Goal: Task Accomplishment & Management: Complete application form

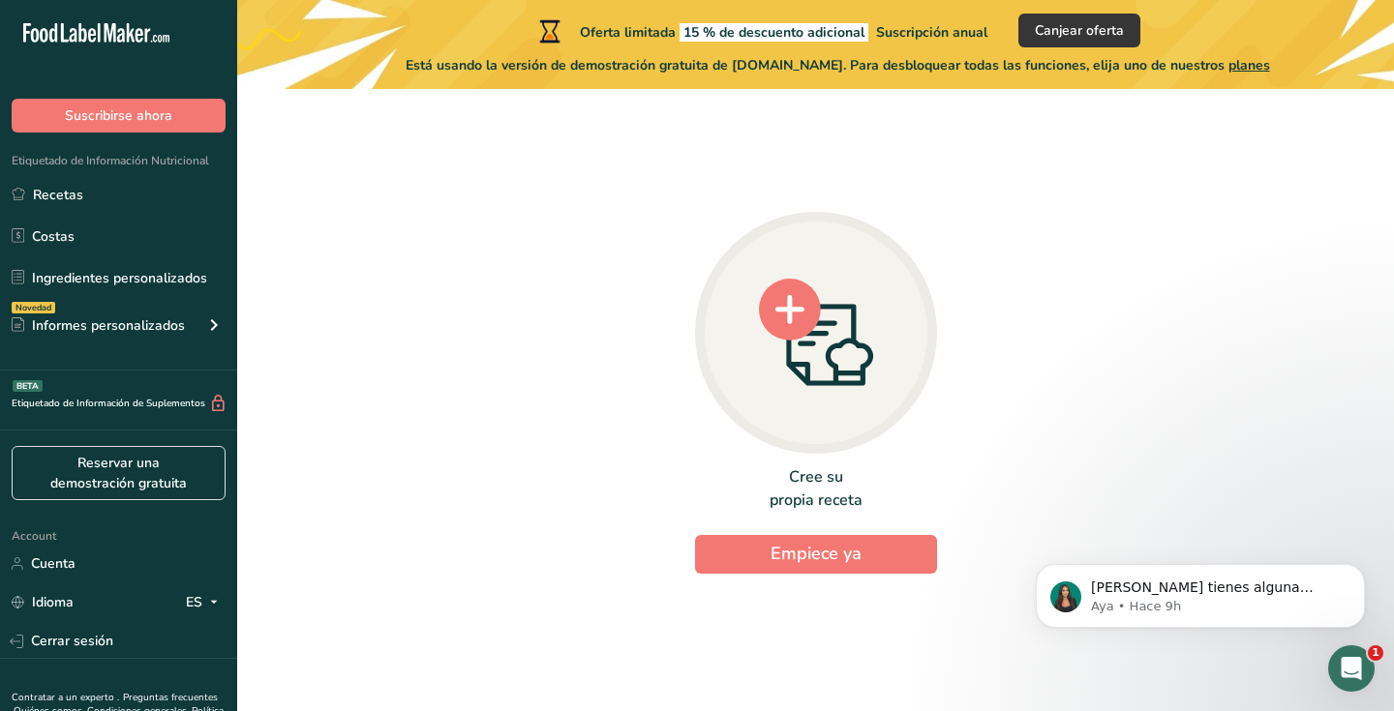
scroll to position [89, 0]
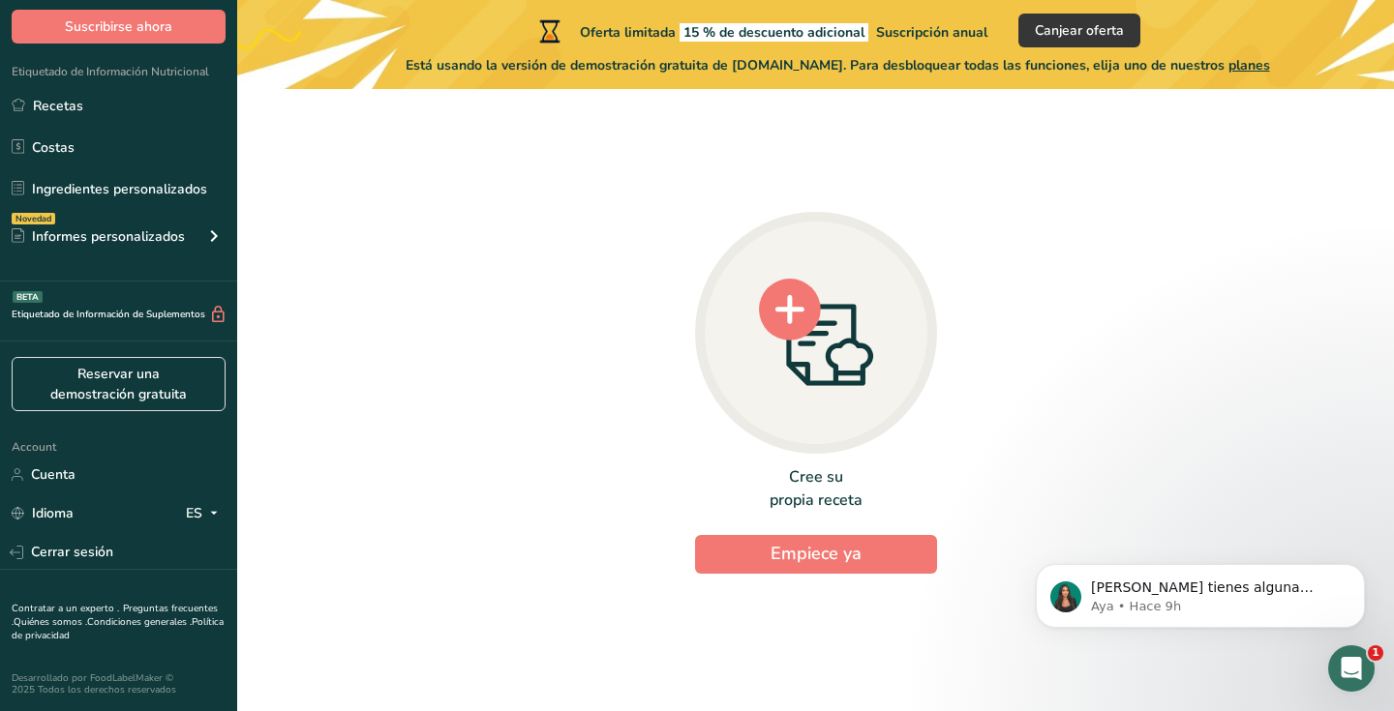
click at [791, 330] on circle at bounding box center [790, 310] width 62 height 62
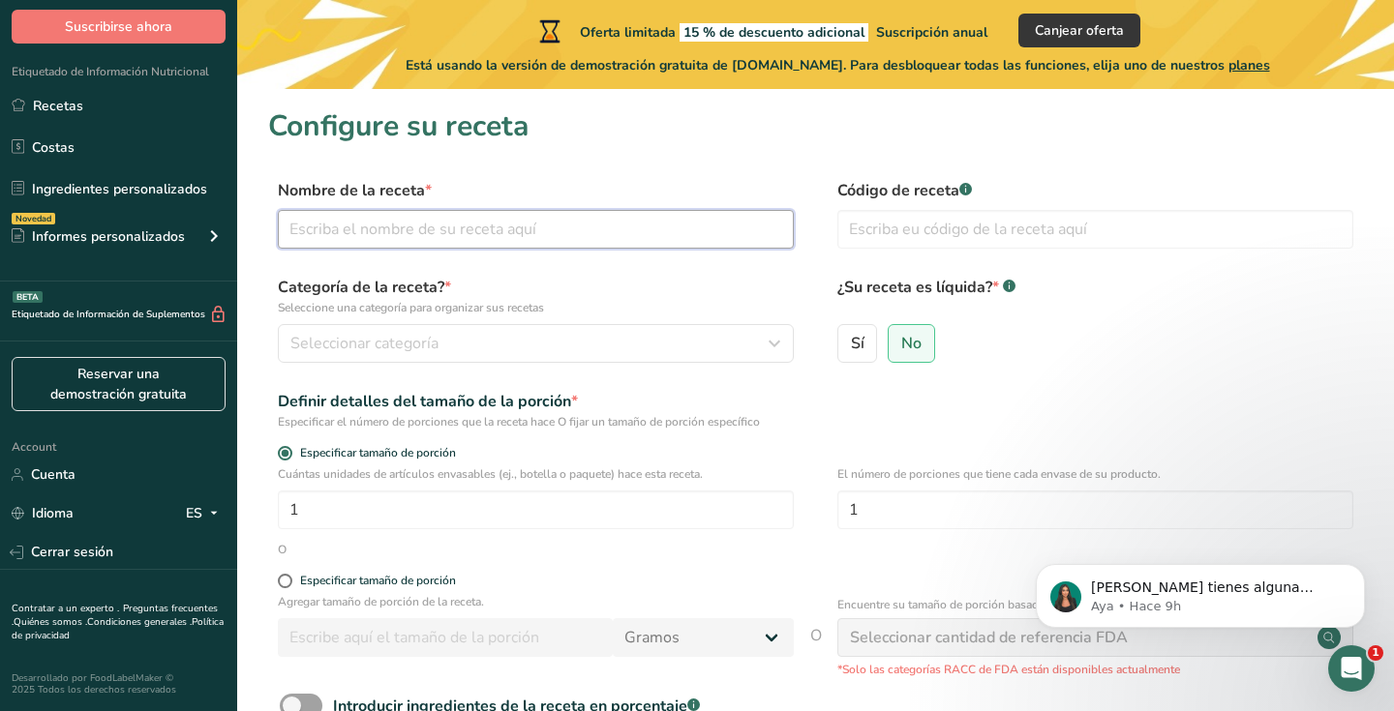
click at [496, 219] on input "text" at bounding box center [536, 229] width 516 height 39
paste input "OMELETTE DE CHAMPIÑONES"
type input "OMELETTE DE CHAMPIÑONES"
drag, startPoint x: 916, startPoint y: 229, endPoint x: 949, endPoint y: 244, distance: 36.0
click at [916, 230] on input "text" at bounding box center [1095, 229] width 516 height 39
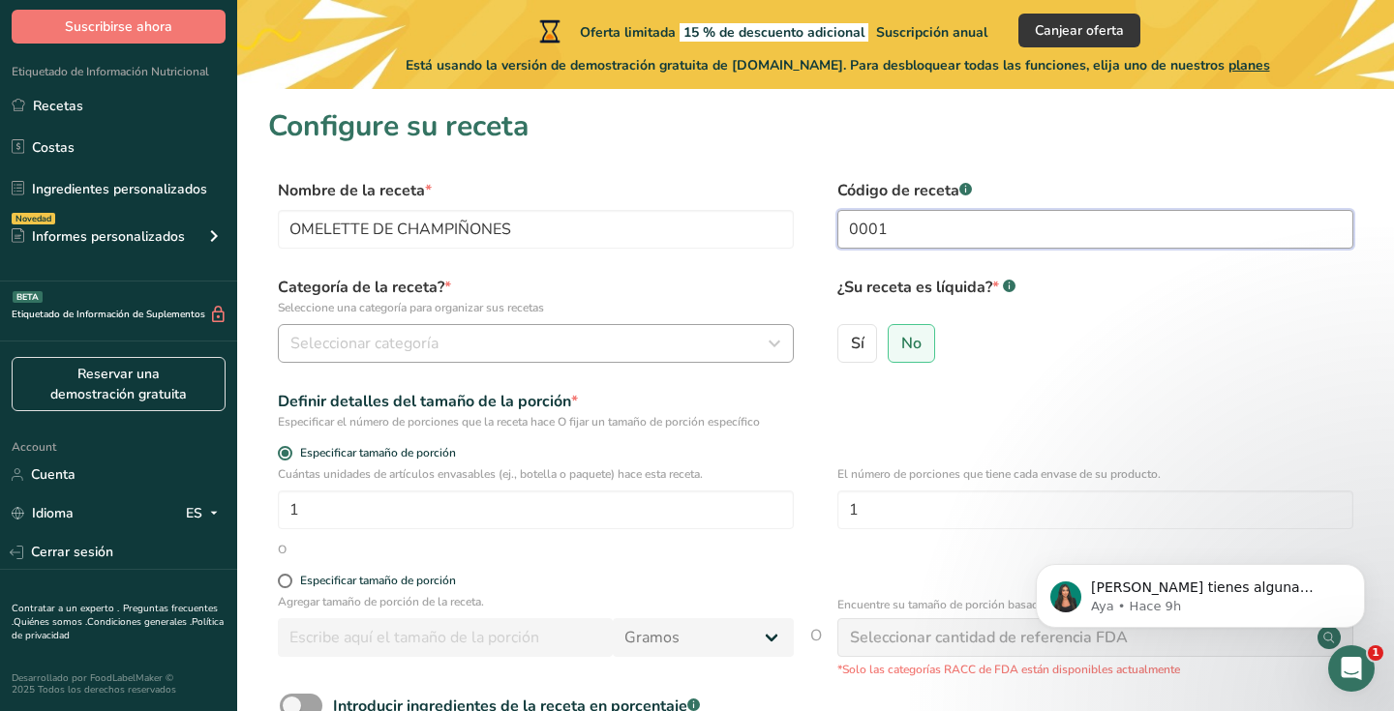
type input "0001"
click at [497, 333] on div "Seleccionar categoría" at bounding box center [529, 343] width 479 height 23
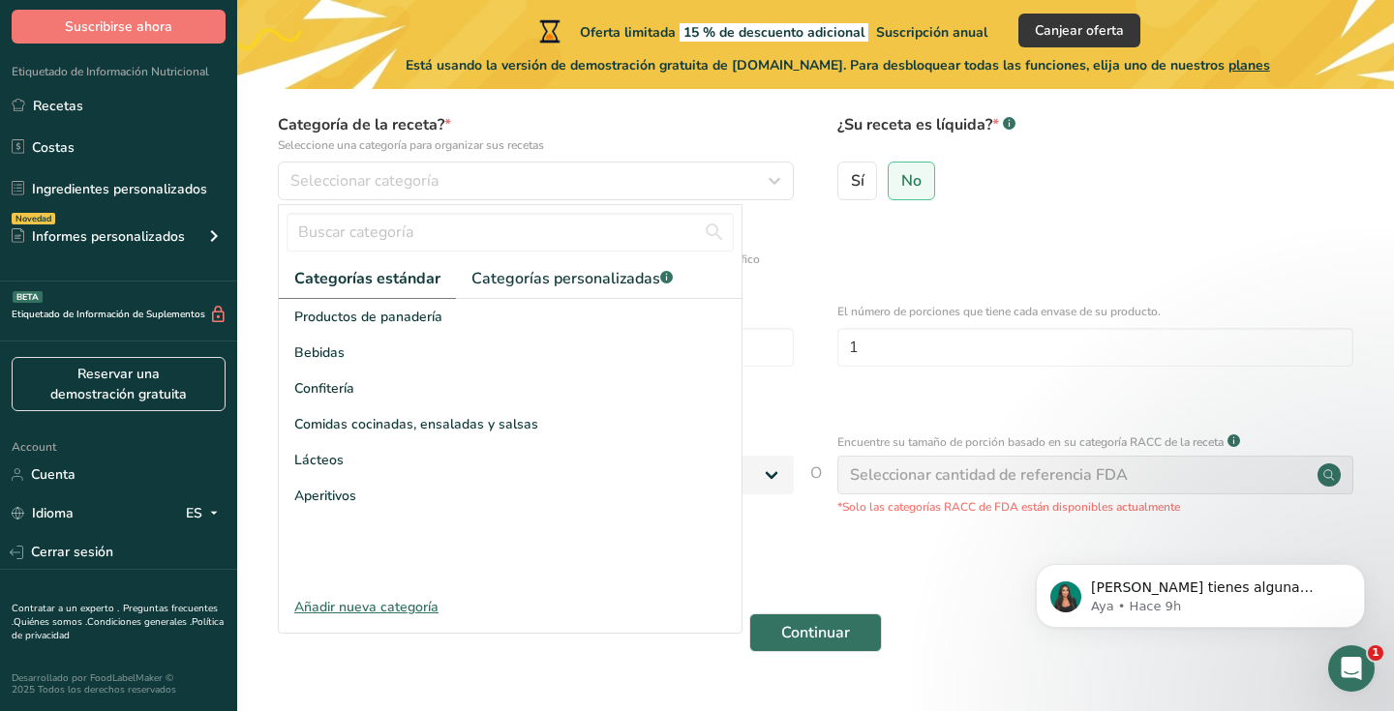
scroll to position [174, 0]
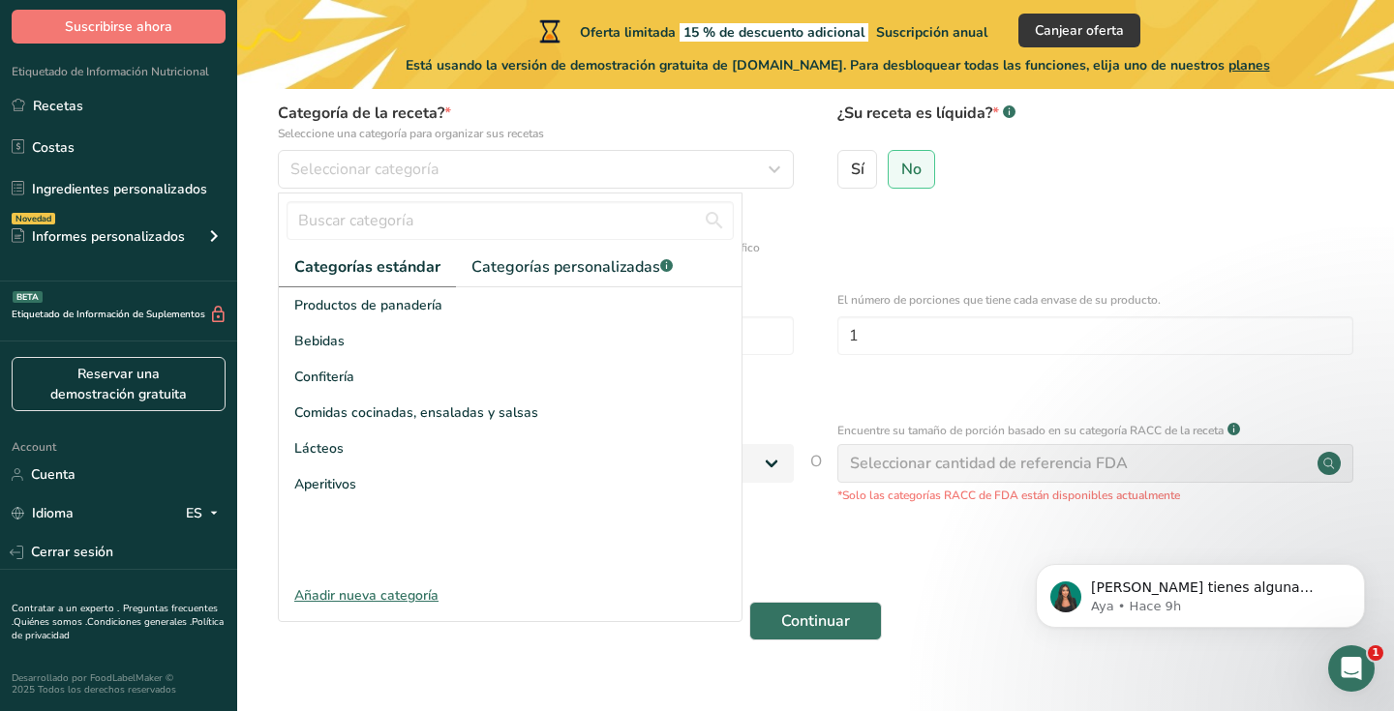
click at [388, 591] on div "Añadir nueva categoría" at bounding box center [510, 596] width 463 height 20
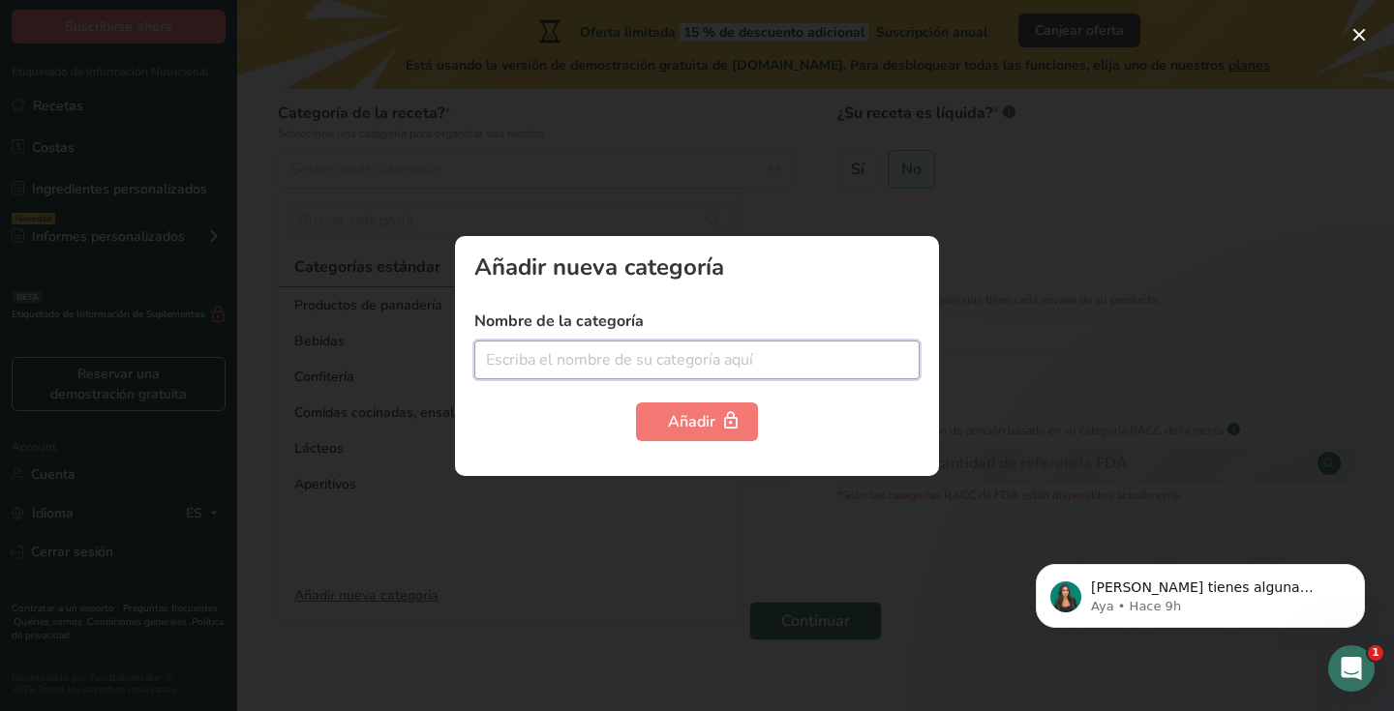
click at [666, 358] on input "text" at bounding box center [696, 360] width 445 height 39
type input "Colacion 1"
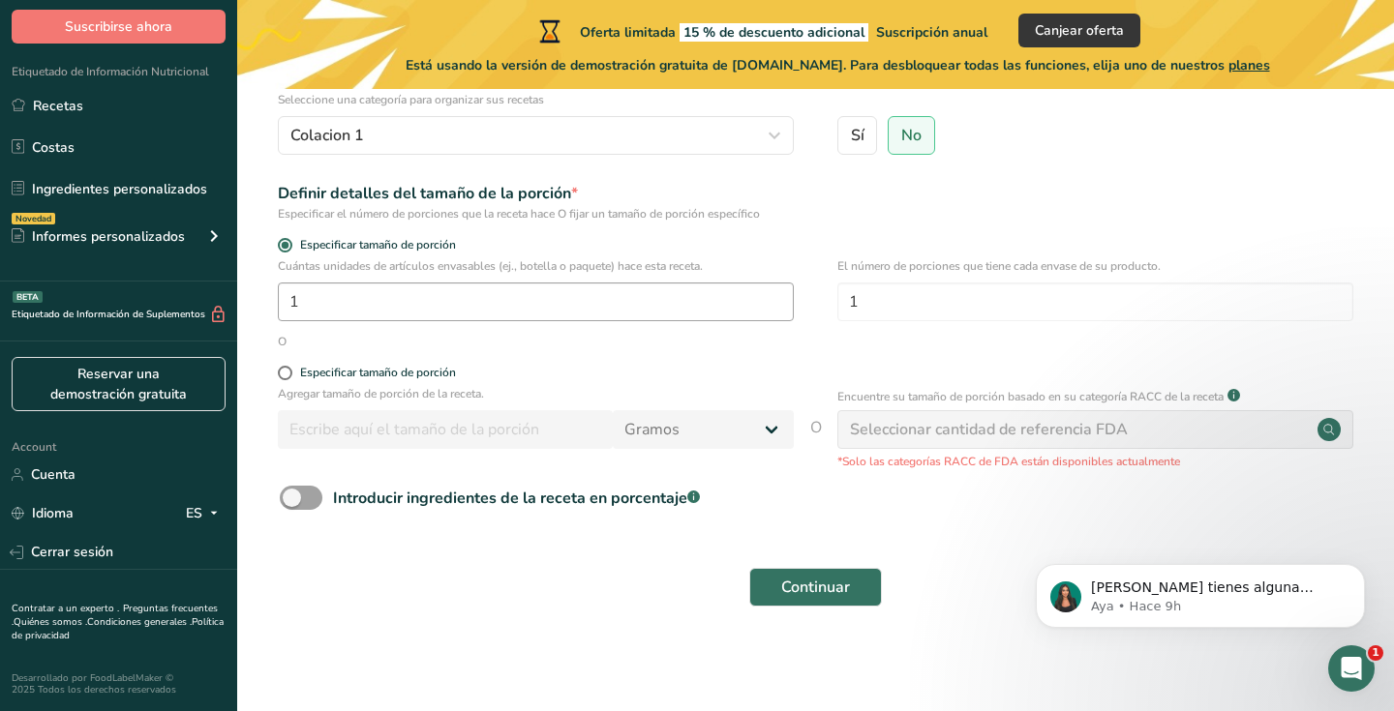
scroll to position [207, 0]
click at [281, 375] on span at bounding box center [285, 374] width 15 height 15
click at [281, 375] on input "Especificar tamaño de porción" at bounding box center [284, 374] width 13 height 13
radio input "true"
radio input "false"
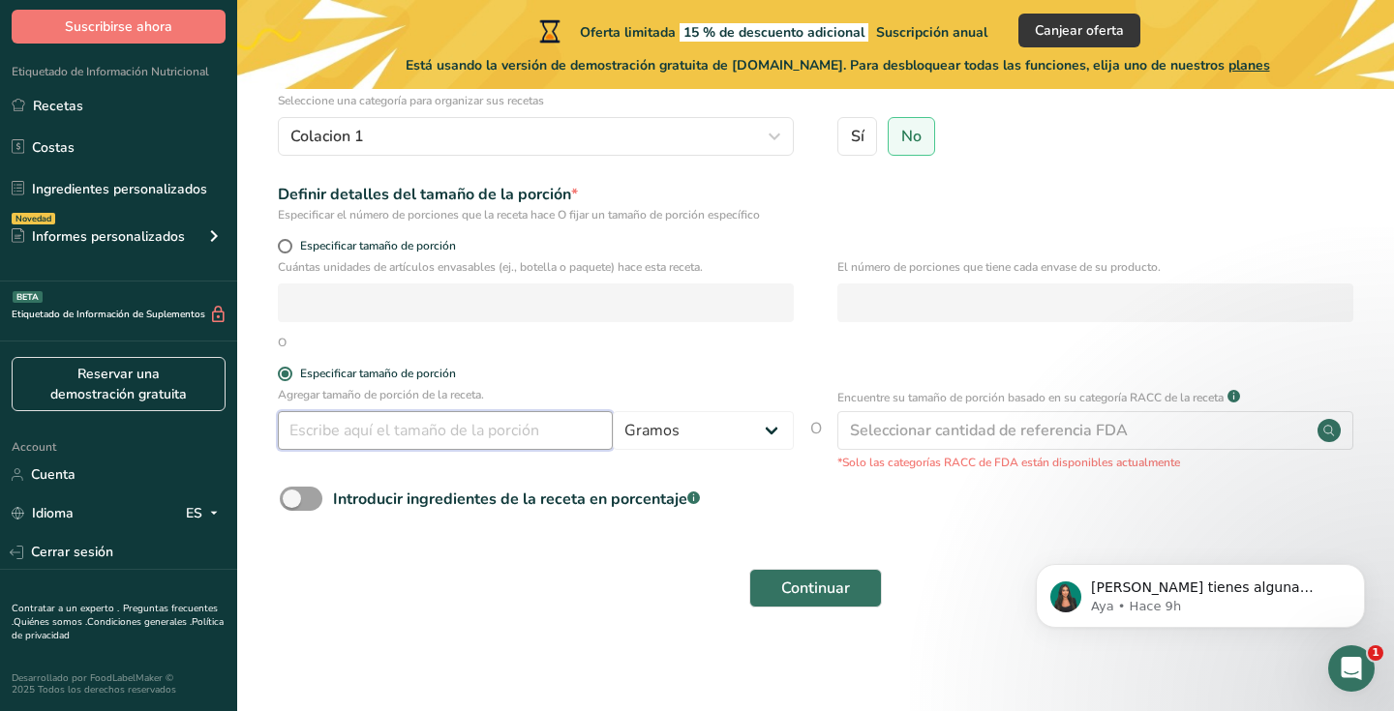
click at [488, 433] on input "number" at bounding box center [445, 430] width 335 height 39
click at [401, 244] on span "Especificar tamaño de porción" at bounding box center [374, 246] width 164 height 15
click at [290, 244] on input "Especificar tamaño de porción" at bounding box center [284, 246] width 13 height 13
radio input "true"
radio input "false"
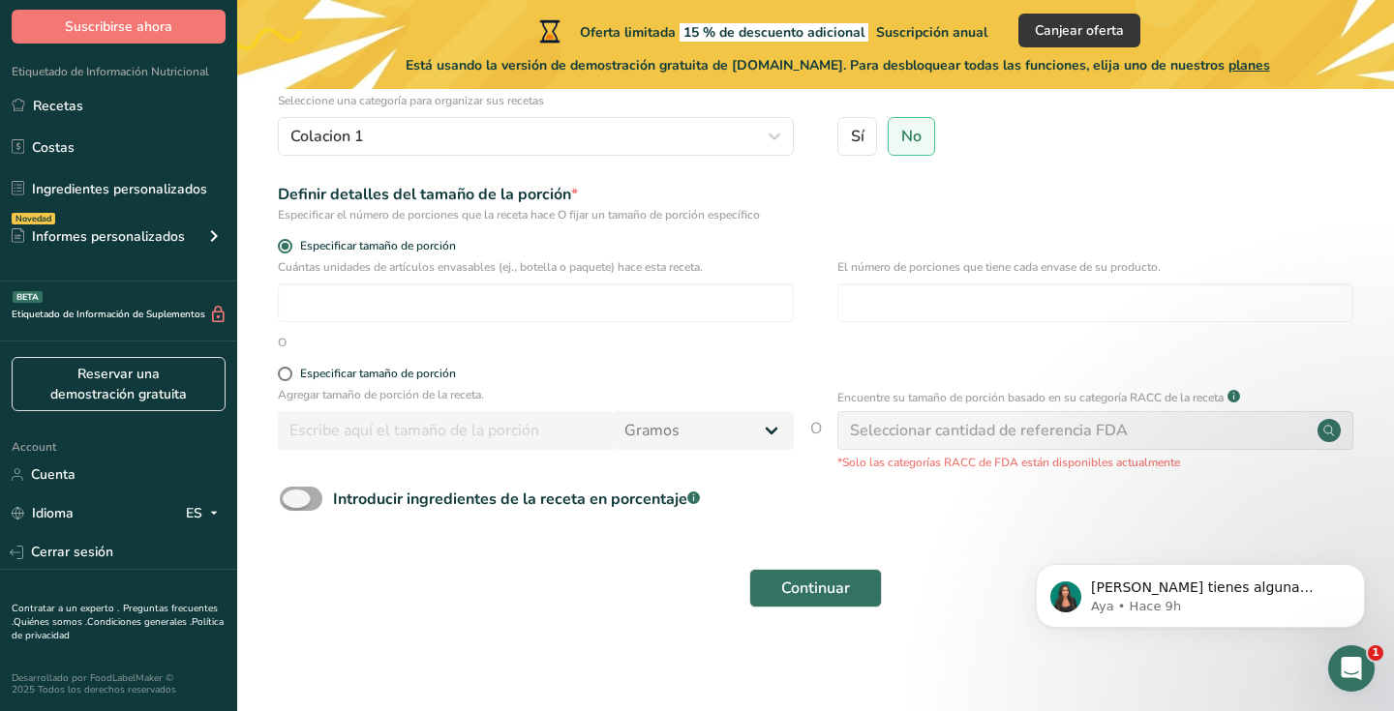
click at [564, 498] on div "Introducir ingredientes de la receta en porcentaje .a-a{fill:#347362;}.b-a{fill…" at bounding box center [516, 499] width 367 height 23
click at [292, 498] on input "Introducir ingredientes de la receta en porcentaje .a-a{fill:#347362;}.b-a{fill…" at bounding box center [286, 499] width 13 height 13
checkbox input "true"
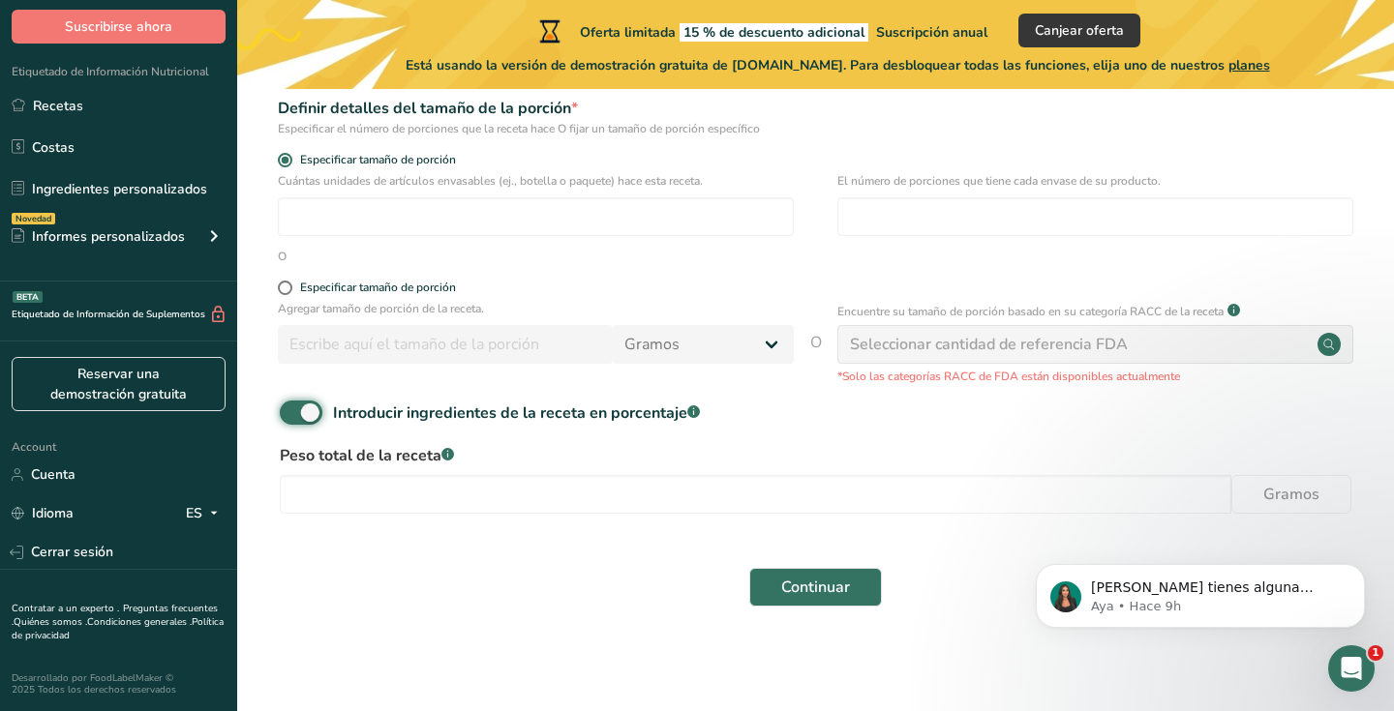
scroll to position [292, 0]
click at [815, 474] on div "Peso total de la receta .a-a{fill:#347362;}.b-a{fill:#fff;} Gramos" at bounding box center [815, 485] width 1095 height 81
click at [806, 493] on input "number" at bounding box center [755, 495] width 951 height 39
type input "233"
click at [842, 580] on span "Continuar" at bounding box center [815, 588] width 69 height 23
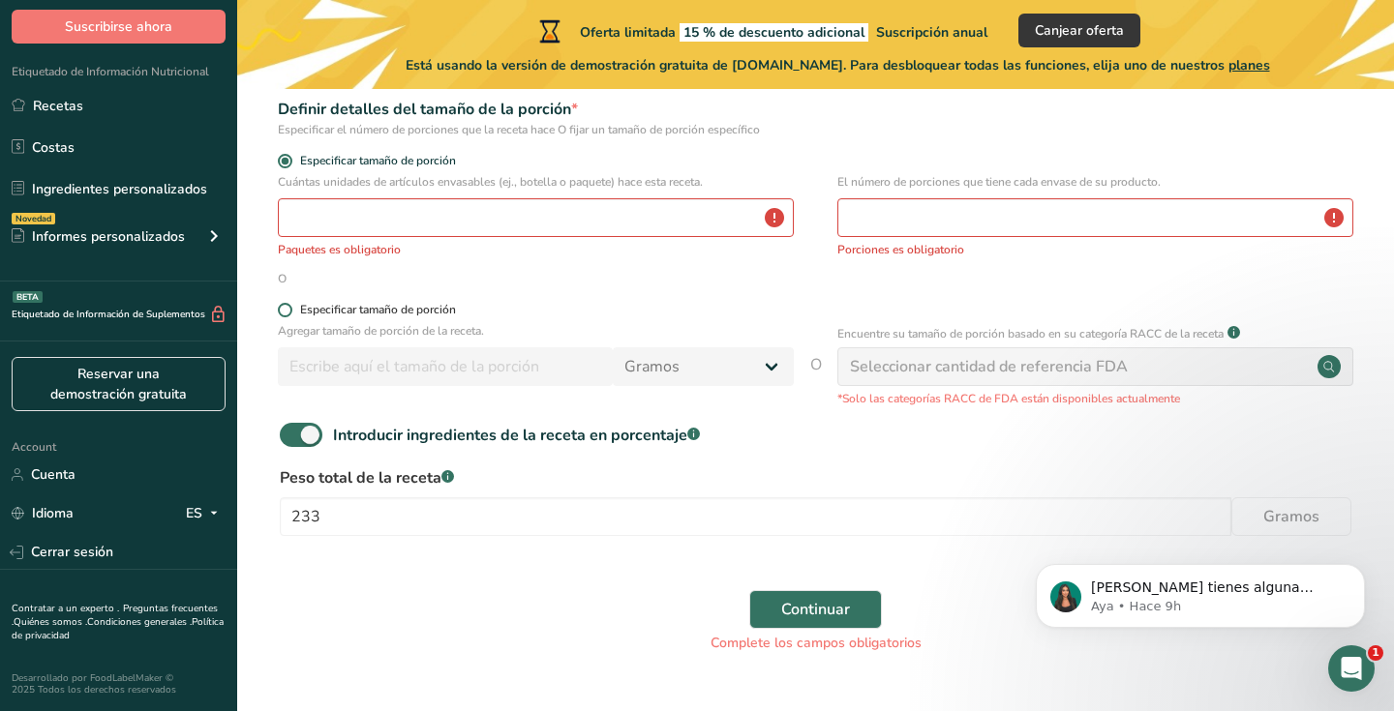
scroll to position [271, 0]
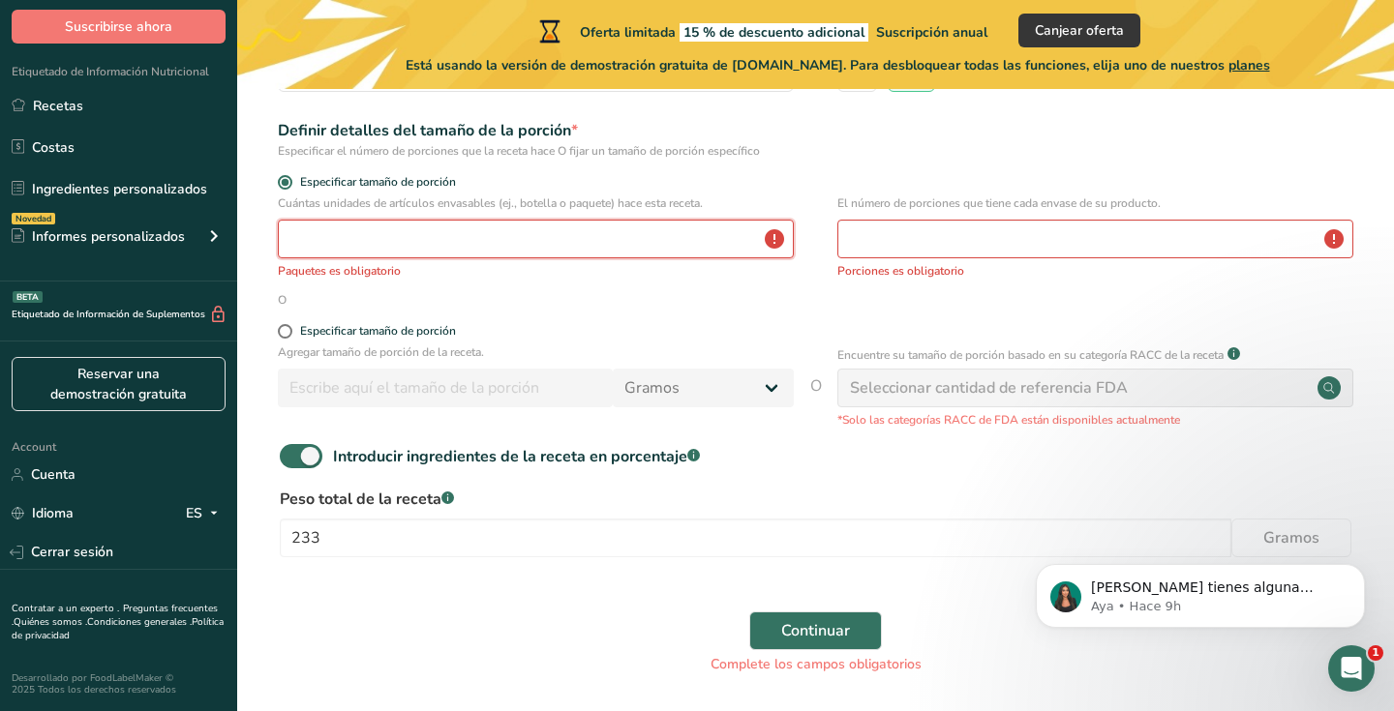
click at [382, 225] on input "number" at bounding box center [536, 239] width 516 height 39
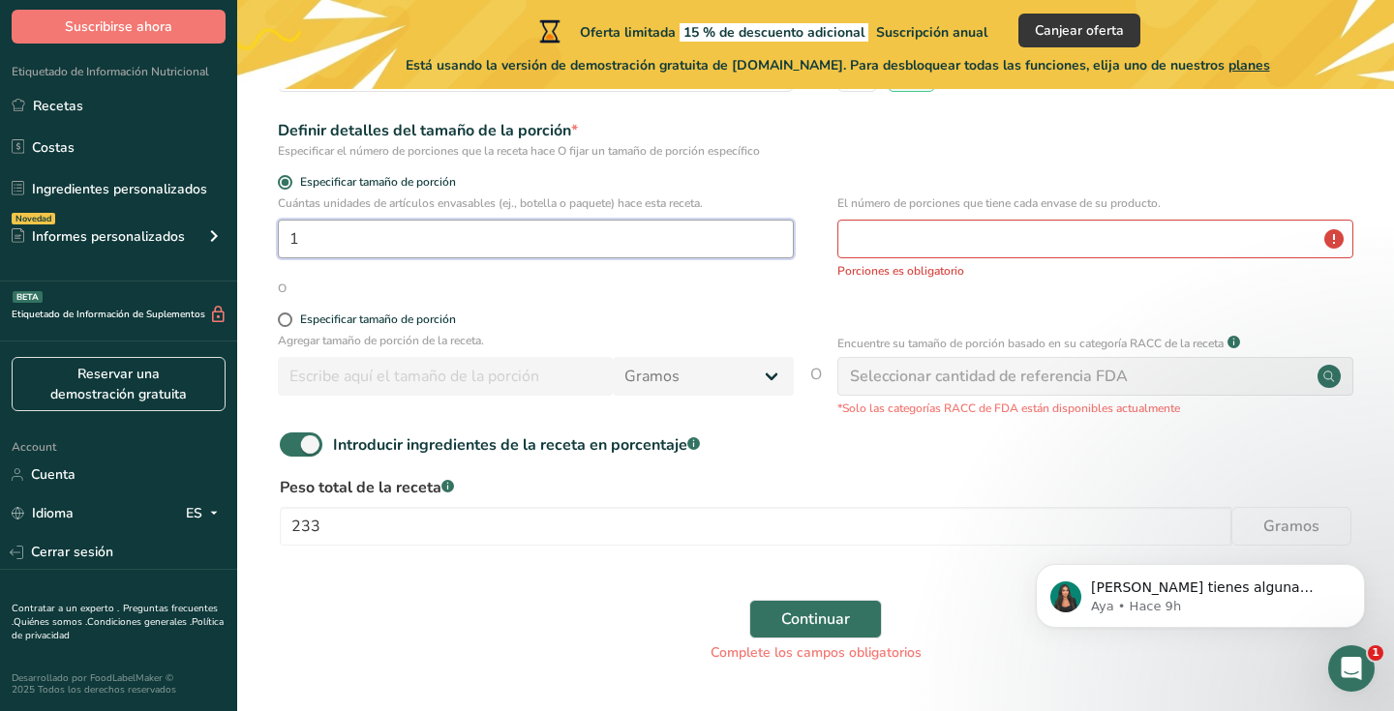
type input "1"
click at [879, 246] on input "number" at bounding box center [1095, 239] width 516 height 39
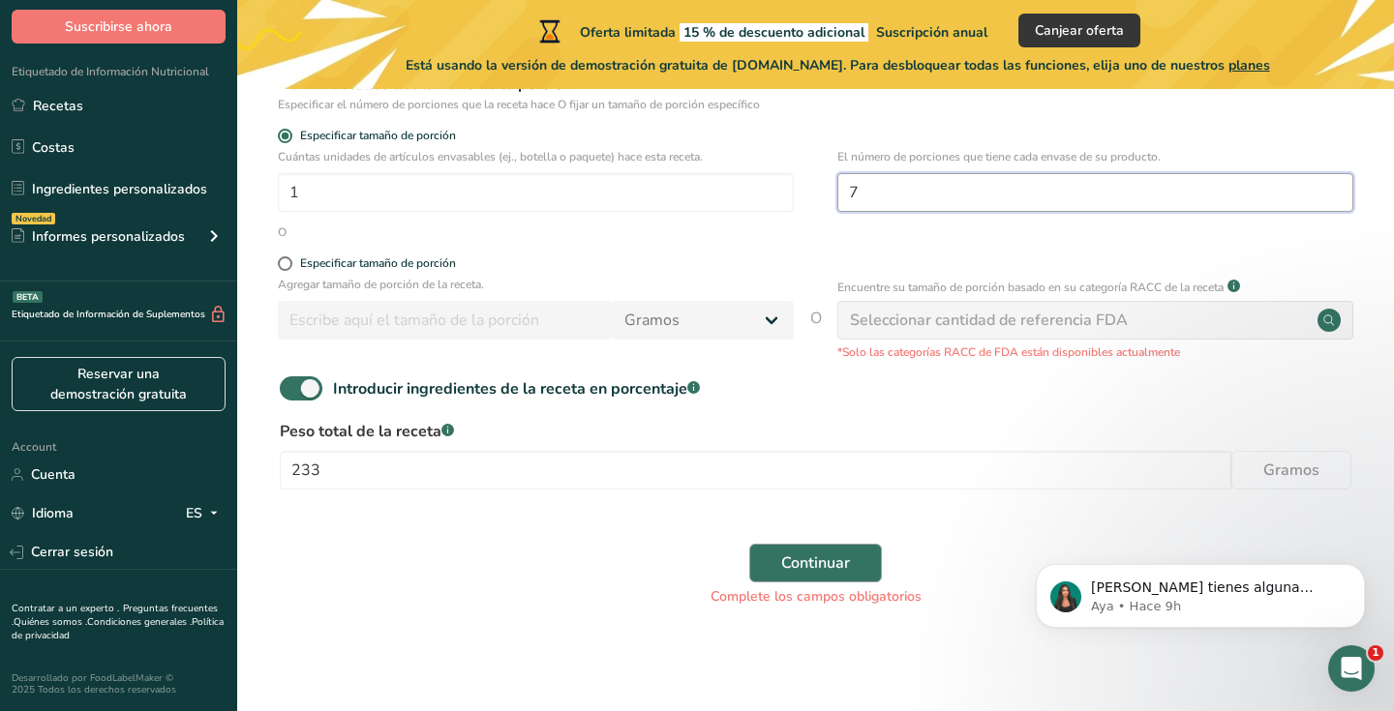
scroll to position [317, 0]
type input "7"
click at [933, 329] on div "Seleccionar cantidad de referencia FDA" at bounding box center [989, 321] width 278 height 23
click at [1335, 340] on div "Seleccionar cantidad de referencia FDA" at bounding box center [1095, 321] width 516 height 39
click at [1331, 324] on icon at bounding box center [1328, 321] width 11 height 11
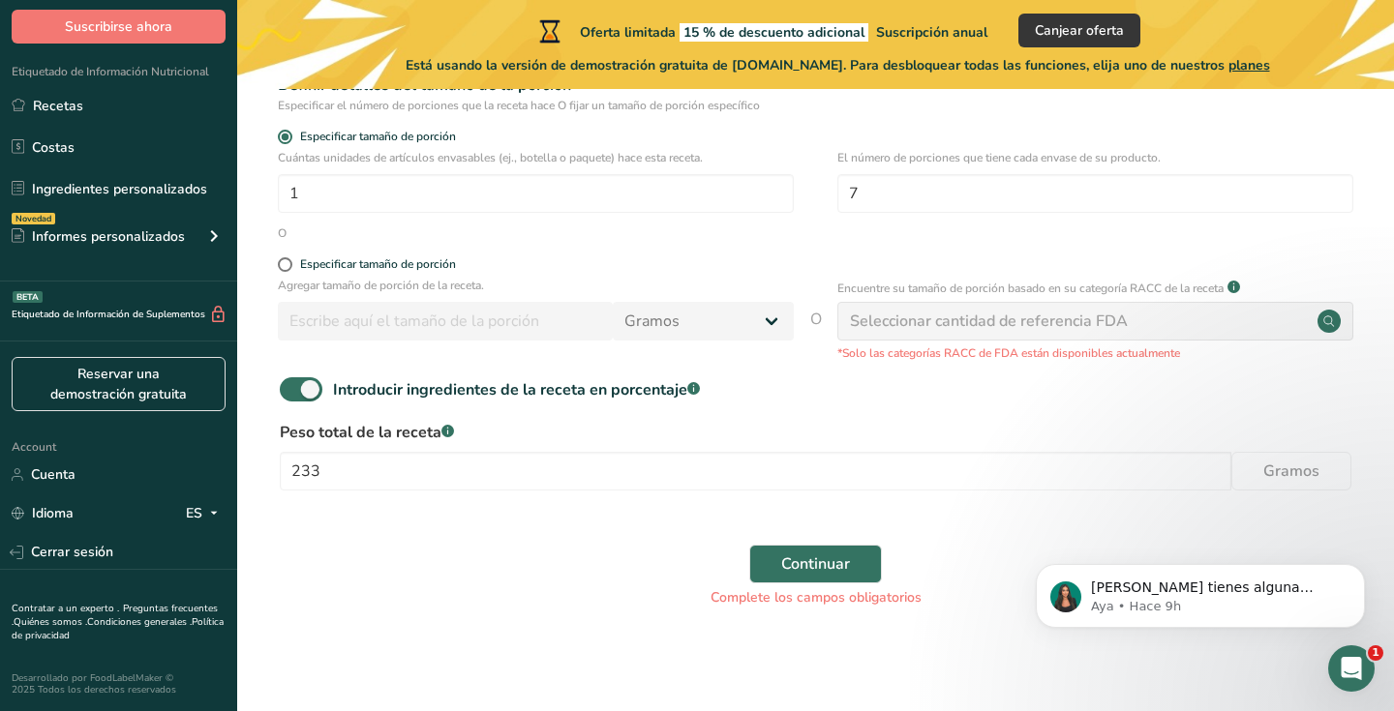
click at [1121, 329] on div "Seleccionar cantidad de referencia FDA" at bounding box center [989, 321] width 278 height 23
click at [295, 387] on span at bounding box center [301, 390] width 43 height 24
click at [292, 387] on input "Introducir ingredientes de la receta en porcentaje .a-a{fill:#347362;}.b-a{fill…" at bounding box center [286, 389] width 13 height 13
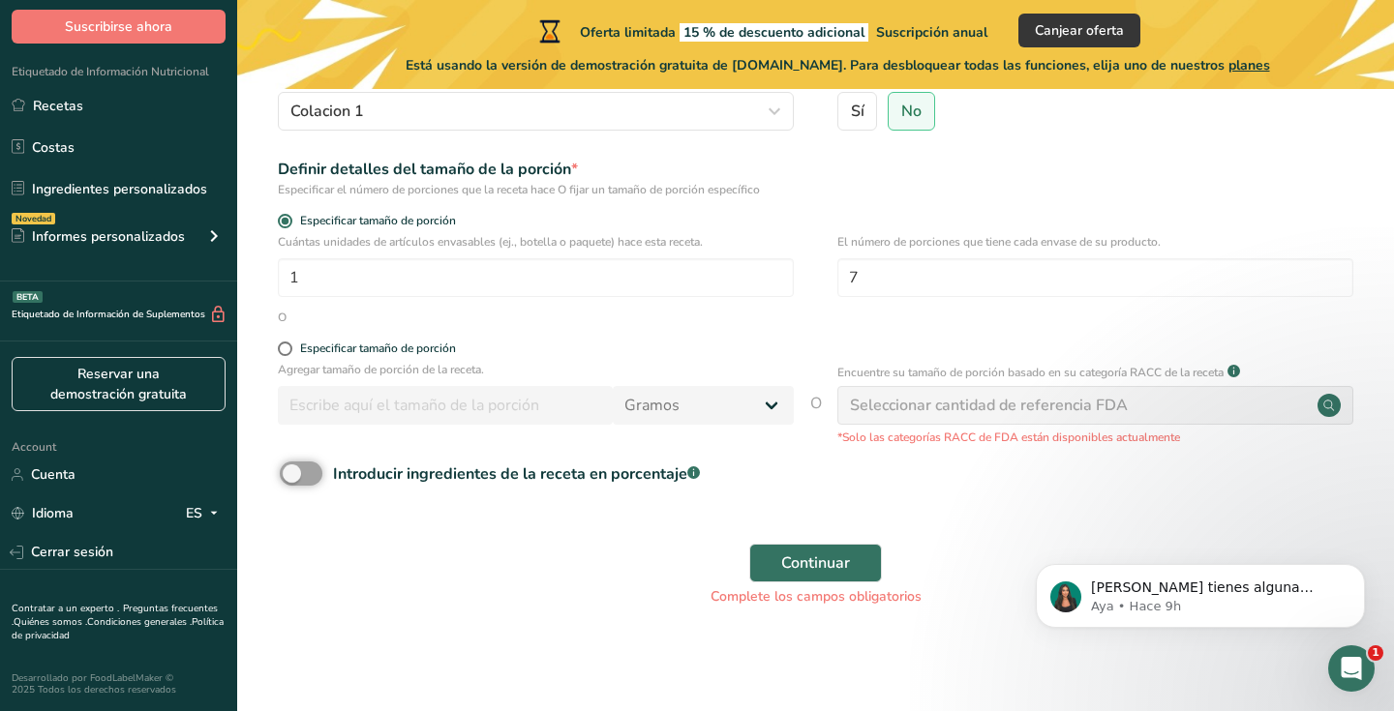
scroll to position [231, 0]
drag, startPoint x: 312, startPoint y: 478, endPoint x: 419, endPoint y: 479, distance: 107.4
click at [312, 478] on span at bounding box center [301, 475] width 43 height 24
click at [292, 478] on input "Introducir ingredientes de la receta en porcentaje .a-a{fill:#347362;}.b-a{fill…" at bounding box center [286, 474] width 13 height 13
checkbox input "true"
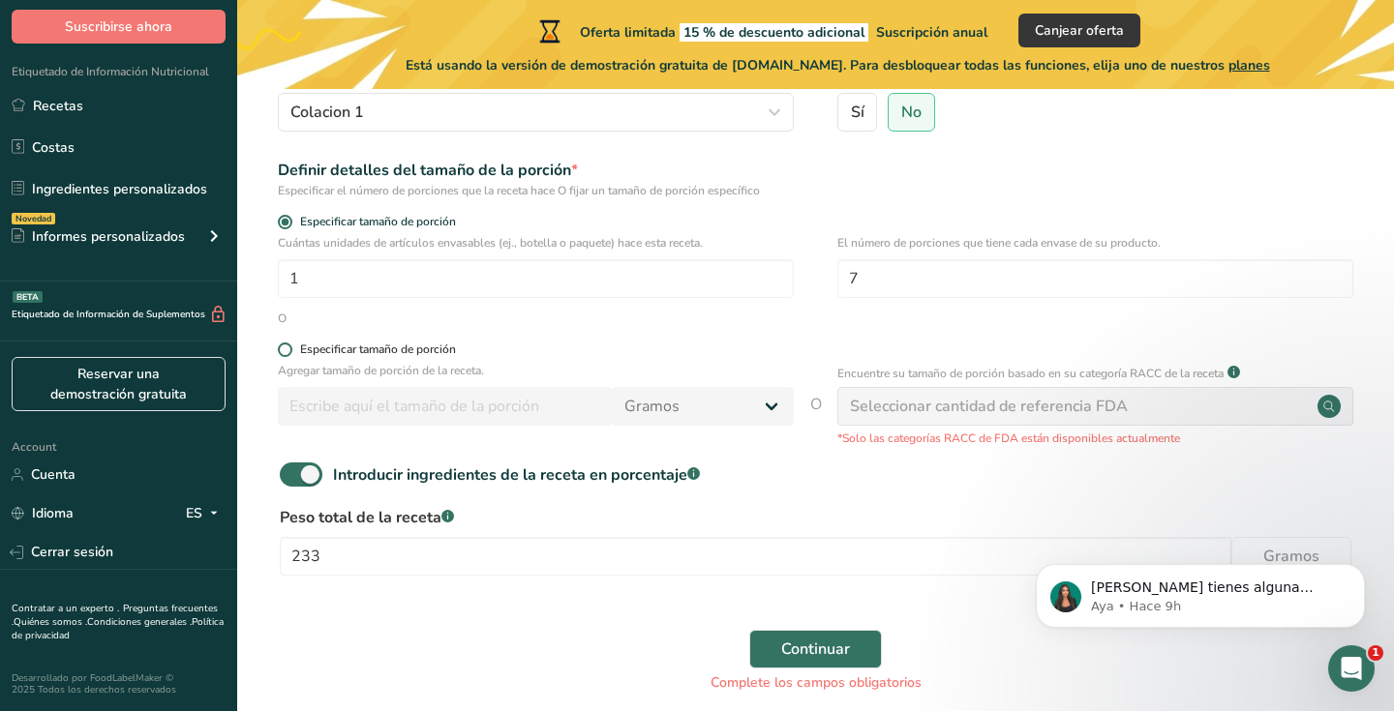
click at [428, 345] on div "Especificar tamaño de porción" at bounding box center [378, 350] width 156 height 15
click at [290, 345] on input "Especificar tamaño de porción" at bounding box center [284, 350] width 13 height 13
radio input "true"
radio input "false"
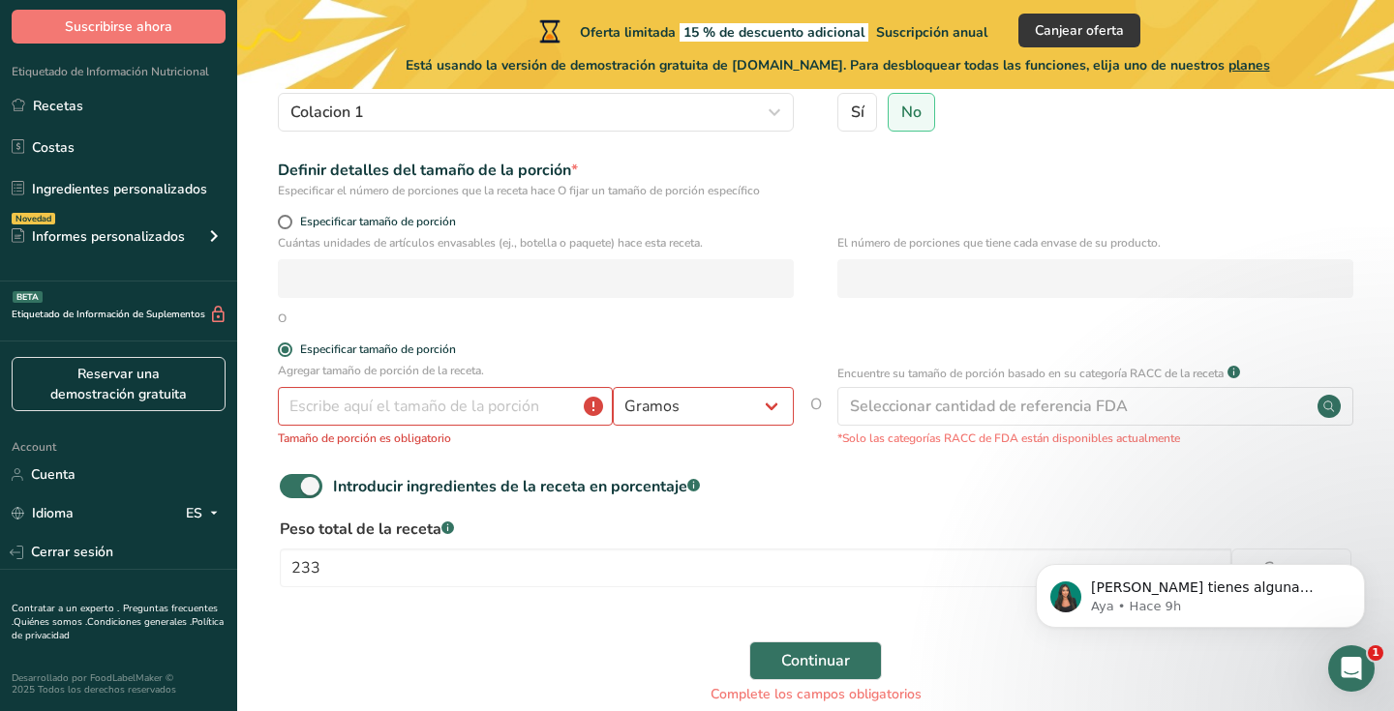
click at [951, 427] on div "Encuentre su tamaño de porción basado en su categoría RACC de la receta .a-a{fi…" at bounding box center [1095, 410] width 516 height 97
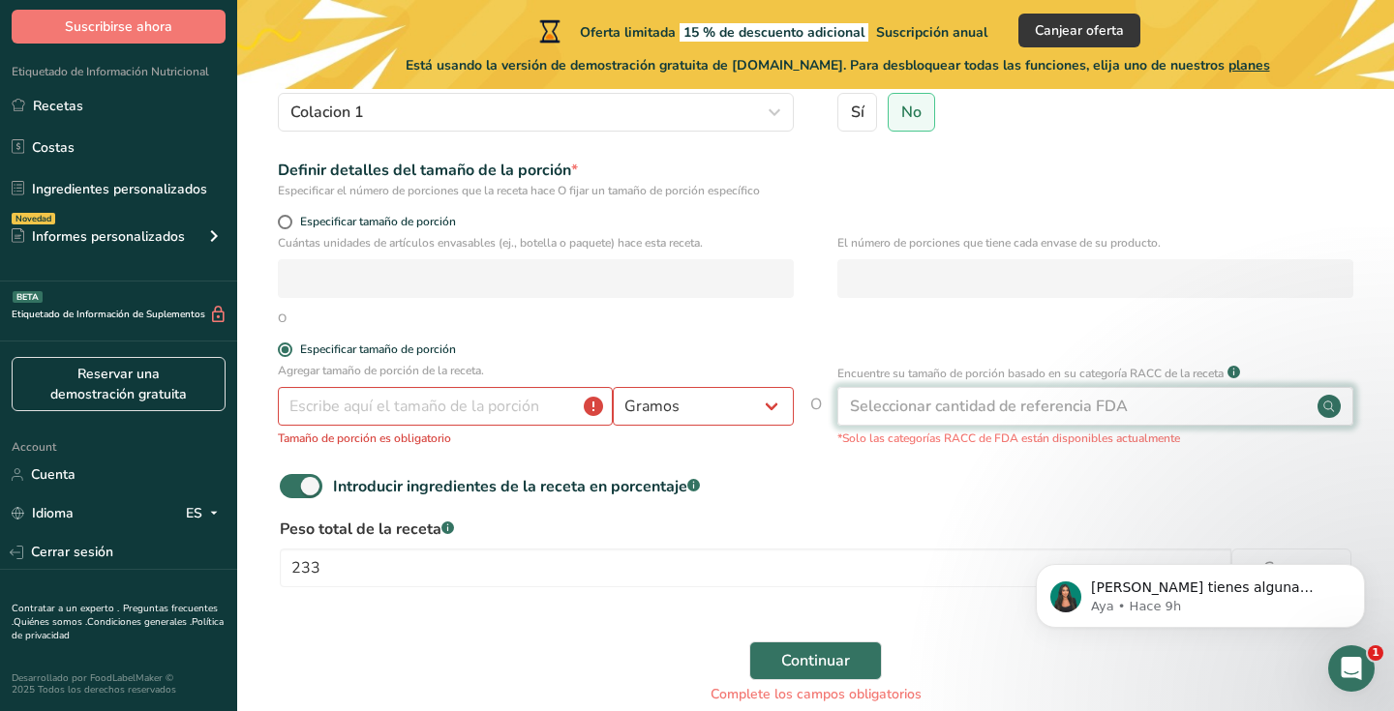
click at [955, 410] on div "Seleccionar cantidad de referencia FDA" at bounding box center [989, 406] width 278 height 23
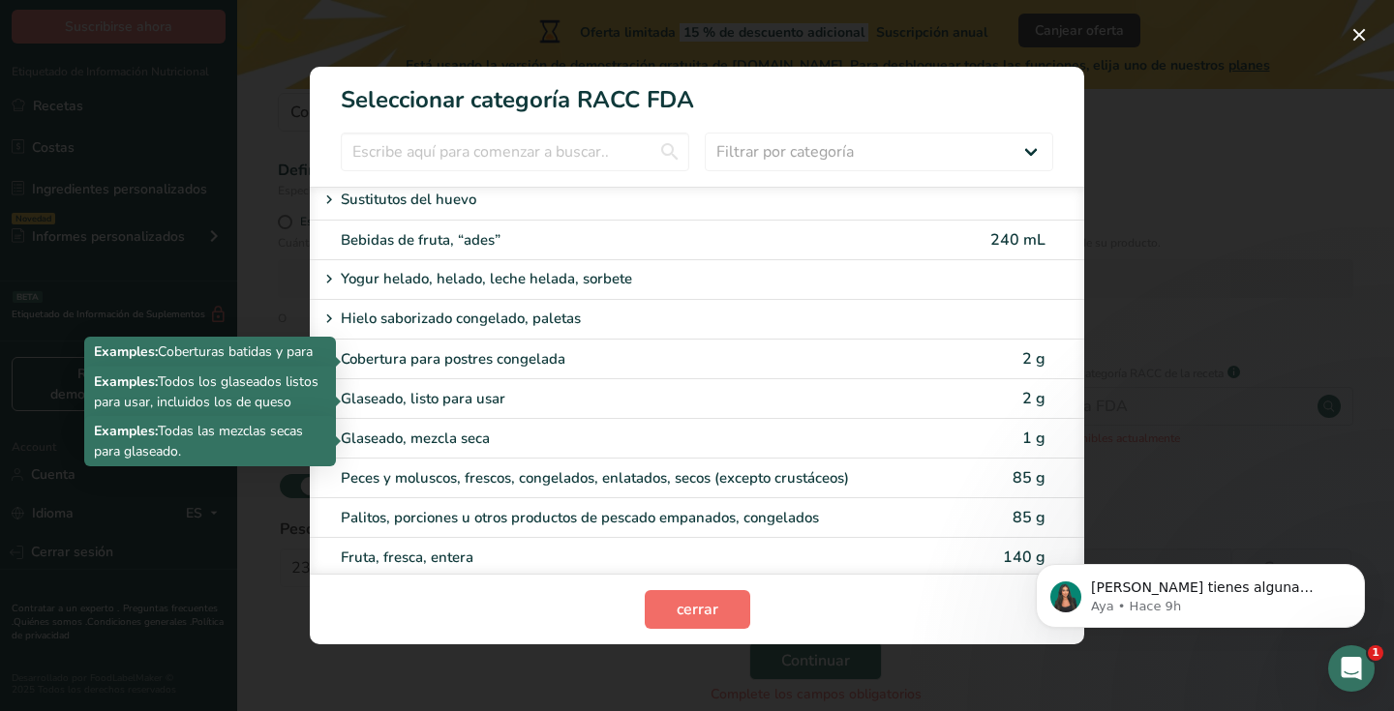
scroll to position [1538, 0]
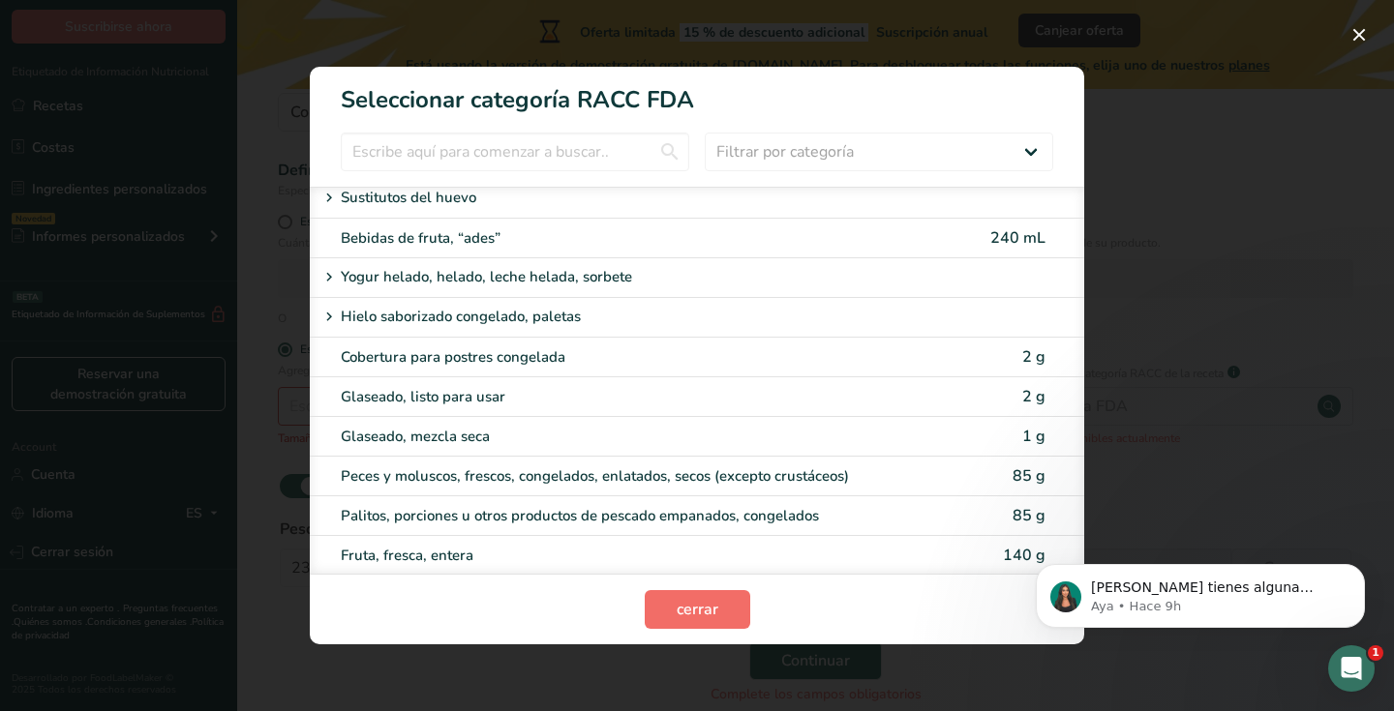
click at [694, 618] on span "cerrar" at bounding box center [698, 609] width 42 height 23
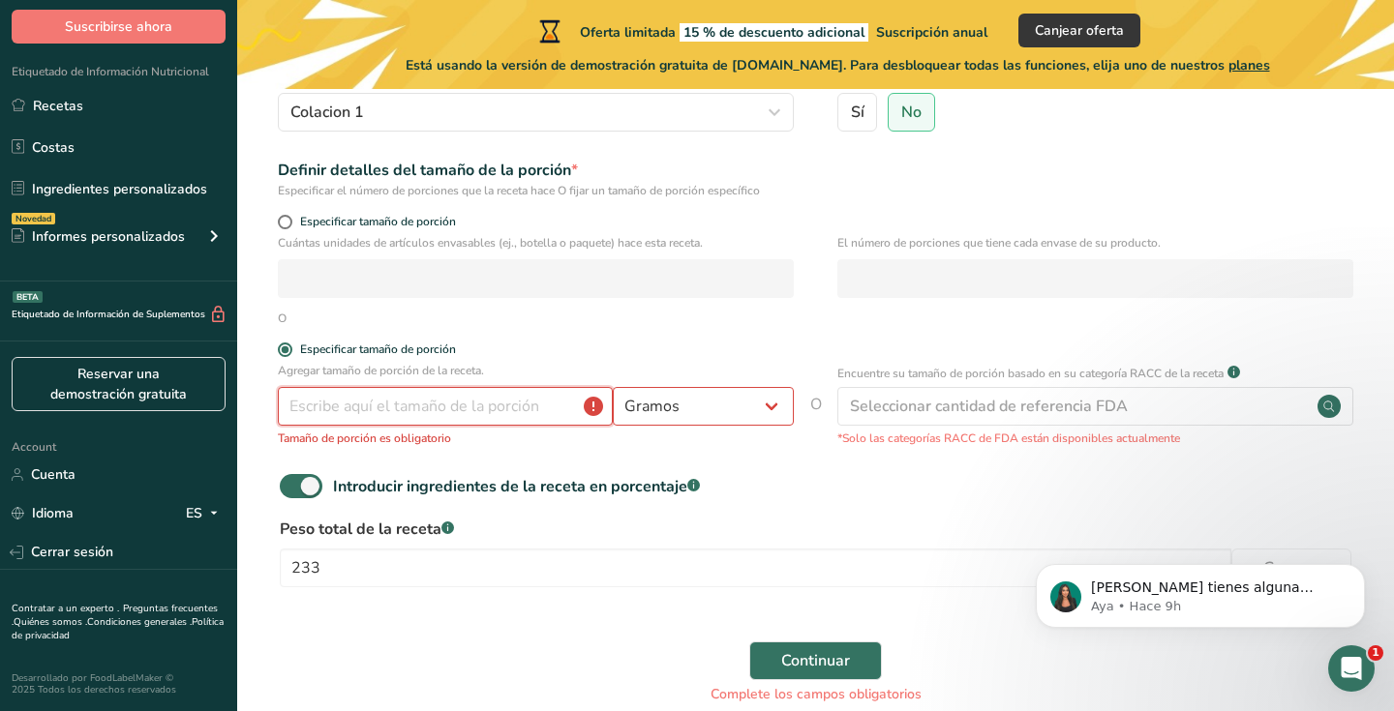
click at [380, 398] on input "number" at bounding box center [445, 406] width 335 height 39
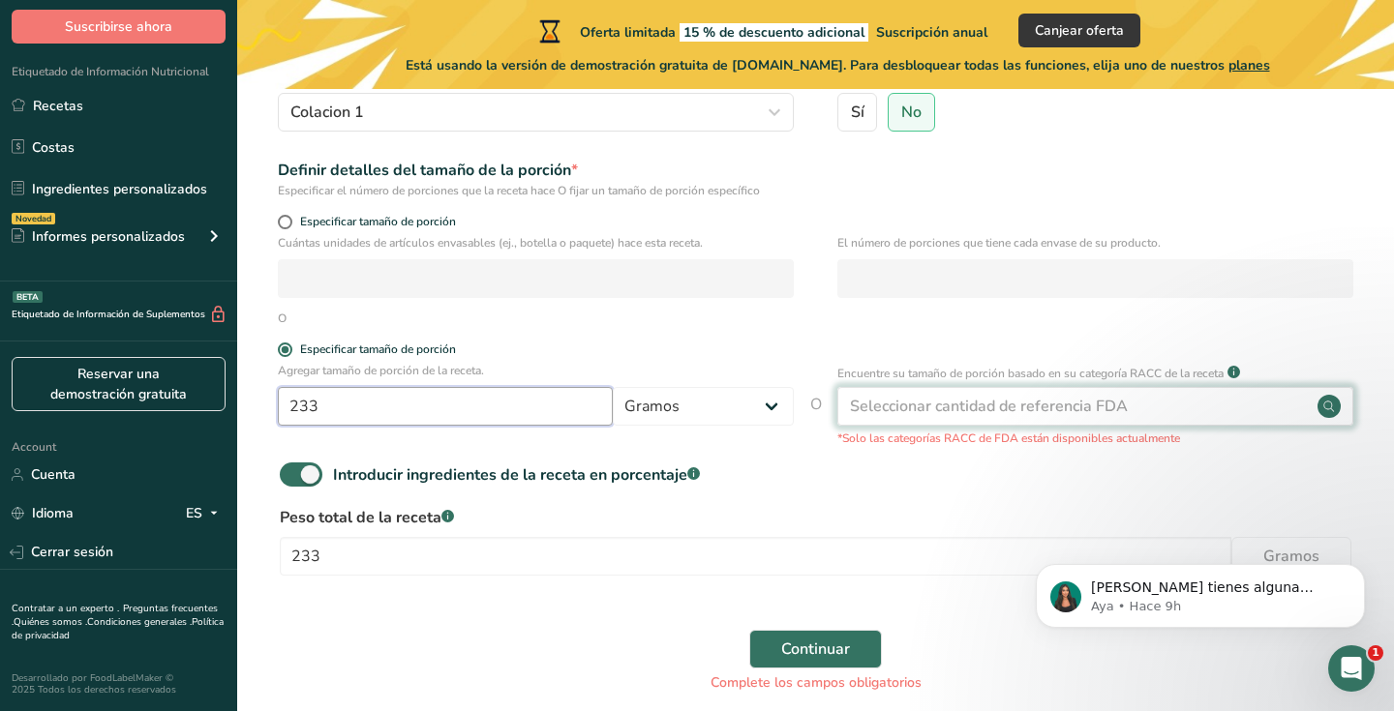
type input "233"
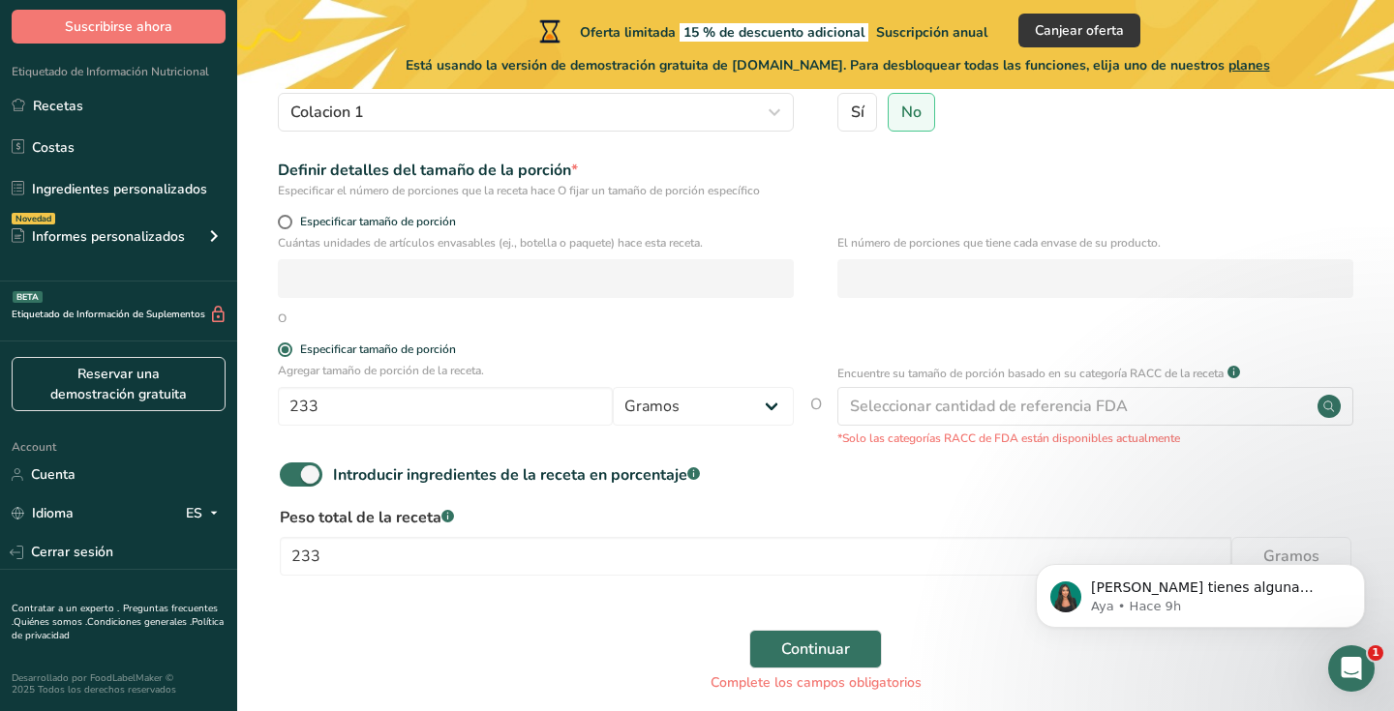
click at [896, 406] on div "Seleccionar cantidad de referencia FDA" at bounding box center [989, 406] width 278 height 23
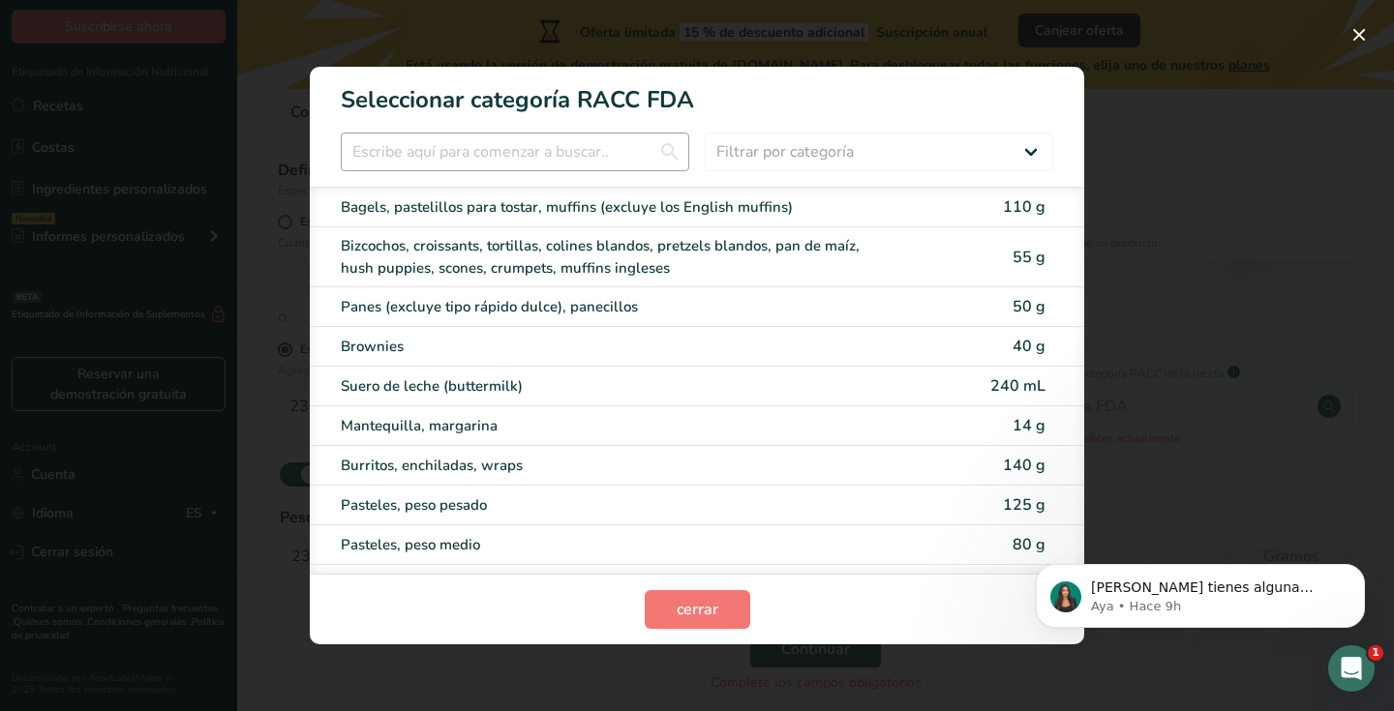
scroll to position [0, 0]
click at [549, 143] on input "RACC Category Selection Modal" at bounding box center [515, 152] width 348 height 39
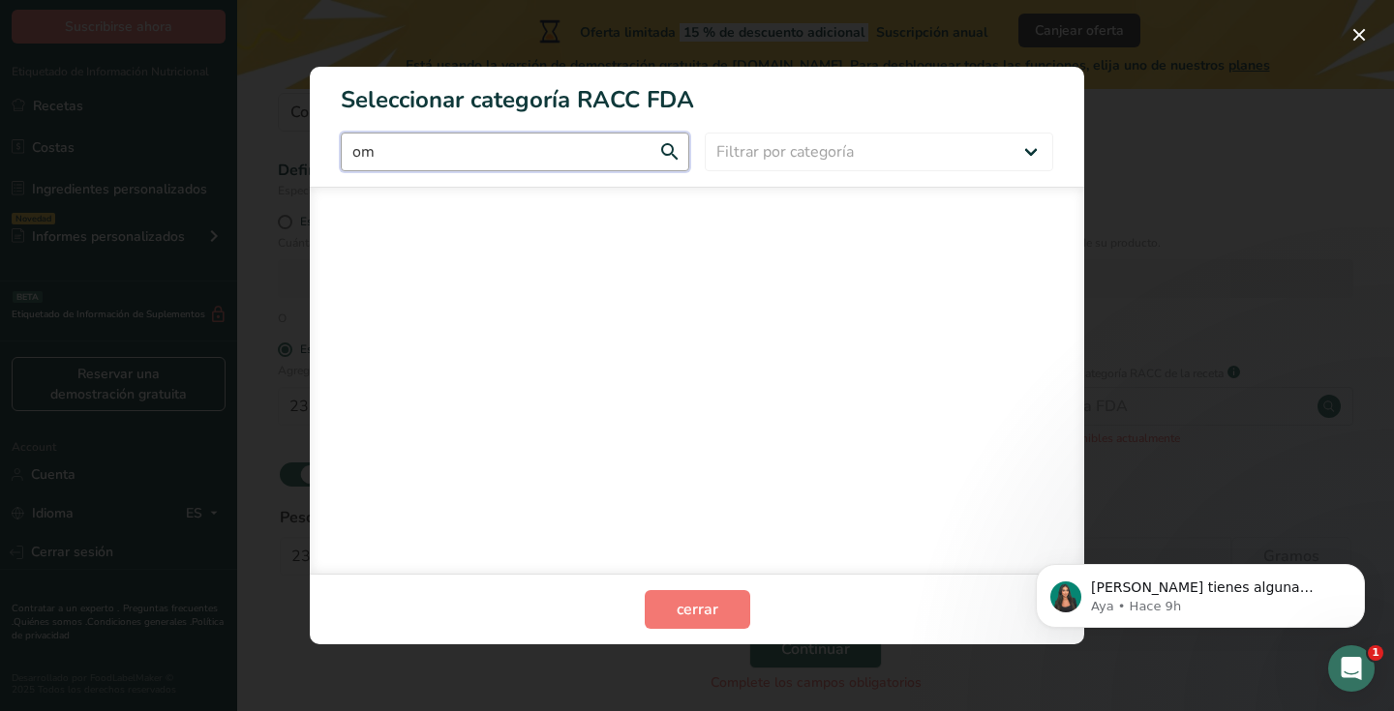
type input "o"
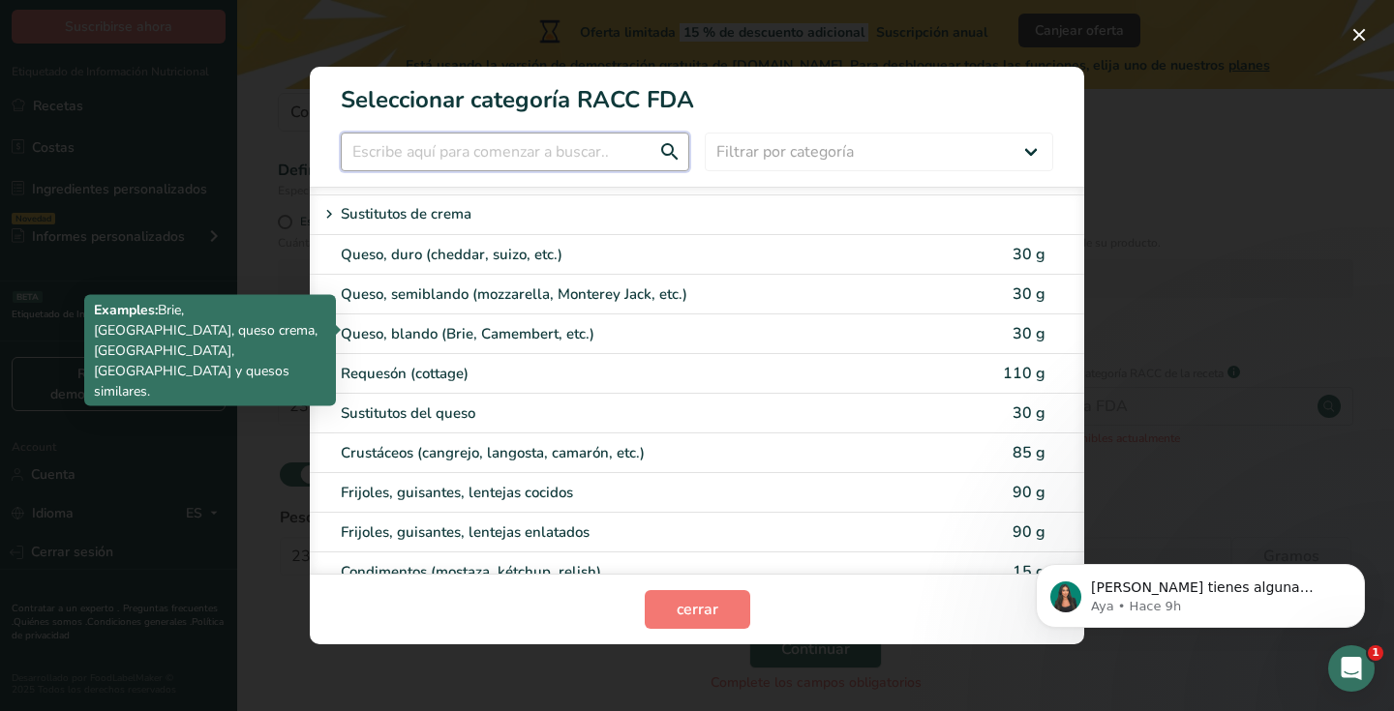
scroll to position [928, 0]
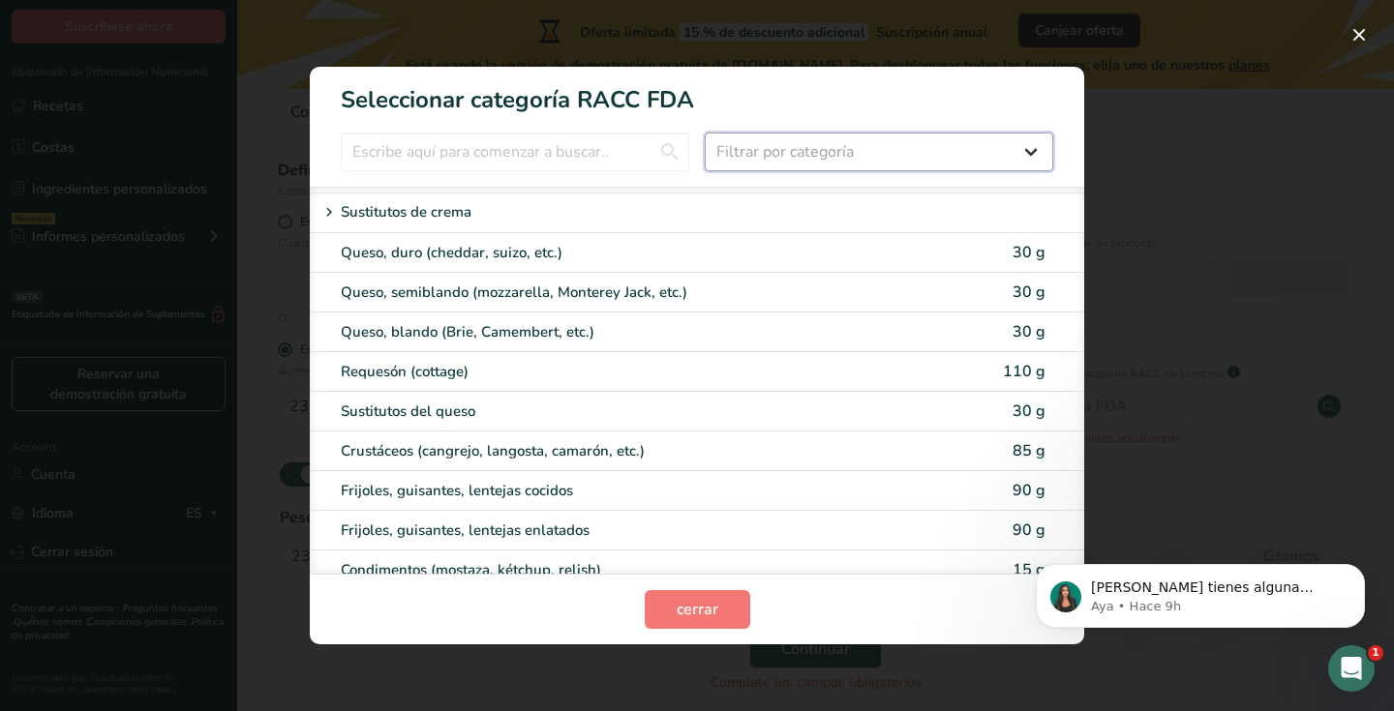
select select "17"
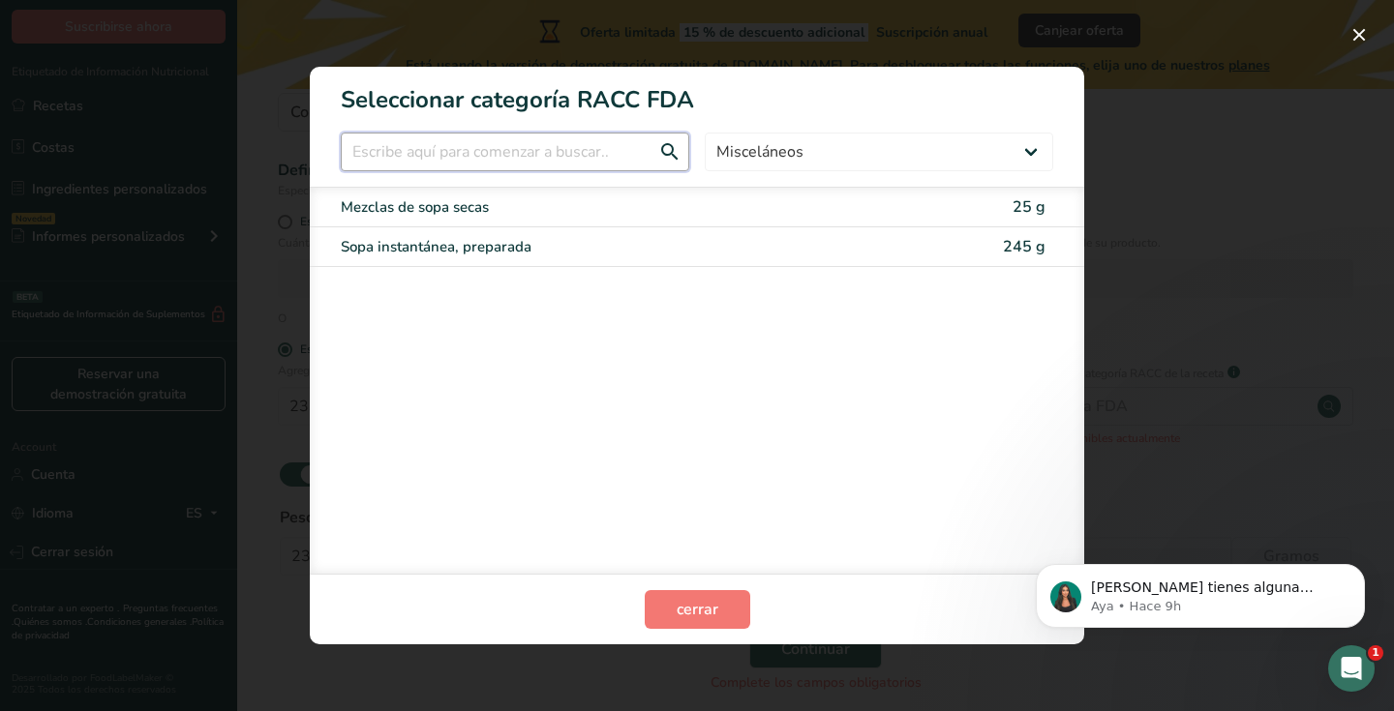
click at [518, 157] on input "RACC Category Selection Modal" at bounding box center [515, 152] width 348 height 39
drag, startPoint x: 738, startPoint y: 633, endPoint x: 709, endPoint y: 619, distance: 32.0
click at [736, 630] on section "cerrar" at bounding box center [697, 609] width 774 height 71
click at [698, 617] on span "cerrar" at bounding box center [698, 609] width 42 height 23
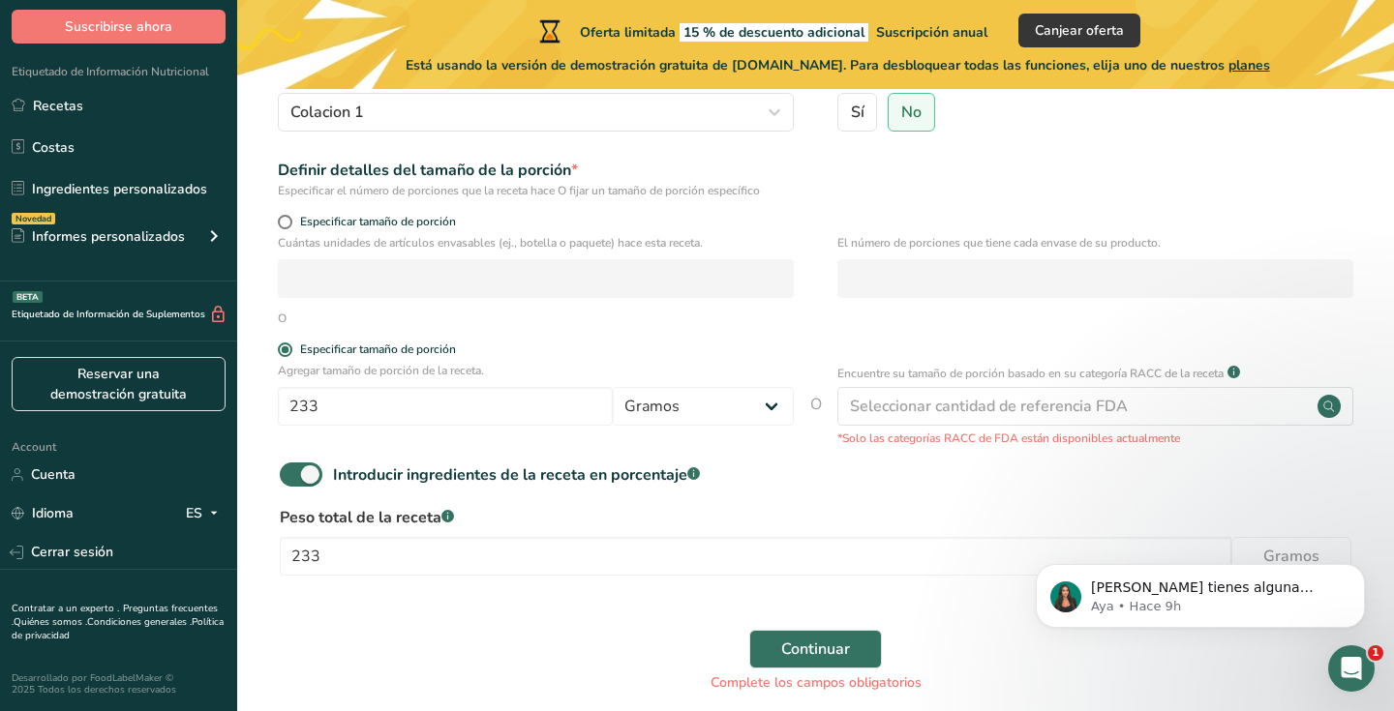
scroll to position [227, 0]
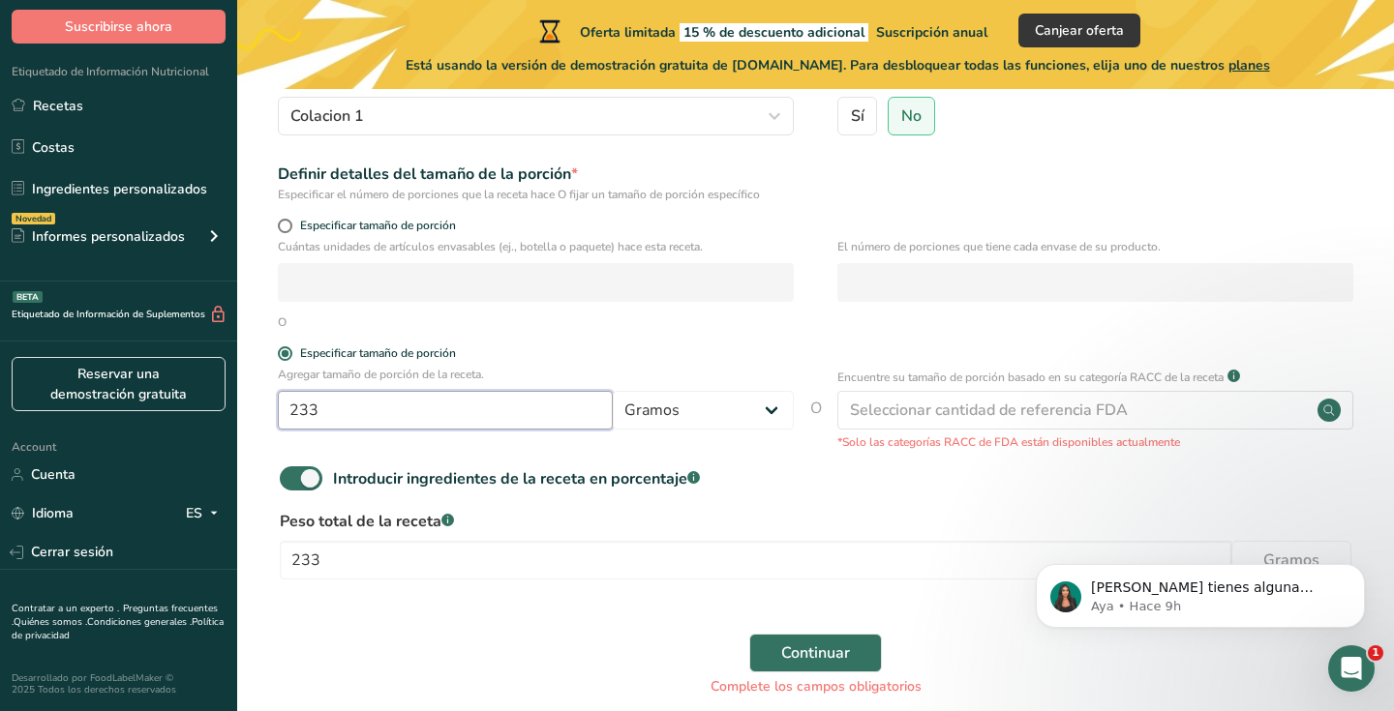
drag, startPoint x: 388, startPoint y: 420, endPoint x: 268, endPoint y: 415, distance: 120.1
click at [269, 416] on div "Agregar tamaño de porción de la receta. 233 Gramos kg mg mcg libras onza [GEOGR…" at bounding box center [815, 408] width 1095 height 85
type input "100"
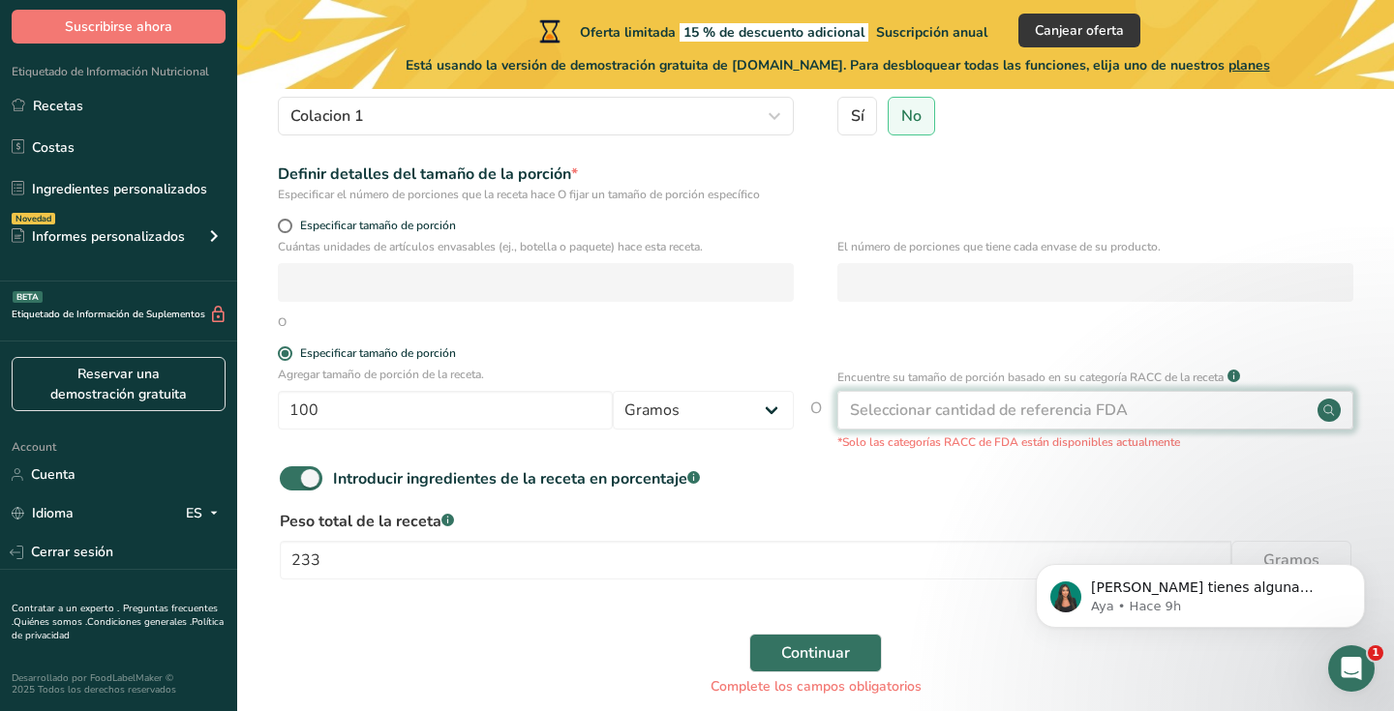
click at [888, 403] on div "Seleccionar cantidad de referencia FDA" at bounding box center [989, 410] width 278 height 23
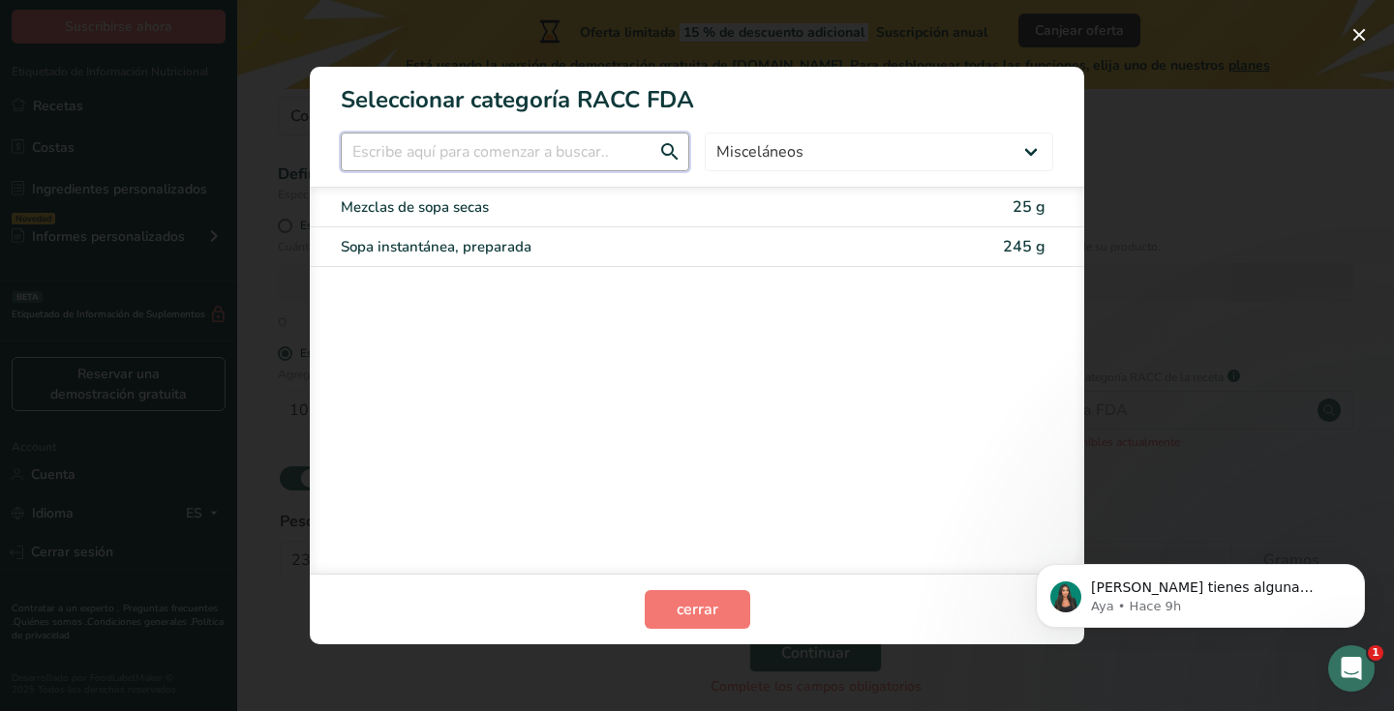
click at [615, 158] on input "RACC Category Selection Modal" at bounding box center [515, 152] width 348 height 39
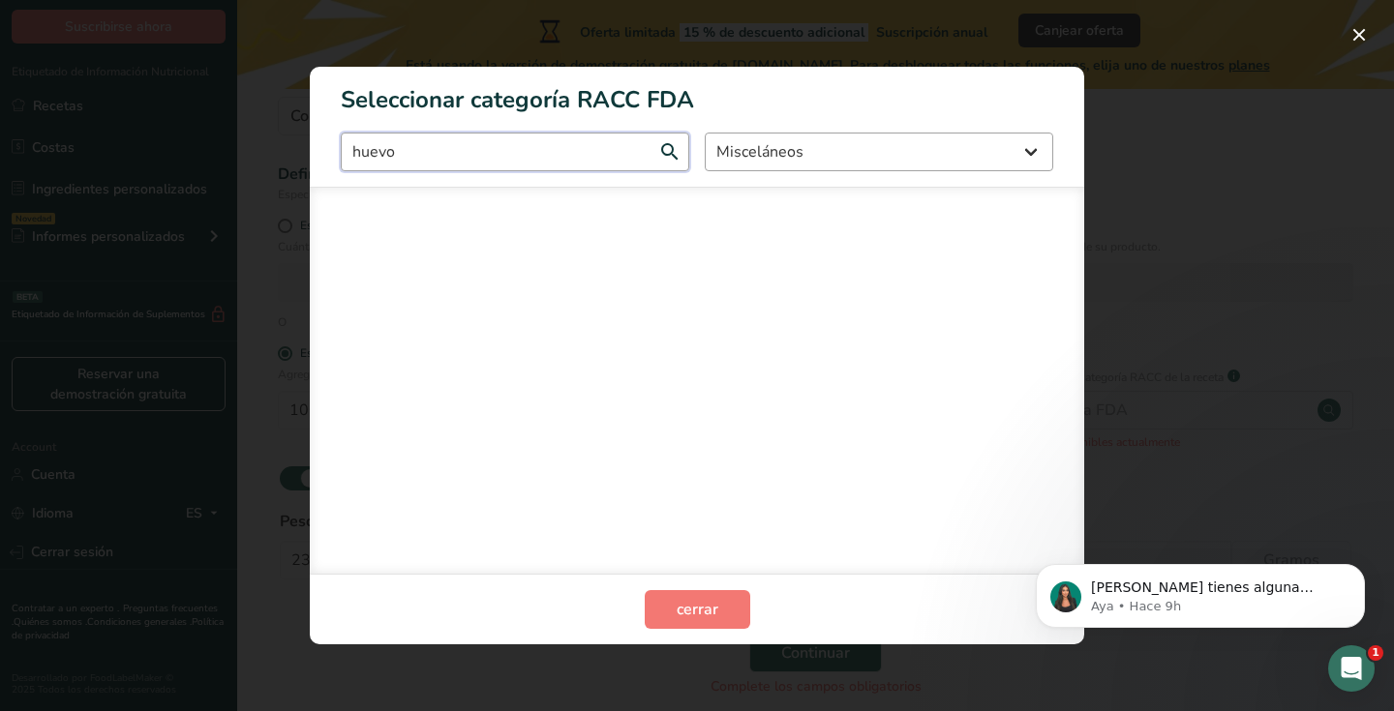
type input "huevo"
click at [667, 152] on input "huevo" at bounding box center [515, 152] width 348 height 39
select select "11"
click at [648, 151] on input "huevo" at bounding box center [515, 152] width 348 height 39
type input "h"
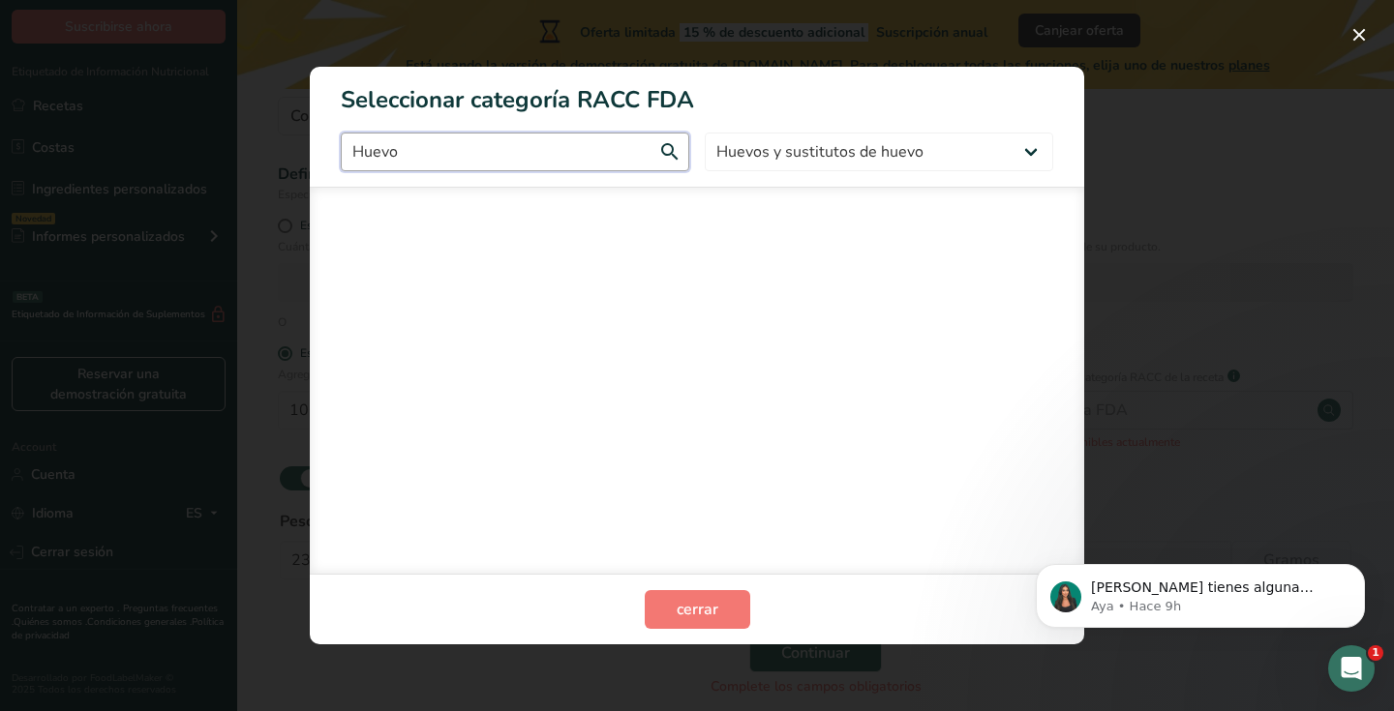
click at [667, 151] on input "Huevo" at bounding box center [515, 152] width 348 height 39
type input "H"
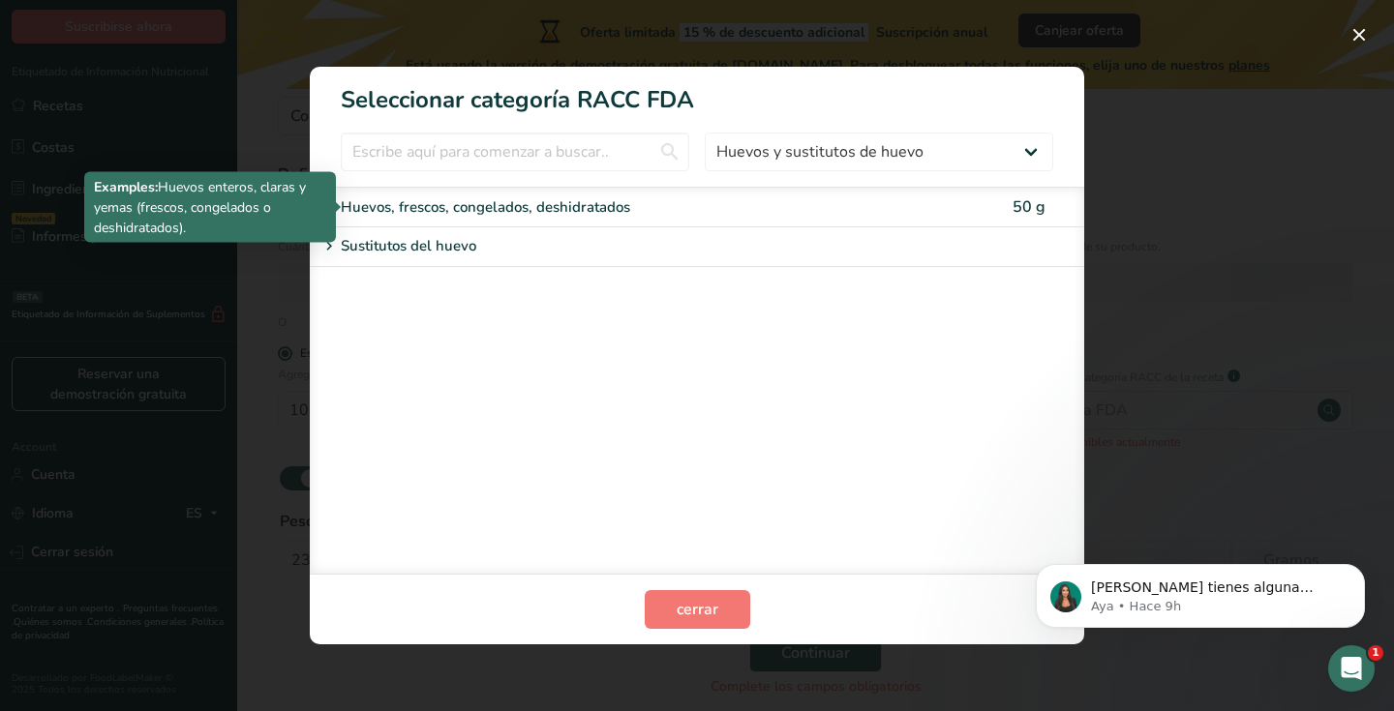
click at [423, 209] on div "Huevos, frescos, congelados, deshidratados" at bounding box center [616, 207] width 550 height 22
type input "50"
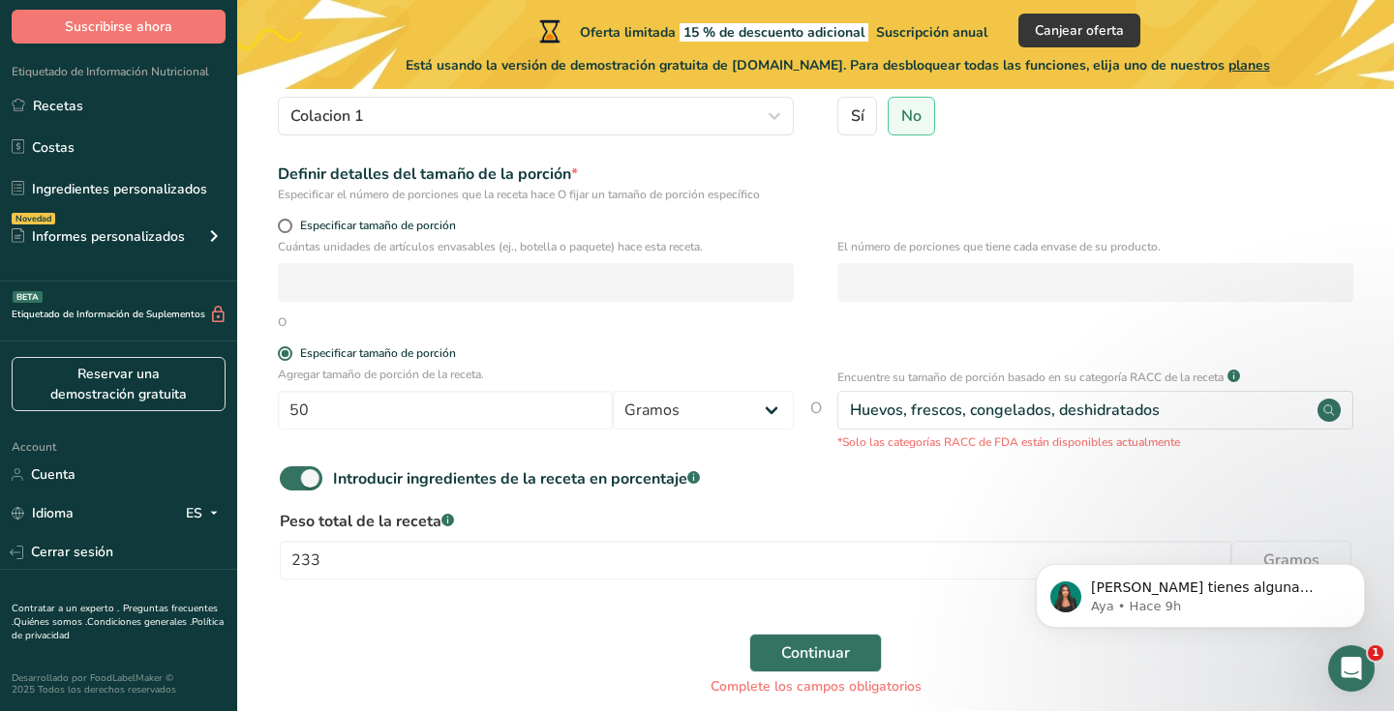
scroll to position [317, 0]
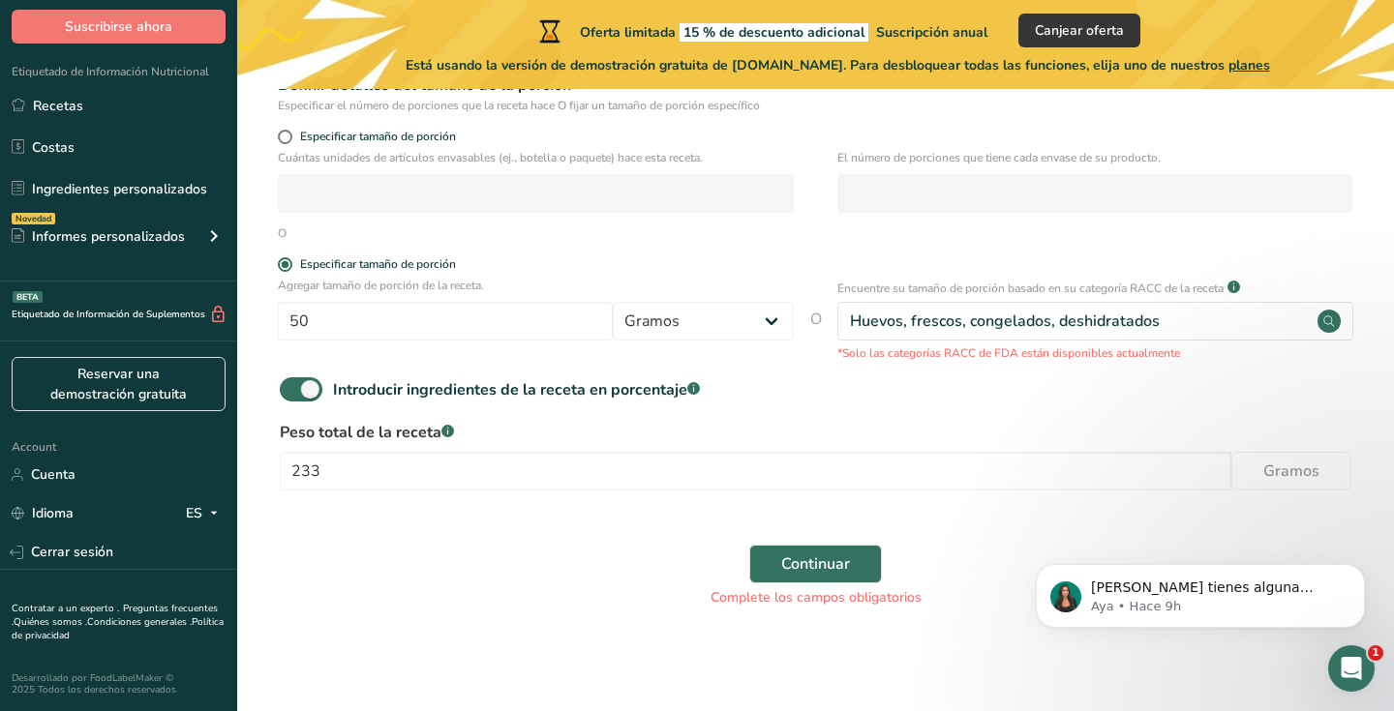
click at [836, 559] on span "Continuar" at bounding box center [815, 564] width 69 height 23
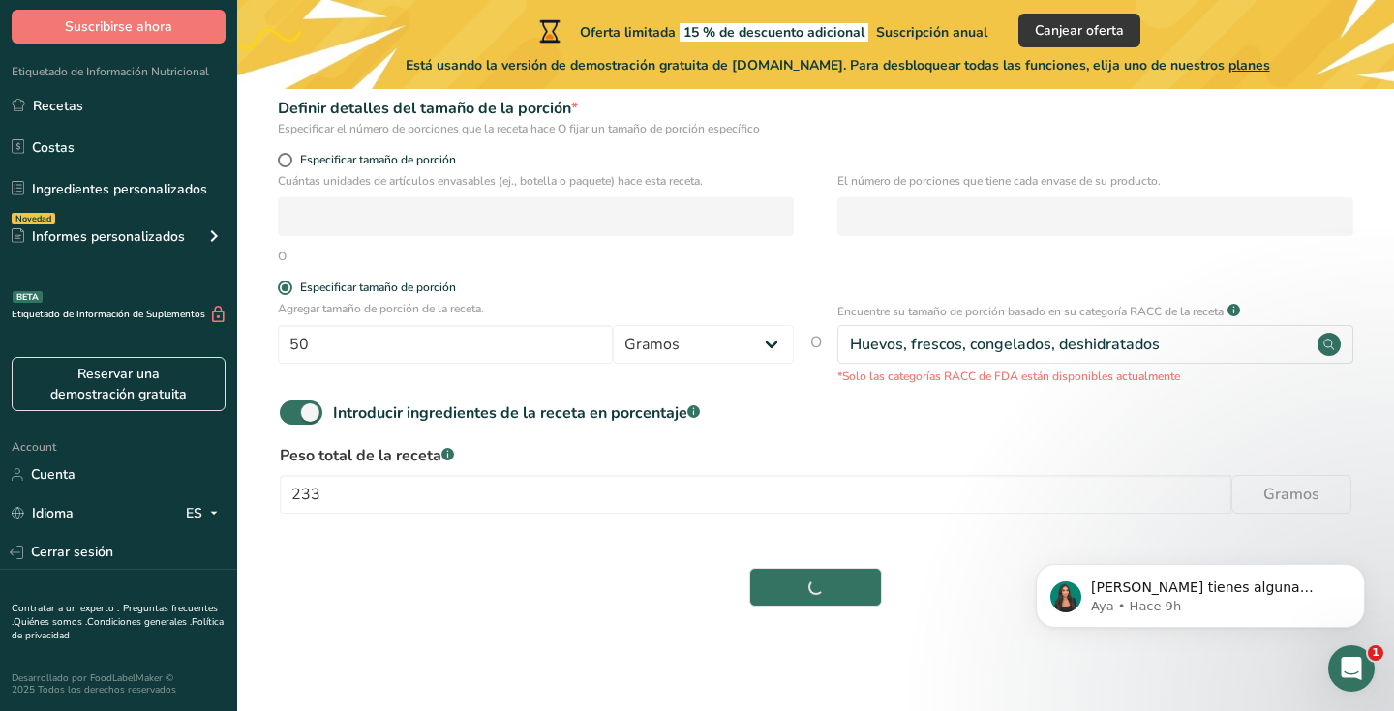
scroll to position [292, 0]
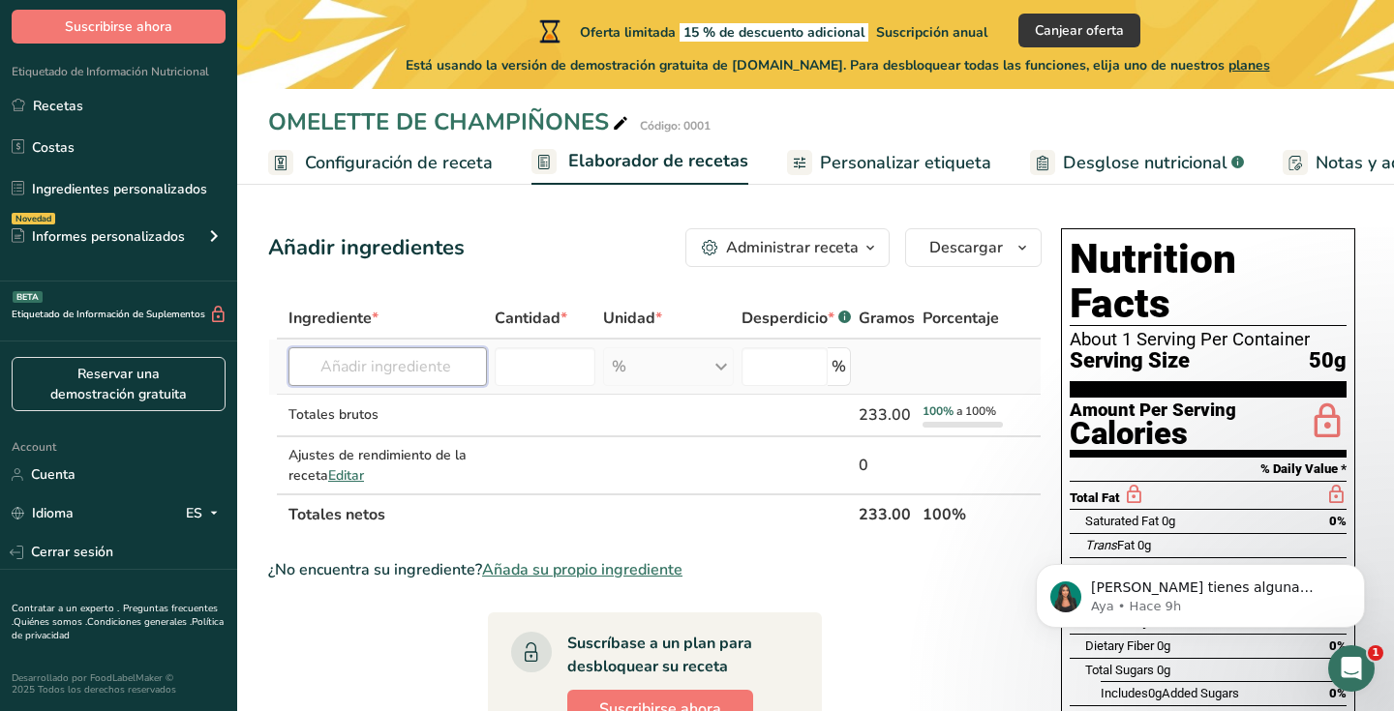
click at [376, 374] on input "text" at bounding box center [387, 366] width 198 height 39
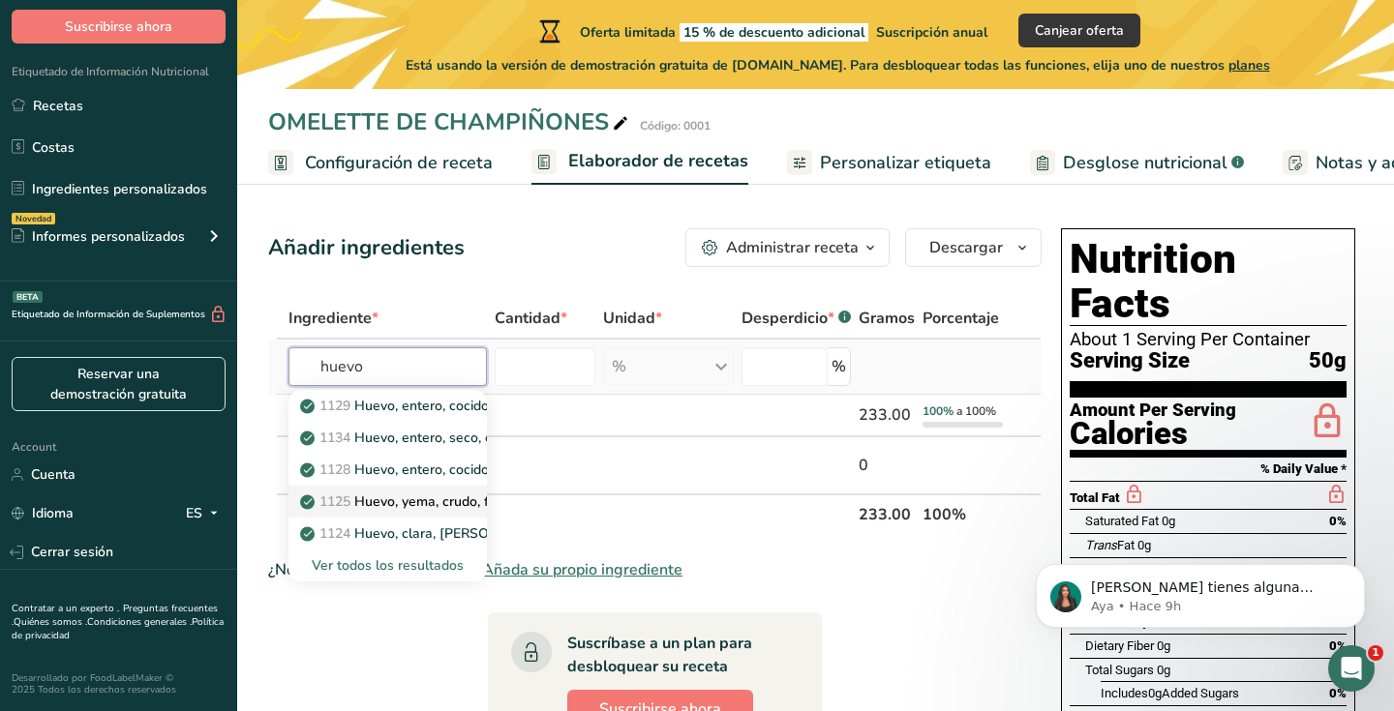
type input "huevo"
click at [411, 498] on p "1125 Huevo, yema, crudo, fresco" at bounding box center [413, 502] width 219 height 20
type input "Egg, yolk, raw, fresh"
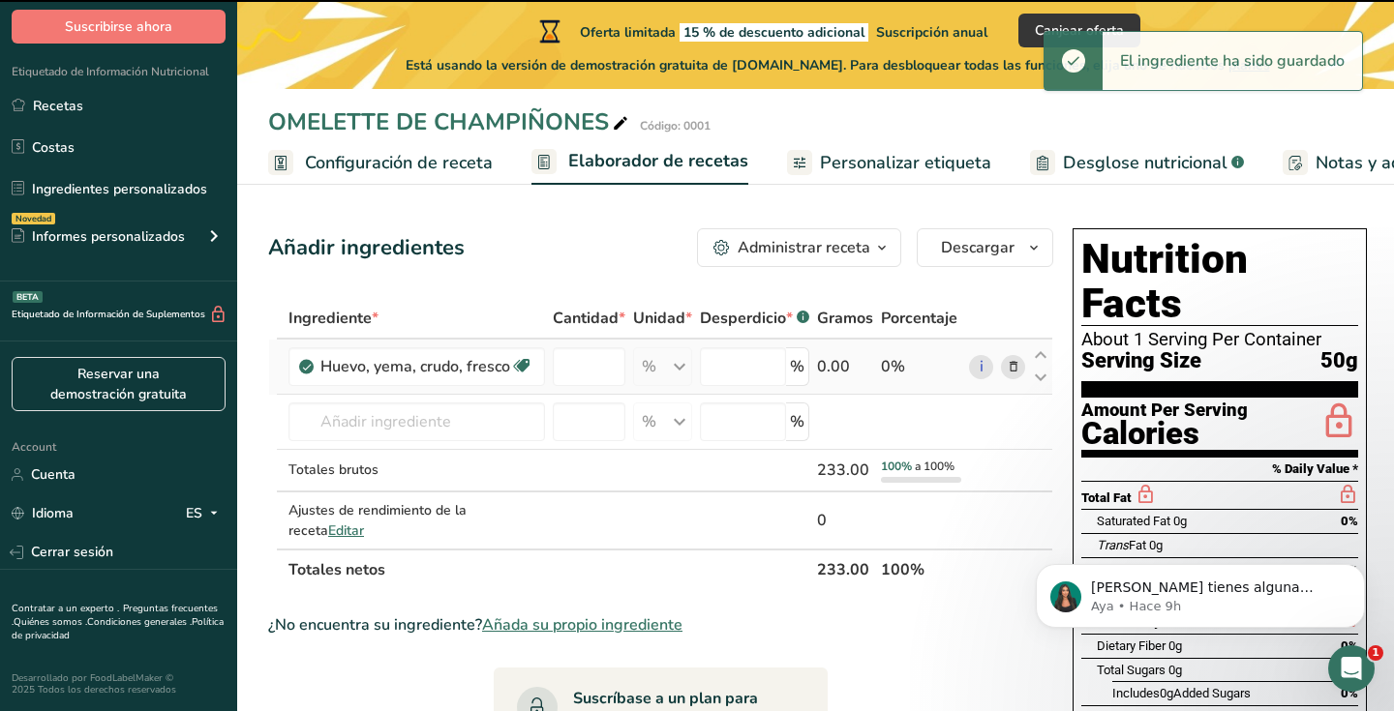
type input "0"
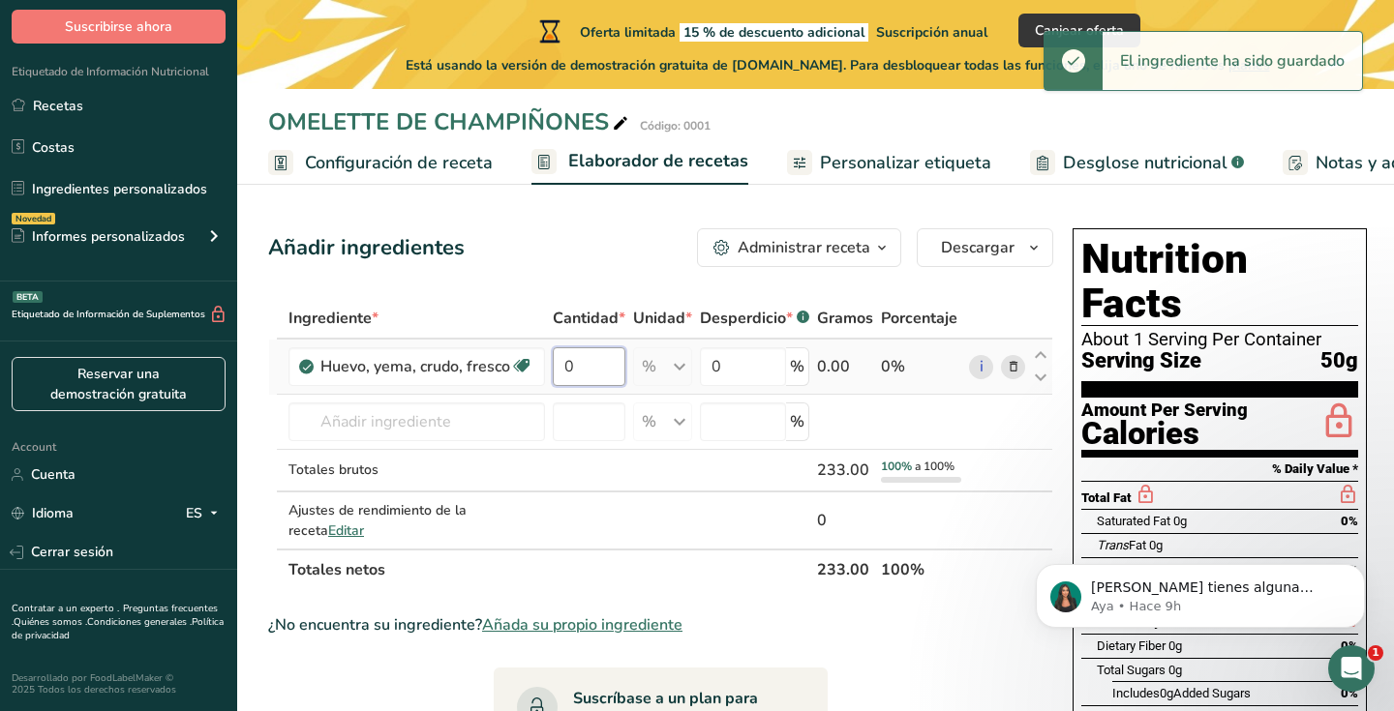
click at [581, 367] on input "0" at bounding box center [589, 366] width 73 height 39
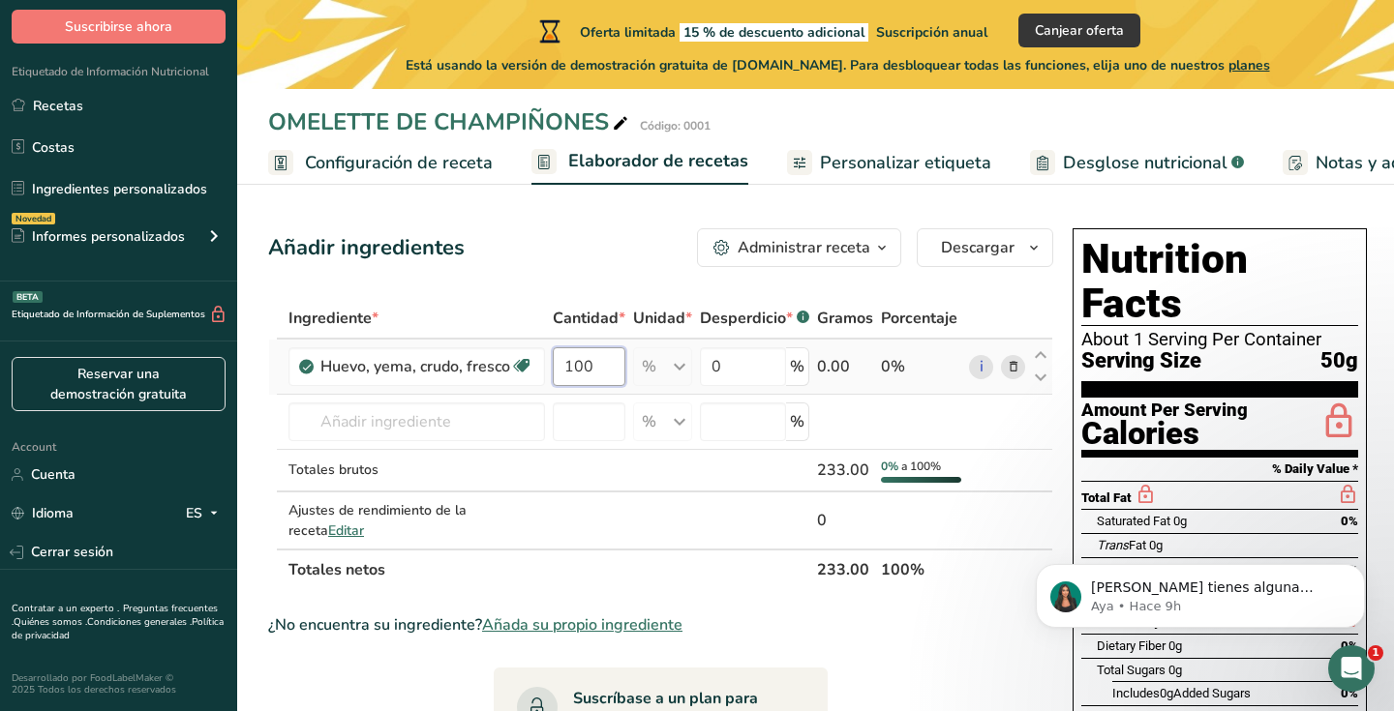
type input "100"
click at [680, 363] on div "Ingrediente * Cantidad * Unidad * Desperdicio * .a-a{fill:#347362;}.b-a{fill:#f…" at bounding box center [660, 444] width 785 height 292
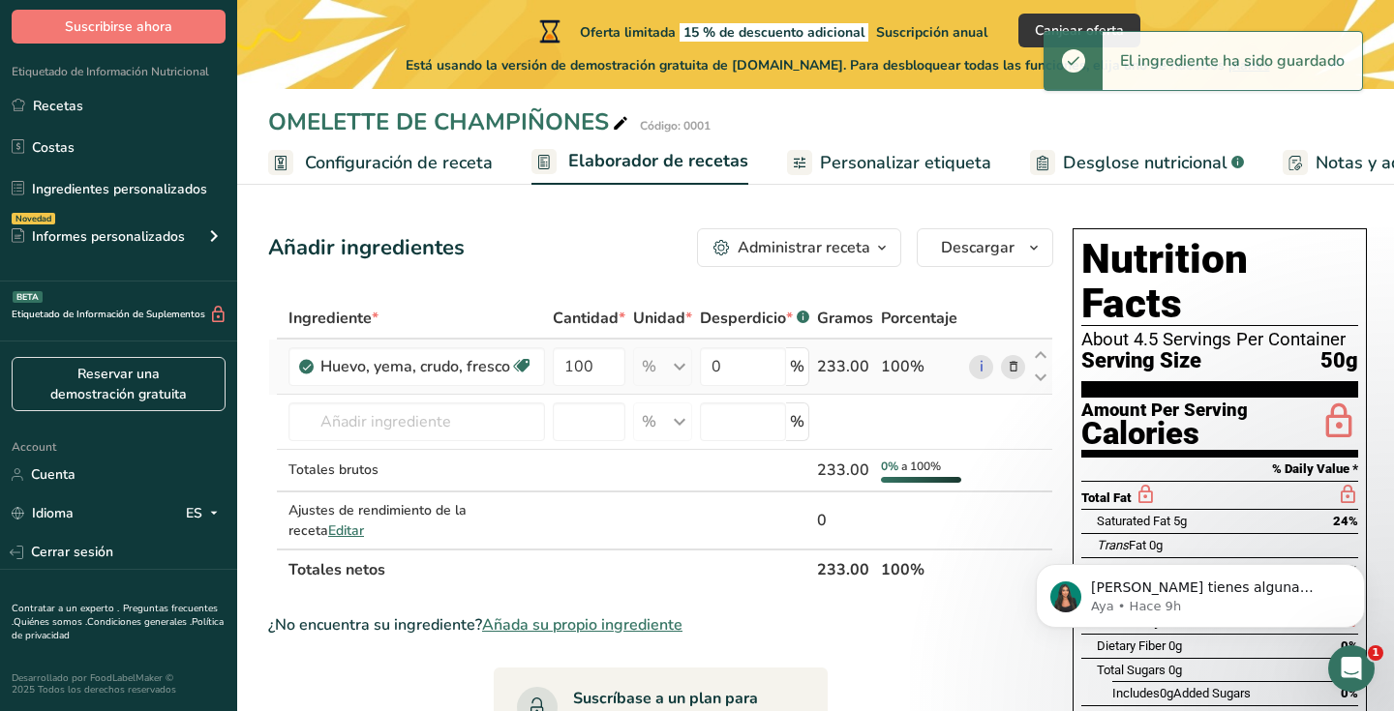
click at [665, 361] on div "% Porciones 1 large 1 cup Unidades de peso g kg mg Ver más Unidades de volumen …" at bounding box center [662, 366] width 59 height 39
click at [674, 364] on div "% Porciones 1 large 1 cup Unidades de peso g kg mg Ver más Unidades de volumen …" at bounding box center [662, 366] width 59 height 39
click at [682, 364] on div "% Porciones 1 large 1 cup Unidades de peso g kg mg Ver más Unidades de volumen …" at bounding box center [662, 366] width 59 height 39
click at [759, 372] on input "0" at bounding box center [743, 366] width 86 height 39
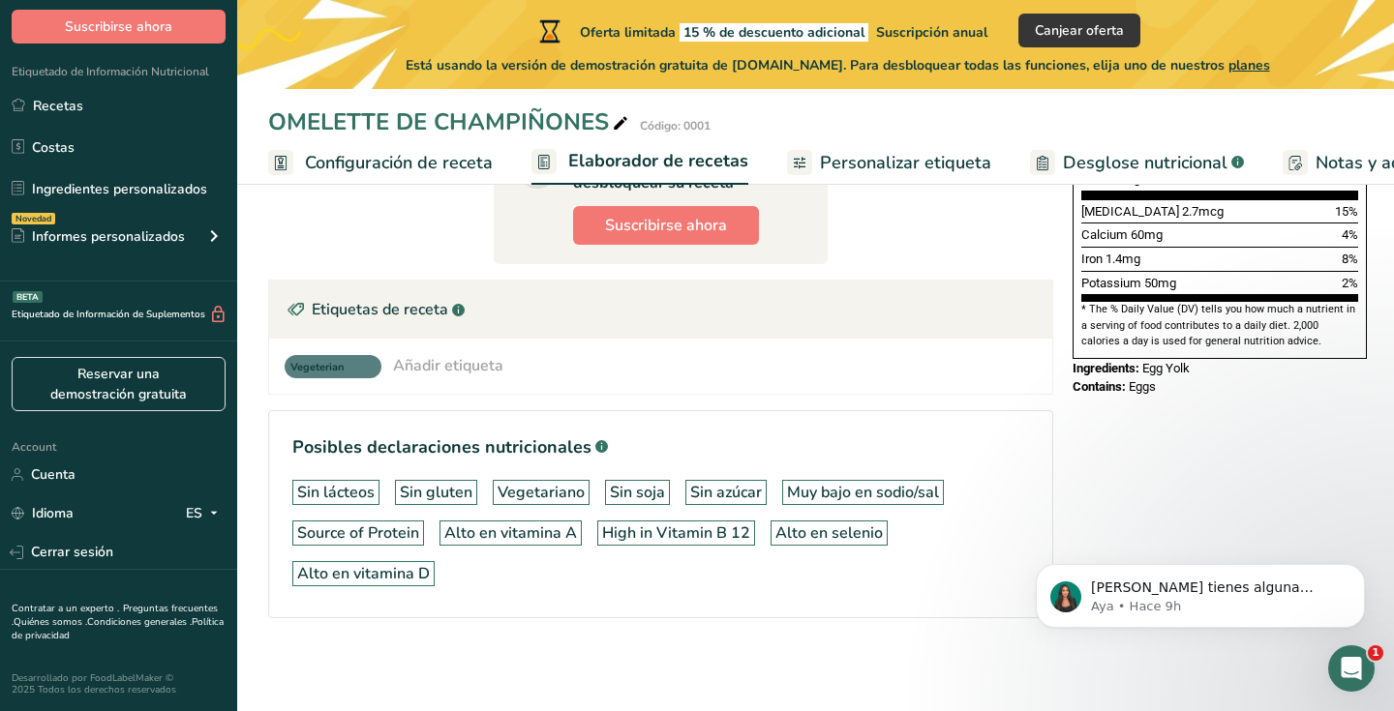
scroll to position [540, 0]
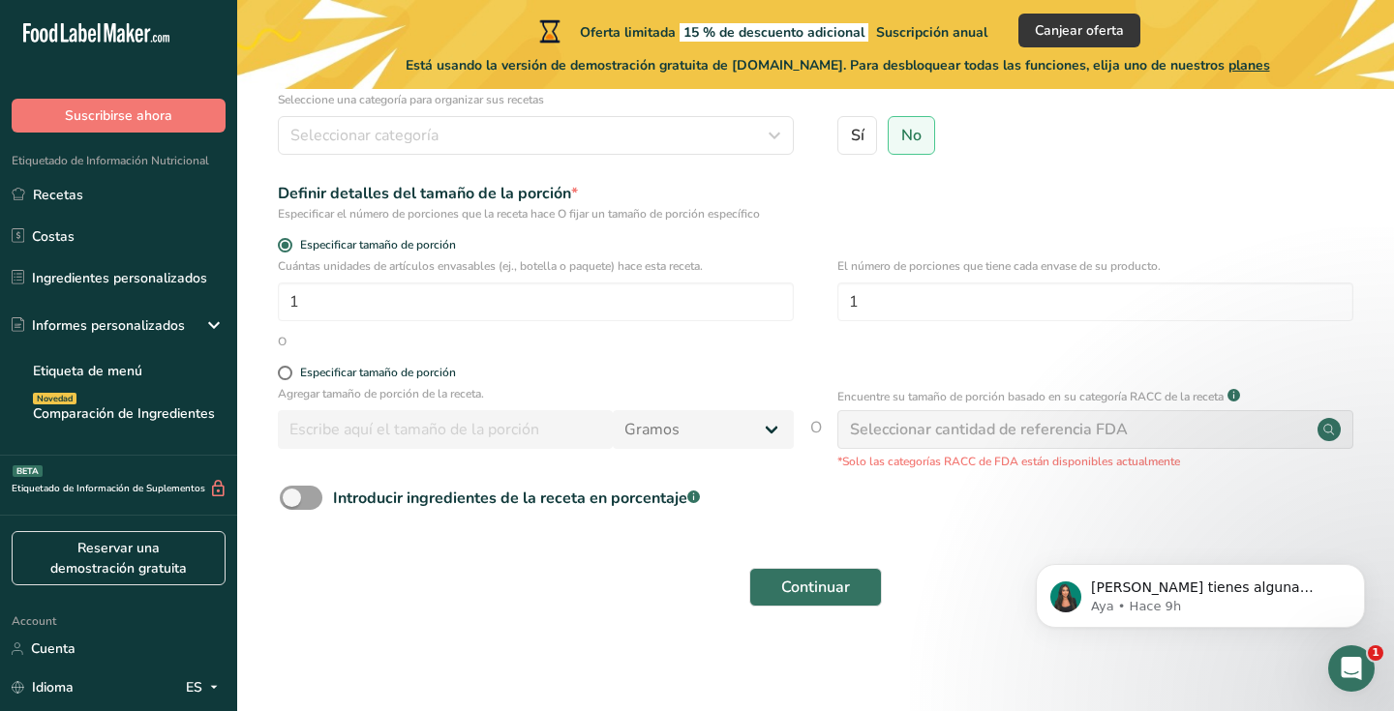
scroll to position [207, 0]
type input "OMELETTE DE CHAMPIÑONES"
click at [972, 436] on div "Seleccionar cantidad de referencia FDA" at bounding box center [989, 430] width 278 height 23
click at [683, 301] on input "1" at bounding box center [536, 303] width 516 height 39
click at [697, 381] on div "Especificar tamaño de porción" at bounding box center [536, 376] width 516 height 19
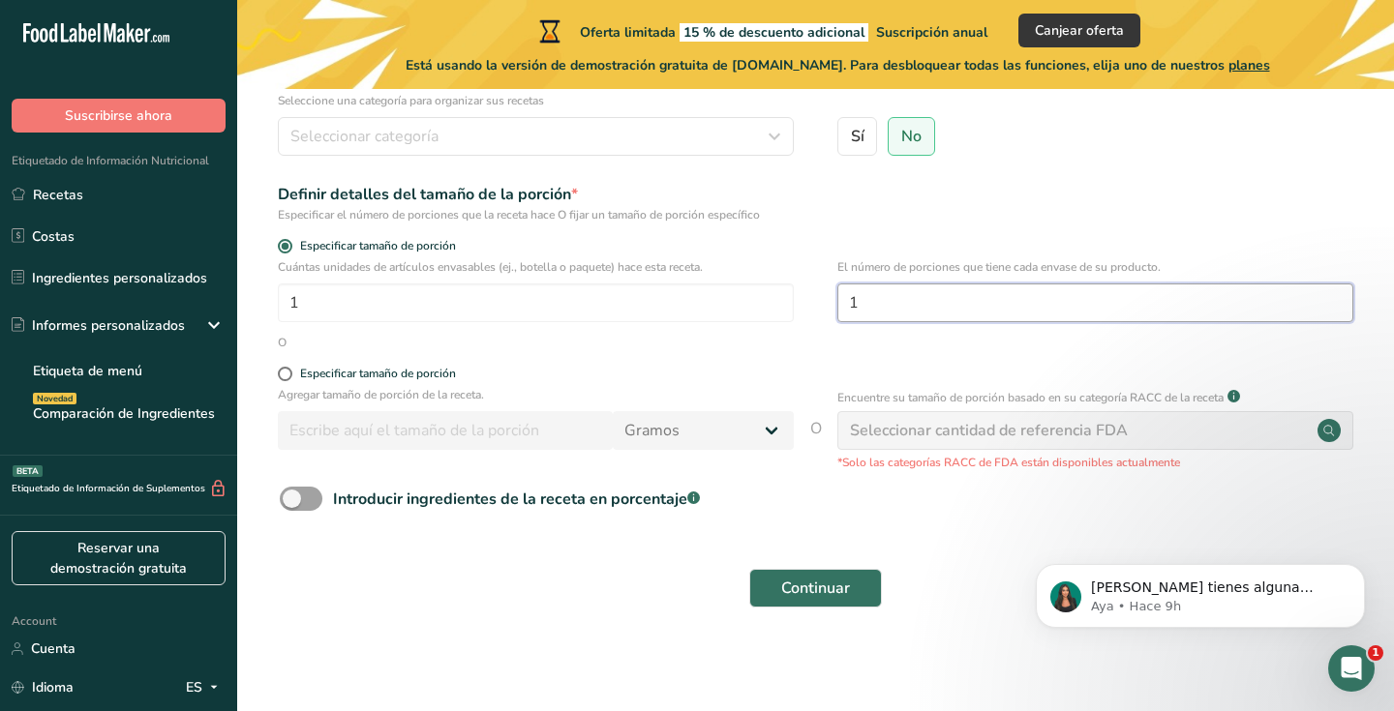
click at [1029, 313] on input "1" at bounding box center [1095, 303] width 516 height 39
type input "7"
click at [462, 555] on form "Nombre de la receta * OMELETTE DE CHAMPIÑONES Código de receta .a-a{fill:#34736…" at bounding box center [815, 296] width 1095 height 648
click at [810, 587] on span "Continuar" at bounding box center [815, 588] width 69 height 23
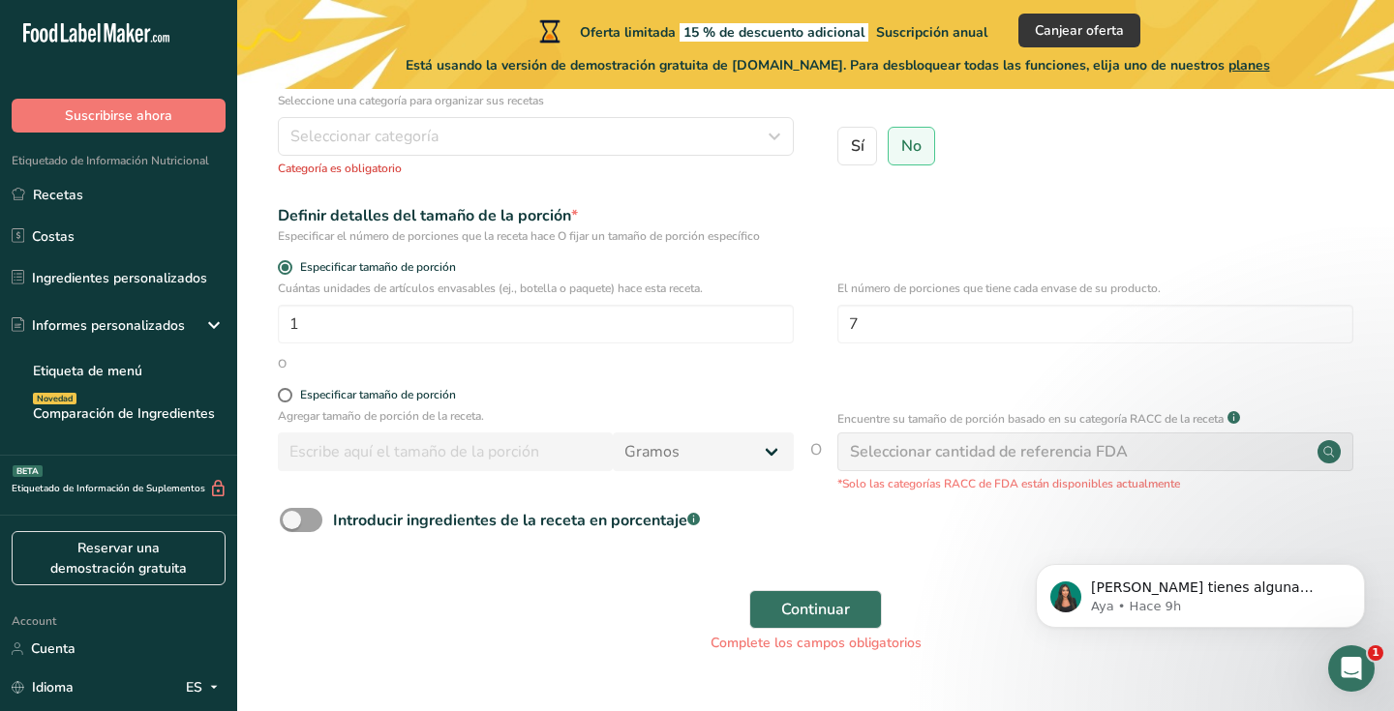
drag, startPoint x: 822, startPoint y: 450, endPoint x: 842, endPoint y: 463, distance: 23.9
click at [823, 450] on div "Agregar tamaño de porción de la receta. [GEOGRAPHIC_DATA] kg mg mcg libras onza…" at bounding box center [815, 450] width 1095 height 85
click at [815, 452] on span "O" at bounding box center [816, 465] width 12 height 54
click at [1080, 475] on p "*Solo las categorías RACC de FDA están disponibles actualmente" at bounding box center [1095, 483] width 516 height 17
drag, startPoint x: 970, startPoint y: 458, endPoint x: 1214, endPoint y: 454, distance: 244.0
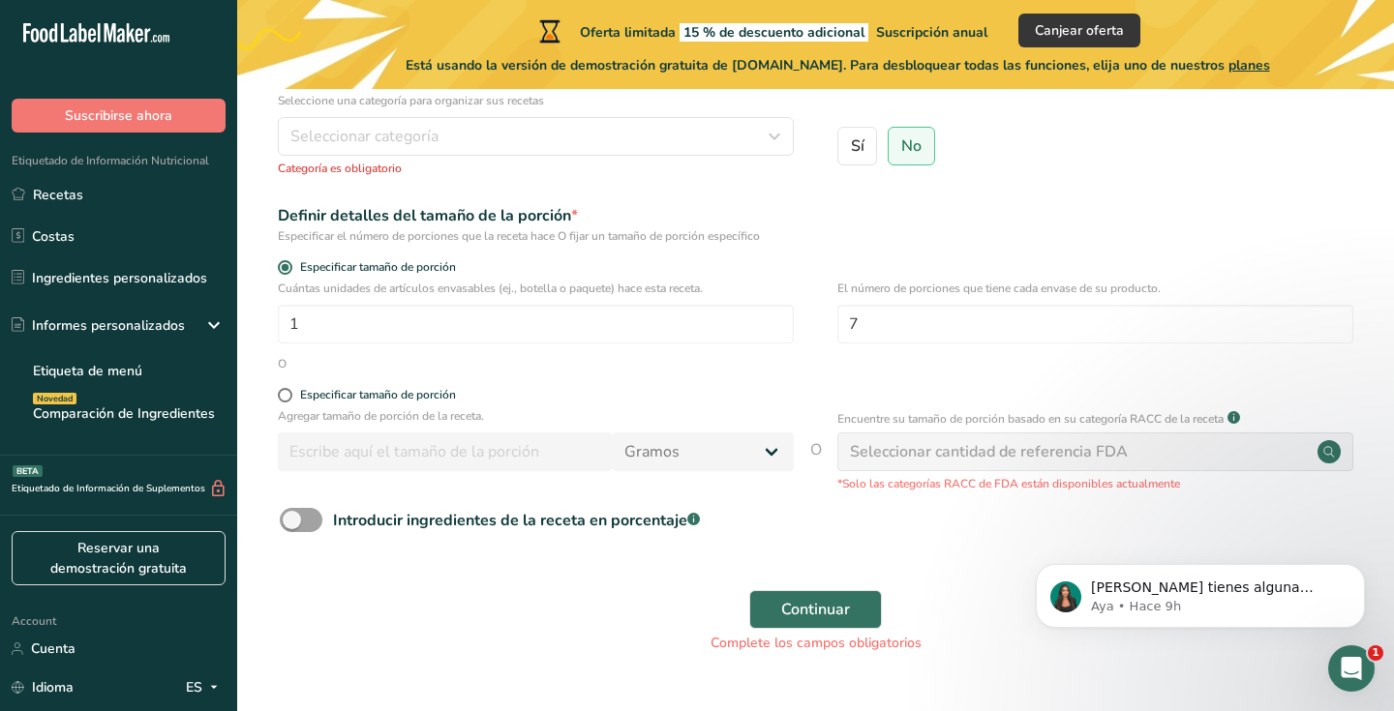
click at [977, 457] on div "Seleccionar cantidad de referencia FDA" at bounding box center [989, 451] width 278 height 23
click at [1325, 453] on circle at bounding box center [1328, 451] width 23 height 23
click at [1064, 446] on div "Seleccionar cantidad de referencia FDA" at bounding box center [989, 451] width 278 height 23
click at [282, 394] on span at bounding box center [285, 395] width 15 height 15
click at [282, 394] on input "Especificar tamaño de porción" at bounding box center [284, 395] width 13 height 13
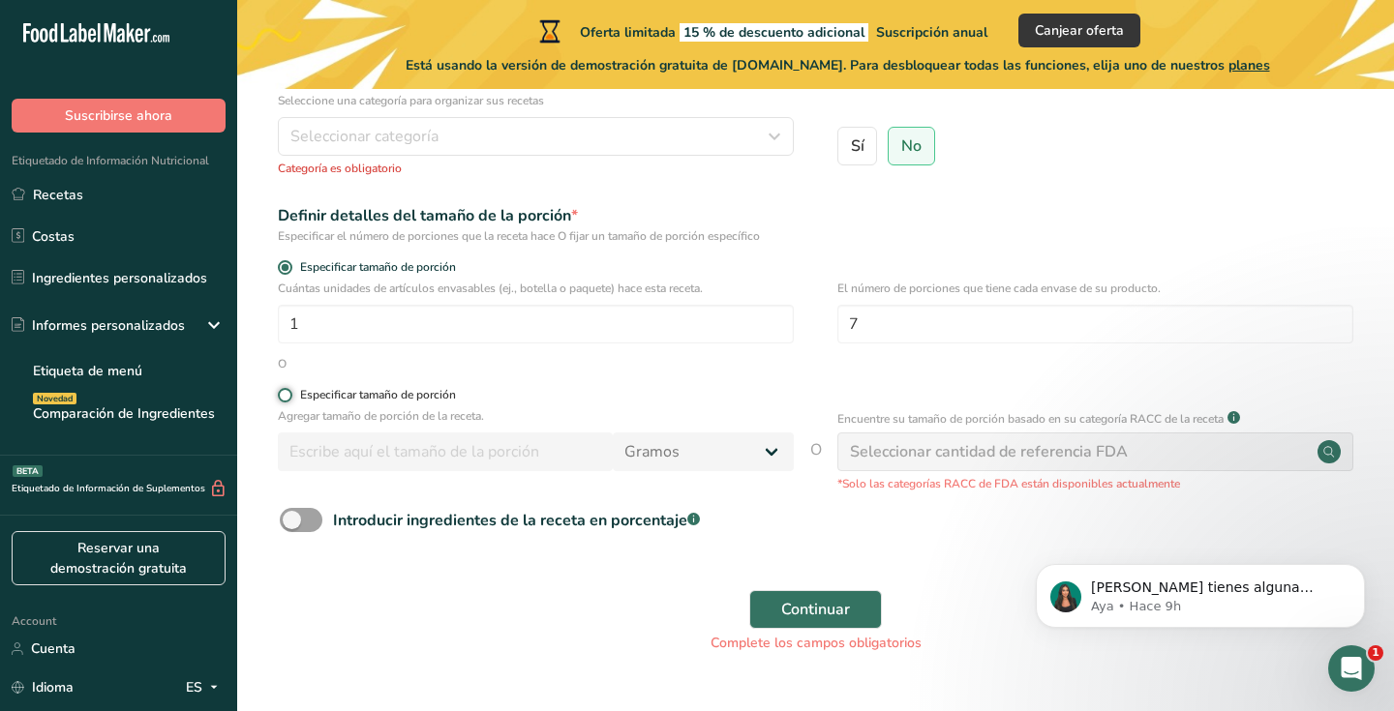
radio input "true"
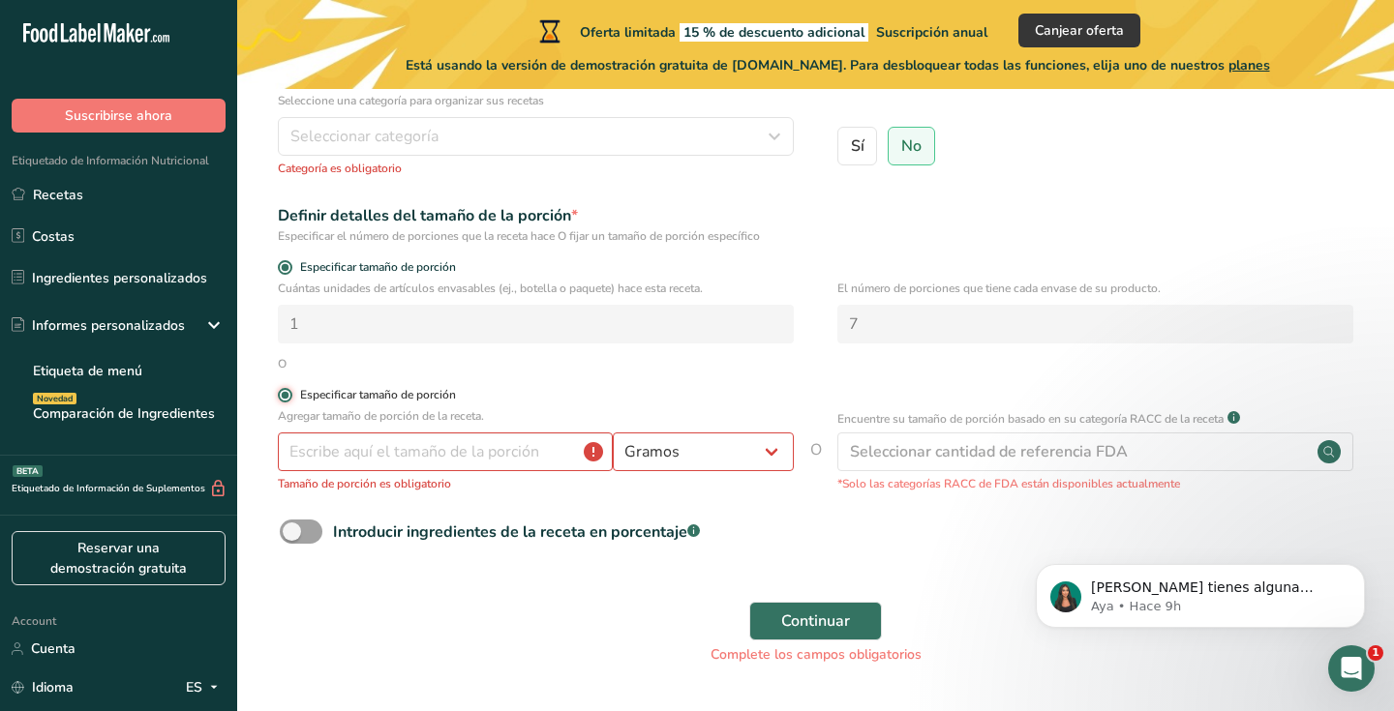
radio input "false"
click at [287, 273] on span at bounding box center [285, 267] width 15 height 15
click at [287, 273] on input "Especificar tamaño de porción" at bounding box center [284, 267] width 13 height 13
radio input "true"
radio input "false"
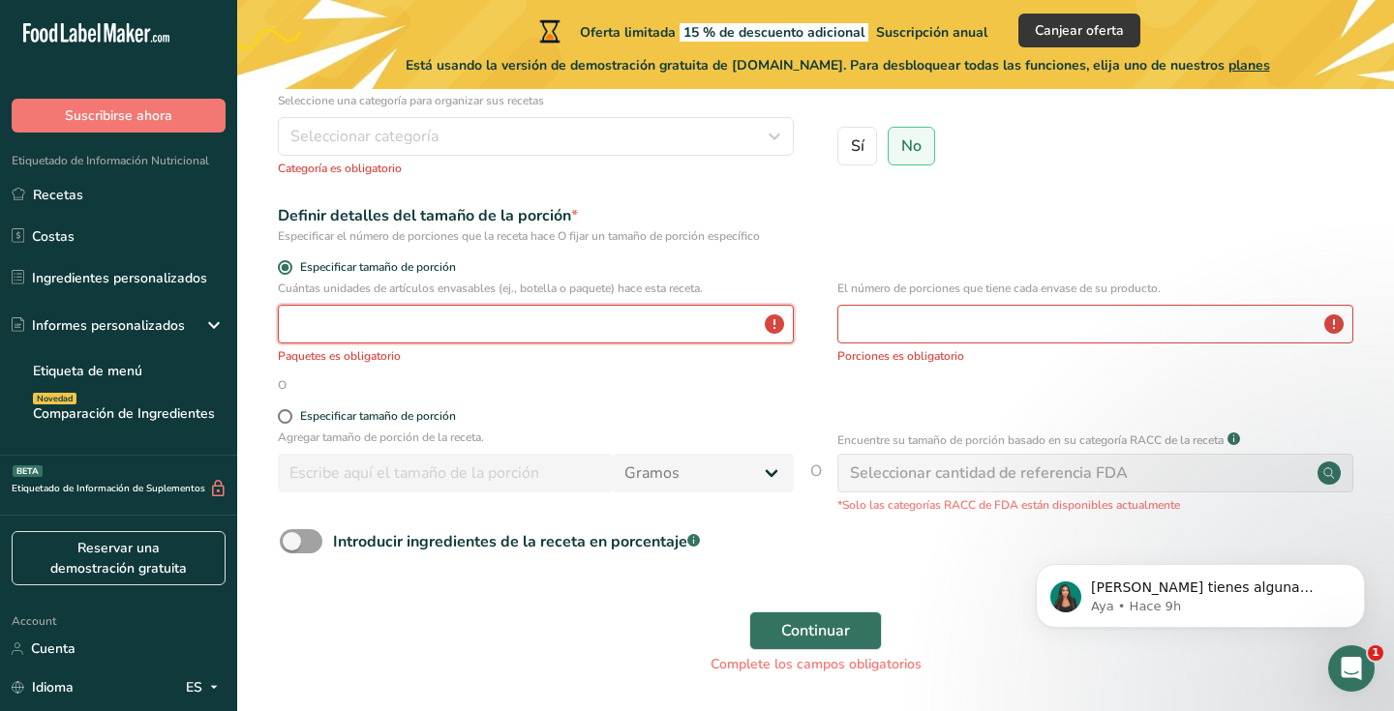
click at [584, 330] on input "number" at bounding box center [536, 324] width 516 height 39
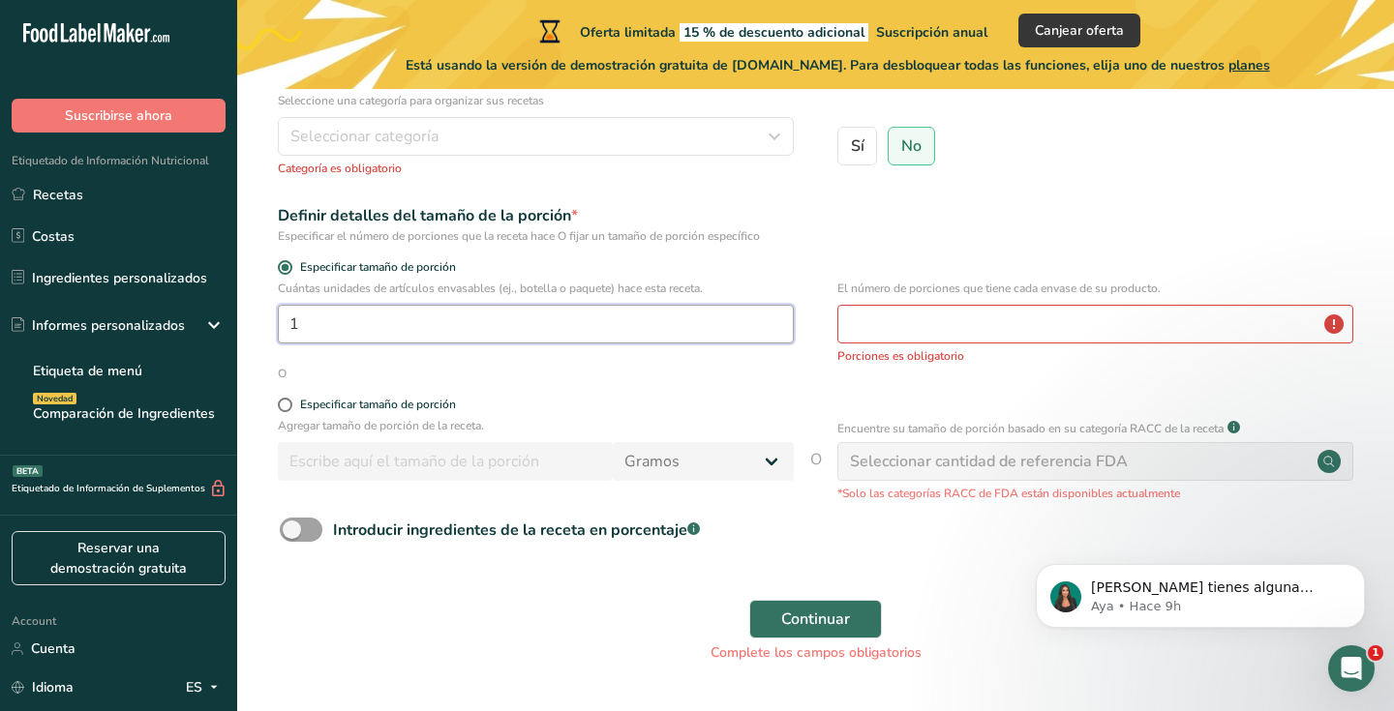
type input "1"
click at [857, 331] on input "number" at bounding box center [1095, 324] width 516 height 39
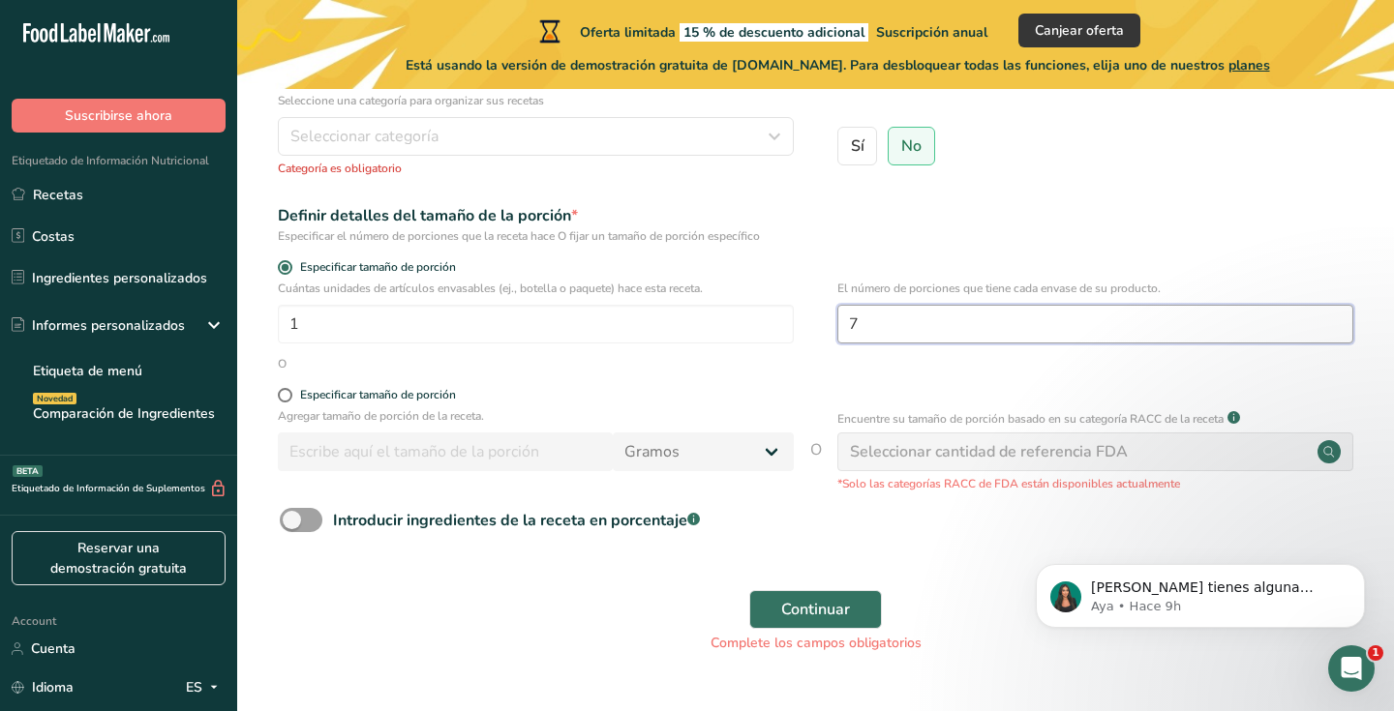
type input "7"
click at [824, 241] on div "Definir detalles del tamaño de la porción * Especificar el número de porciones …" at bounding box center [815, 224] width 1095 height 41
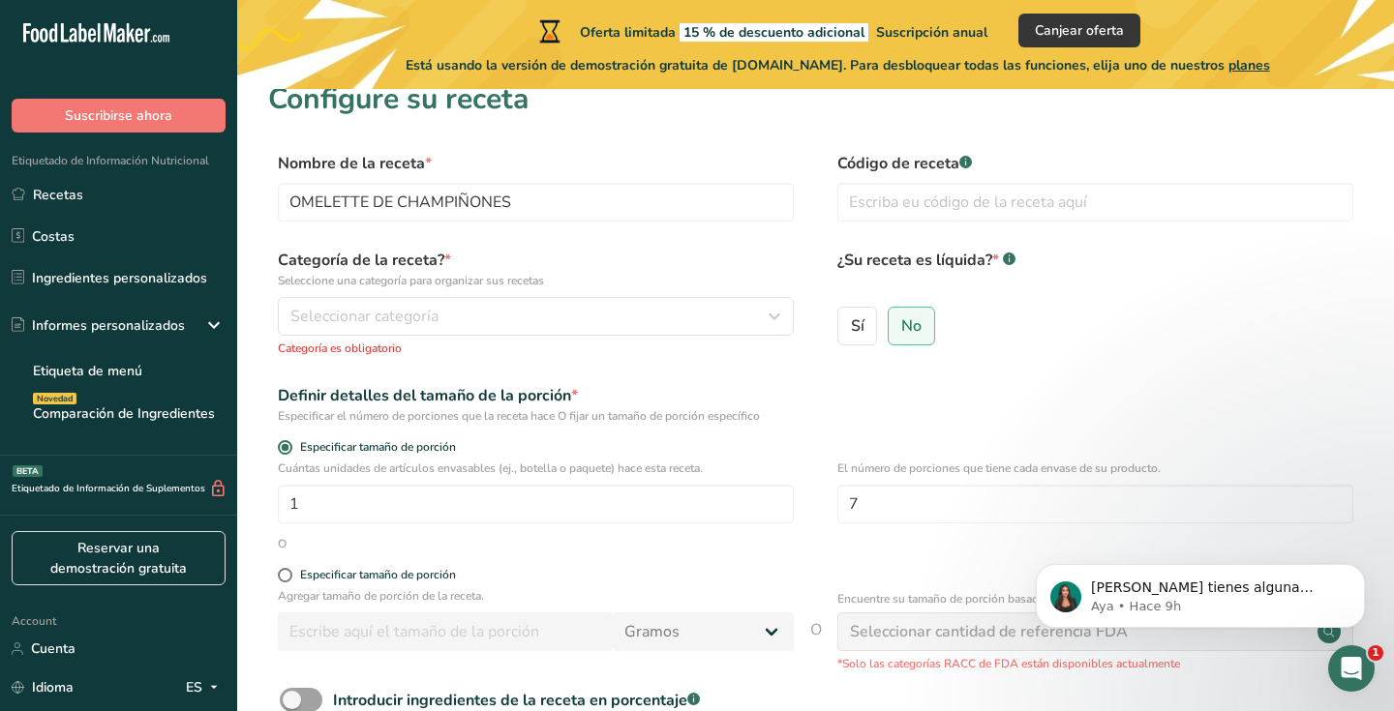
scroll to position [0, 0]
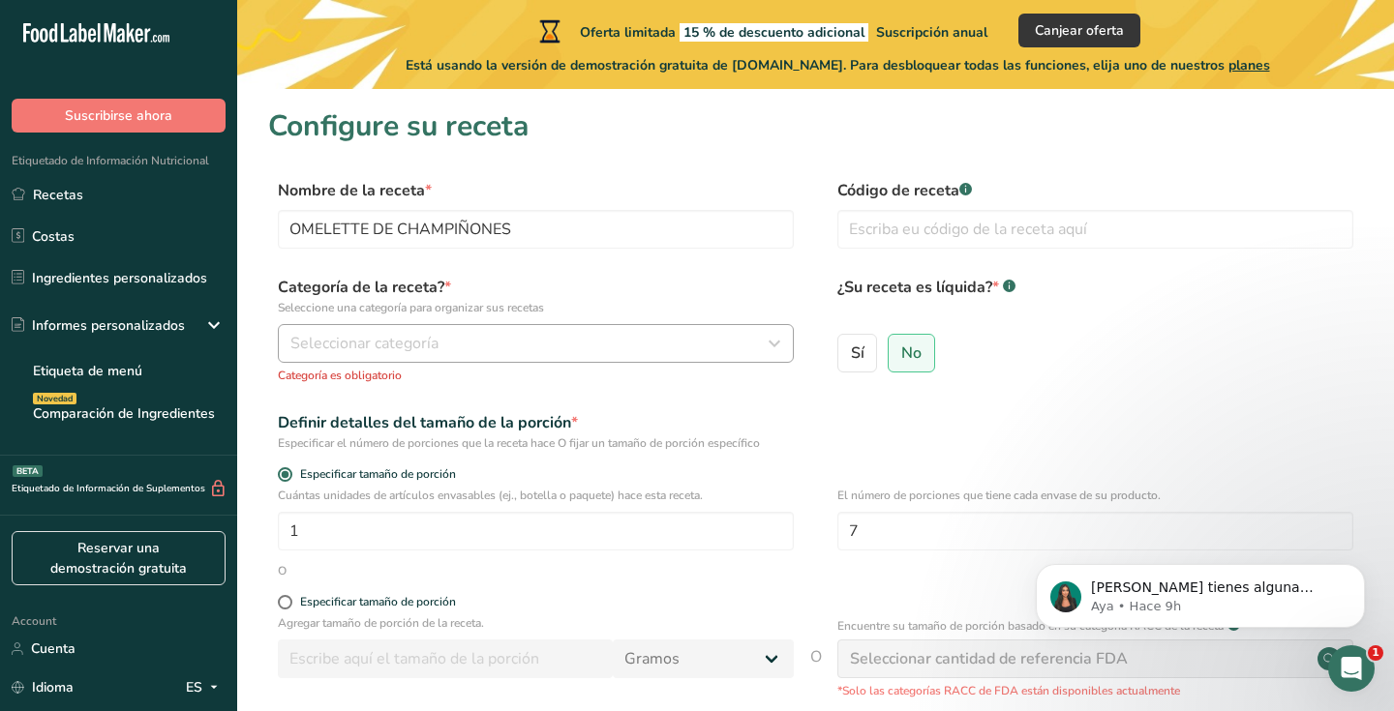
click at [636, 345] on div "Seleccionar categoría" at bounding box center [529, 343] width 479 height 23
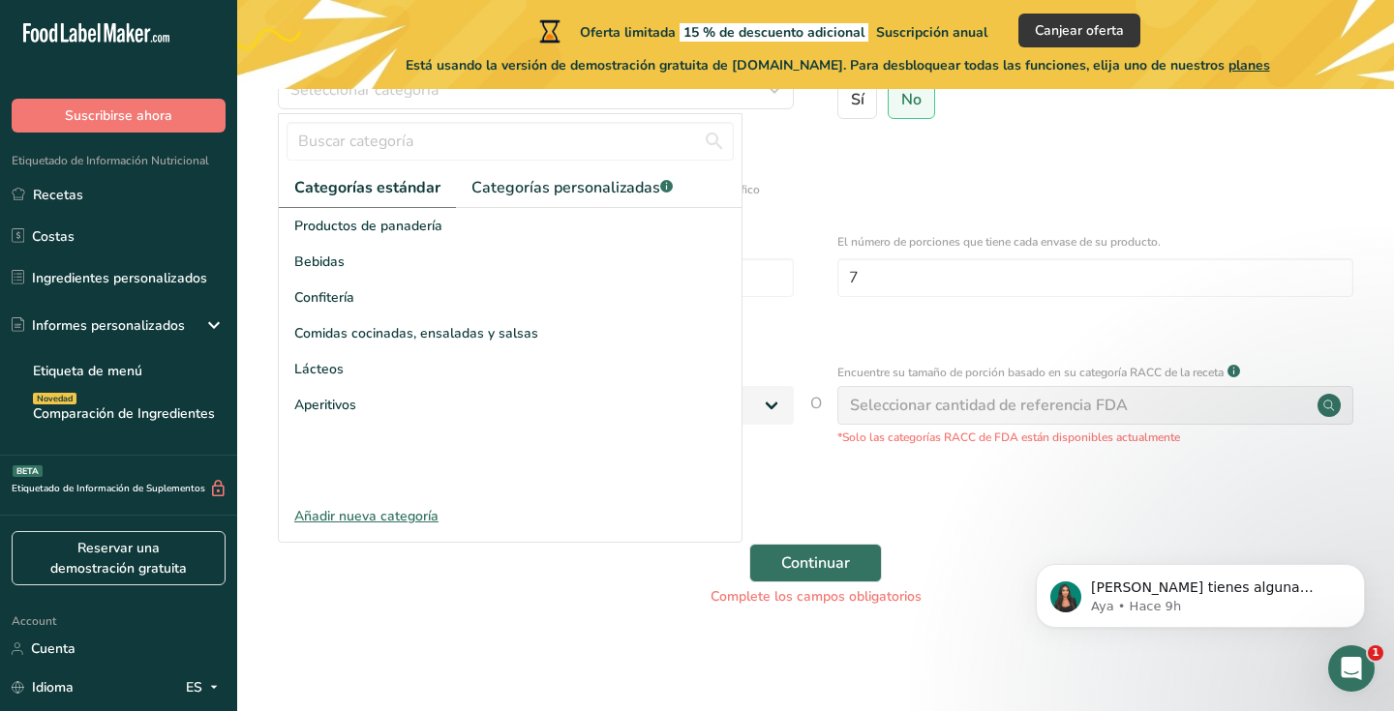
scroll to position [253, 0]
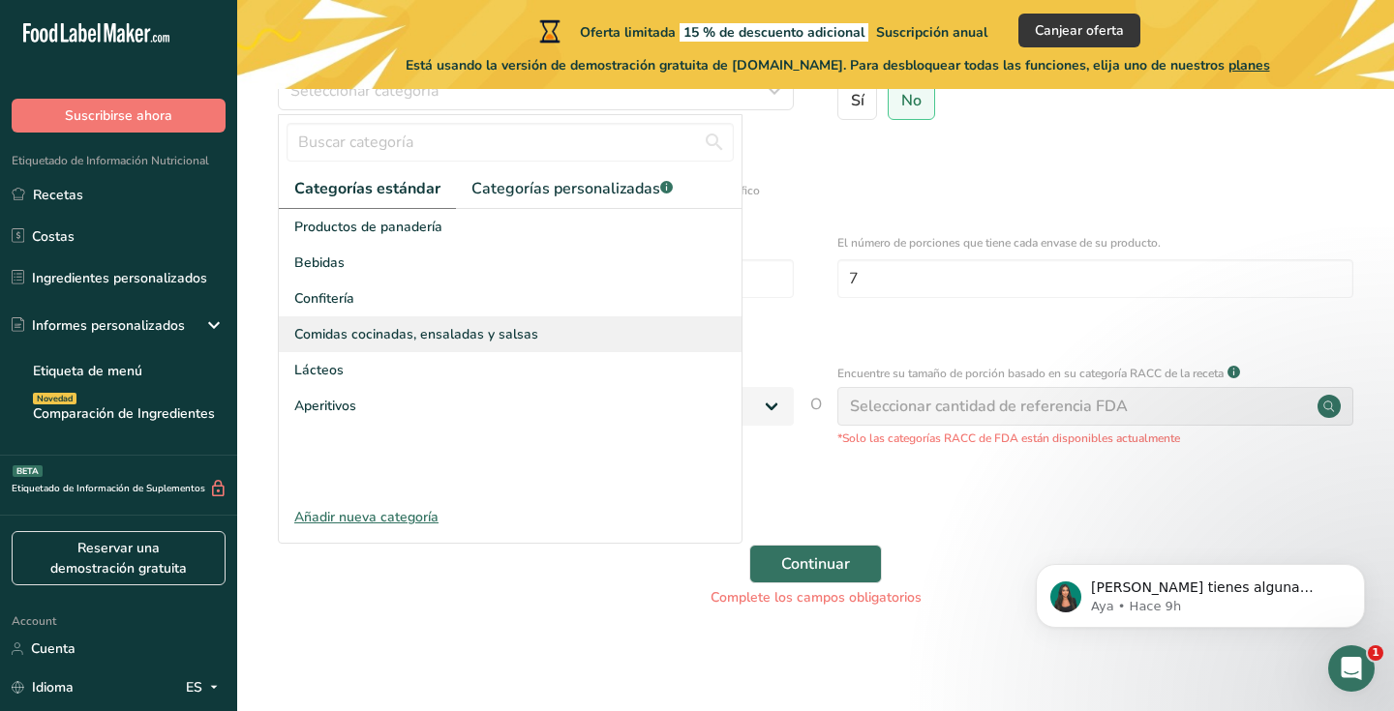
click at [484, 336] on span "Comidas cocinadas, ensaladas y salsas" at bounding box center [416, 334] width 244 height 20
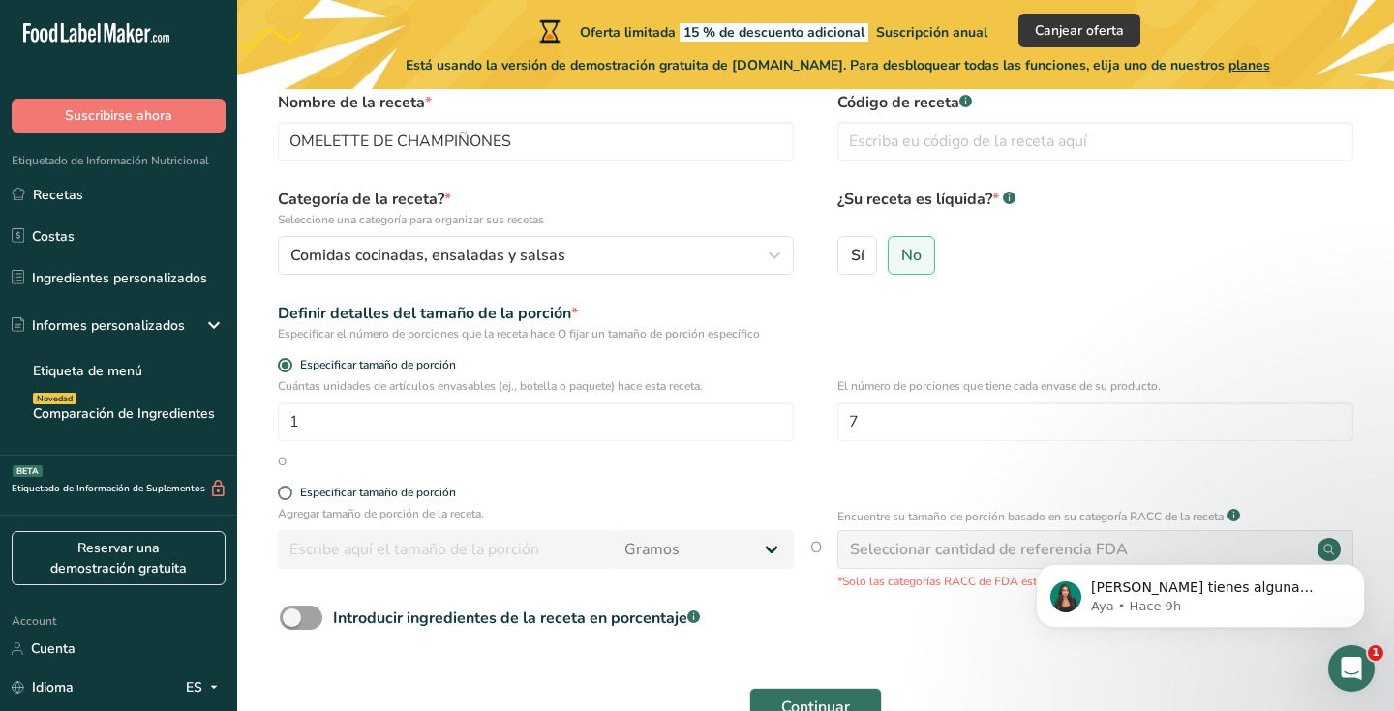
scroll to position [34, 0]
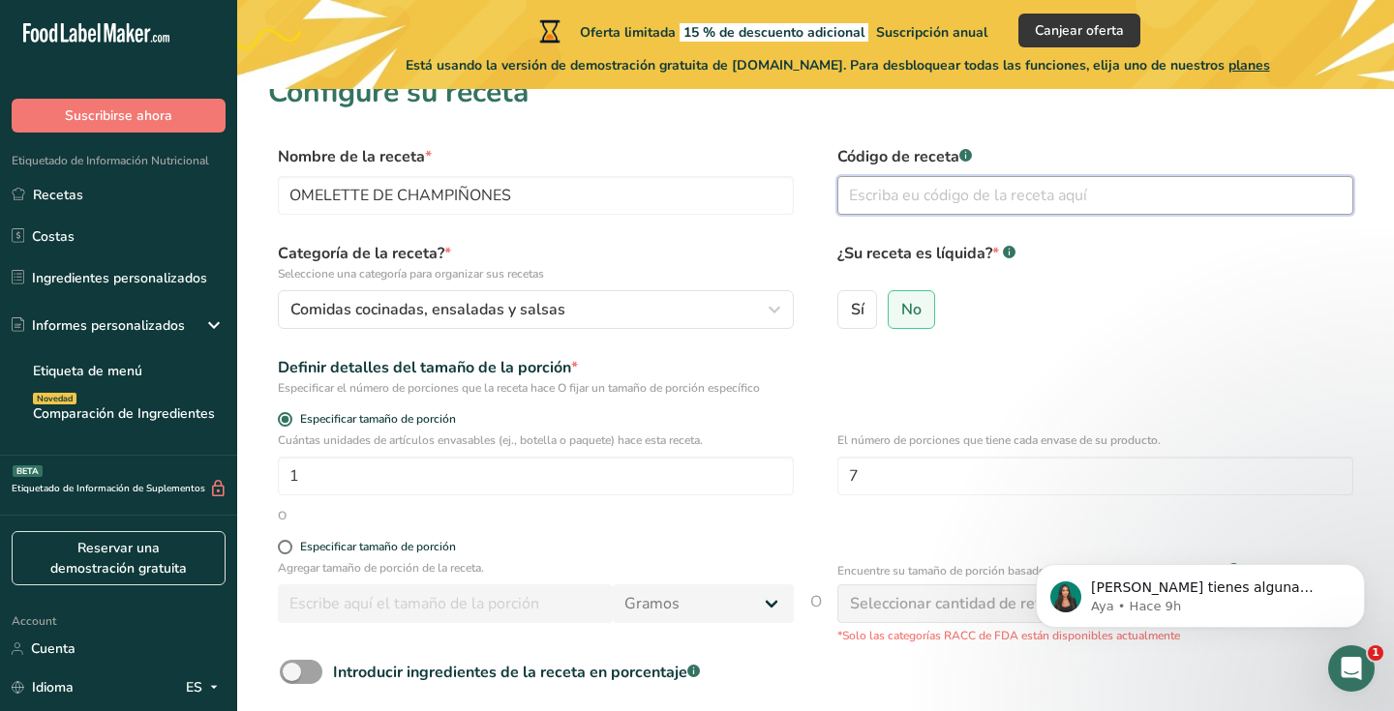
click at [1142, 194] on input "text" at bounding box center [1095, 195] width 516 height 39
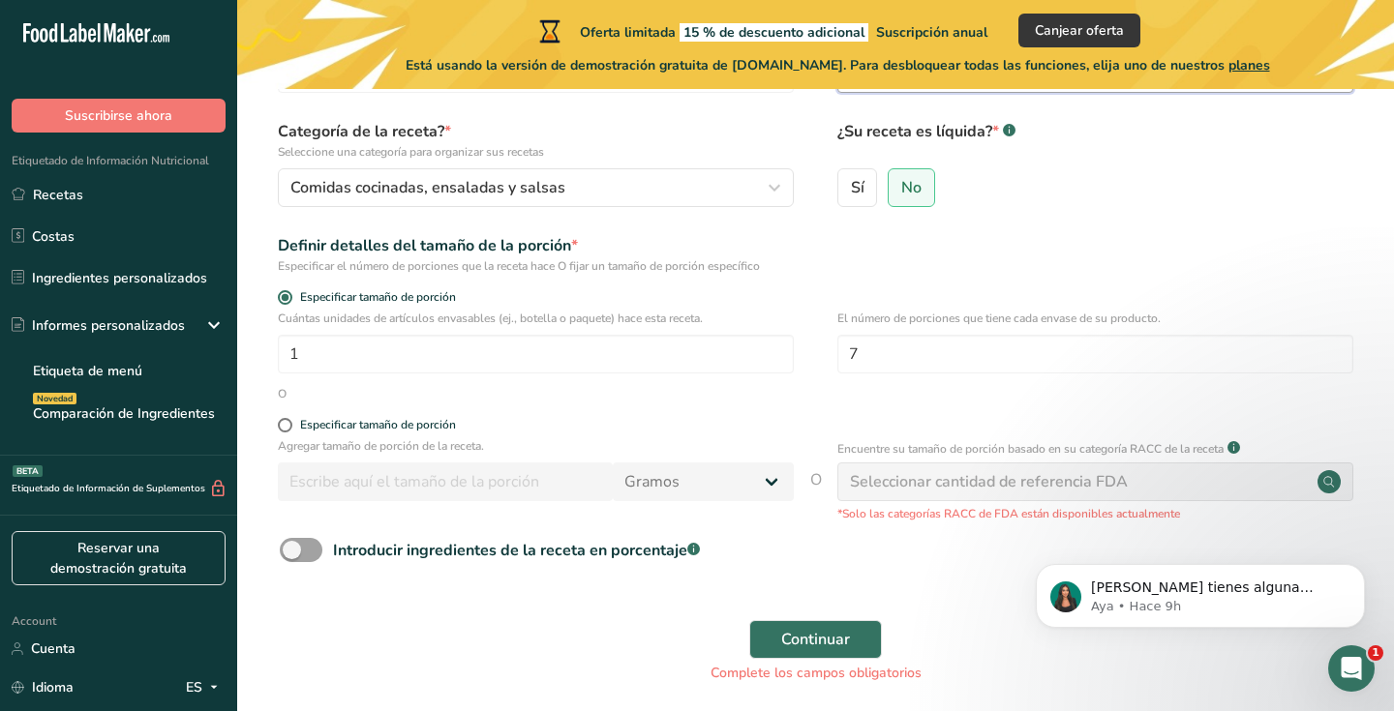
scroll to position [158, 0]
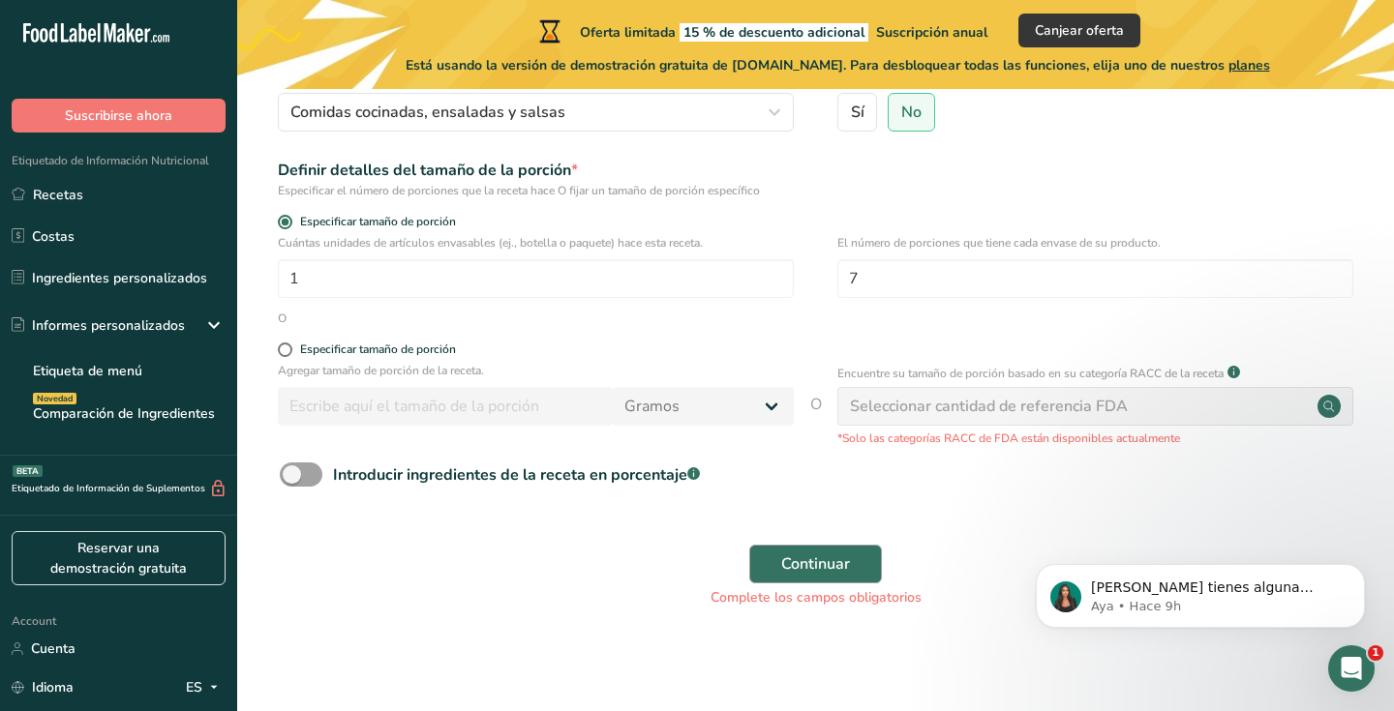
type input "001"
click at [836, 566] on span "Continuar" at bounding box center [815, 564] width 69 height 23
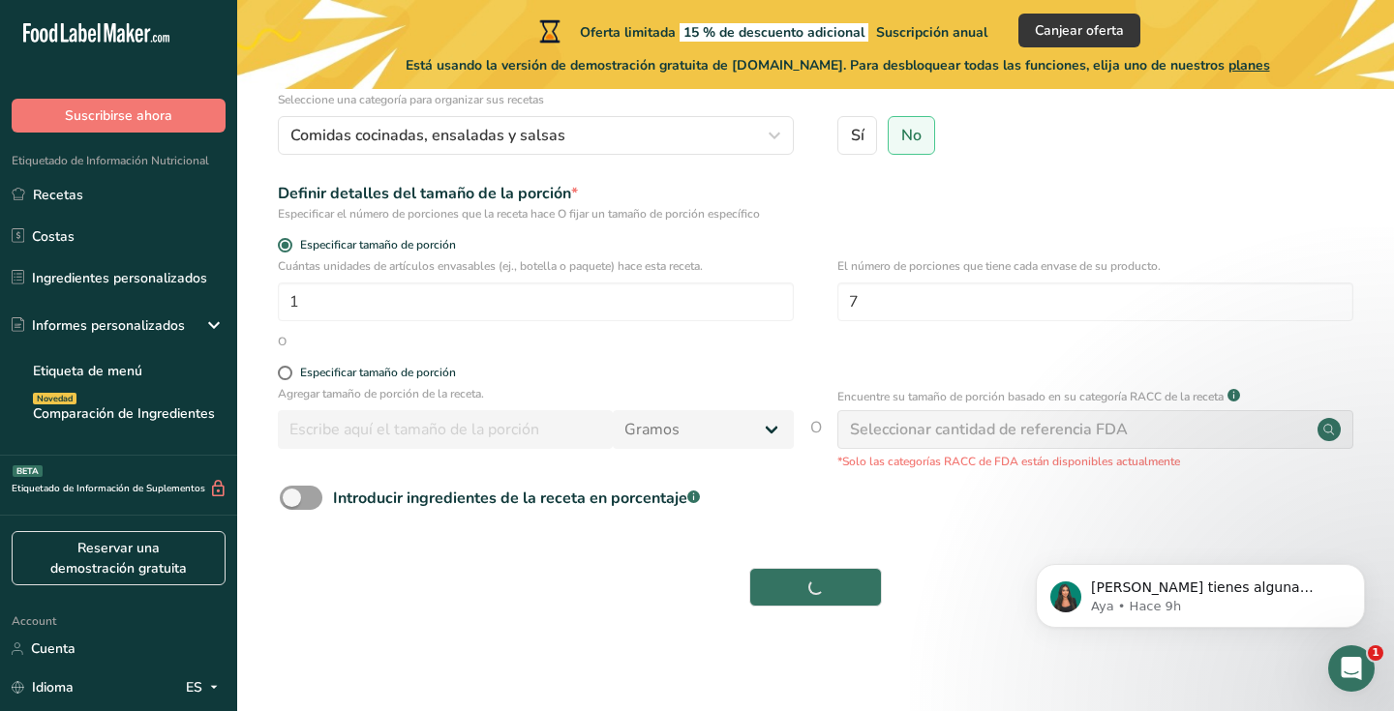
scroll to position [230, 0]
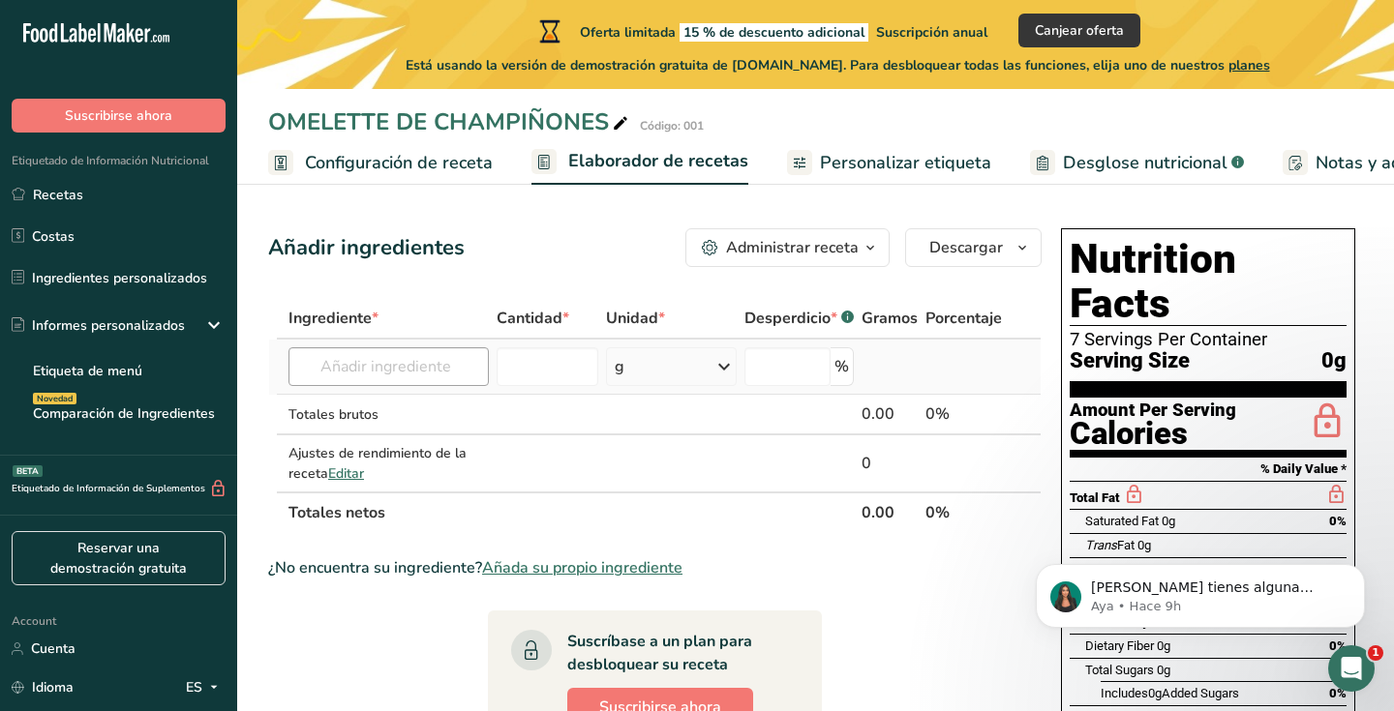
scroll to position [3, 0]
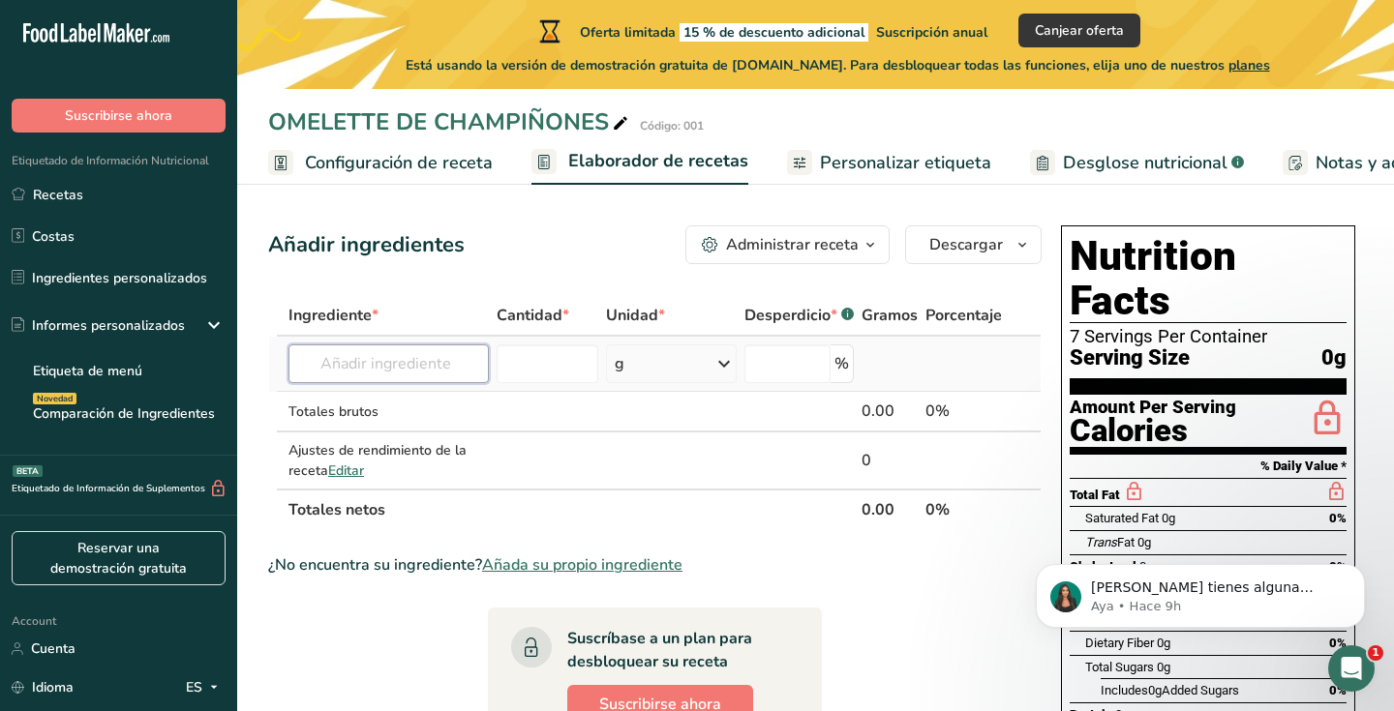
drag, startPoint x: 372, startPoint y: 376, endPoint x: 448, endPoint y: 379, distance: 76.6
click at [372, 376] on input "text" at bounding box center [388, 364] width 200 height 39
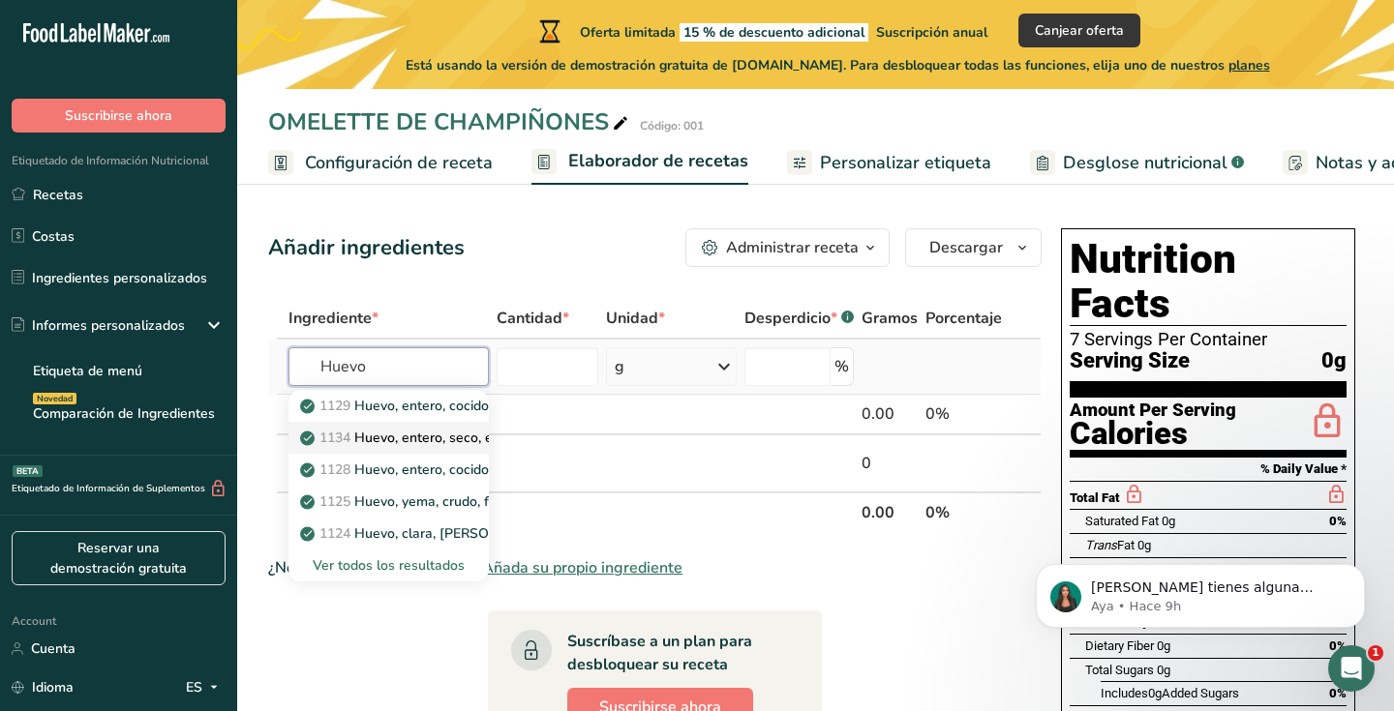
scroll to position [0, 0]
type input "Huevo"
click at [420, 492] on p "1125 Huevo, yema, crudo, fresco" at bounding box center [413, 502] width 219 height 20
type input "Egg, yolk, raw, fresh"
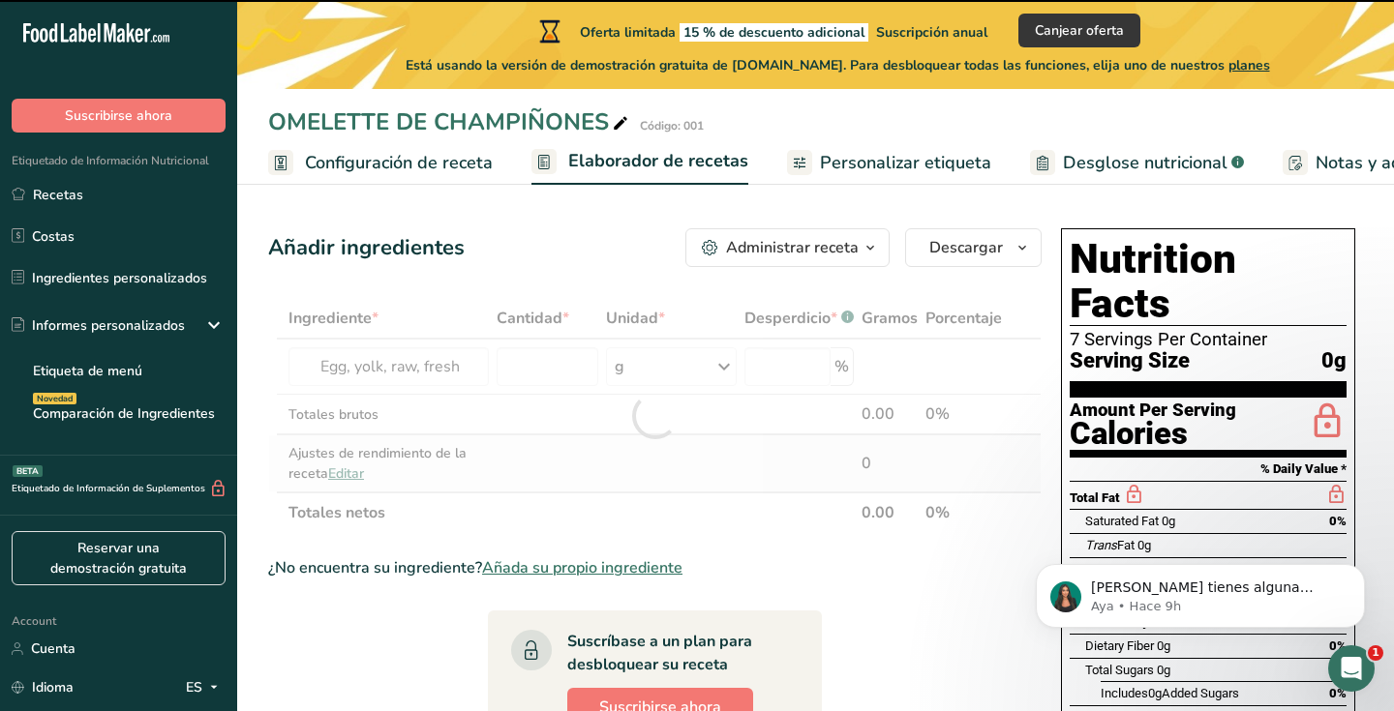
type input "0"
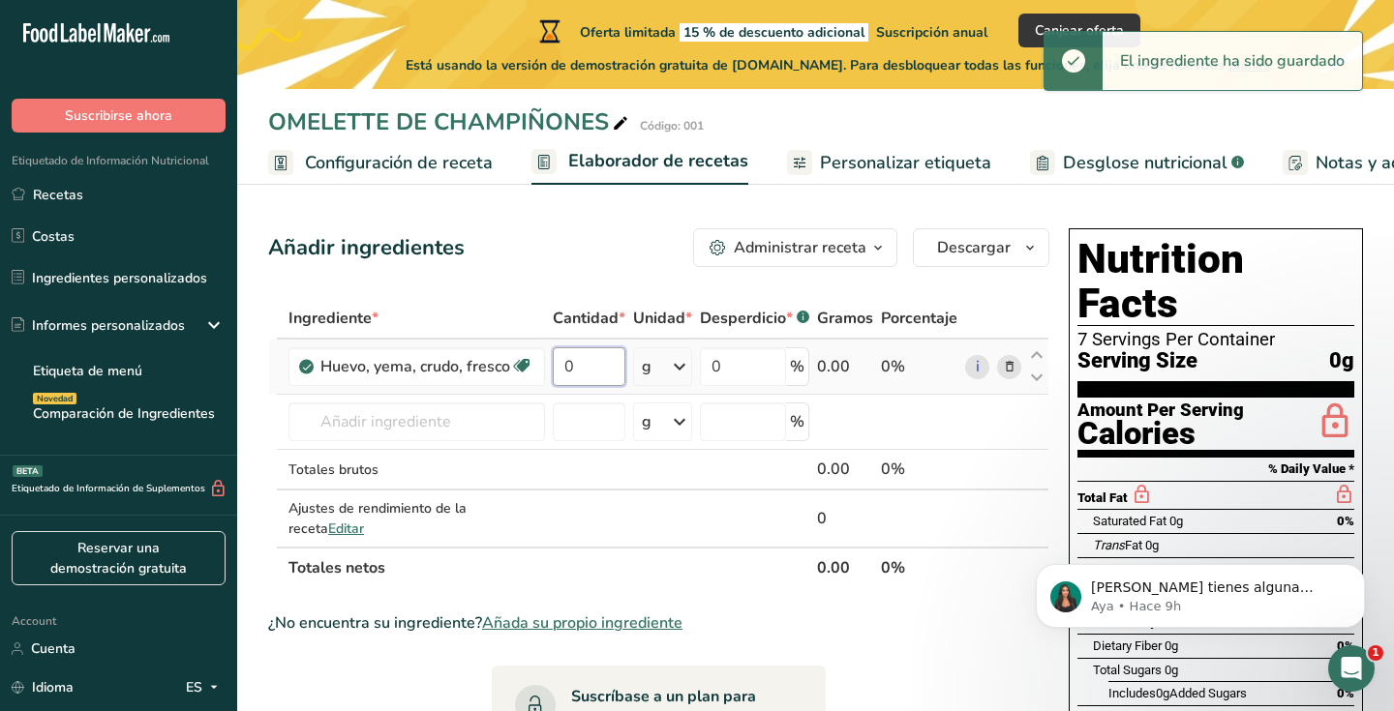
click at [602, 374] on input "0" at bounding box center [589, 366] width 73 height 39
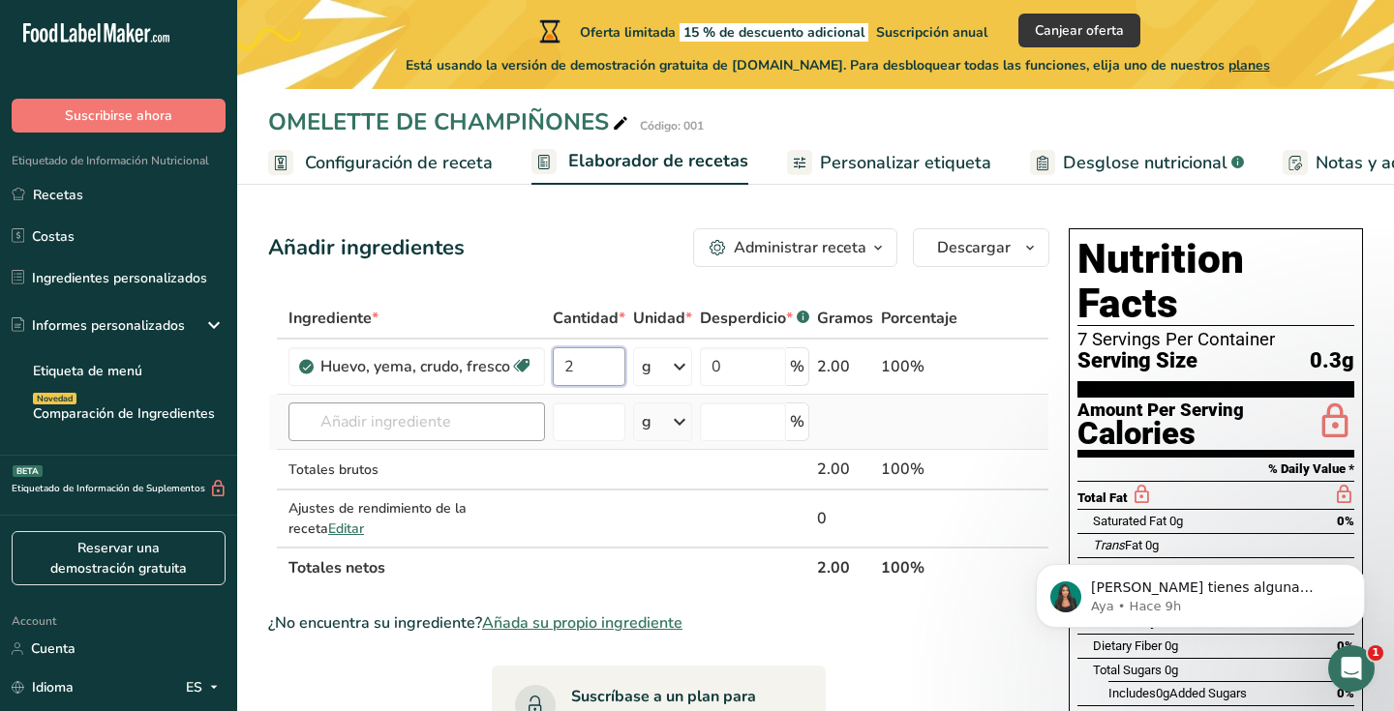
type input "2"
click at [392, 424] on div "Ingrediente * Cantidad * Unidad * Desperdicio * .a-a{fill:#347362;}.b-a{fill:#f…" at bounding box center [658, 443] width 781 height 290
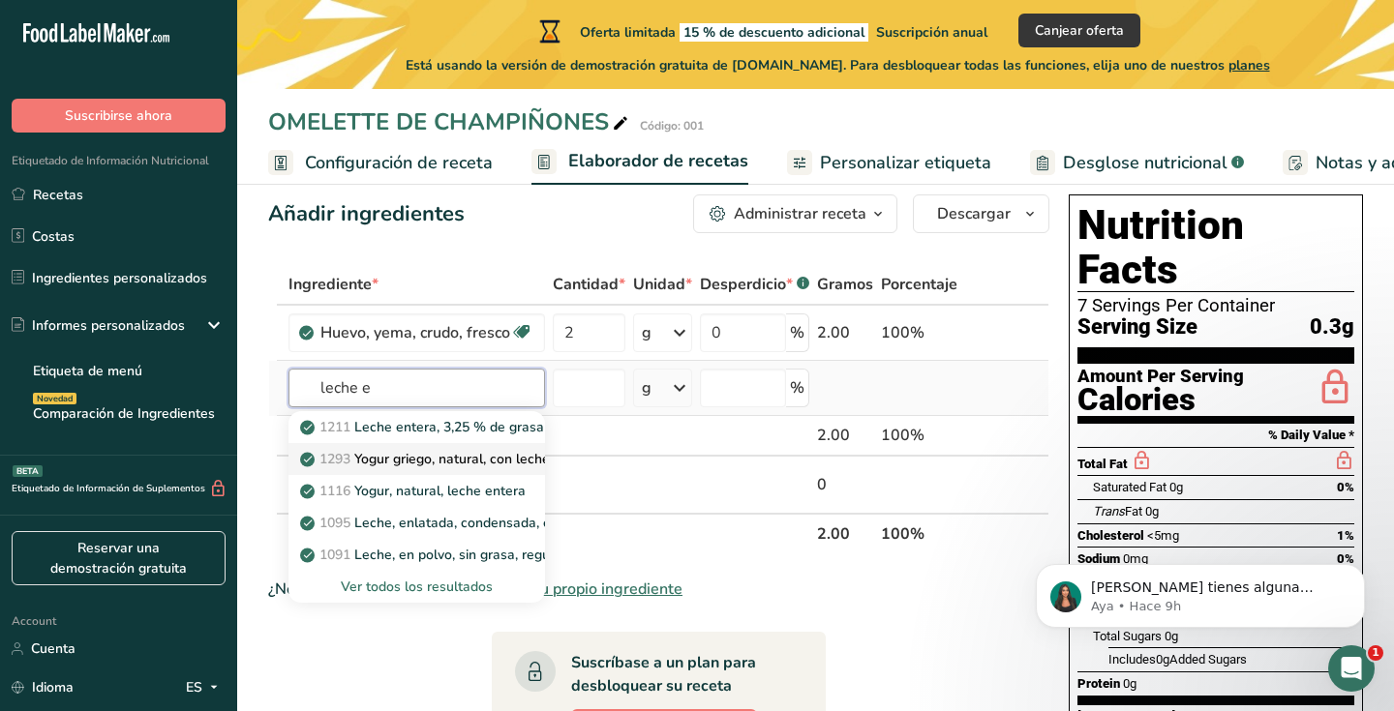
scroll to position [56, 0]
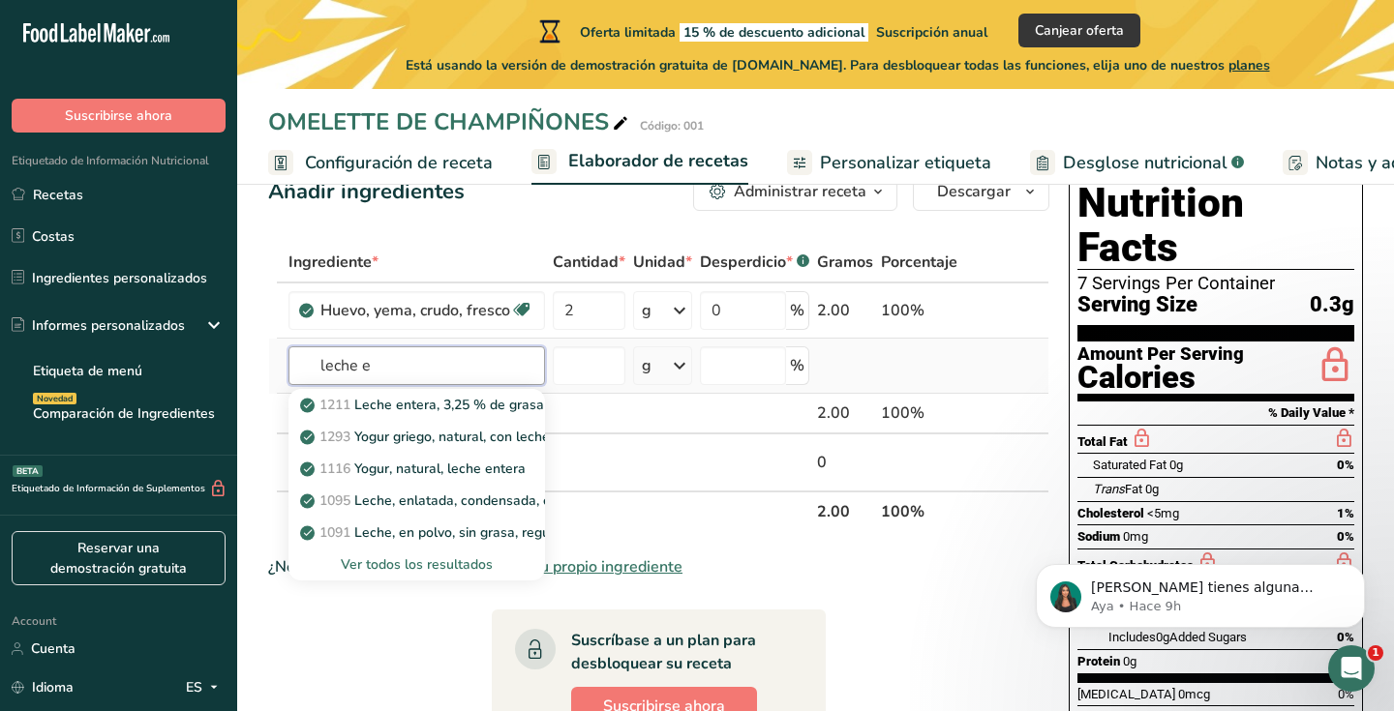
type input "leche e"
click at [406, 561] on div "Ver todos los resultados" at bounding box center [417, 565] width 226 height 20
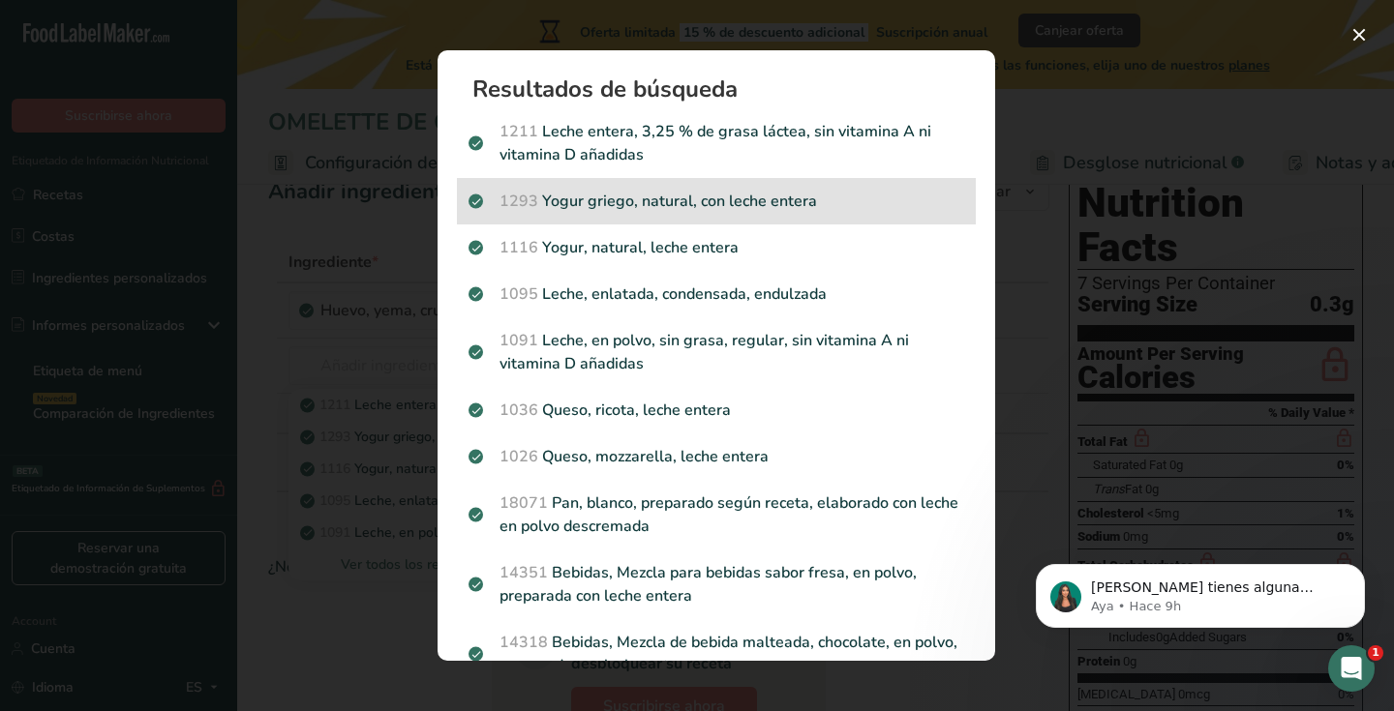
scroll to position [0, 0]
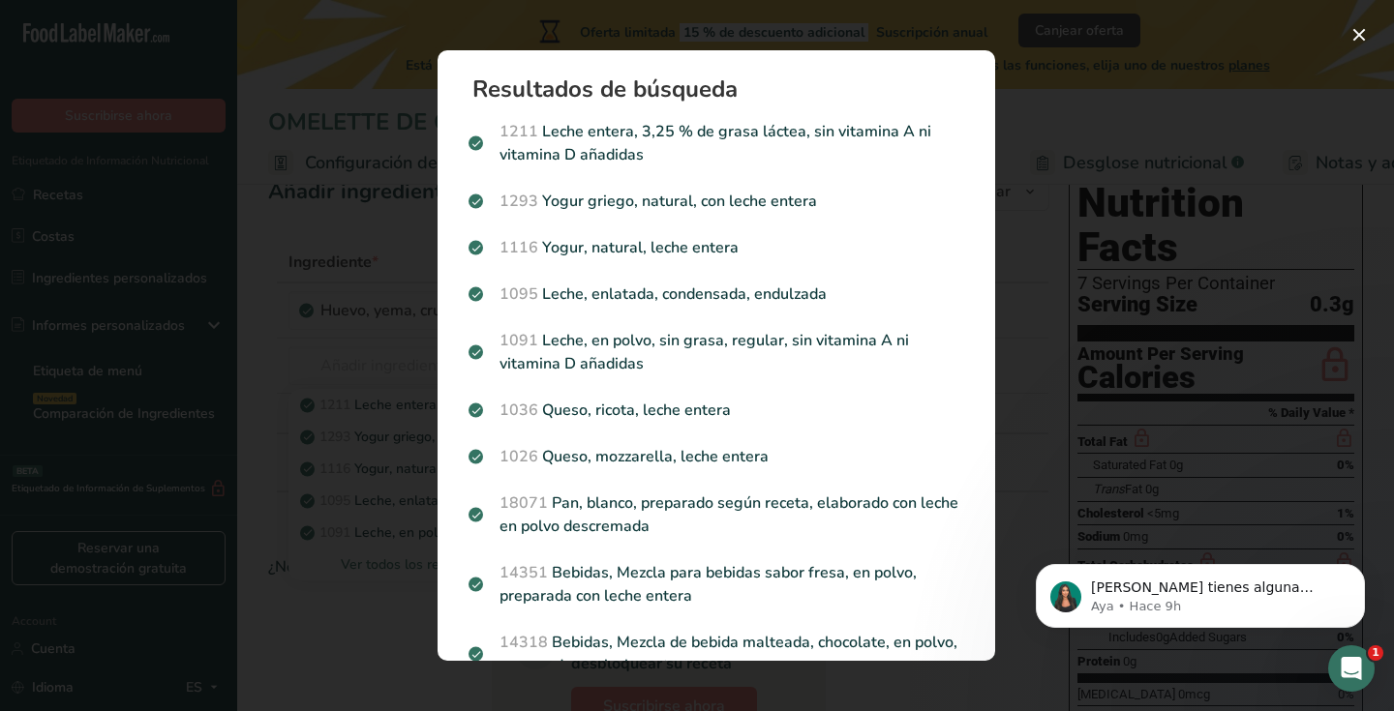
click at [706, 151] on p "1211 Leche entera, 3,25 % de grasa láctea, sin vitamina A ni vitamina D añadidas" at bounding box center [716, 143] width 496 height 46
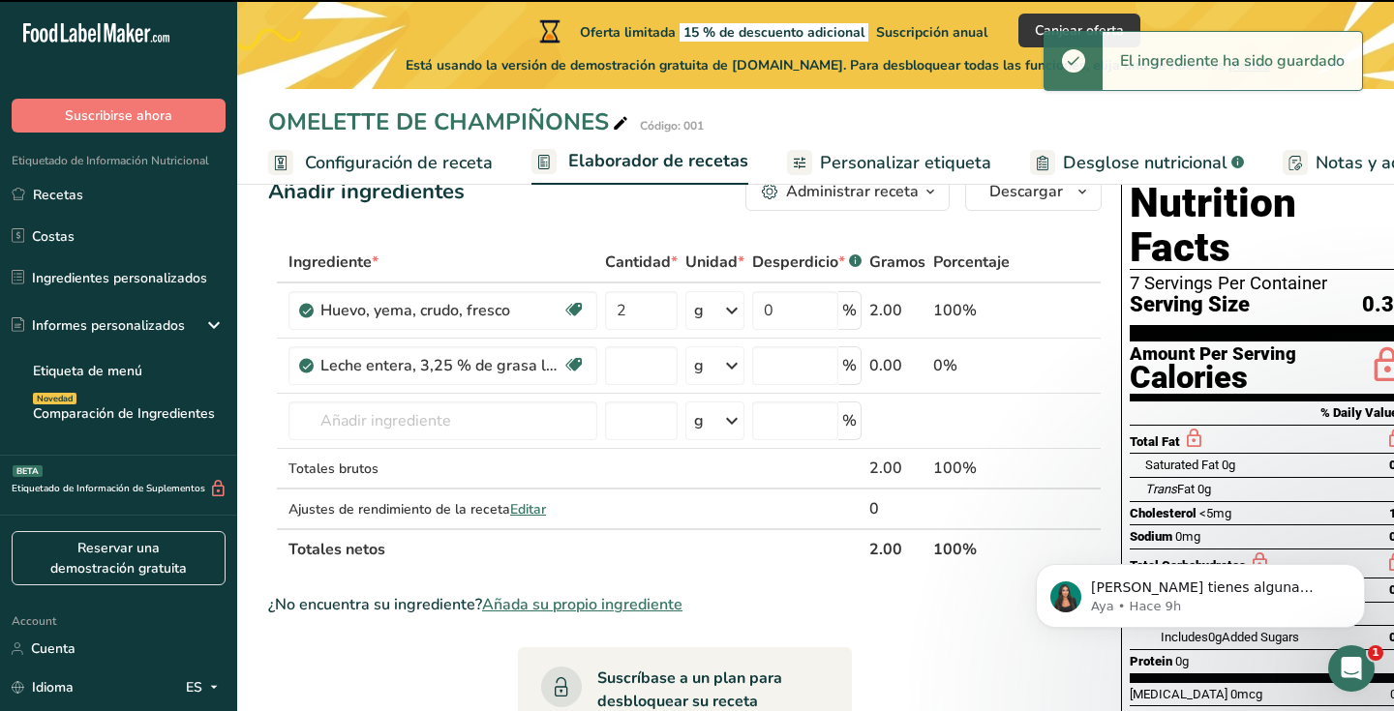
type input "0"
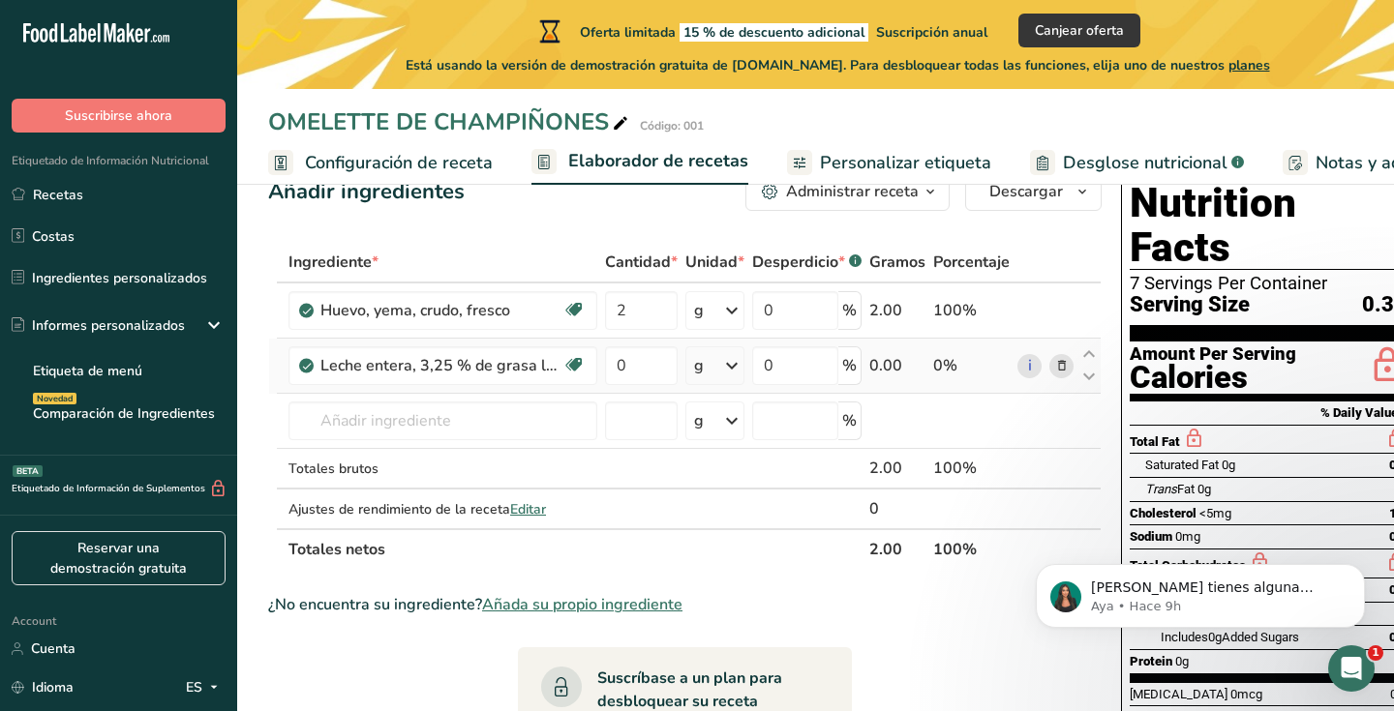
click at [714, 373] on div "g" at bounding box center [714, 366] width 59 height 39
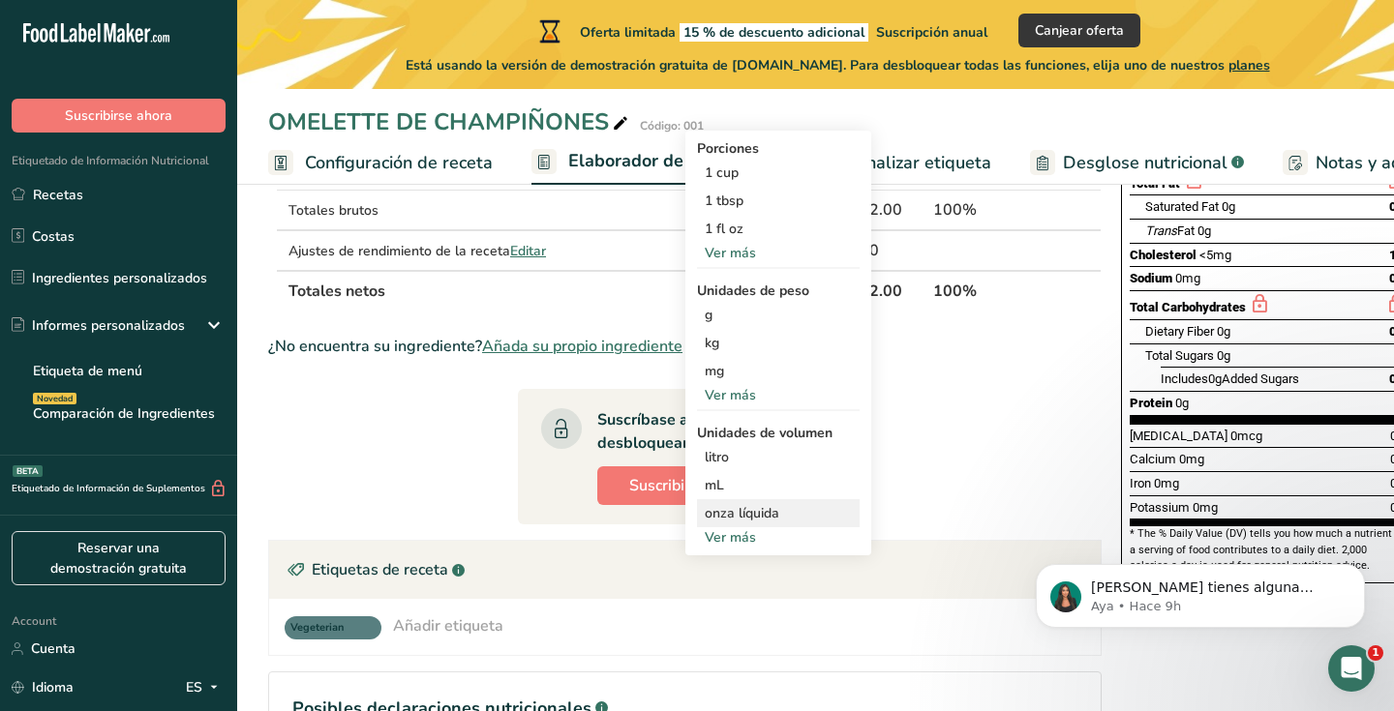
scroll to position [317, 0]
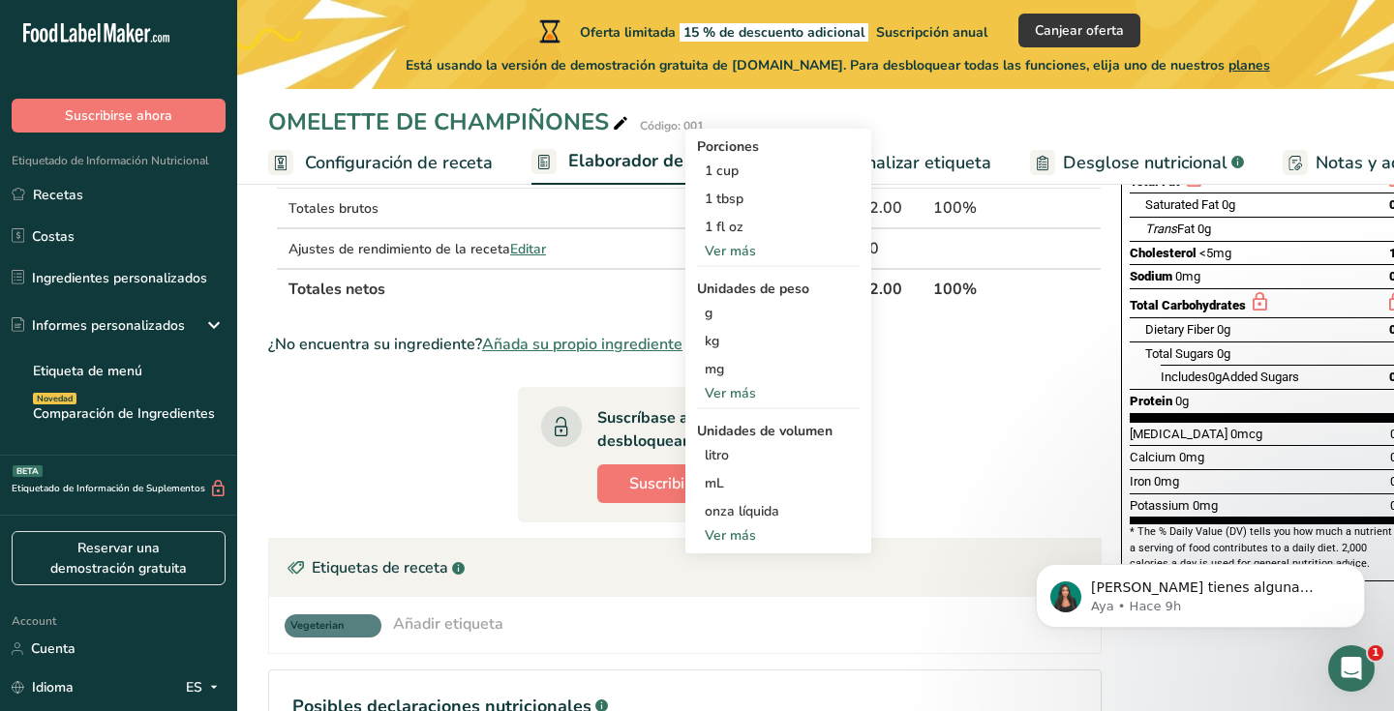
click at [738, 534] on div "Ver más" at bounding box center [778, 536] width 163 height 20
select select "22"
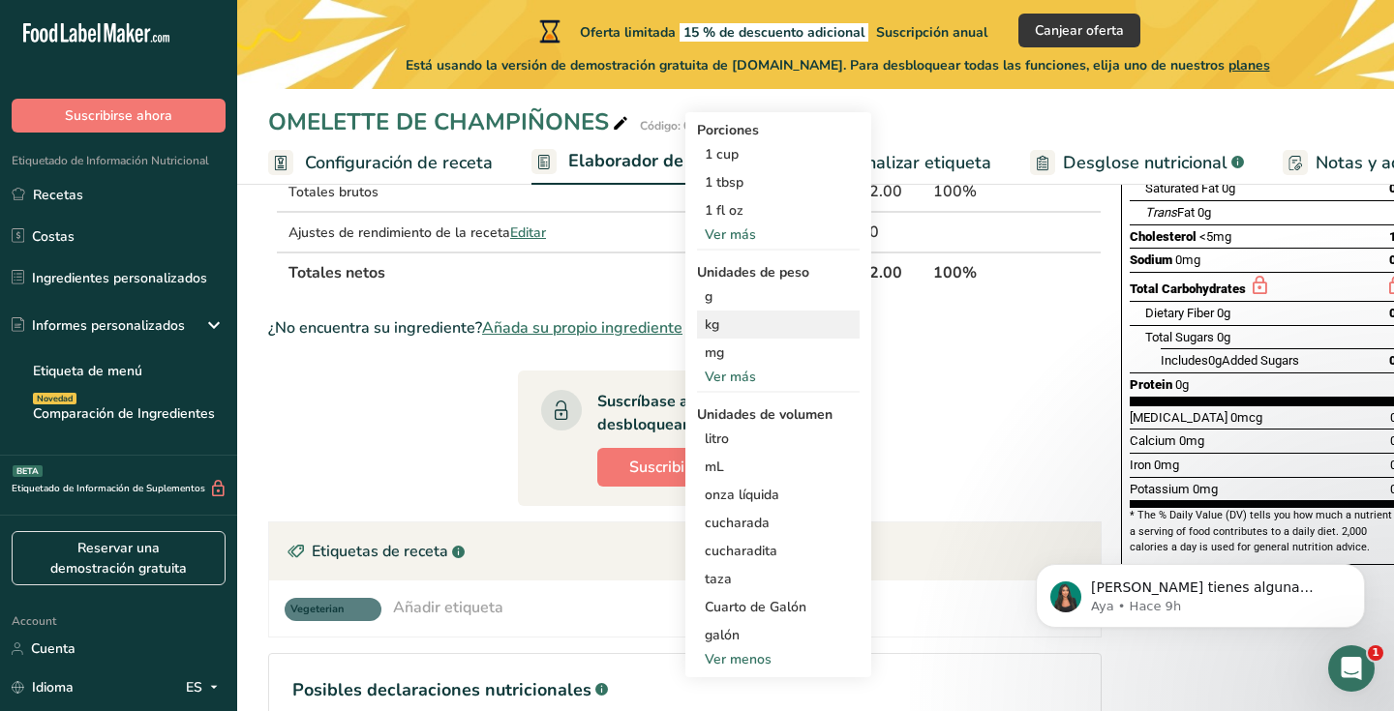
drag, startPoint x: 749, startPoint y: 576, endPoint x: 738, endPoint y: 336, distance: 240.3
click at [749, 576] on div "taza" at bounding box center [778, 579] width 147 height 20
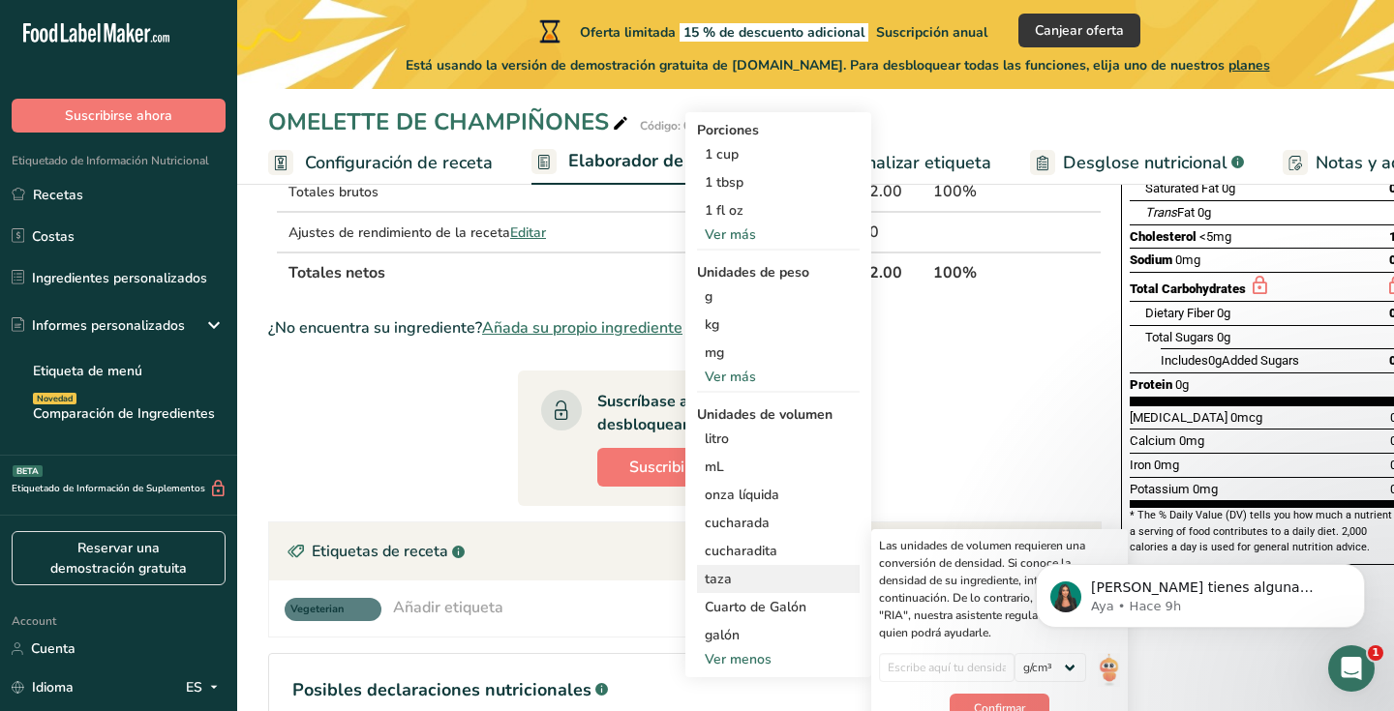
click at [734, 576] on div "taza" at bounding box center [778, 579] width 147 height 20
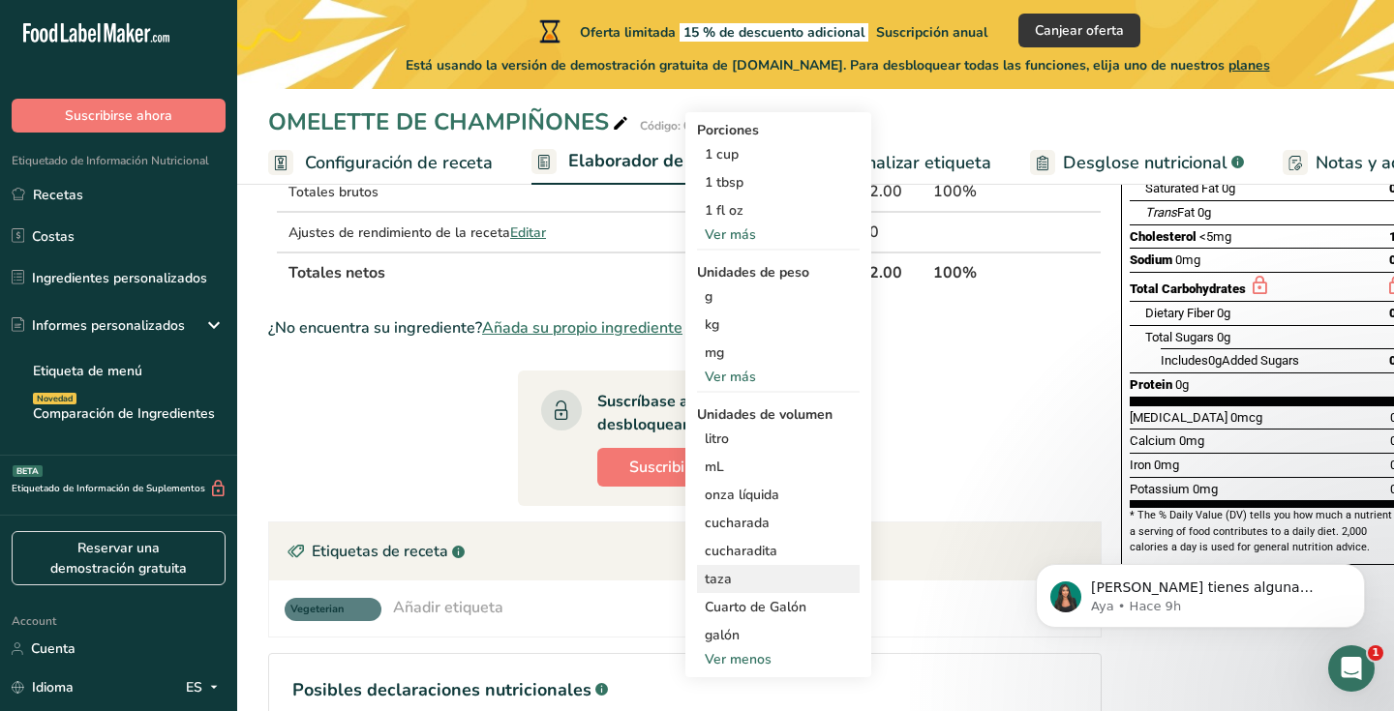
scroll to position [331, 0]
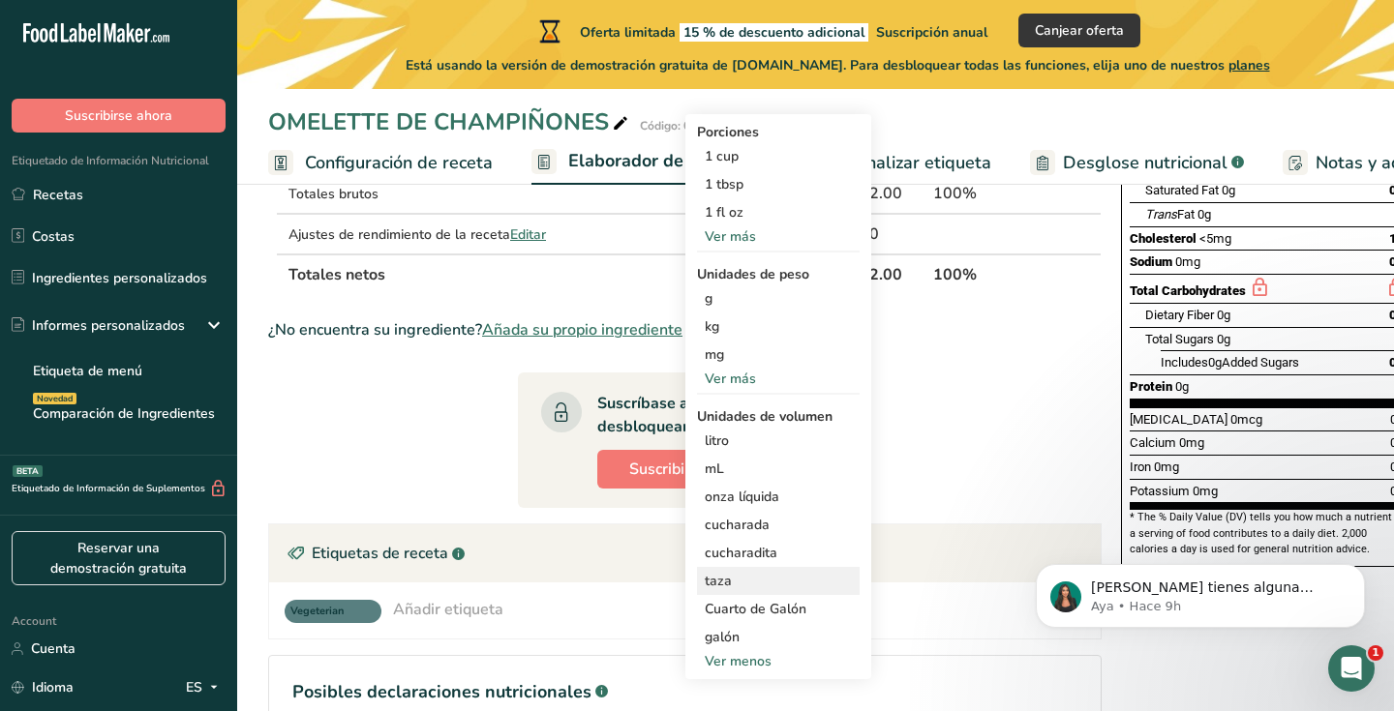
click at [729, 586] on div "taza" at bounding box center [778, 581] width 147 height 20
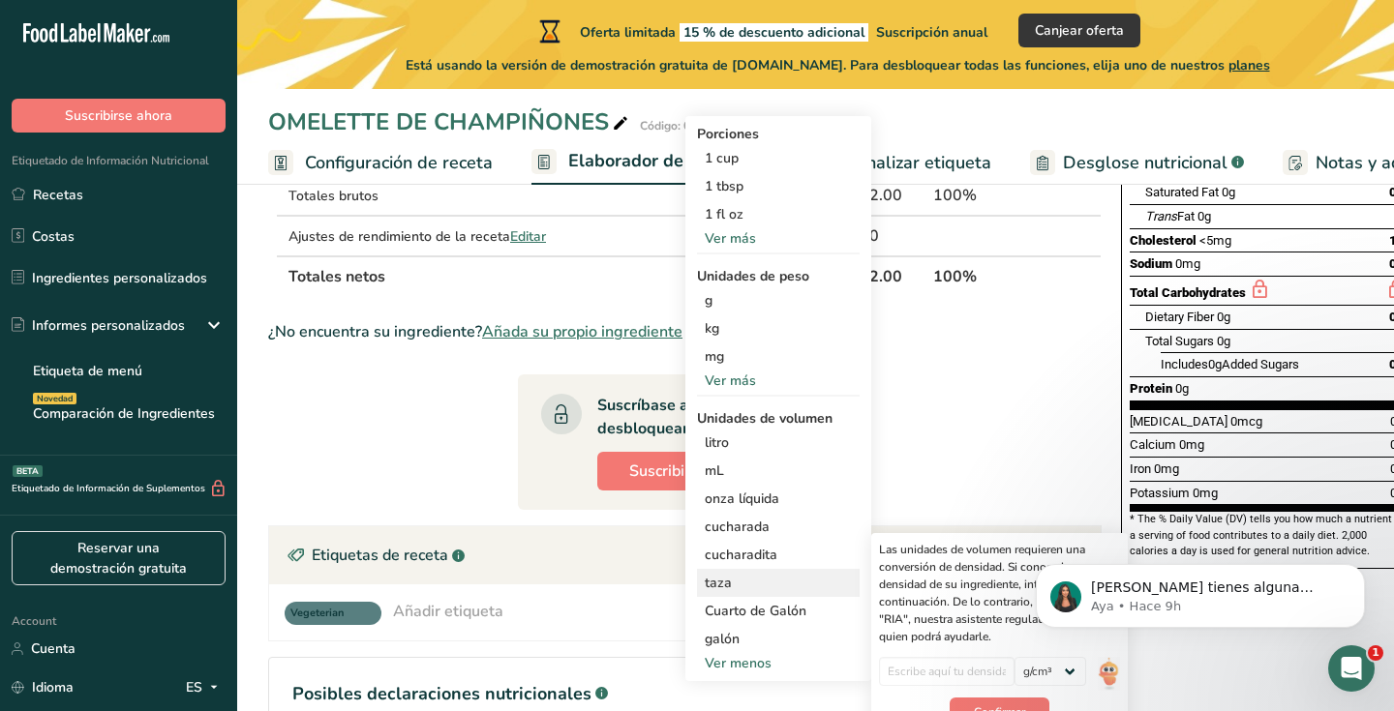
scroll to position [331, 1]
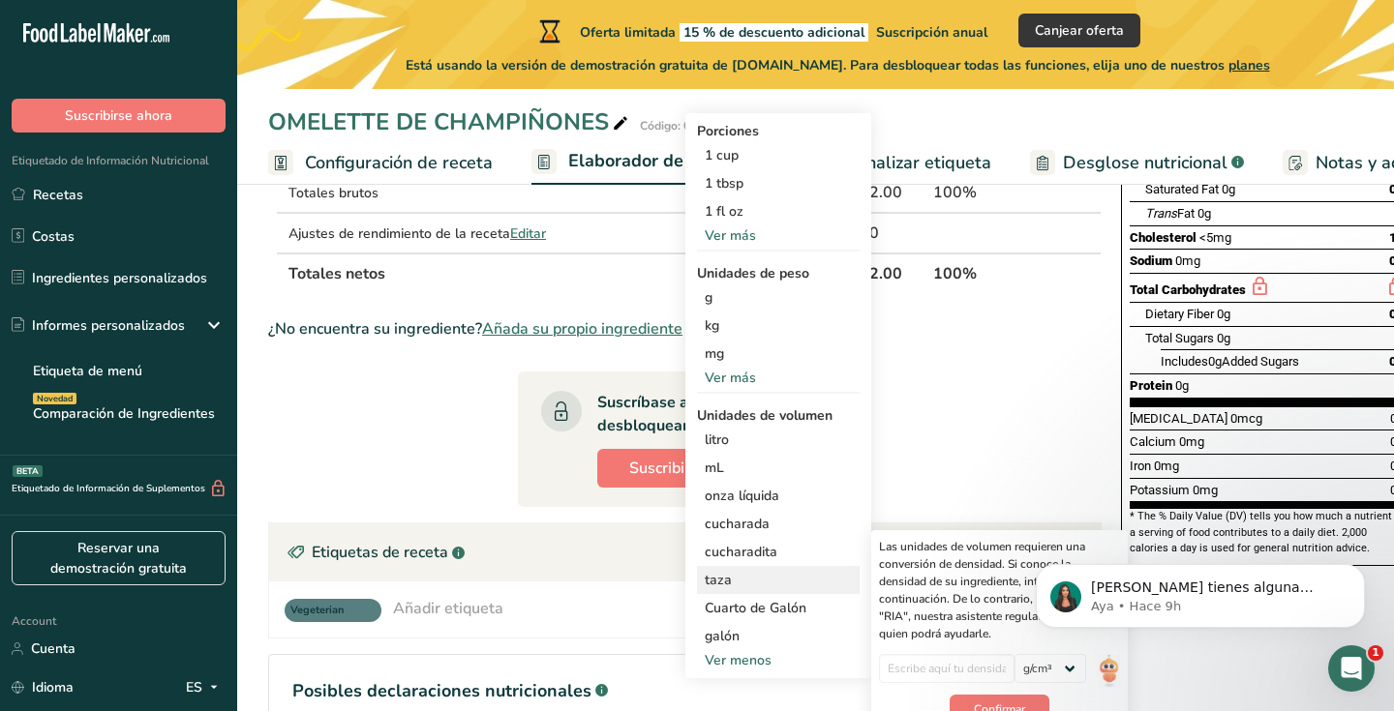
click at [721, 585] on div "taza" at bounding box center [778, 580] width 147 height 20
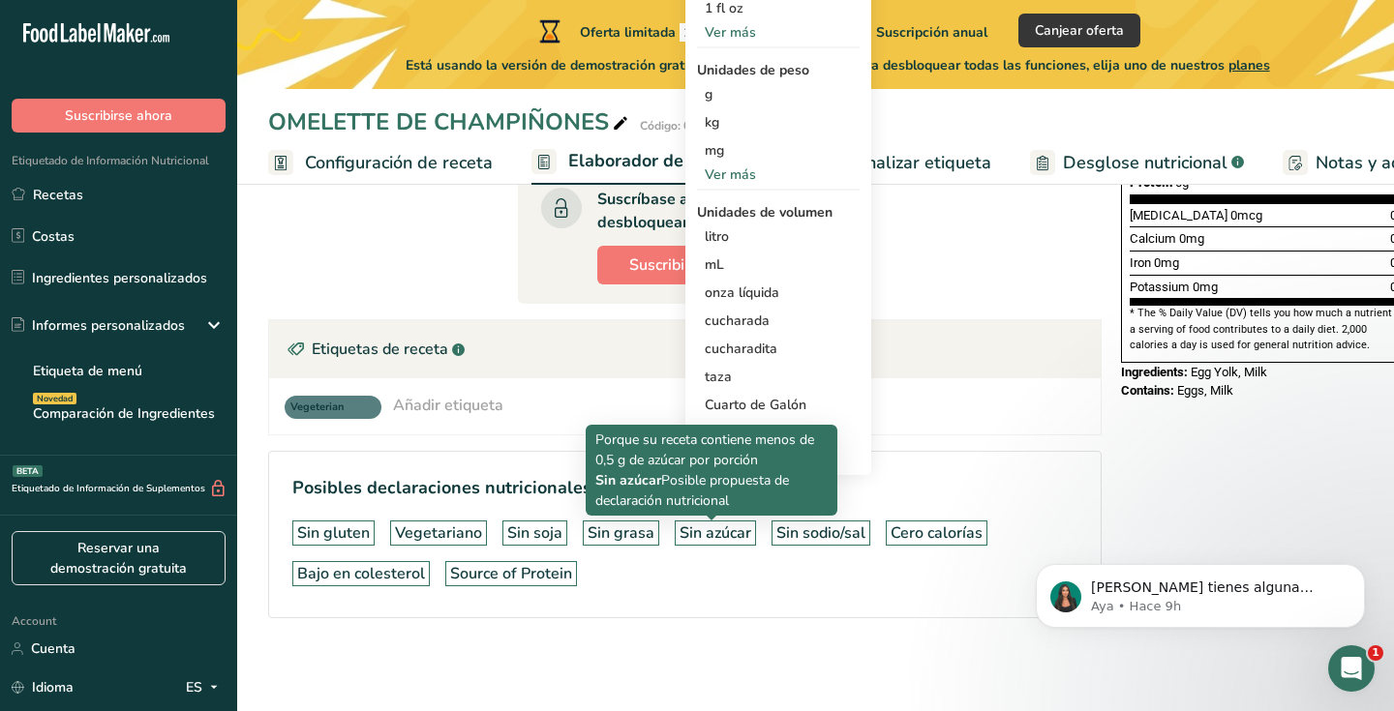
scroll to position [535, 0]
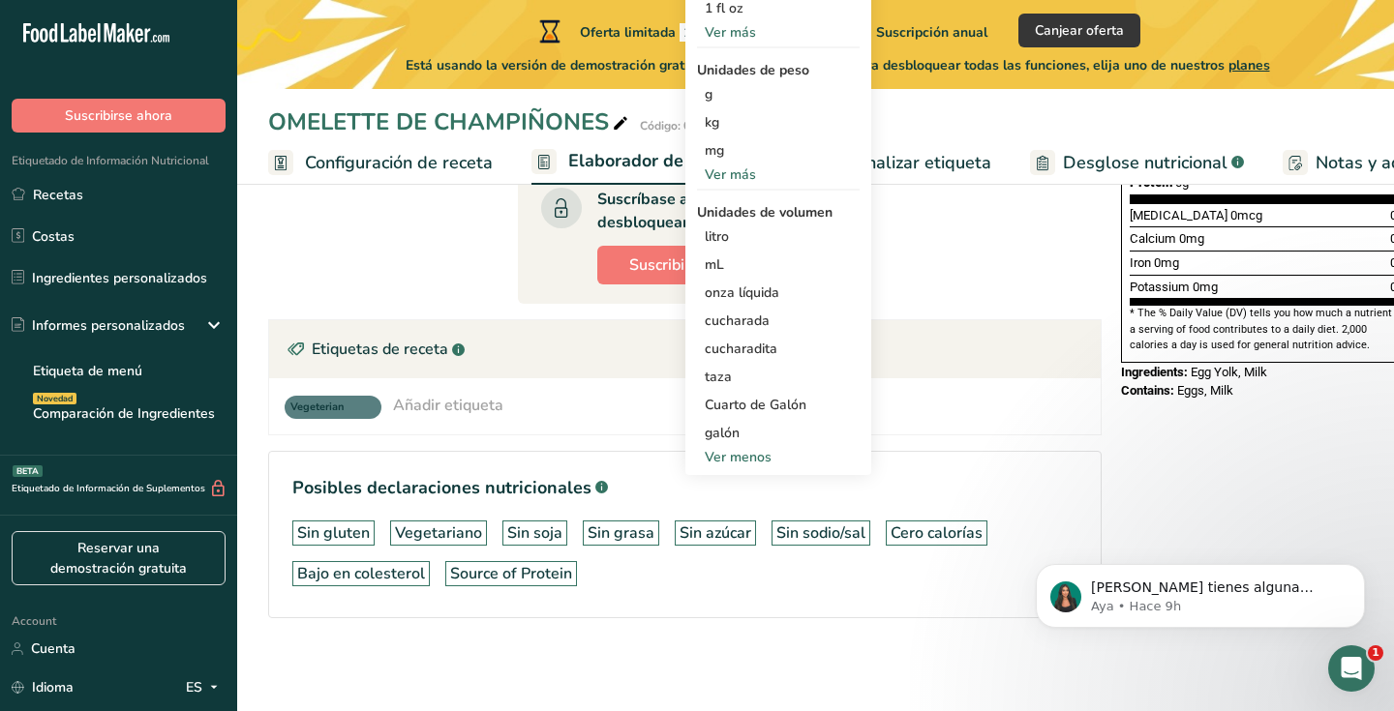
drag, startPoint x: 997, startPoint y: 409, endPoint x: 987, endPoint y: 413, distance: 10.4
click at [996, 409] on div "Vegeterian Añadir etiqueta Etiquetas estándar Etiquetas personalizadas Fuente d…" at bounding box center [685, 406] width 800 height 25
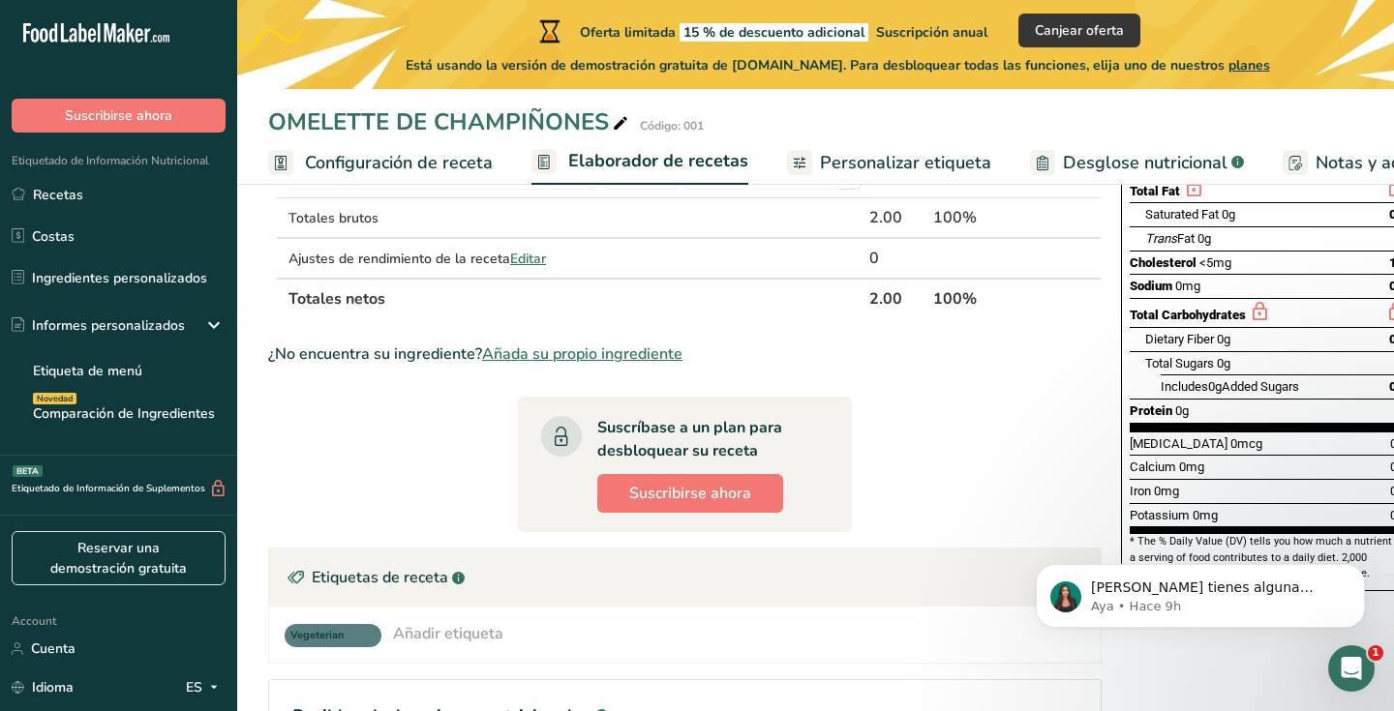
scroll to position [51, 0]
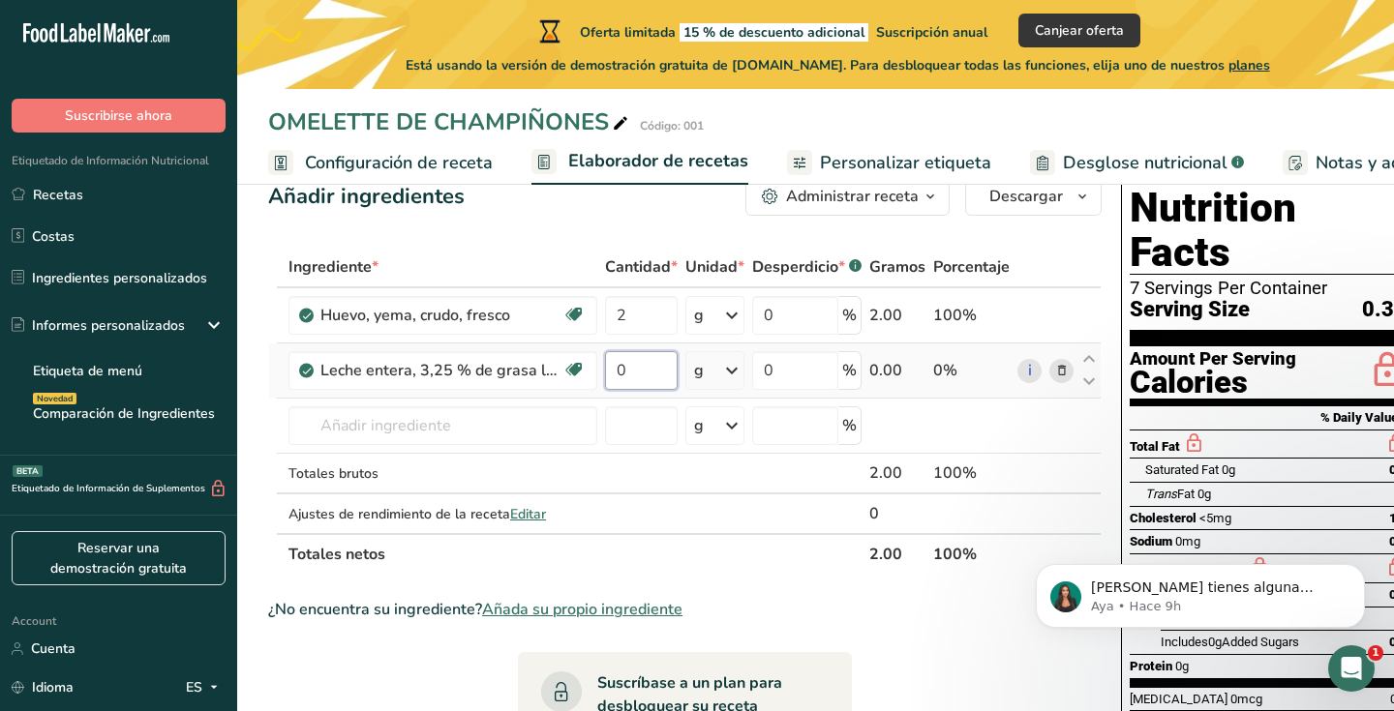
click at [651, 373] on input "0" at bounding box center [641, 370] width 73 height 39
type input "1"
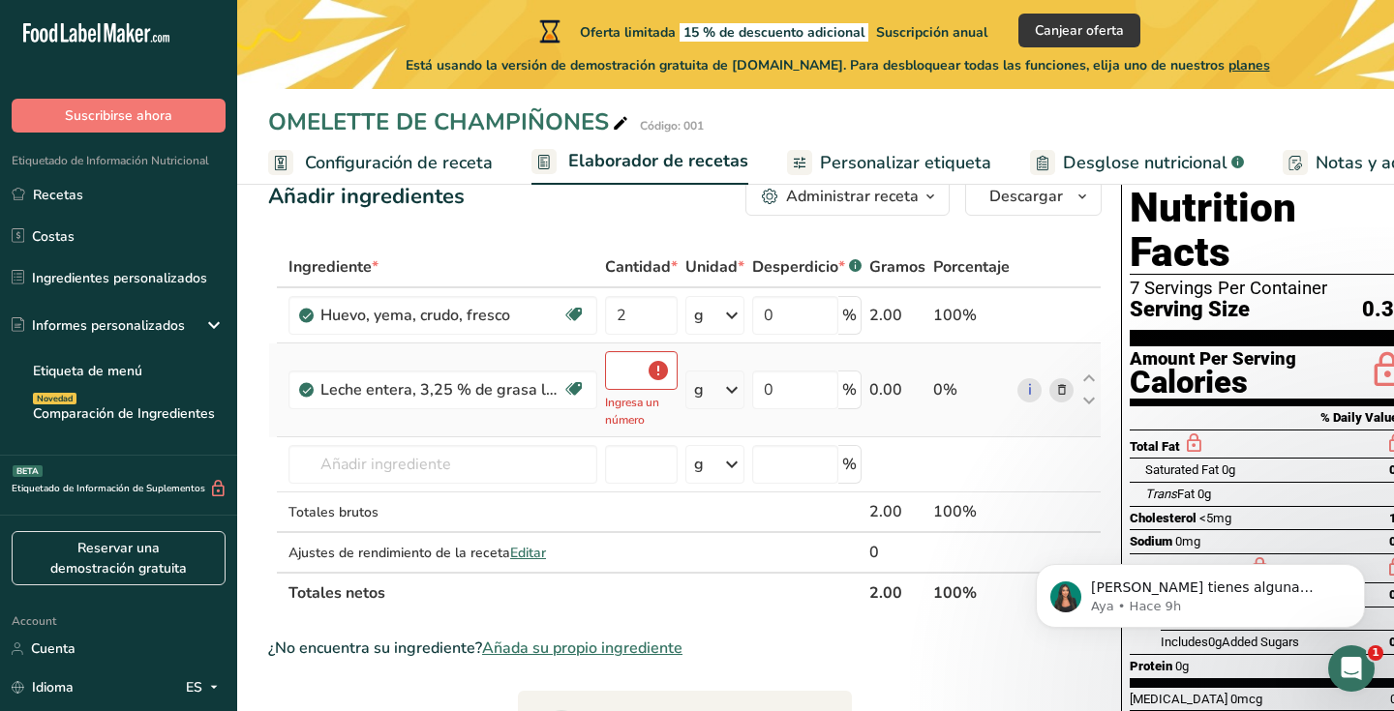
type input "0"
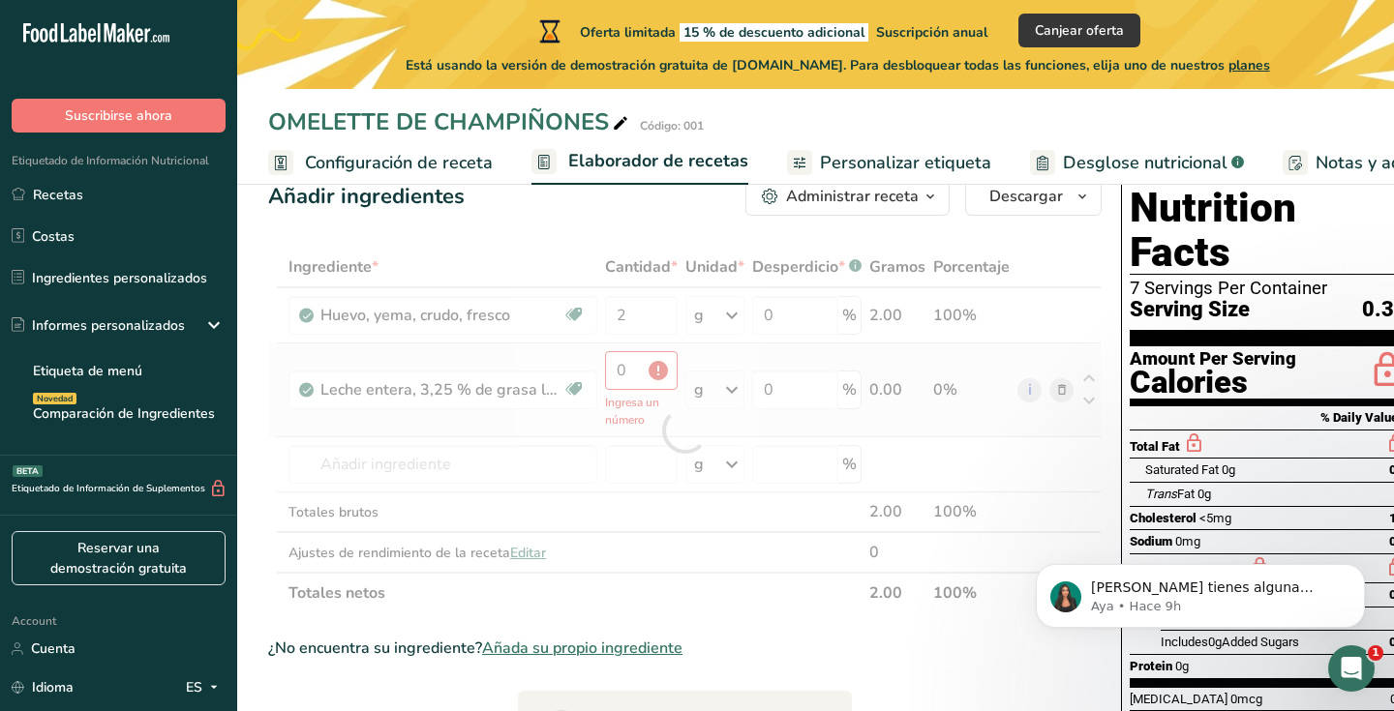
click at [715, 386] on div "Ingrediente * Cantidad * Unidad * Desperdicio * .a-a{fill:#347362;}.b-a{fill:#f…" at bounding box center [684, 430] width 833 height 367
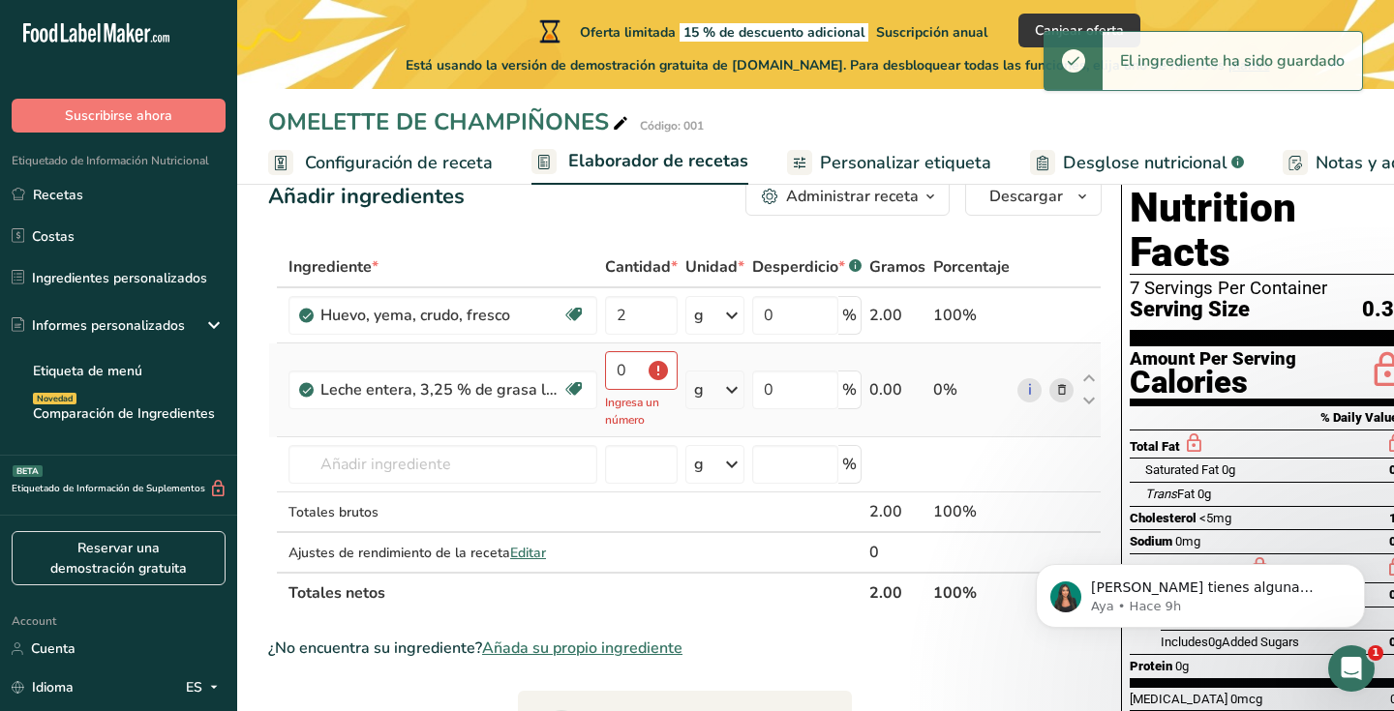
click at [724, 397] on icon at bounding box center [731, 390] width 23 height 35
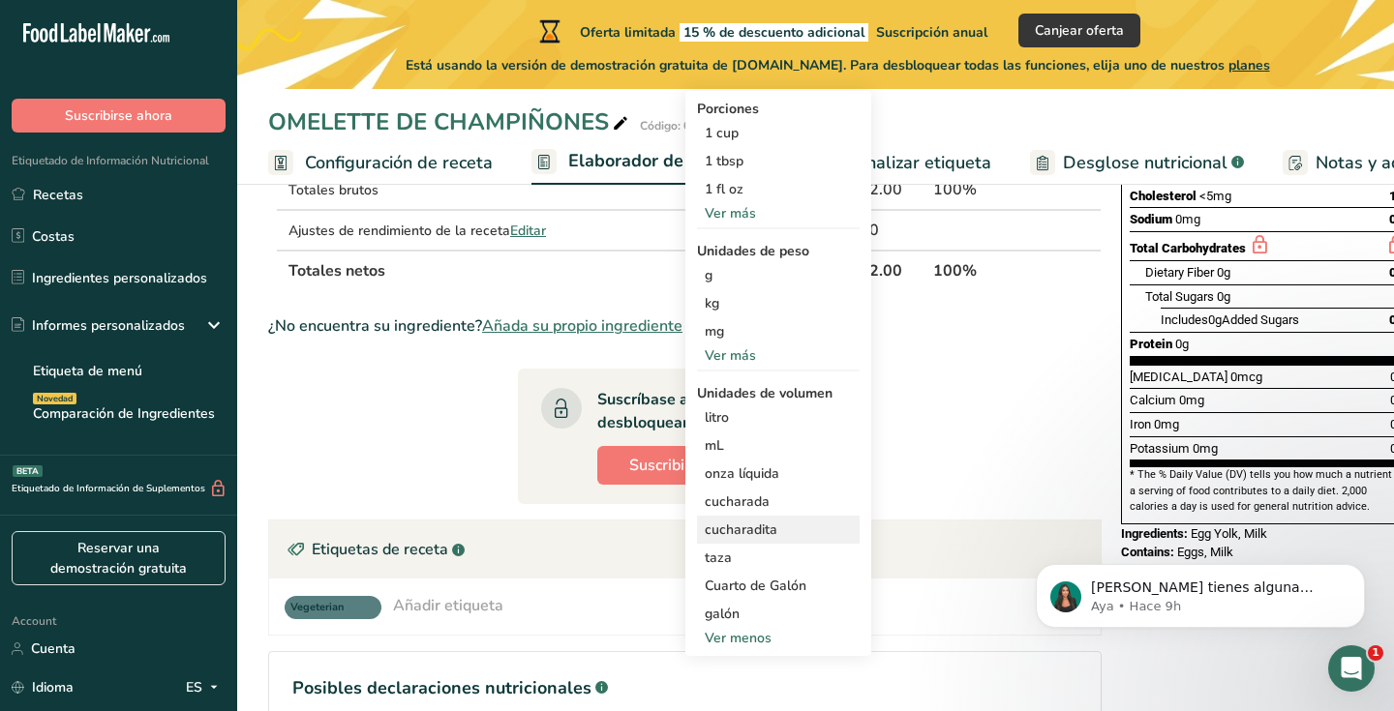
scroll to position [407, 0]
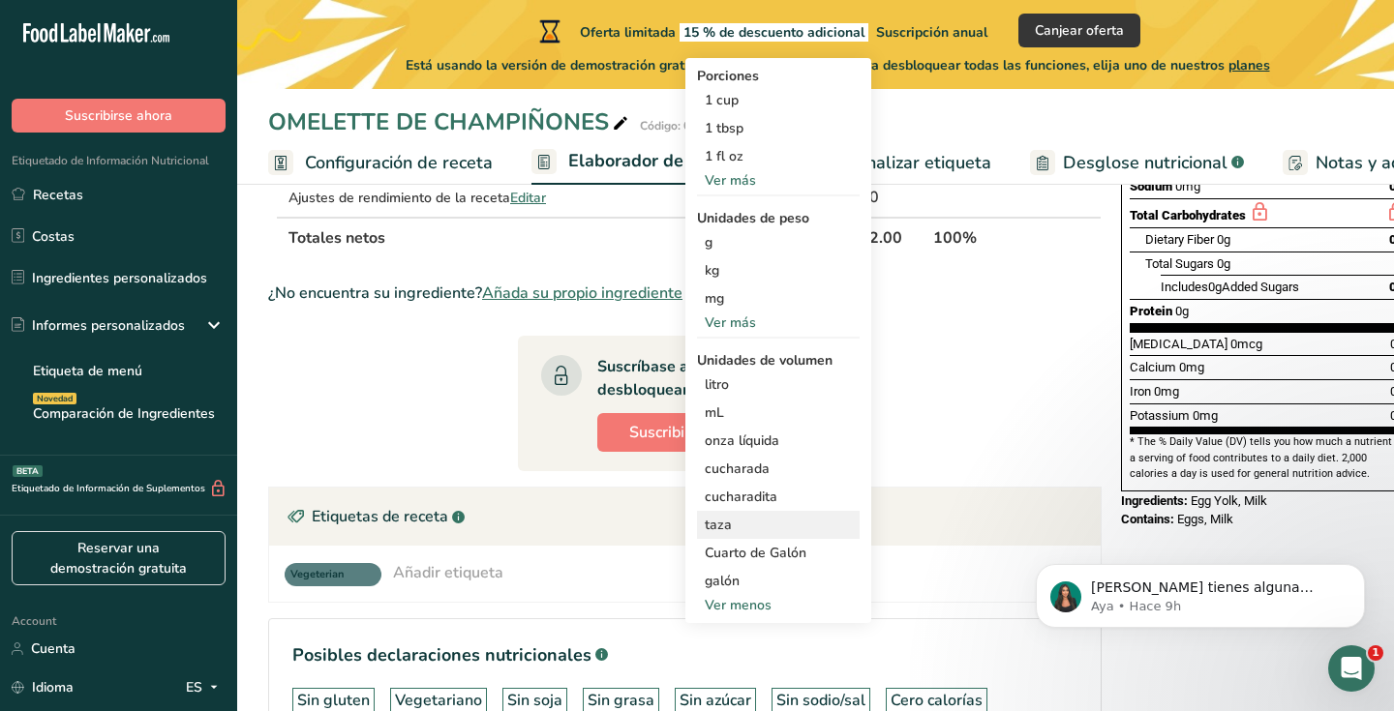
click at [729, 526] on div "taza" at bounding box center [778, 525] width 147 height 20
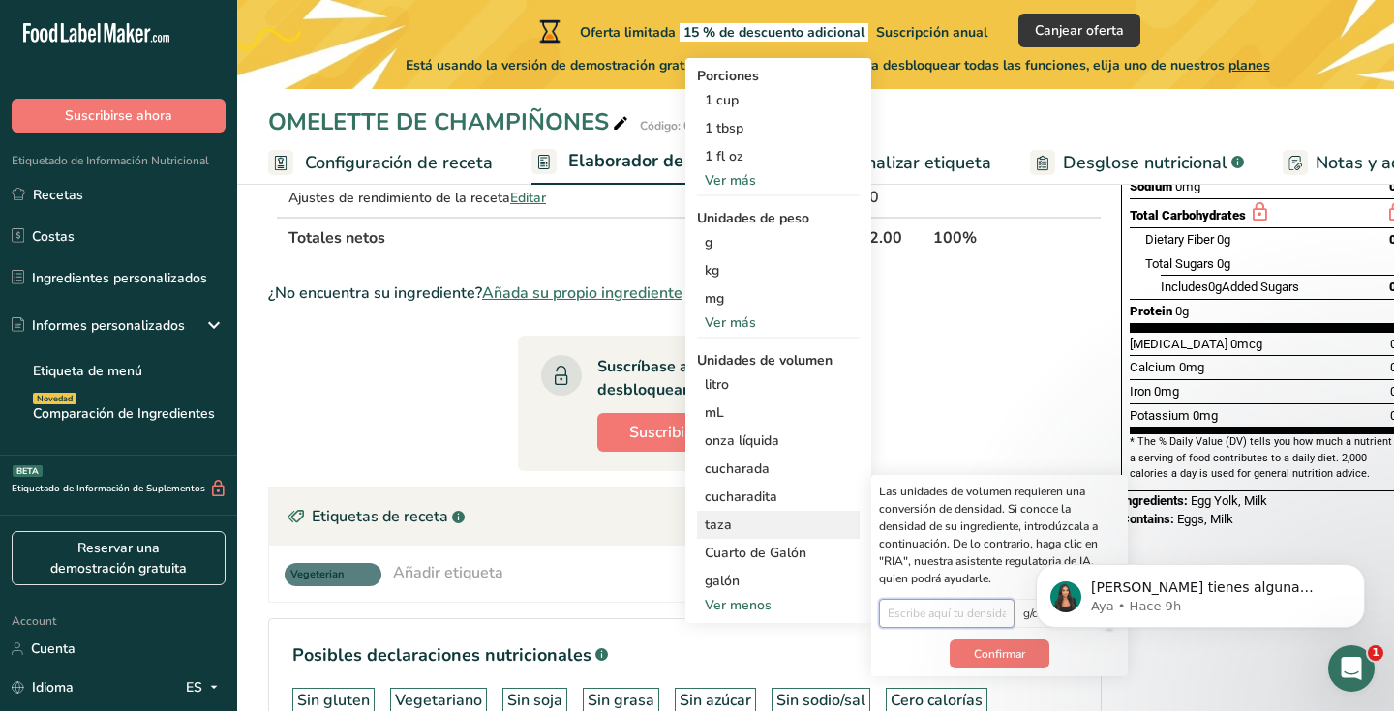
click at [898, 616] on input "number" at bounding box center [947, 613] width 136 height 29
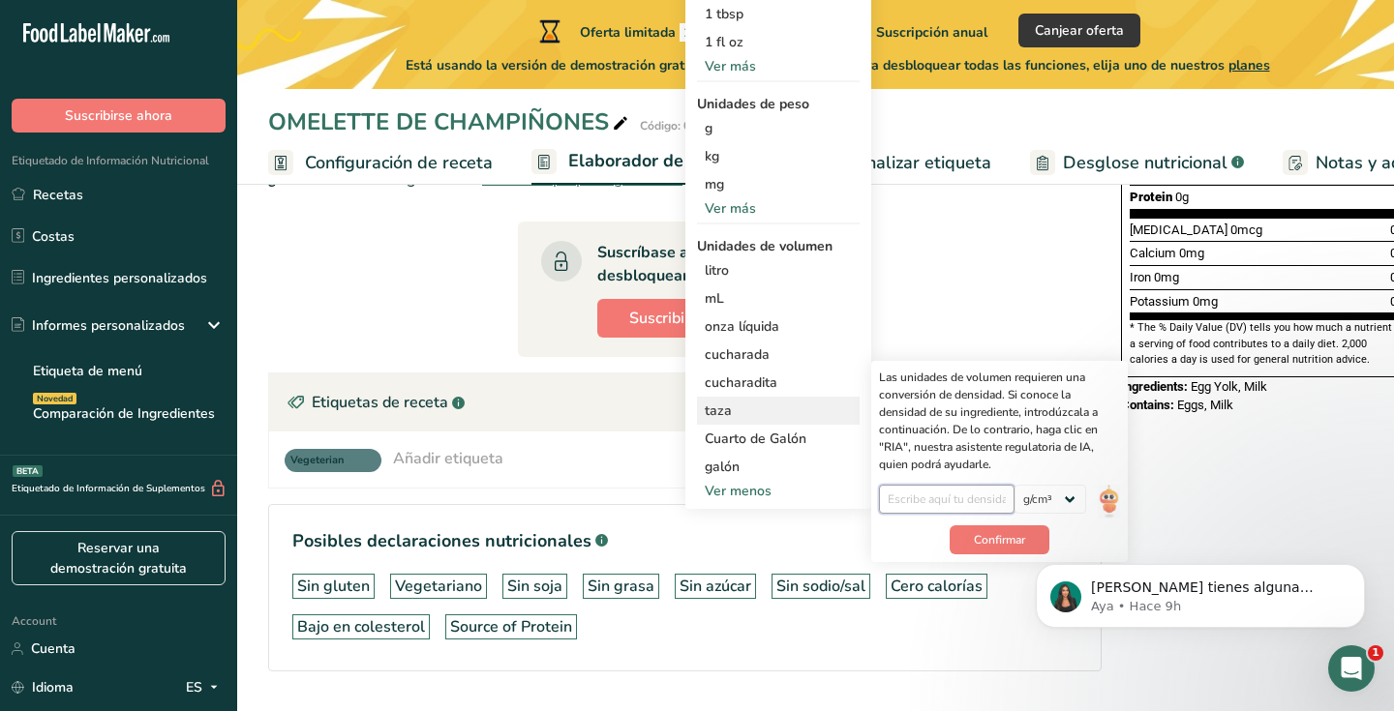
scroll to position [539, 0]
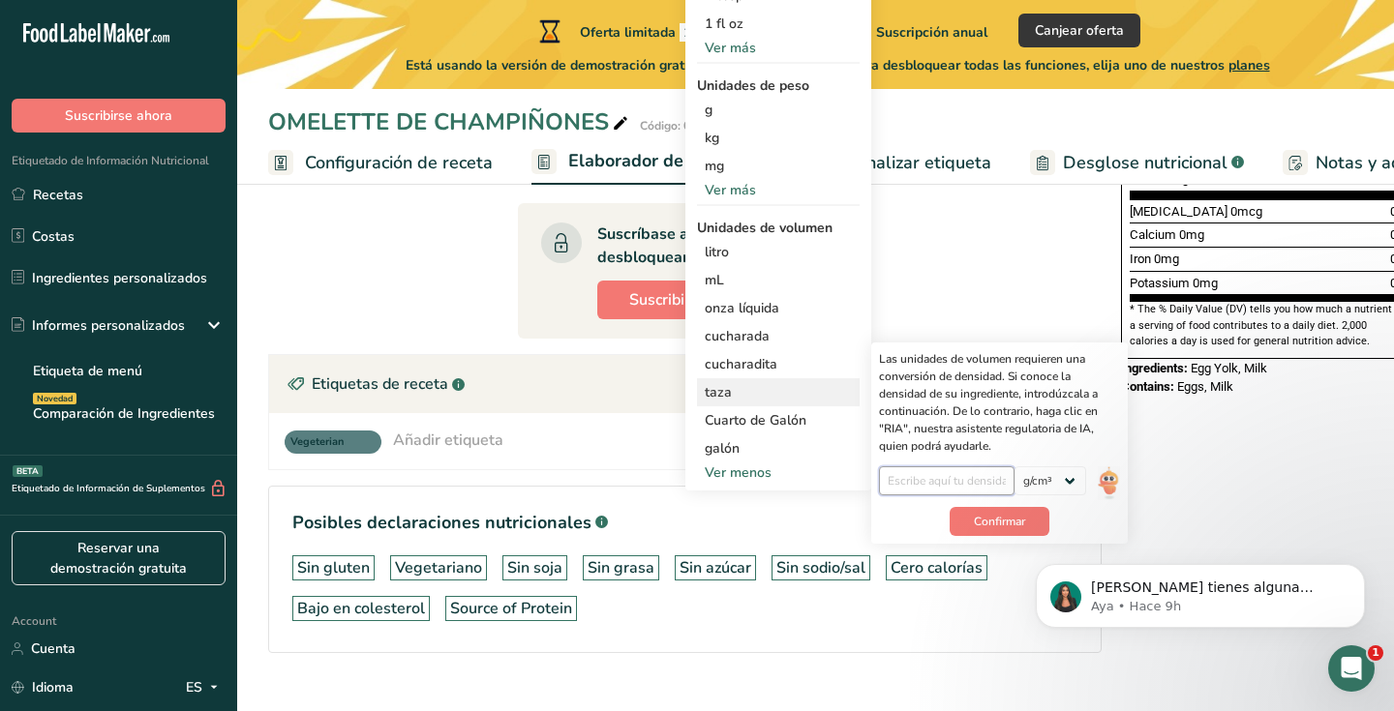
click at [949, 484] on input "number" at bounding box center [947, 481] width 136 height 29
type input "1"
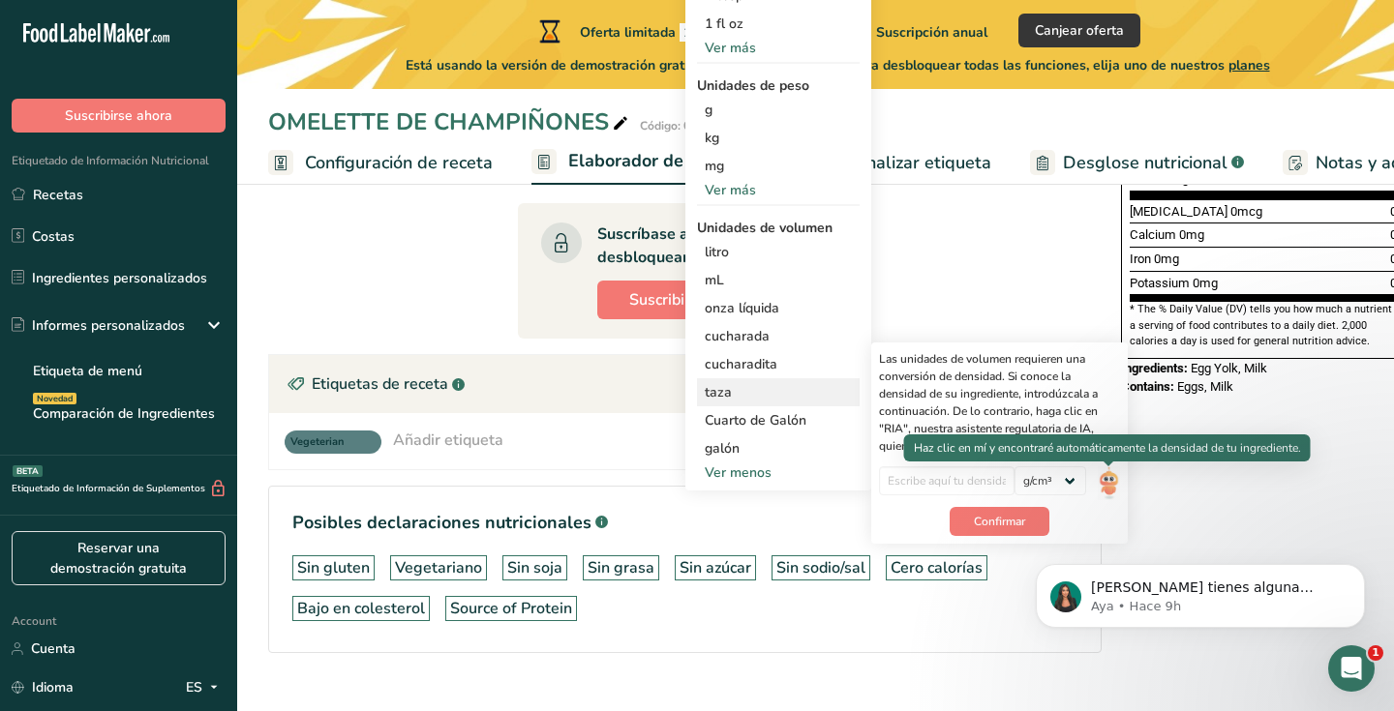
click at [1106, 482] on img at bounding box center [1108, 484] width 21 height 34
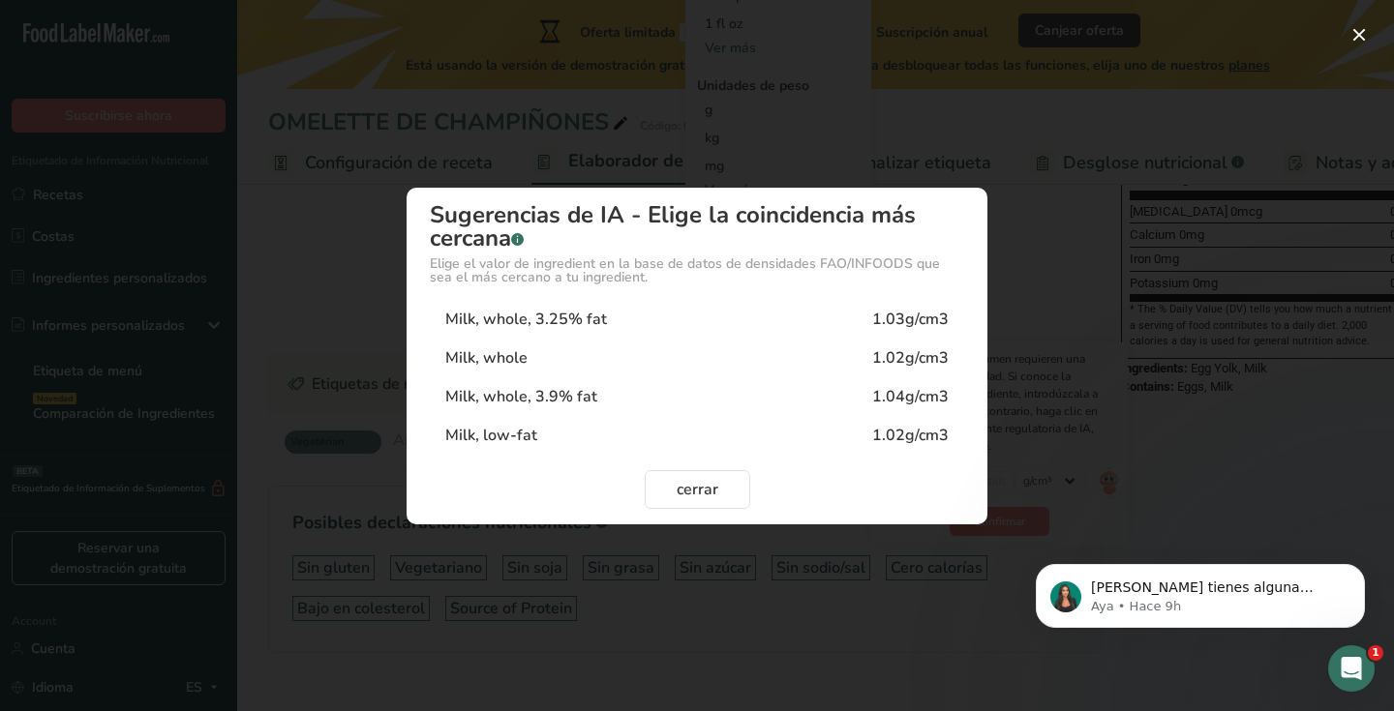
click at [658, 316] on div "Milk, whole, 3.25% fat 1.03g/cm3" at bounding box center [697, 319] width 534 height 39
type input "1.03"
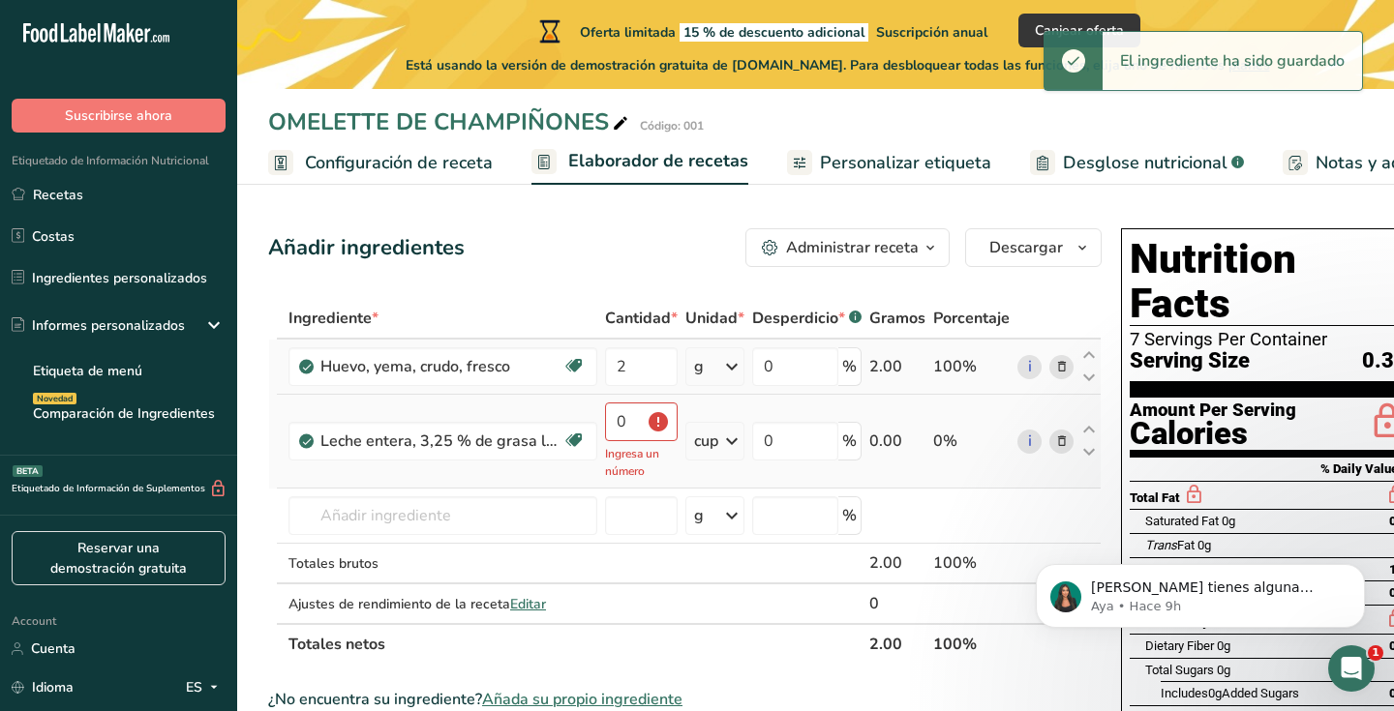
scroll to position [0, 0]
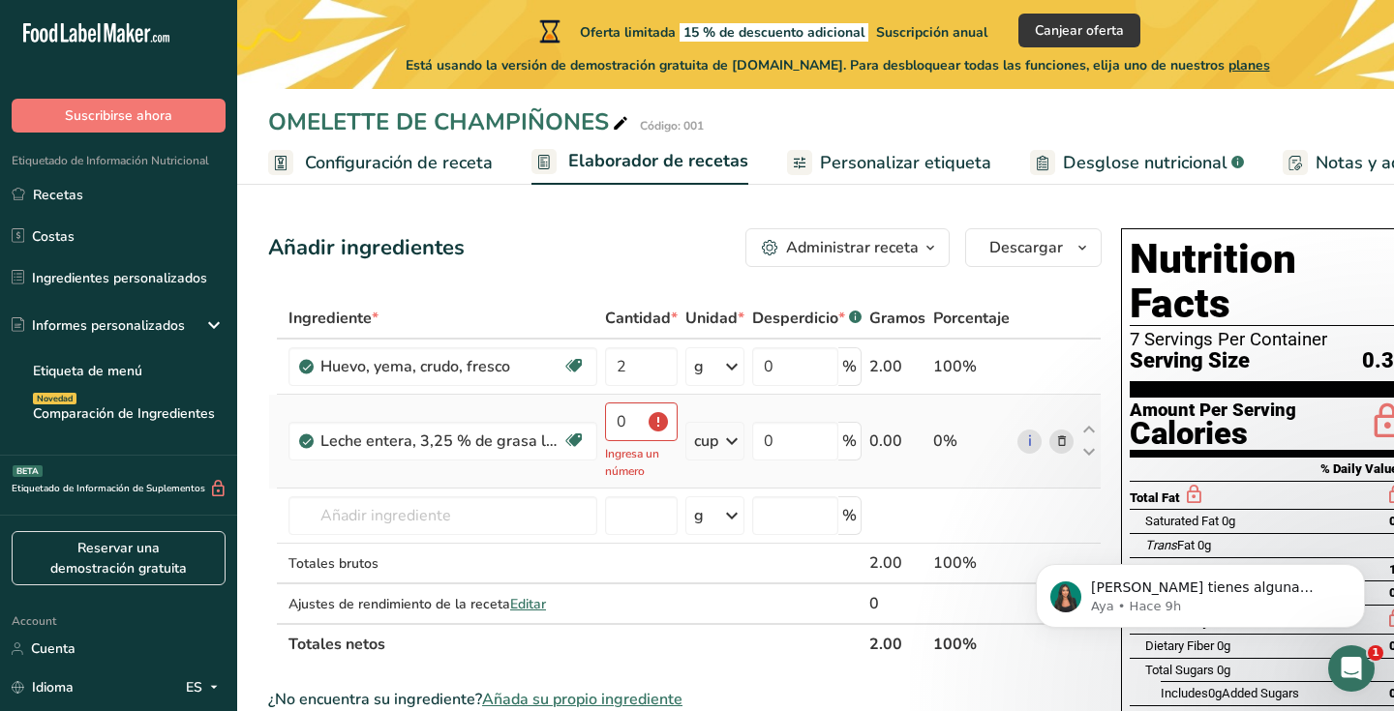
click at [732, 439] on icon at bounding box center [731, 441] width 23 height 35
click at [645, 421] on input "0" at bounding box center [641, 422] width 73 height 39
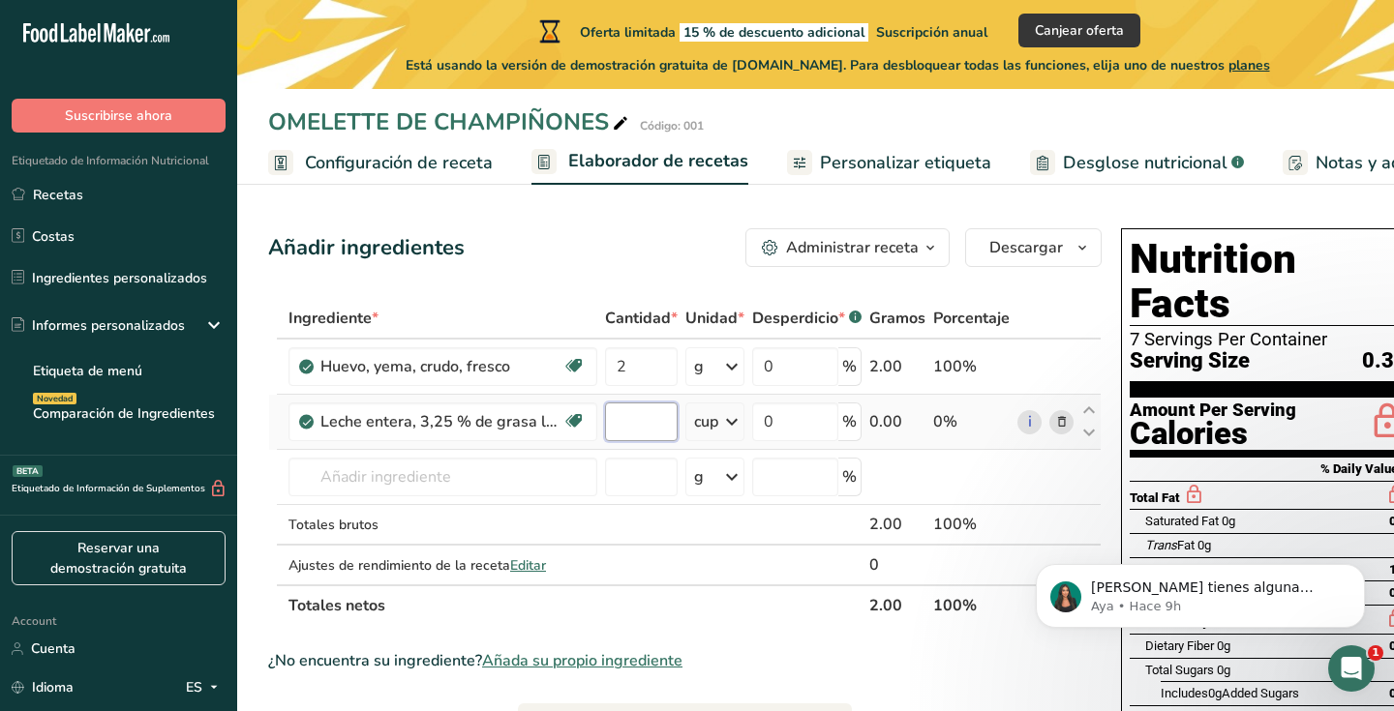
type input "1"
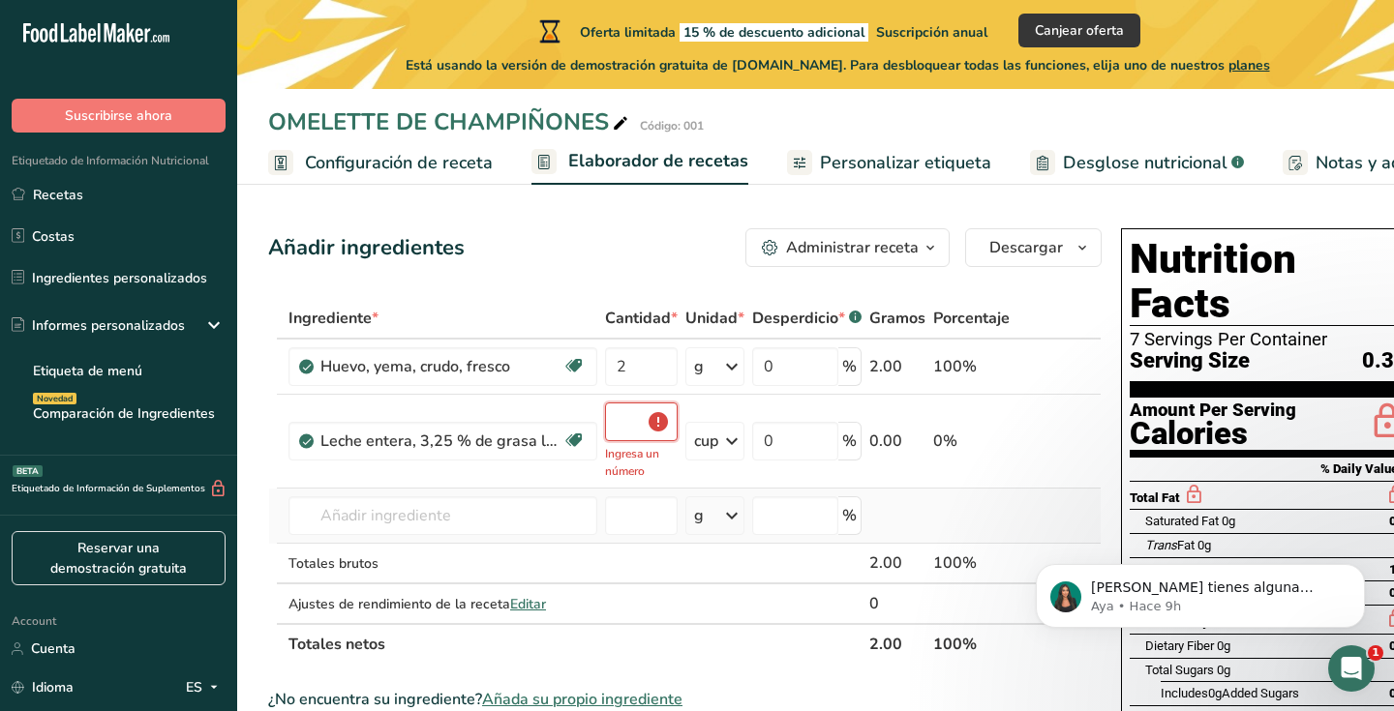
type input "1"
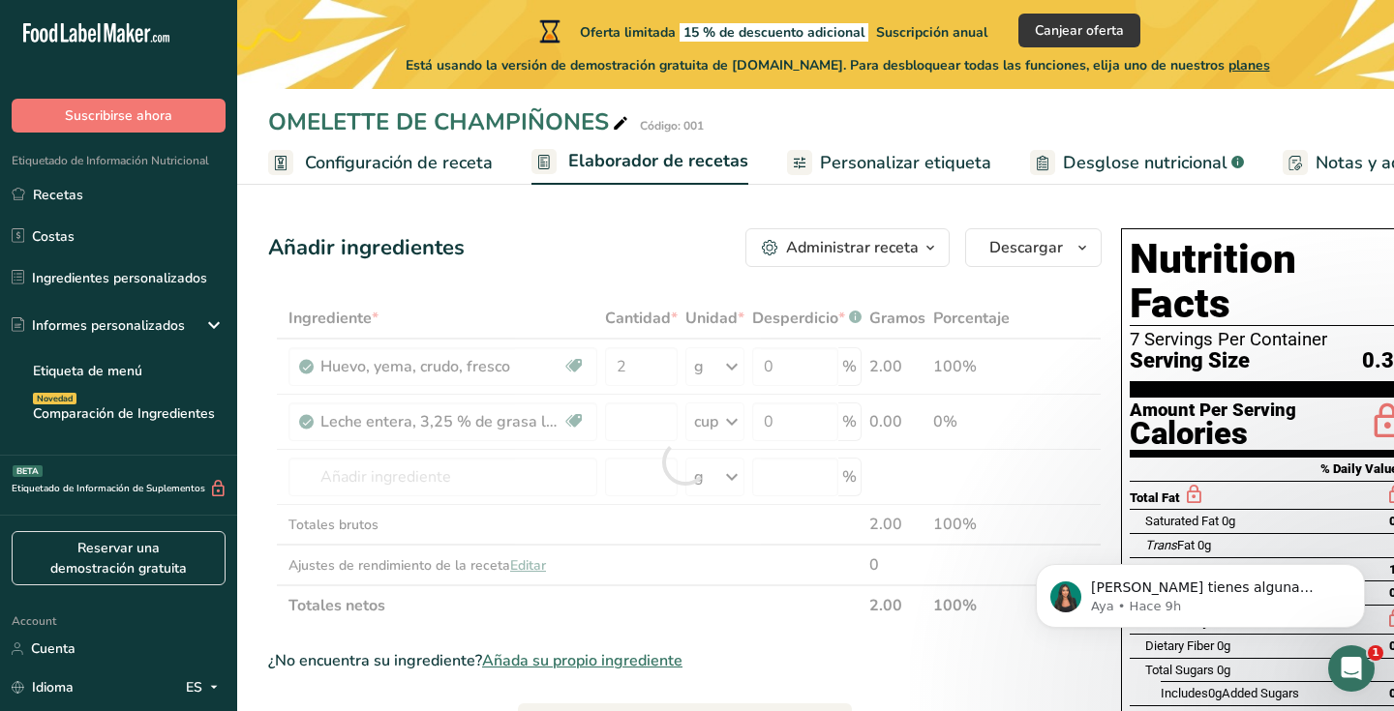
type input "0"
click at [733, 429] on div "Ingrediente * Cantidad * Unidad * Desperdicio * .a-a{fill:#347362;}.b-a{fill:#f…" at bounding box center [684, 462] width 833 height 328
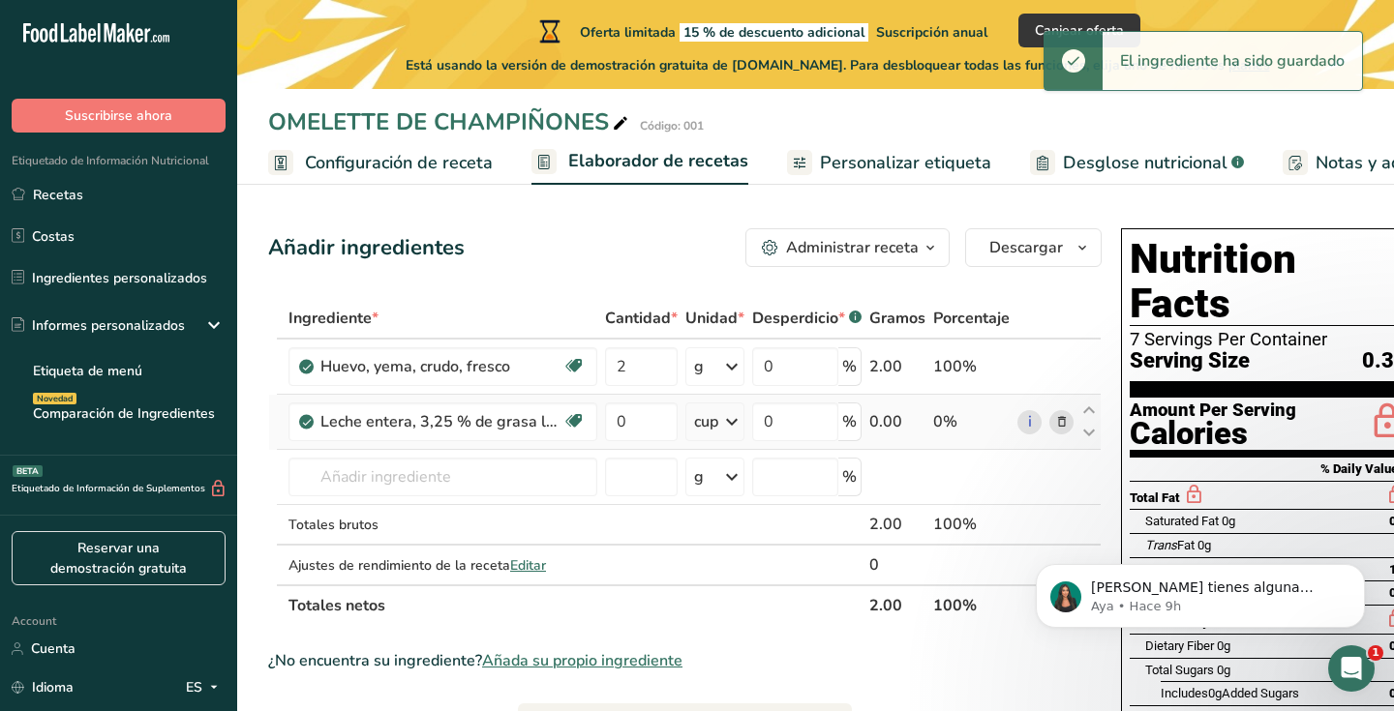
click at [722, 427] on icon at bounding box center [731, 422] width 23 height 35
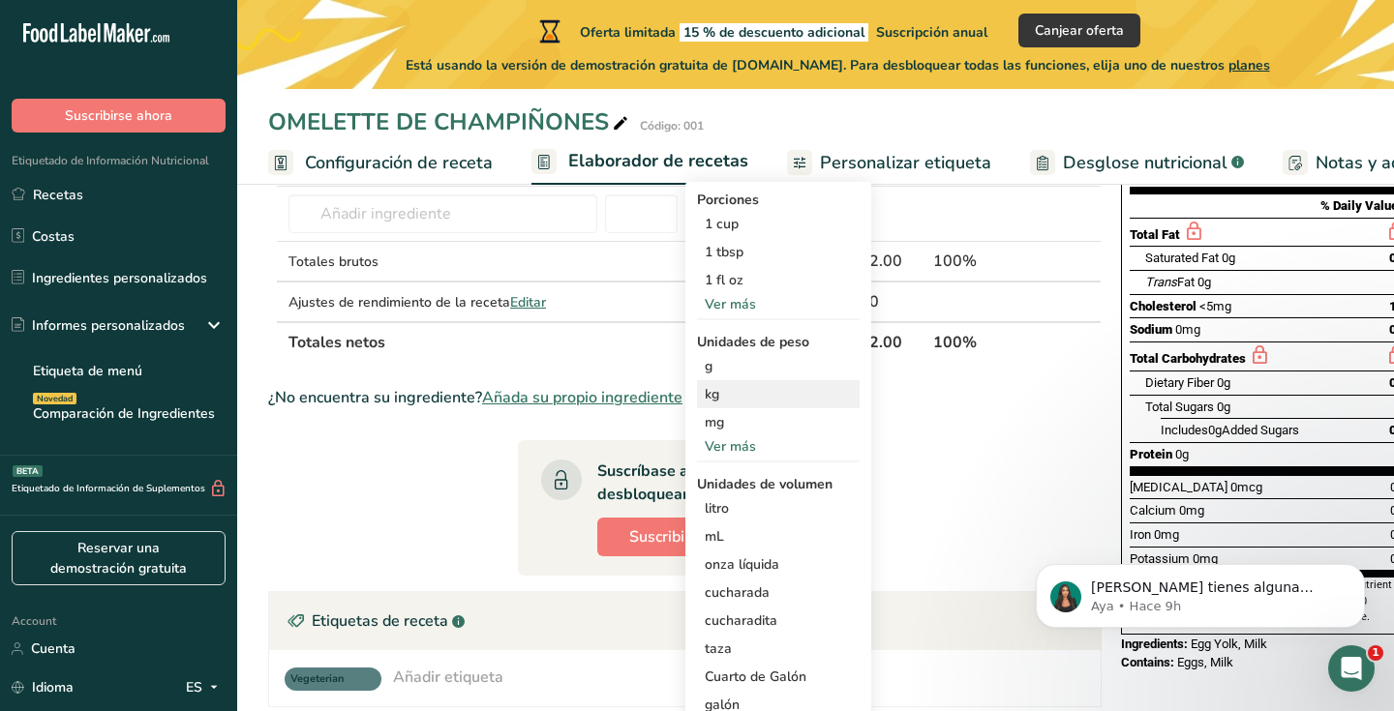
scroll to position [346, 0]
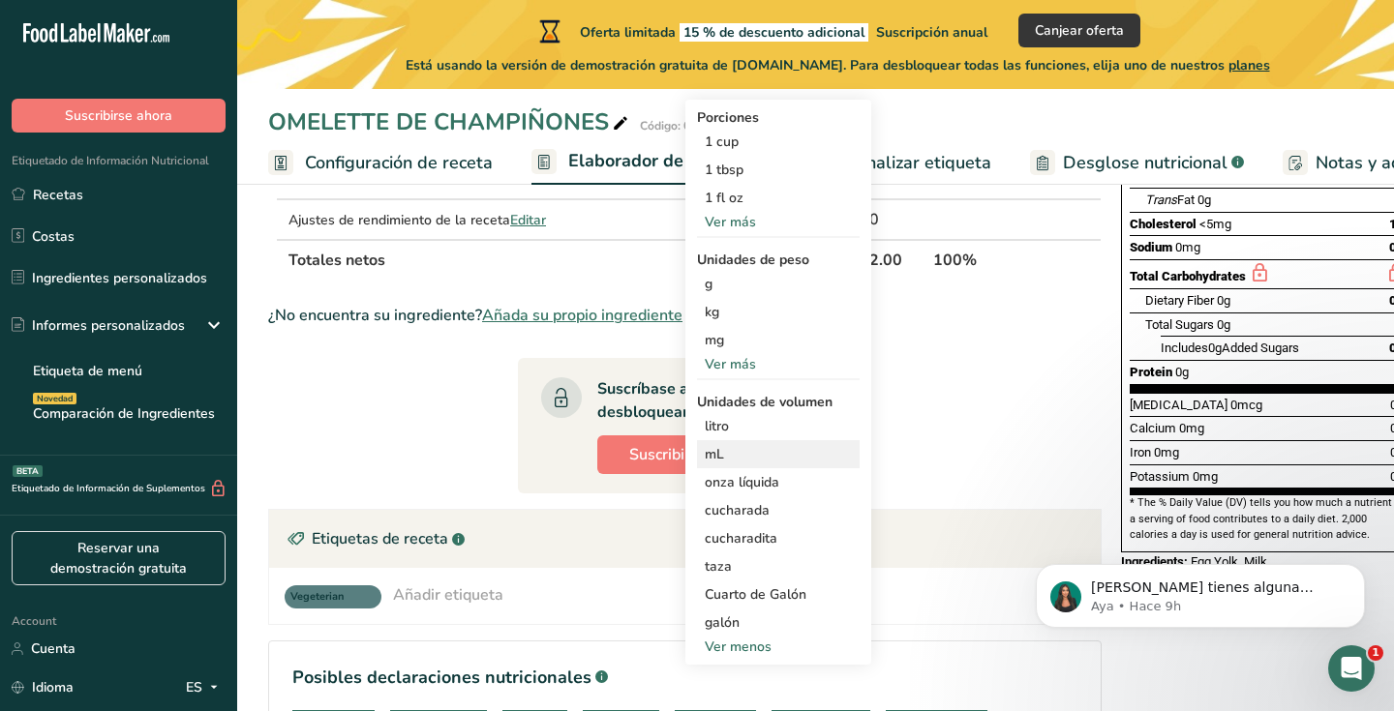
click at [759, 459] on div "mL" at bounding box center [778, 454] width 147 height 20
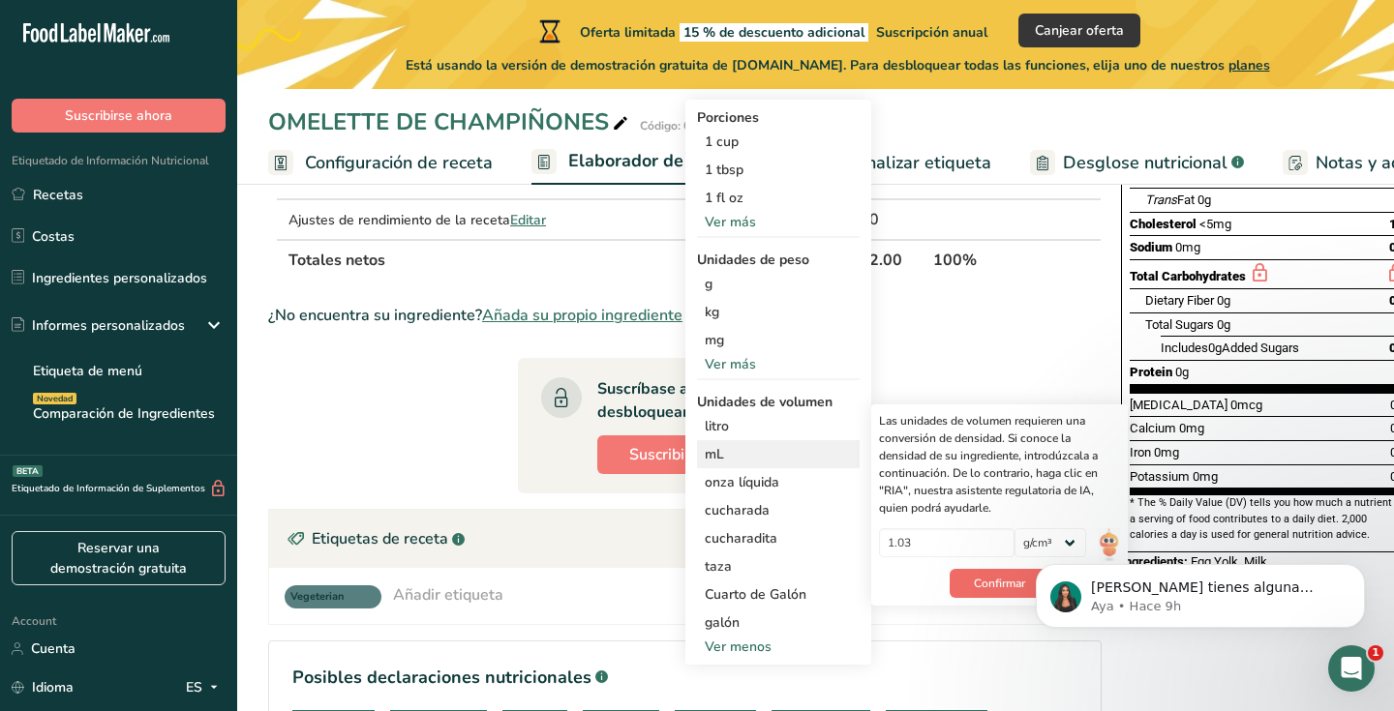
click at [987, 576] on span "Confirmar" at bounding box center [999, 583] width 51 height 17
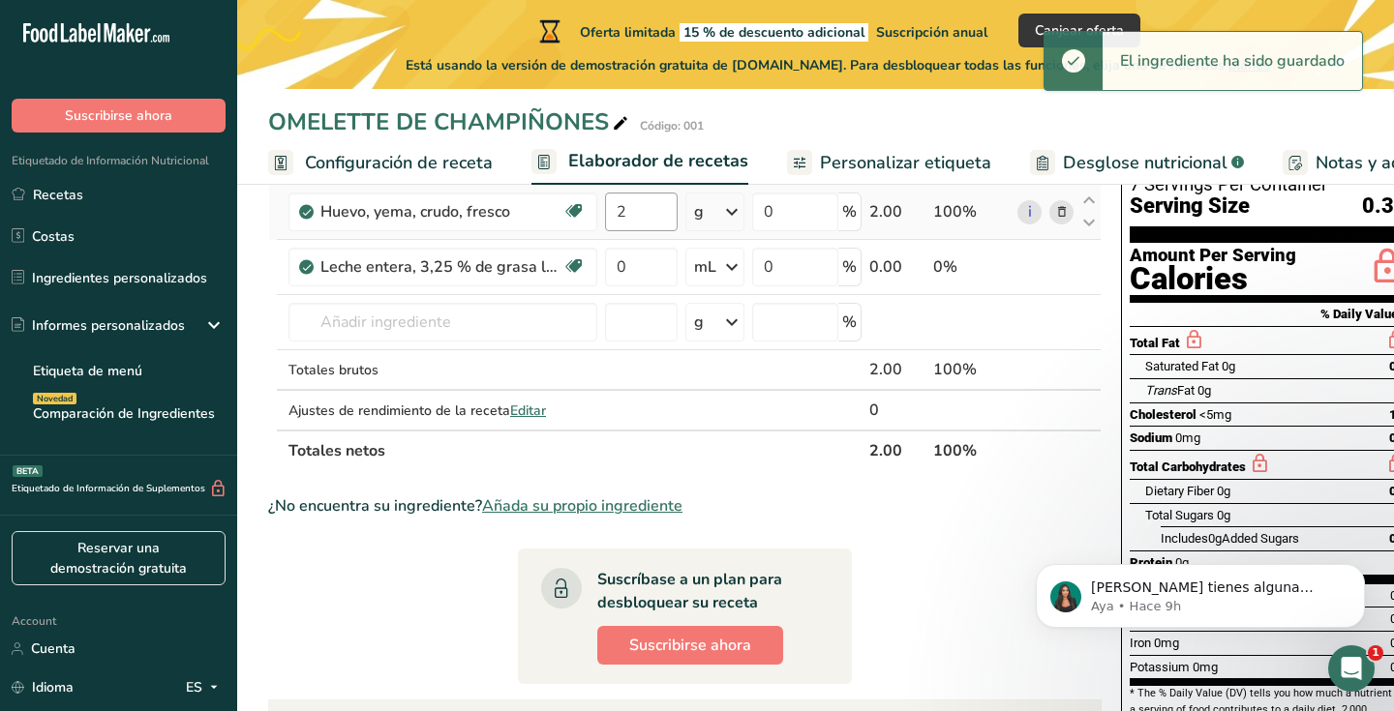
scroll to position [0, 0]
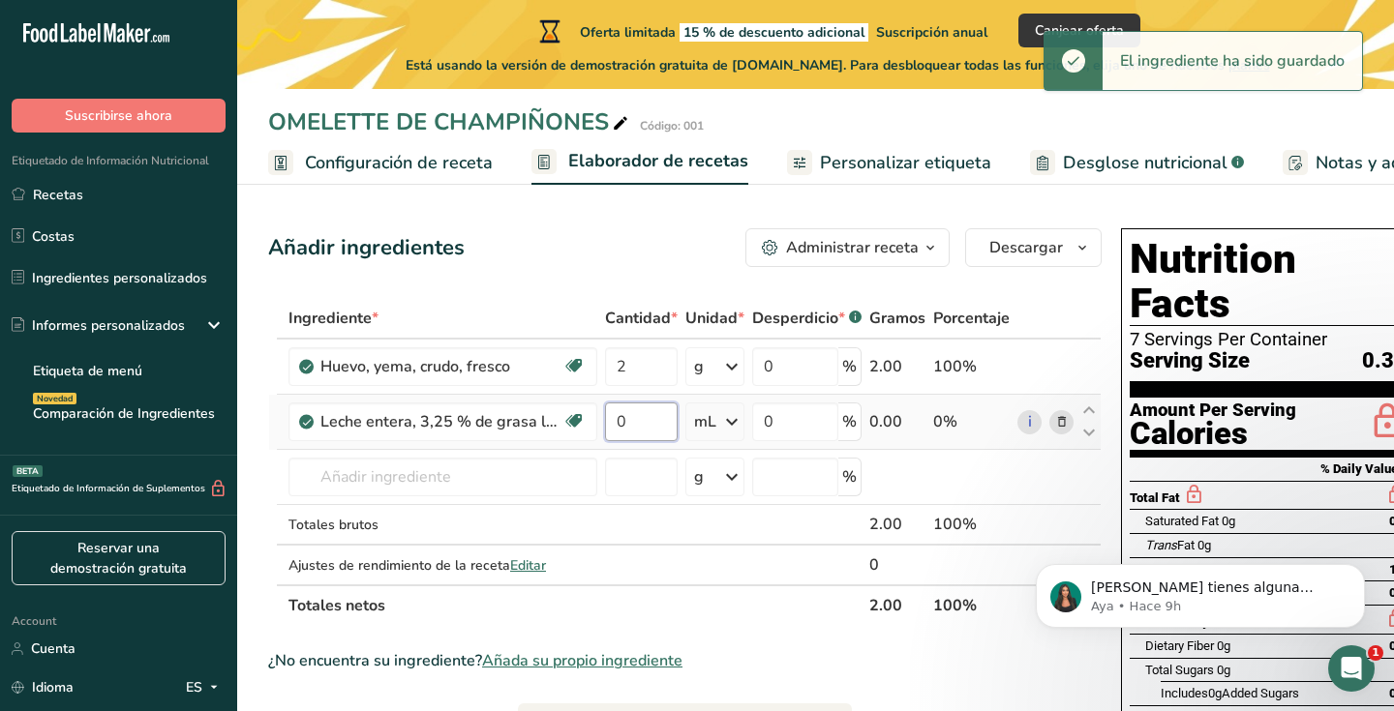
click at [635, 421] on input "0" at bounding box center [641, 422] width 73 height 39
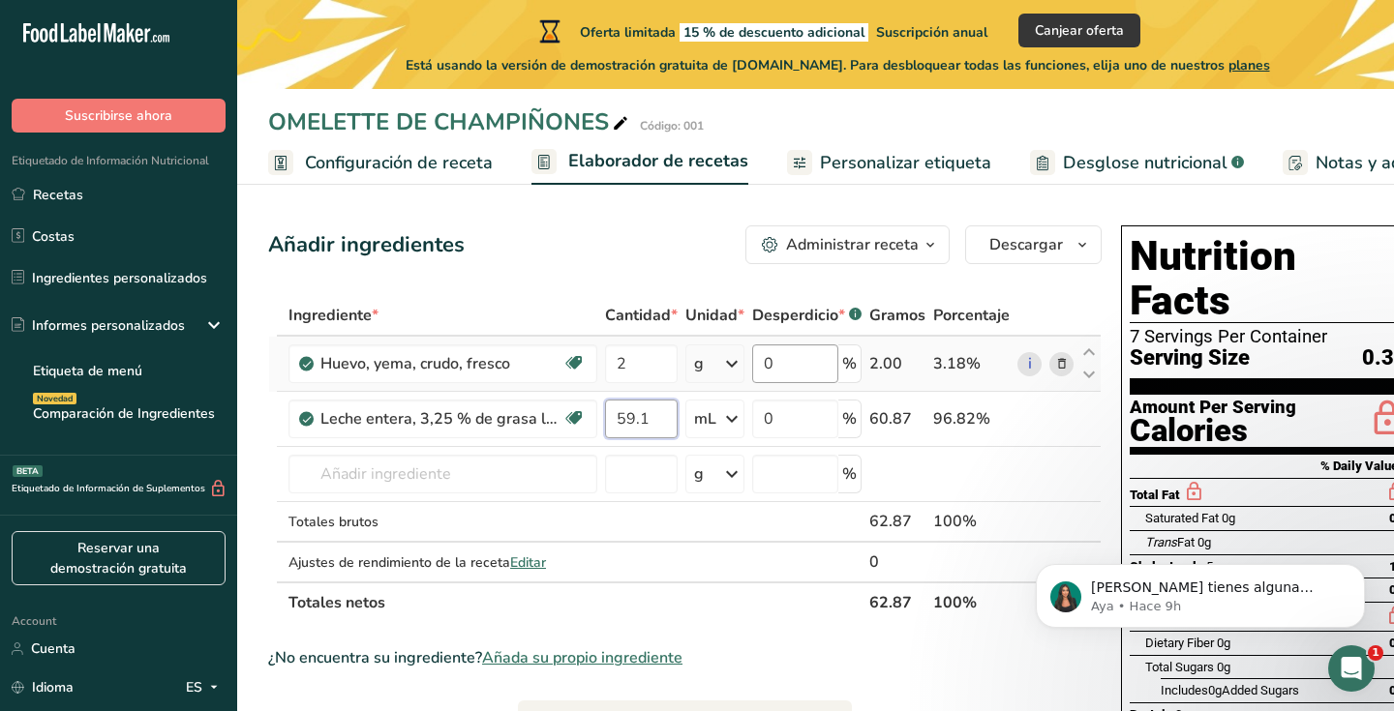
scroll to position [3, 0]
type input "59.1"
click at [403, 470] on div "Ingrediente * Cantidad * Unidad * Desperdicio * .a-a{fill:#347362;}.b-a{fill:#f…" at bounding box center [684, 459] width 833 height 328
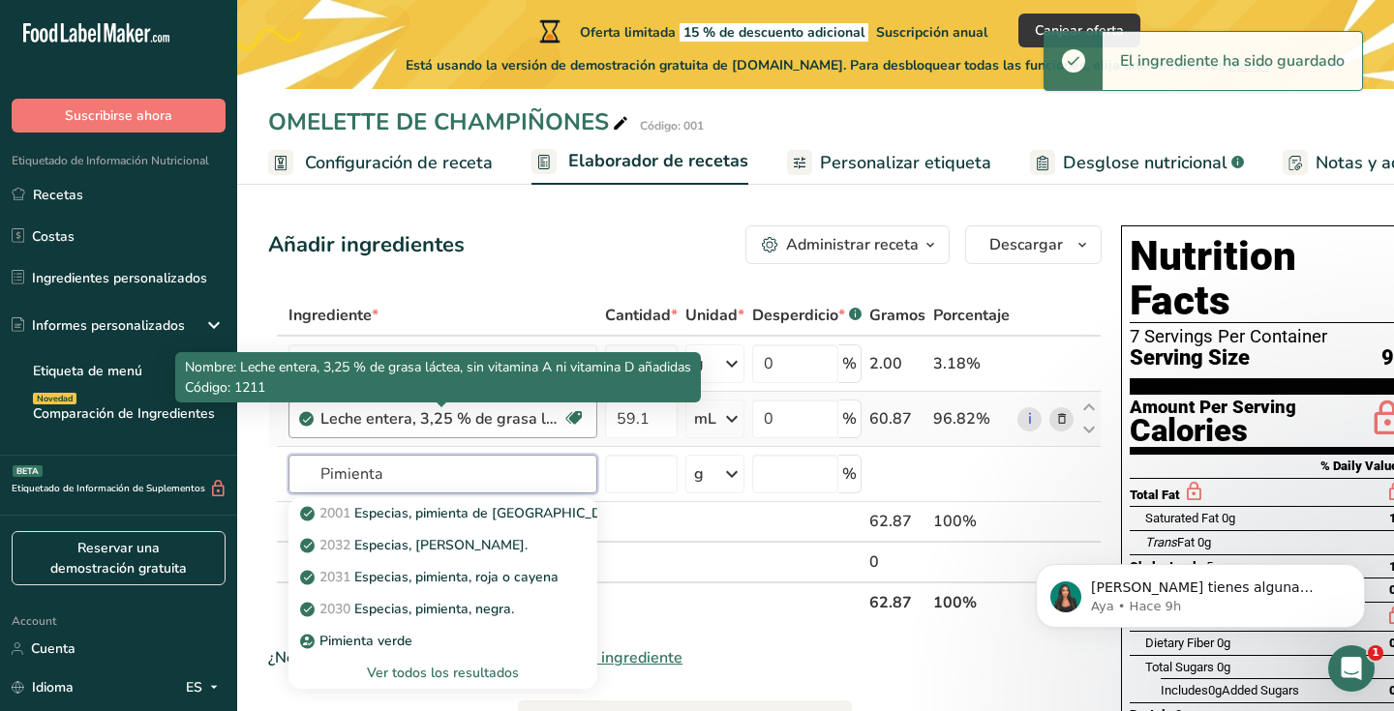
scroll to position [82, 0]
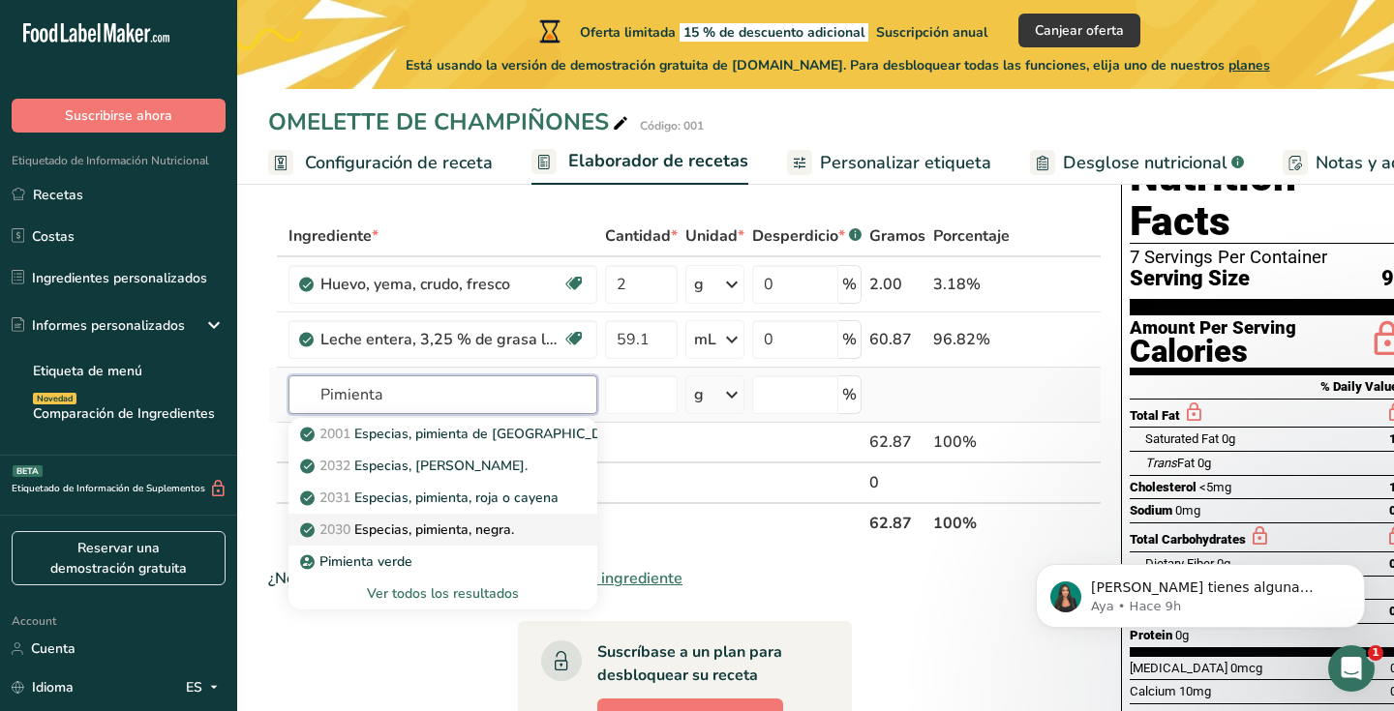
type input "Pimienta"
click at [538, 532] on div "2030 Especias, pimienta, negra." at bounding box center [427, 530] width 247 height 20
type input "Spices, pepper, black"
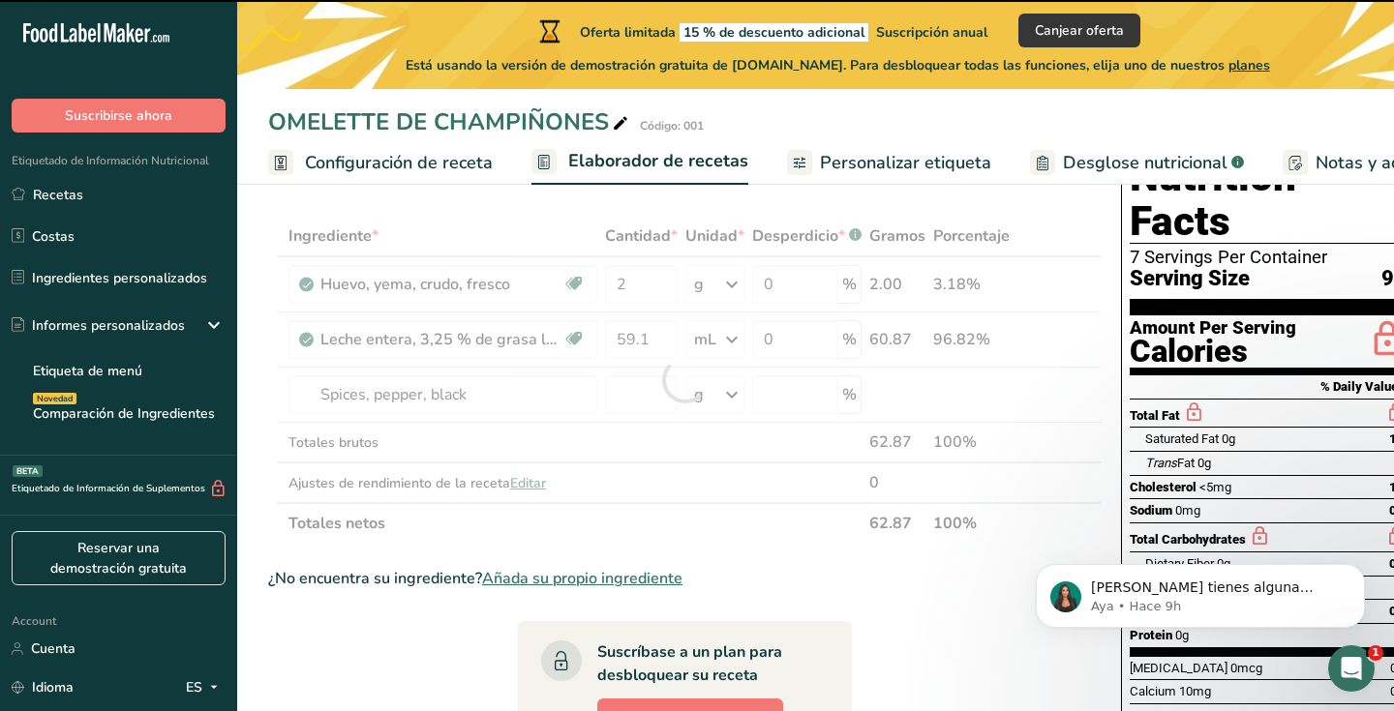
type input "0"
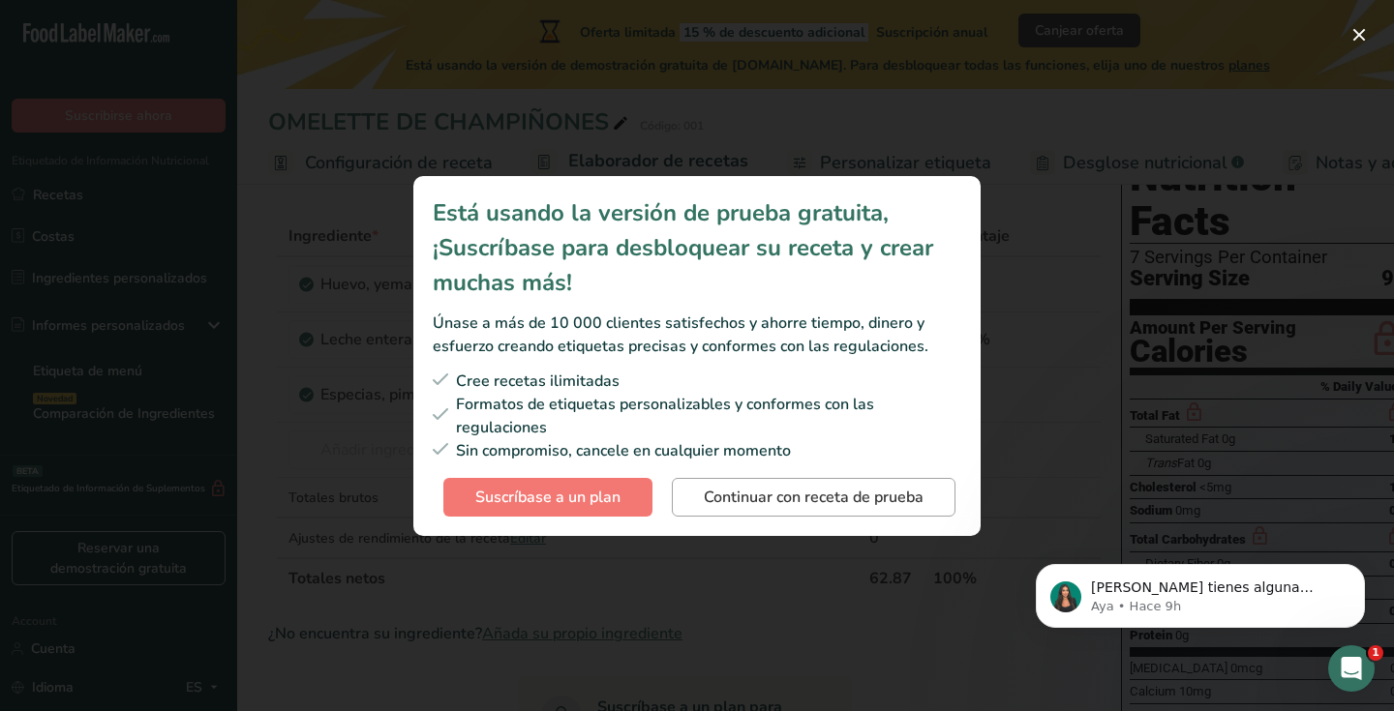
click at [866, 509] on button "Continuar con receta de prueba" at bounding box center [814, 497] width 284 height 39
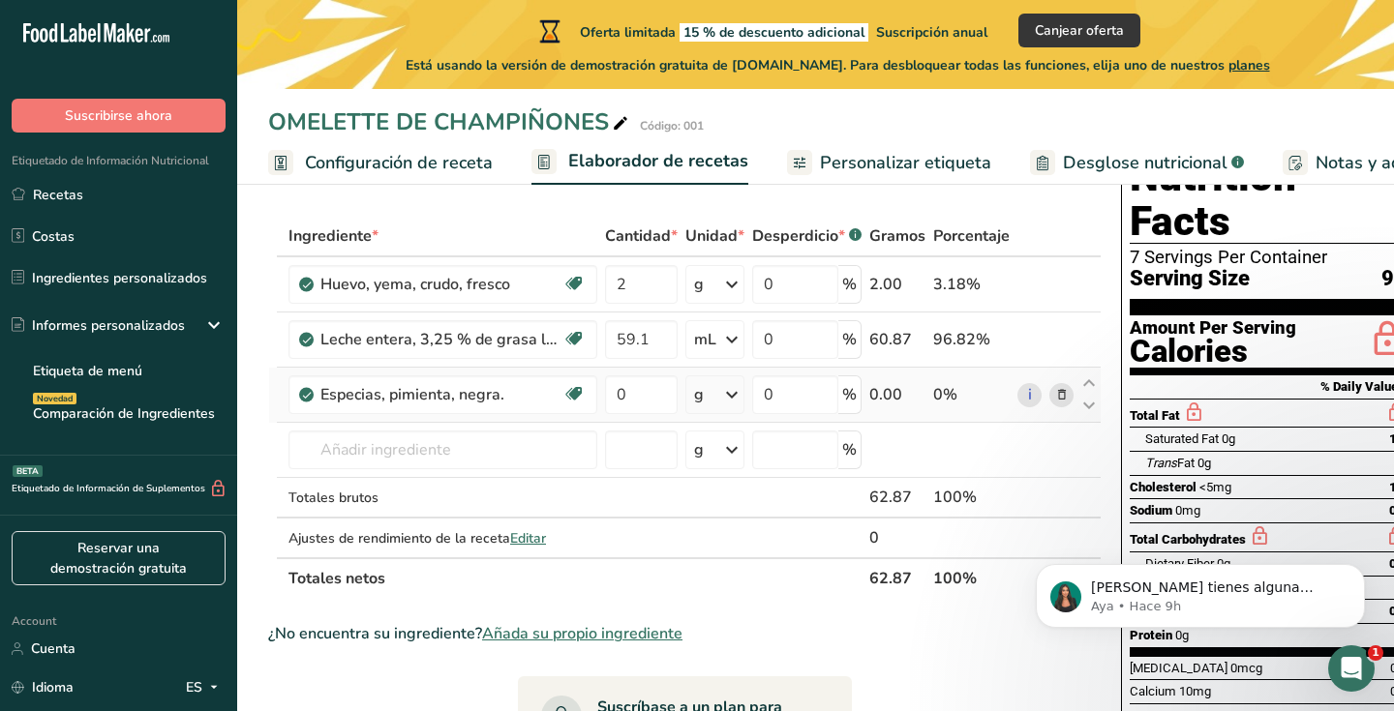
click at [731, 393] on icon at bounding box center [731, 395] width 23 height 35
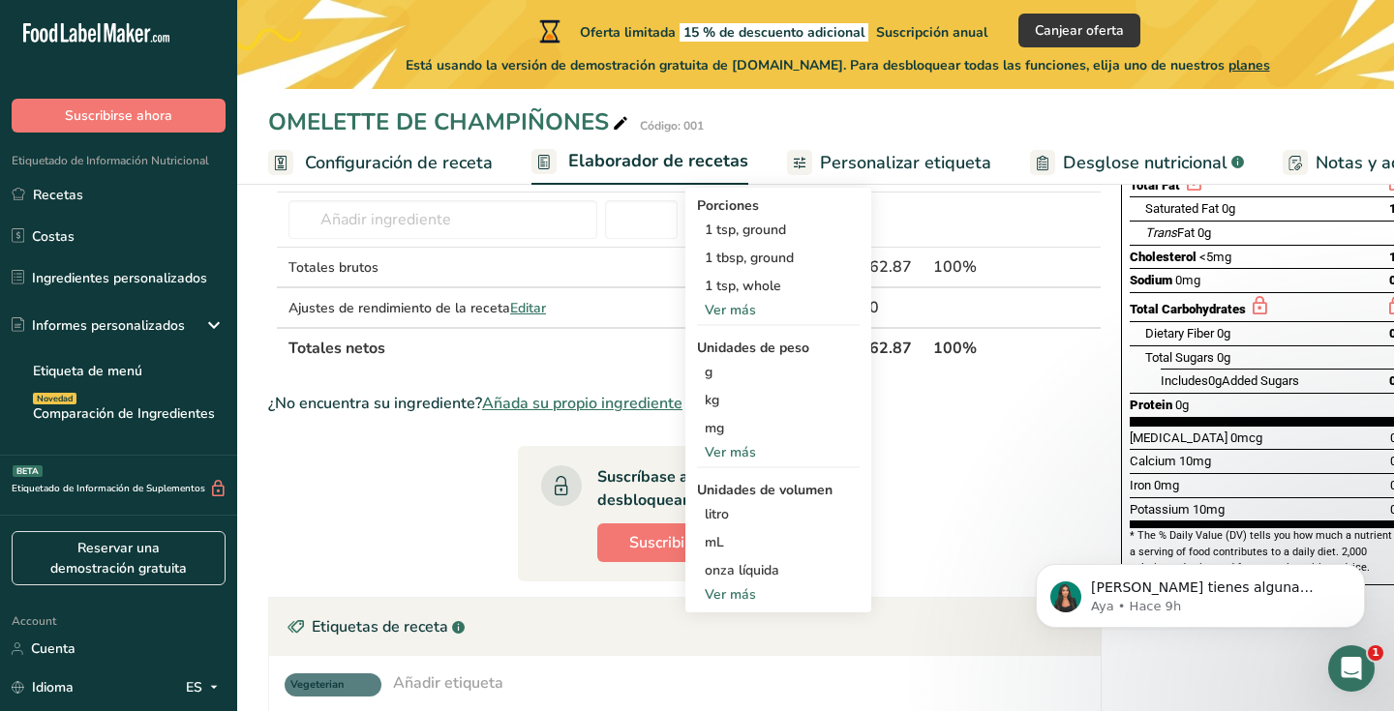
scroll to position [417, 0]
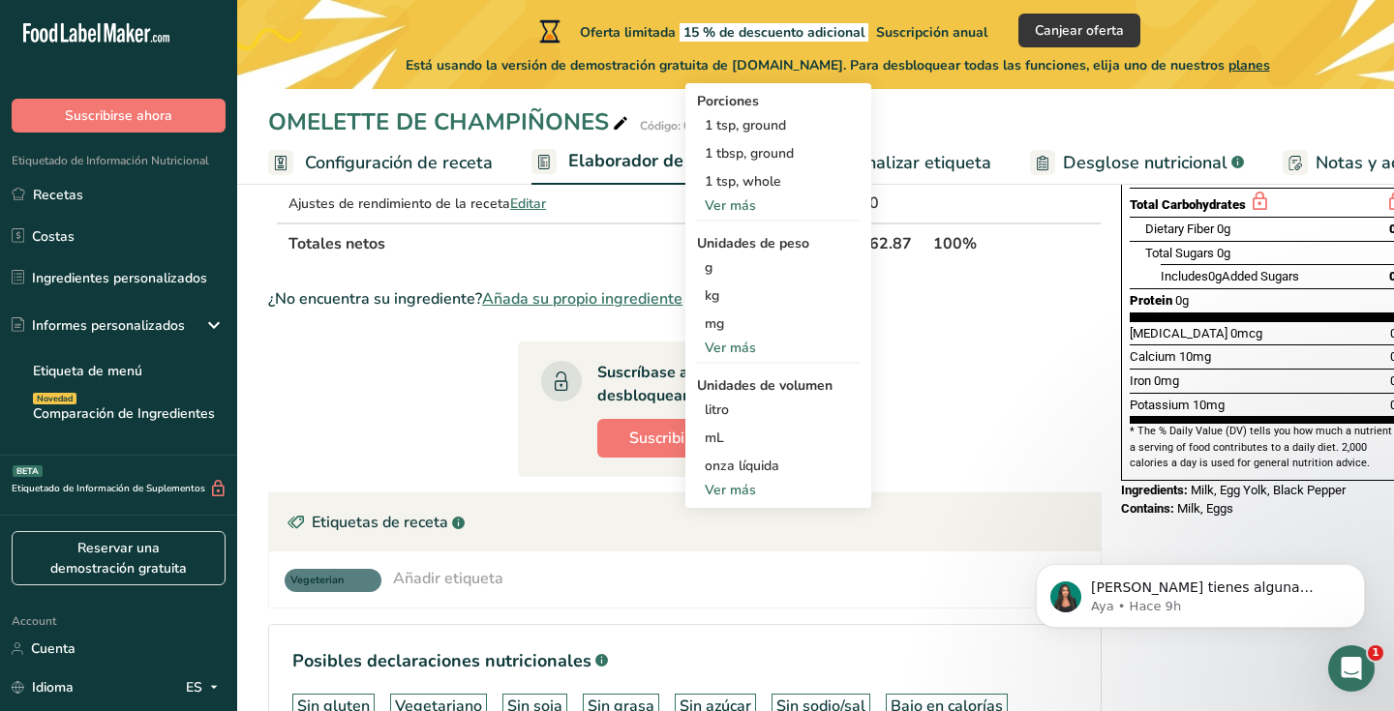
click at [743, 491] on div "Ver más" at bounding box center [778, 490] width 163 height 20
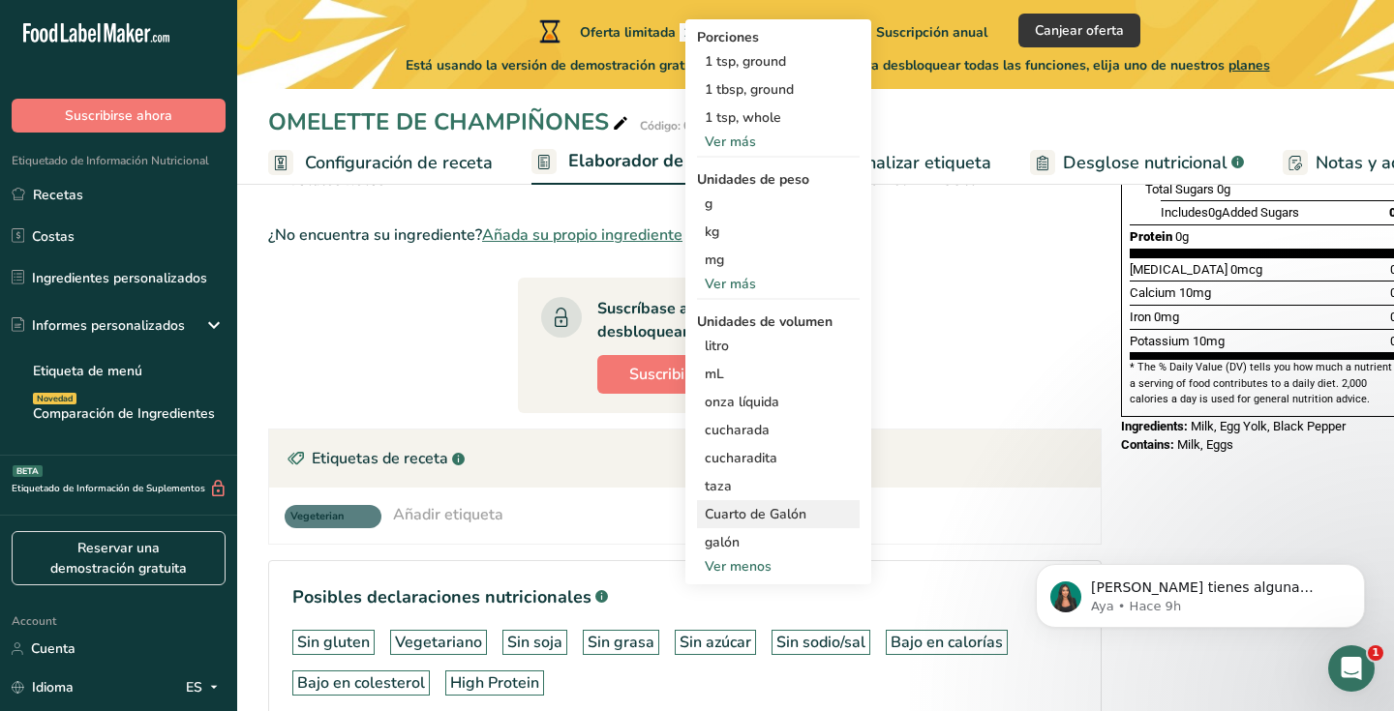
scroll to position [478, 0]
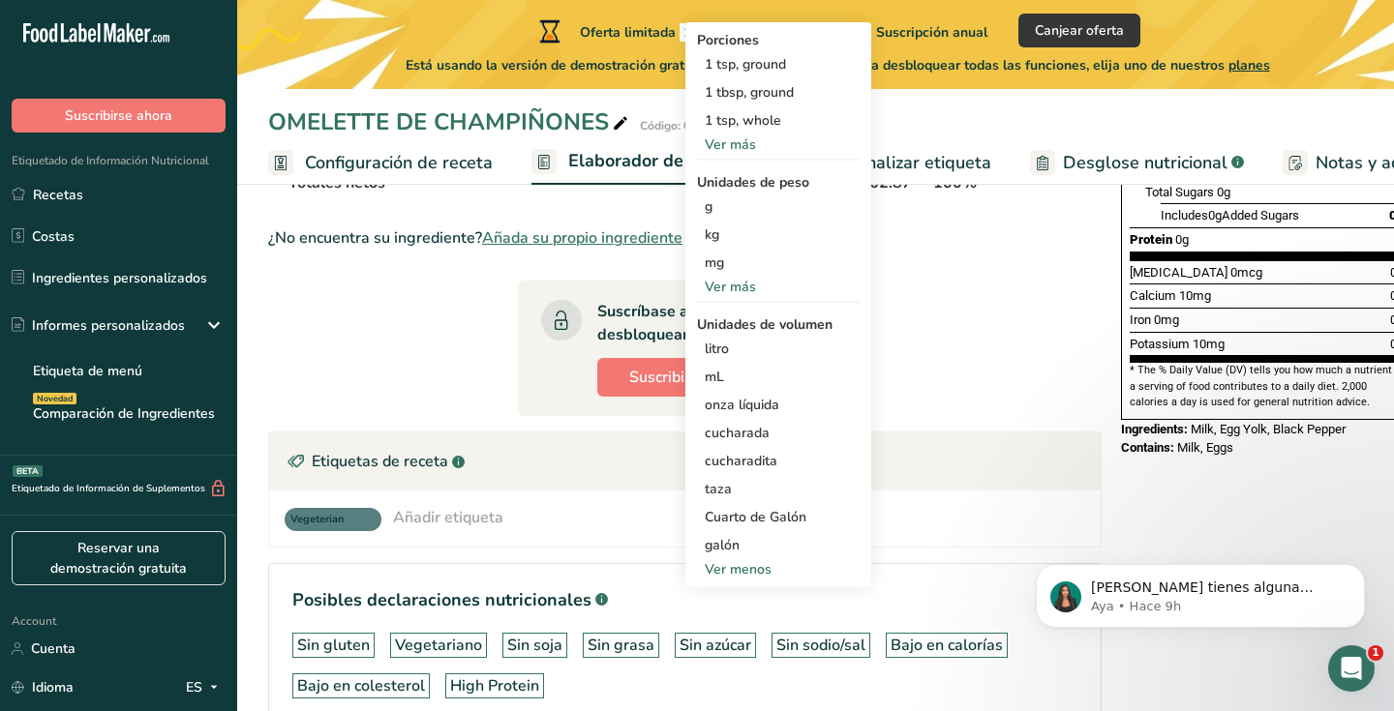
click at [759, 566] on div "Ver menos" at bounding box center [778, 569] width 163 height 20
click at [737, 428] on div "Ver más" at bounding box center [778, 429] width 163 height 20
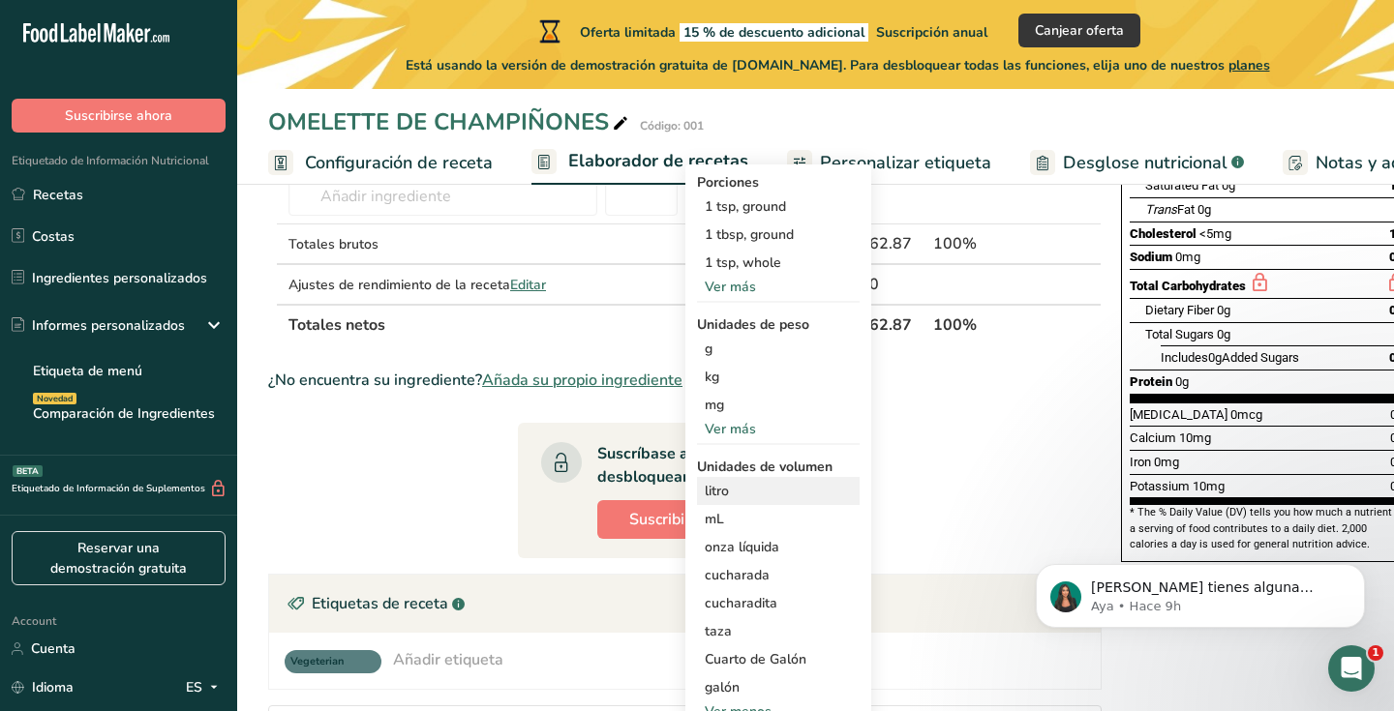
scroll to position [278, 0]
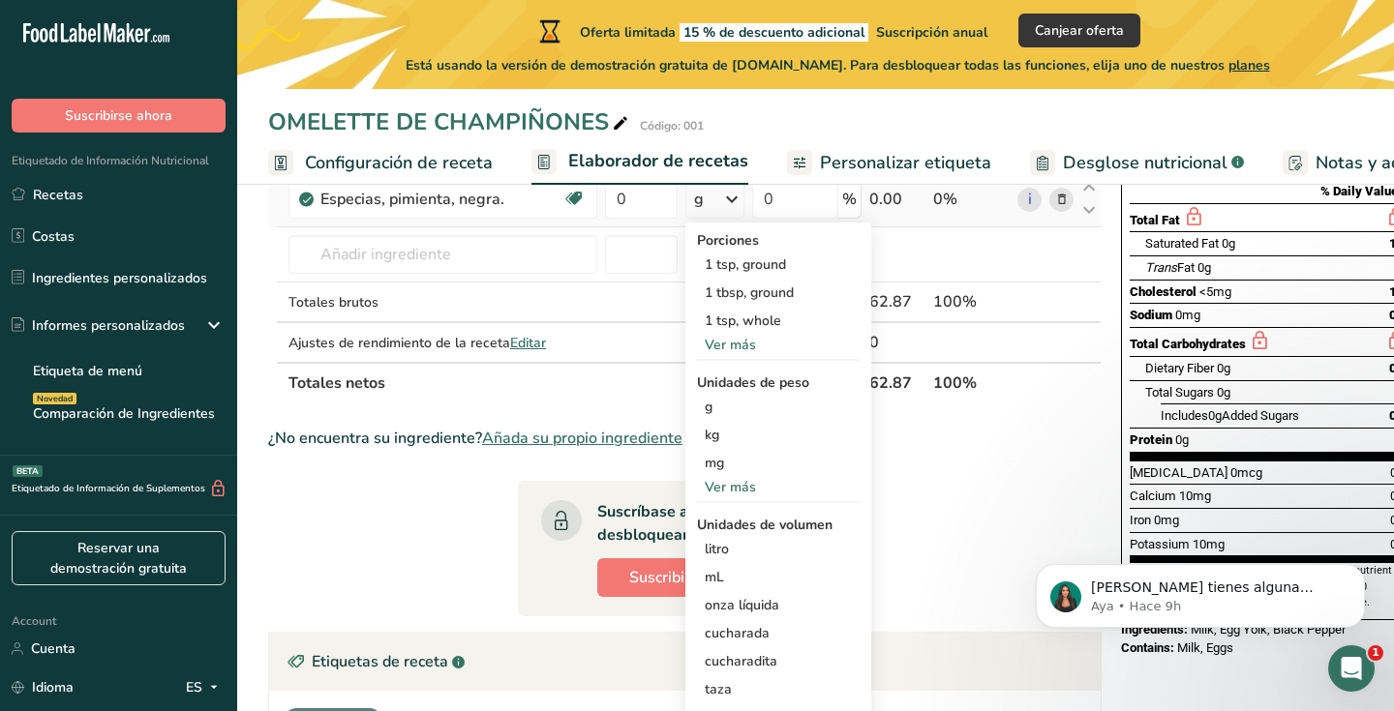
click at [776, 351] on div "Ver más" at bounding box center [778, 345] width 163 height 20
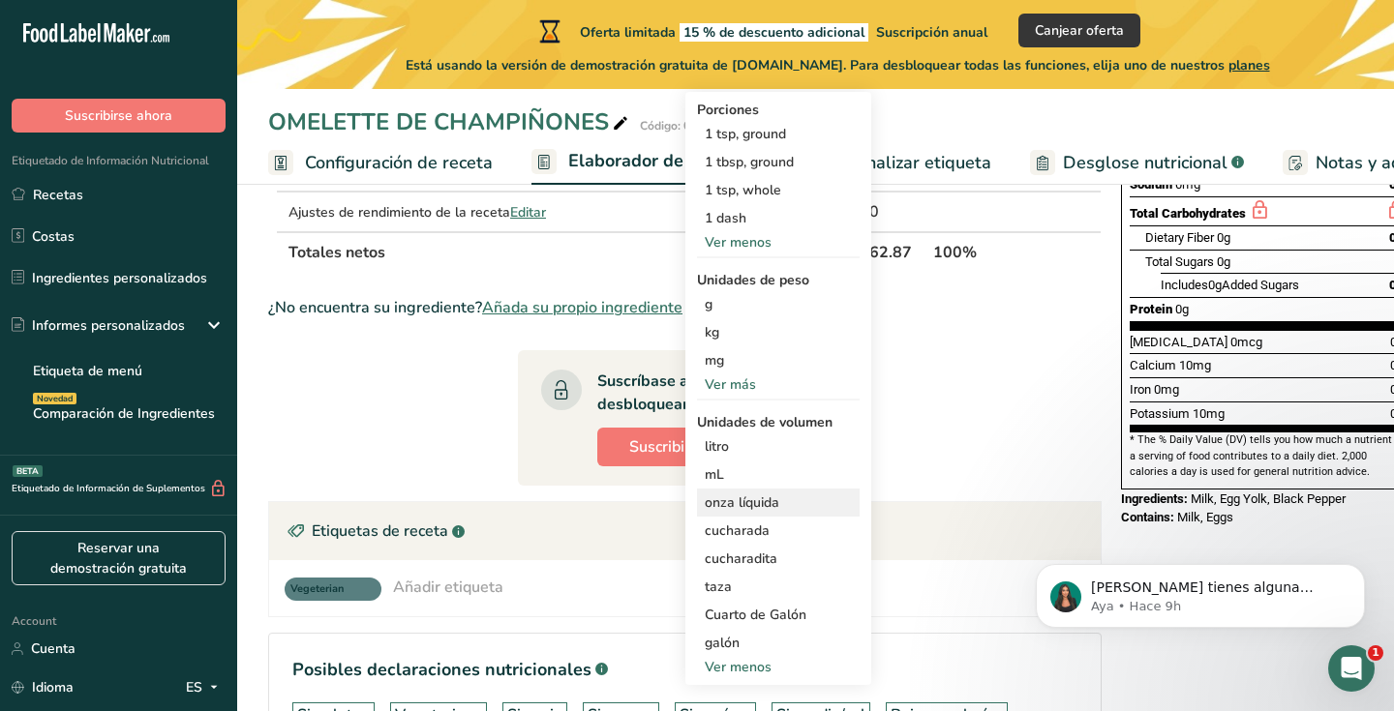
scroll to position [411, 0]
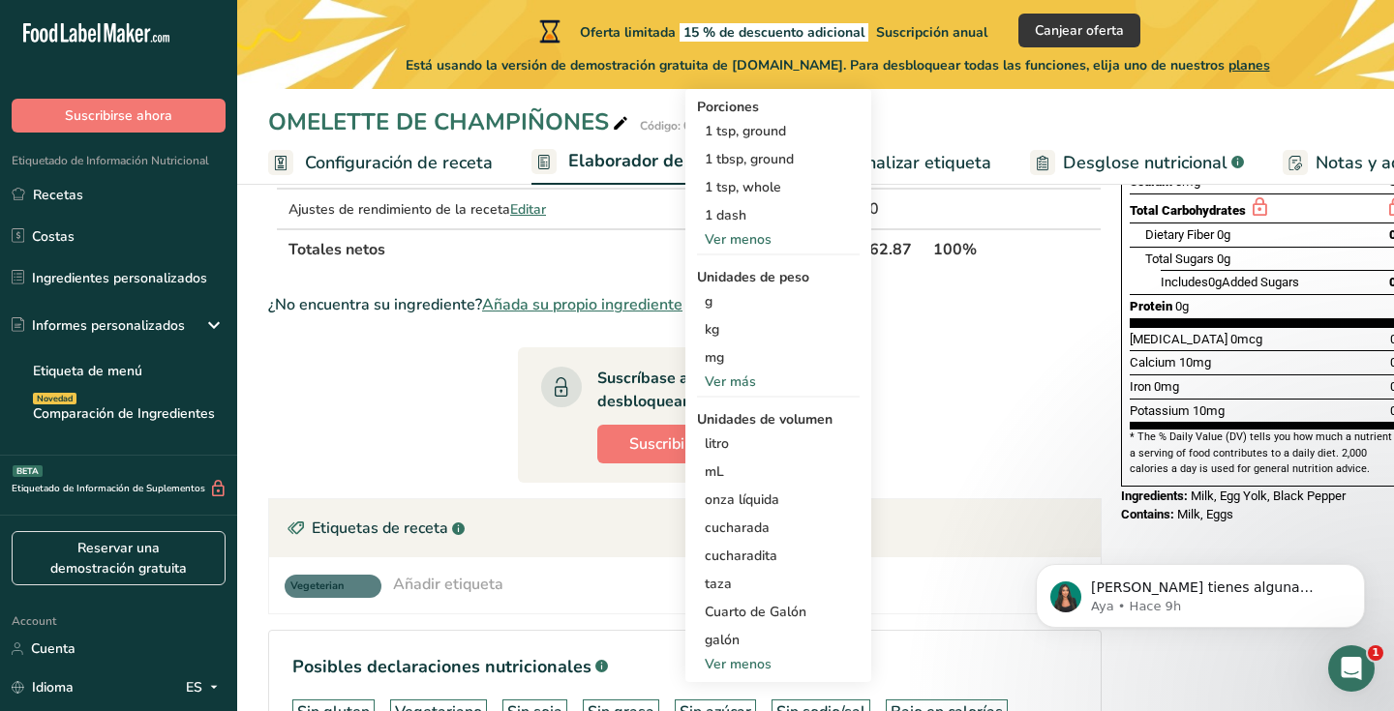
click at [720, 388] on div "Ver más" at bounding box center [778, 382] width 163 height 20
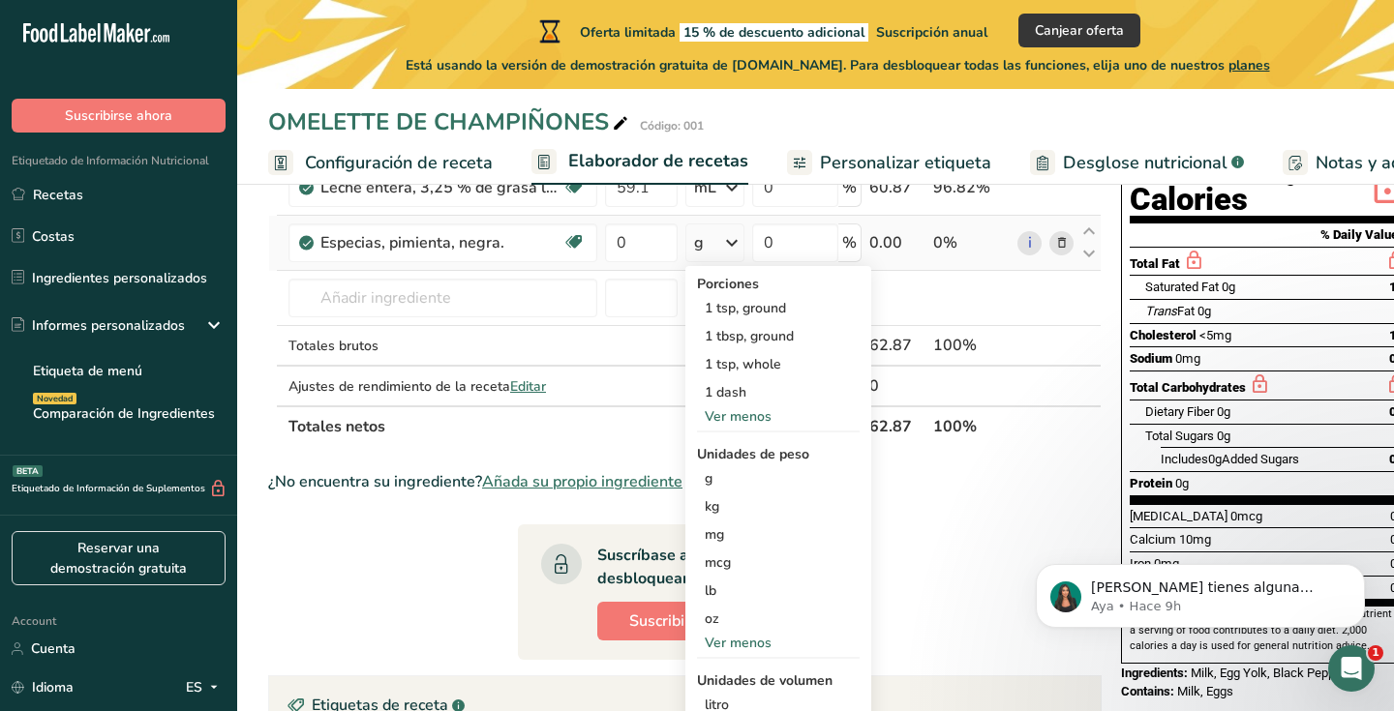
scroll to position [219, 0]
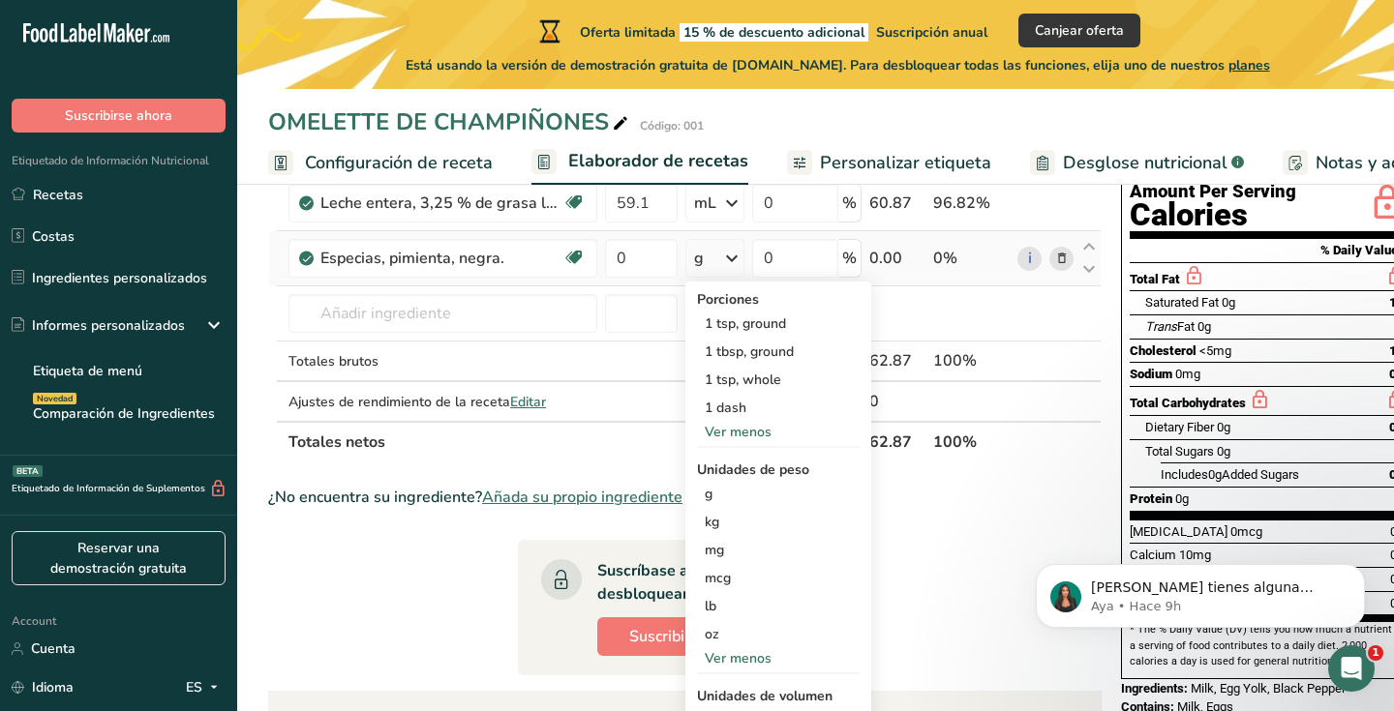
click at [756, 433] on div "Ver menos" at bounding box center [778, 432] width 163 height 20
click at [728, 404] on div "Ver más" at bounding box center [778, 404] width 163 height 20
click at [594, 277] on div "Especias, pimienta, negra. Fuente de antioxidantes Libre de lácteos Libre de gl…" at bounding box center [442, 258] width 309 height 39
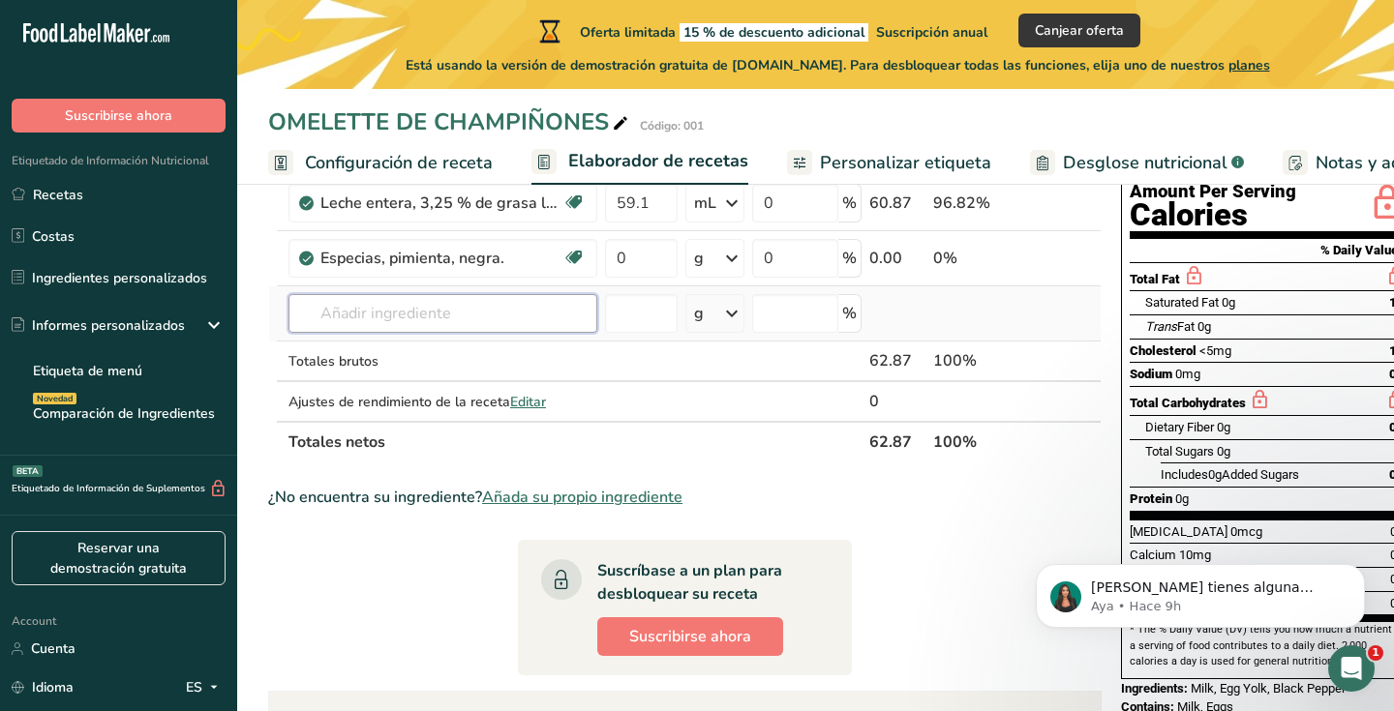
drag, startPoint x: 406, startPoint y: 318, endPoint x: 396, endPoint y: 323, distance: 10.8
click at [405, 318] on input "text" at bounding box center [442, 313] width 309 height 39
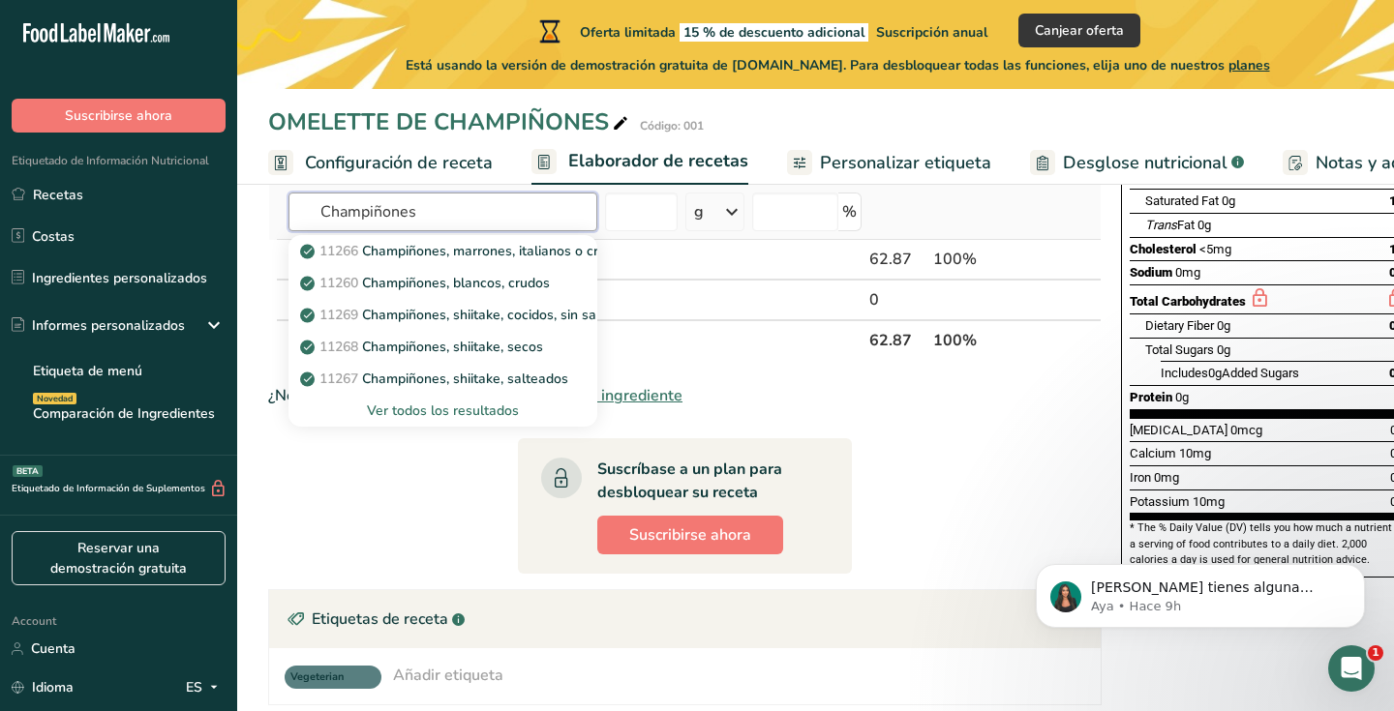
scroll to position [321, 0]
type input "Champiñones"
click at [457, 407] on div "Ver todos los resultados" at bounding box center [443, 410] width 278 height 20
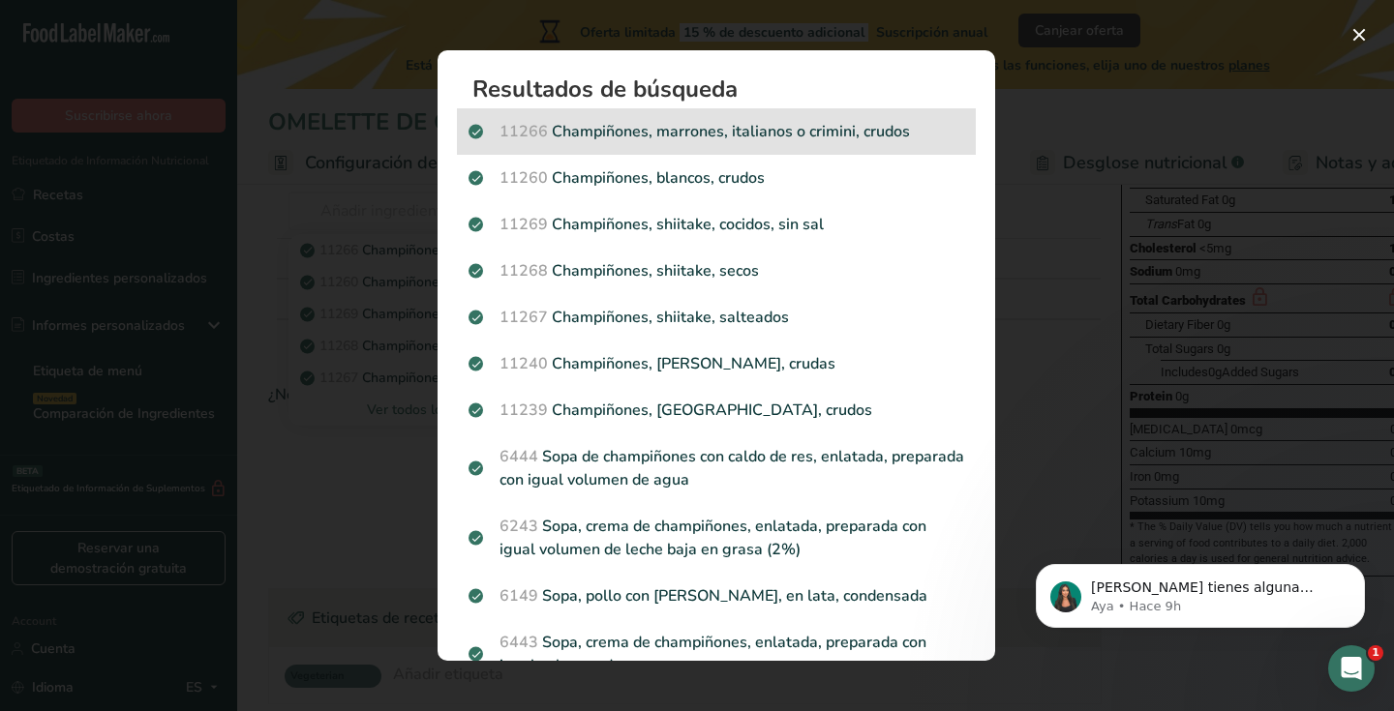
scroll to position [0, 0]
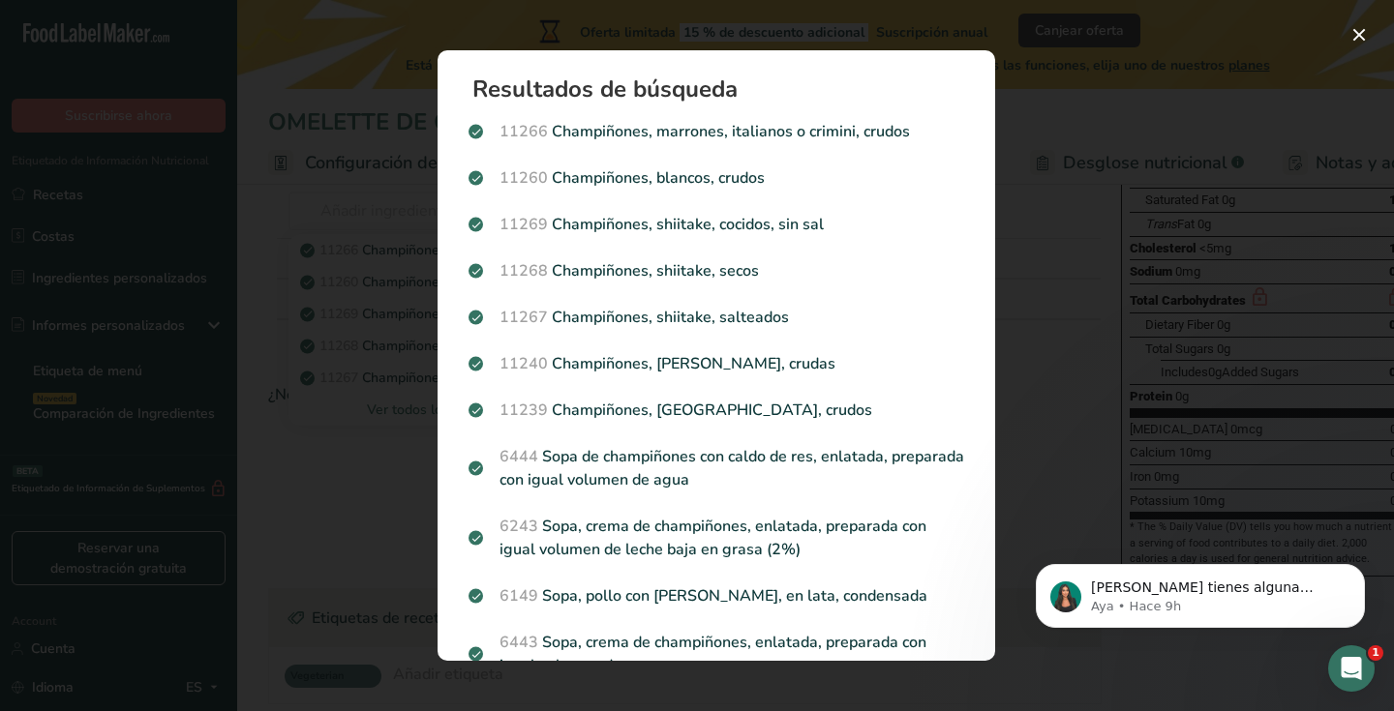
click at [817, 180] on p "11260 Champiñones, blancos, crudos" at bounding box center [716, 177] width 496 height 23
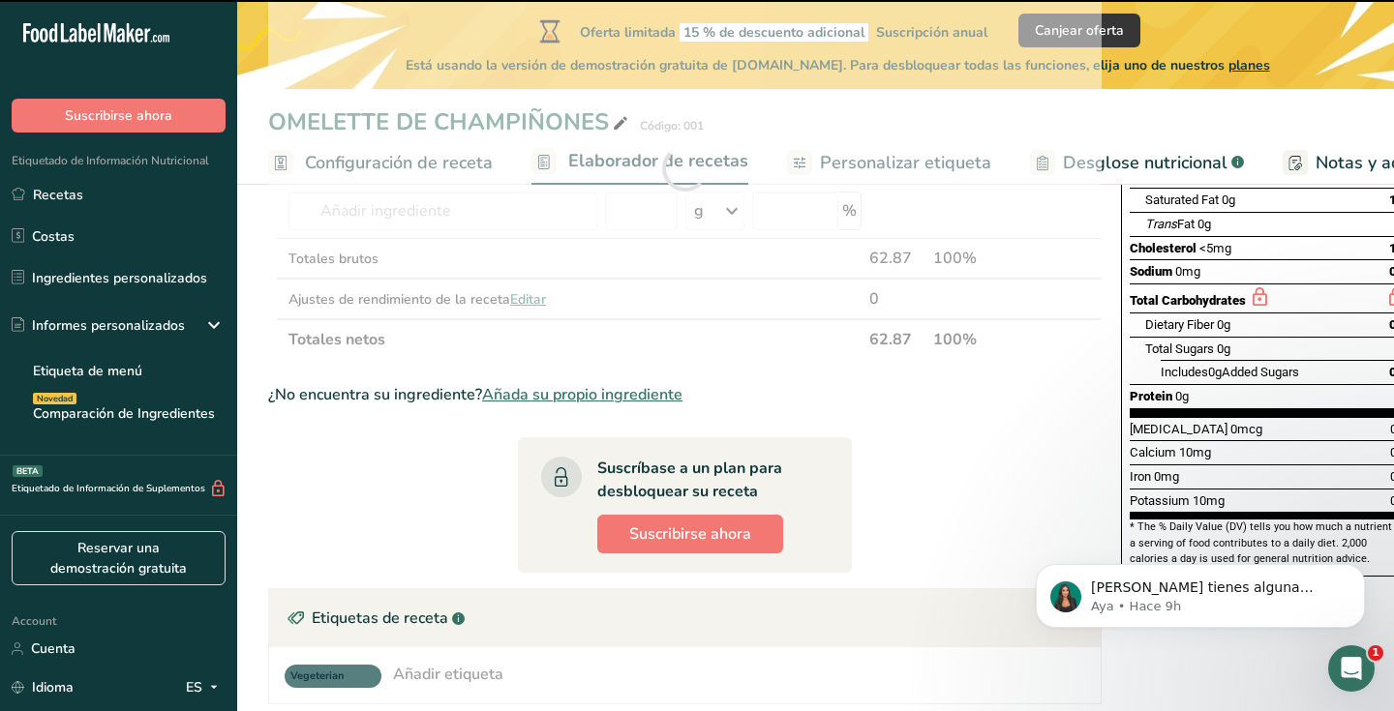
type input "0"
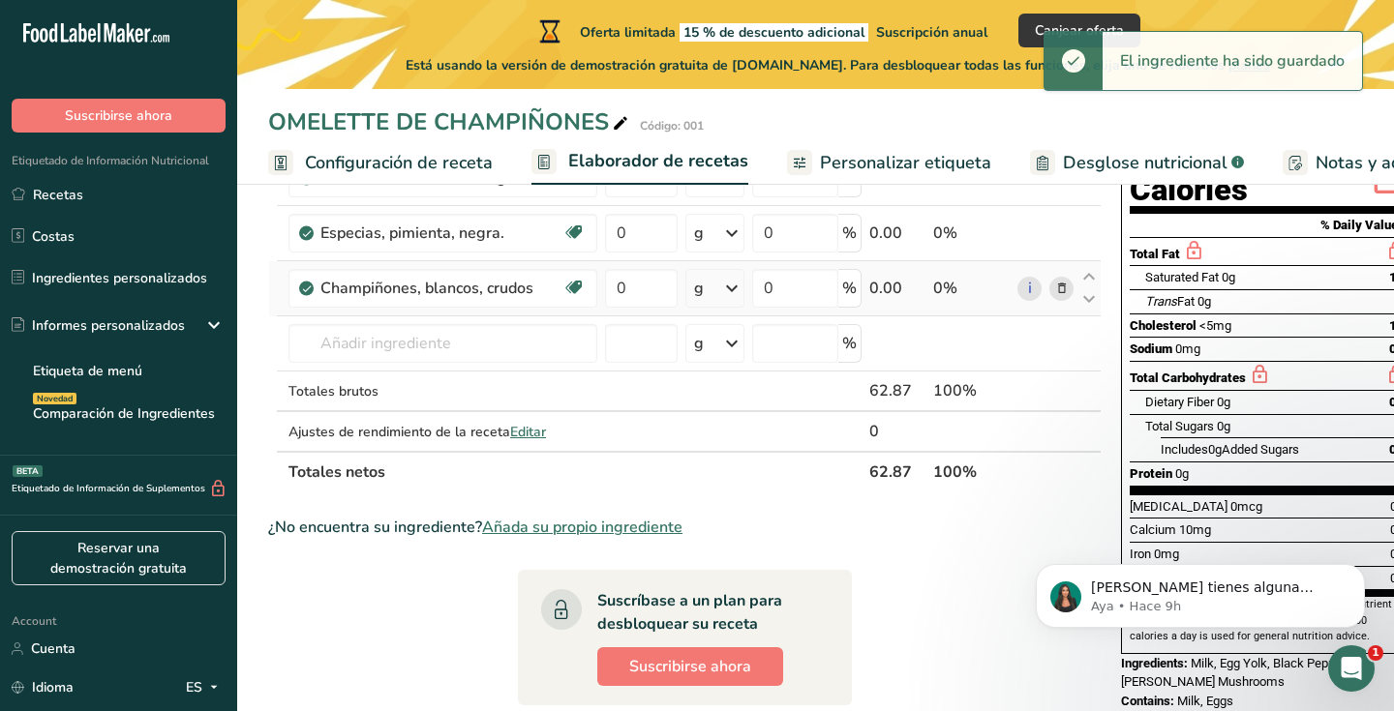
scroll to position [158, 0]
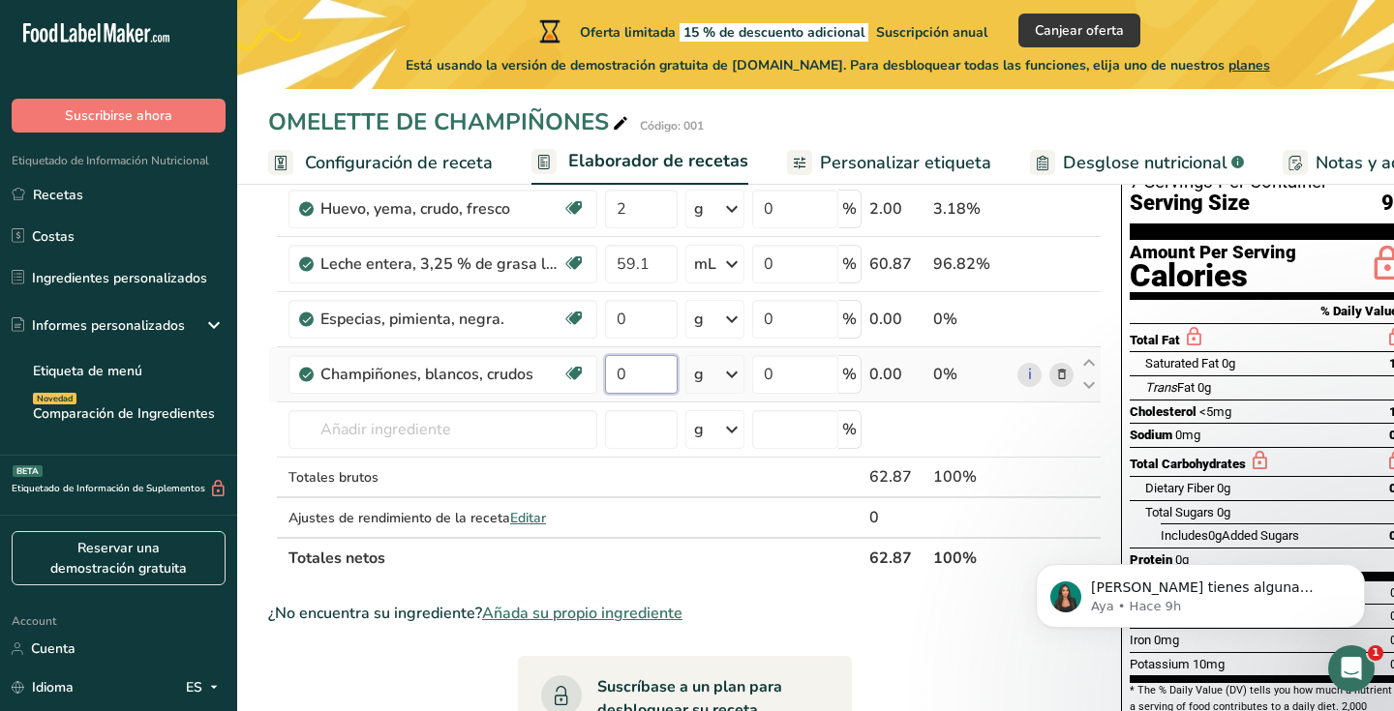
click at [649, 369] on input "0" at bounding box center [641, 374] width 73 height 39
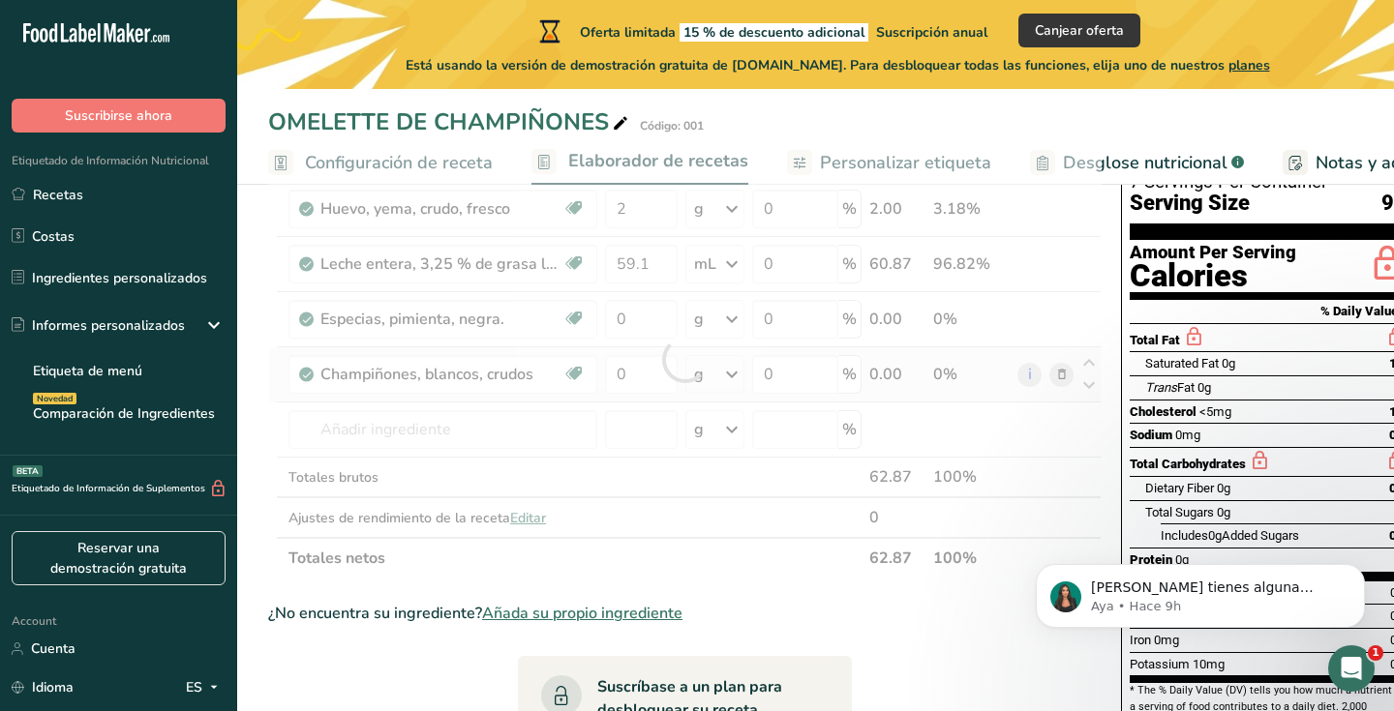
click at [722, 381] on div "Ingrediente * Cantidad * Unidad * Desperdicio * .a-a{fill:#347362;}.b-a{fill:#f…" at bounding box center [684, 359] width 833 height 438
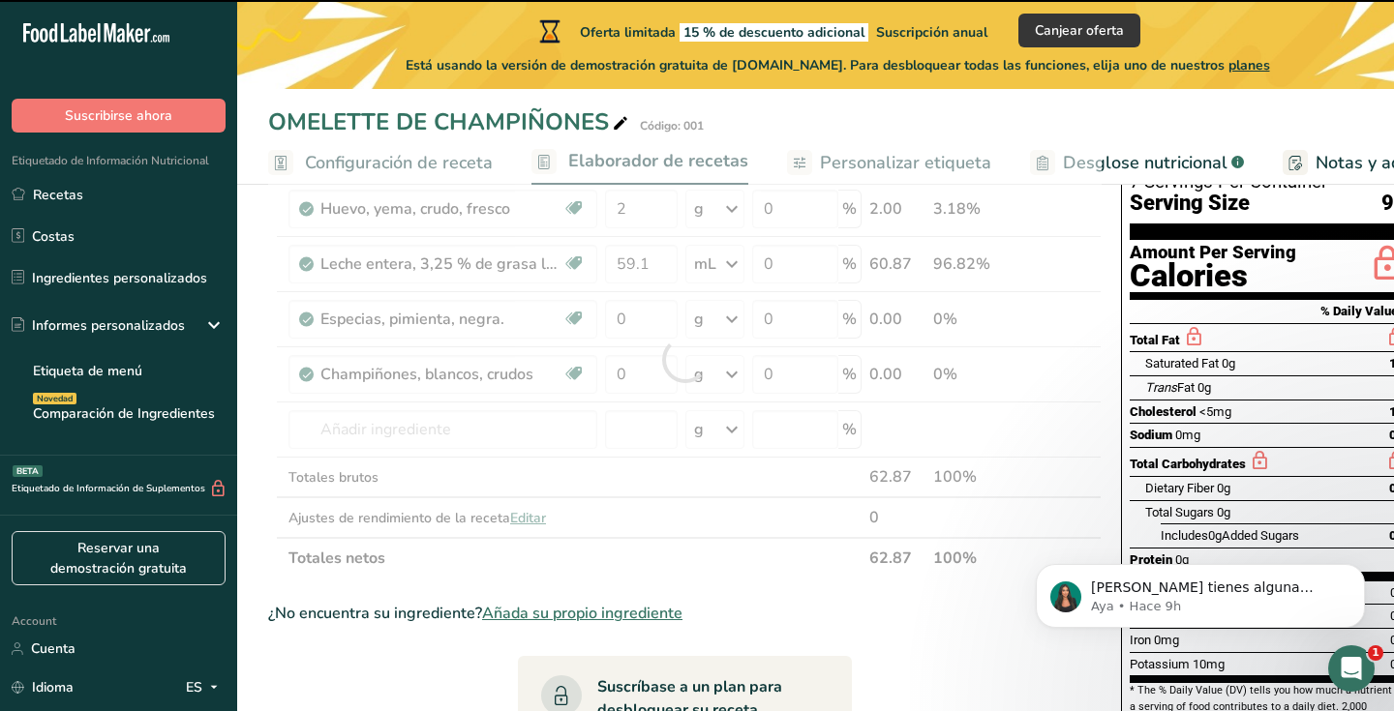
scroll to position [161, 0]
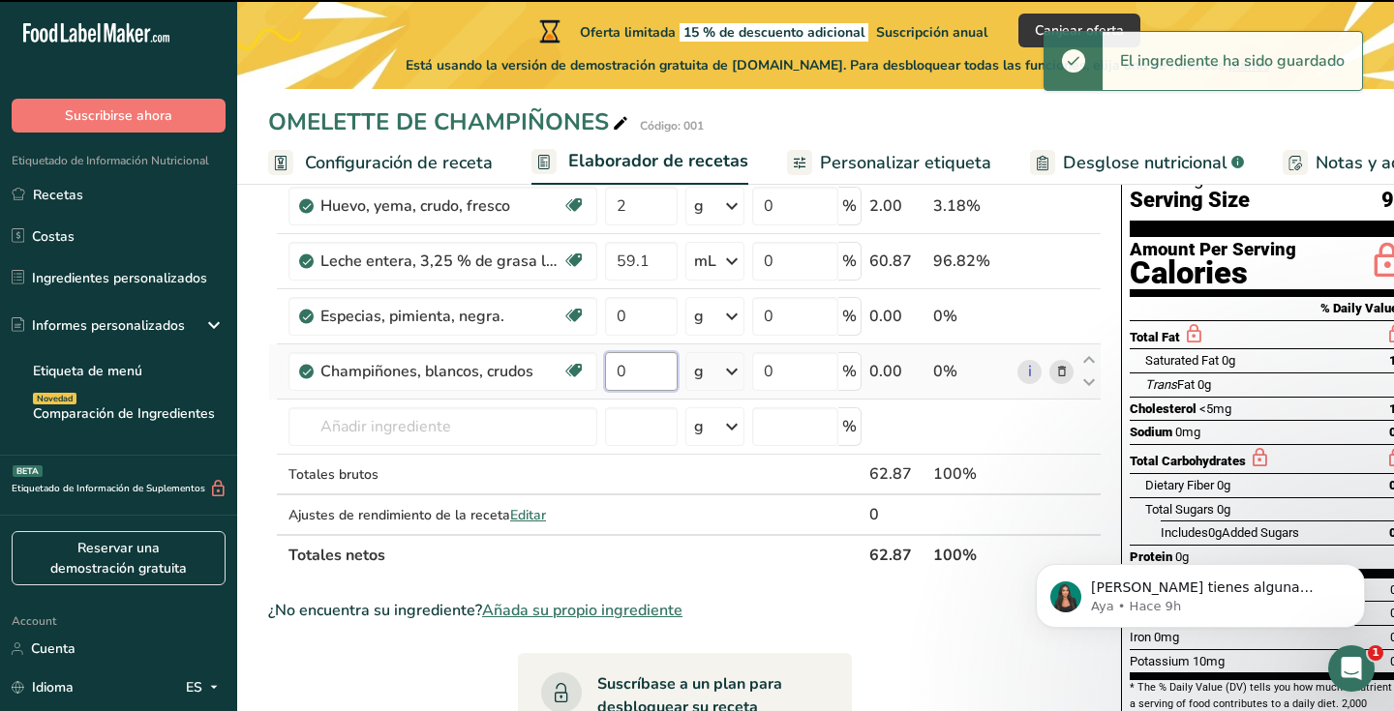
click at [635, 371] on input "0" at bounding box center [641, 371] width 73 height 39
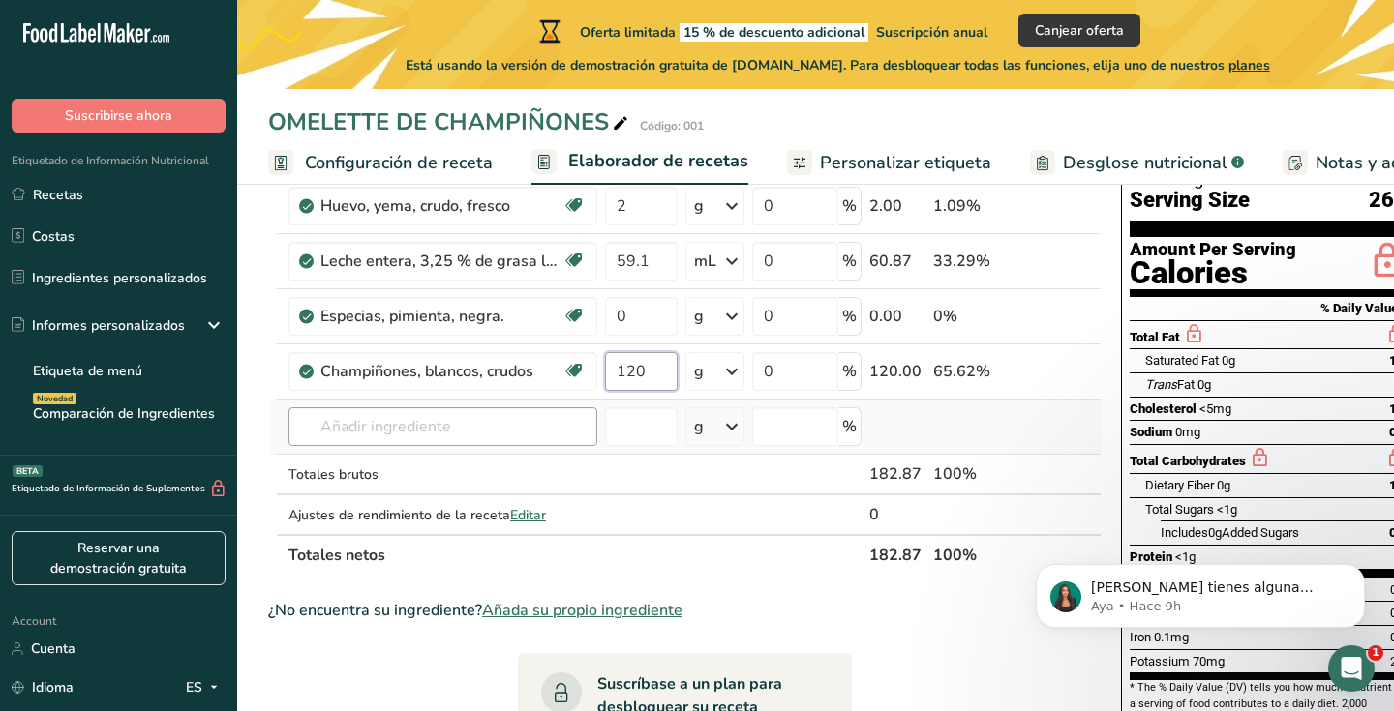
type input "120"
click at [407, 436] on div "Ingrediente * Cantidad * Unidad * Desperdicio * .a-a{fill:#347362;}.b-a{fill:#f…" at bounding box center [684, 356] width 833 height 438
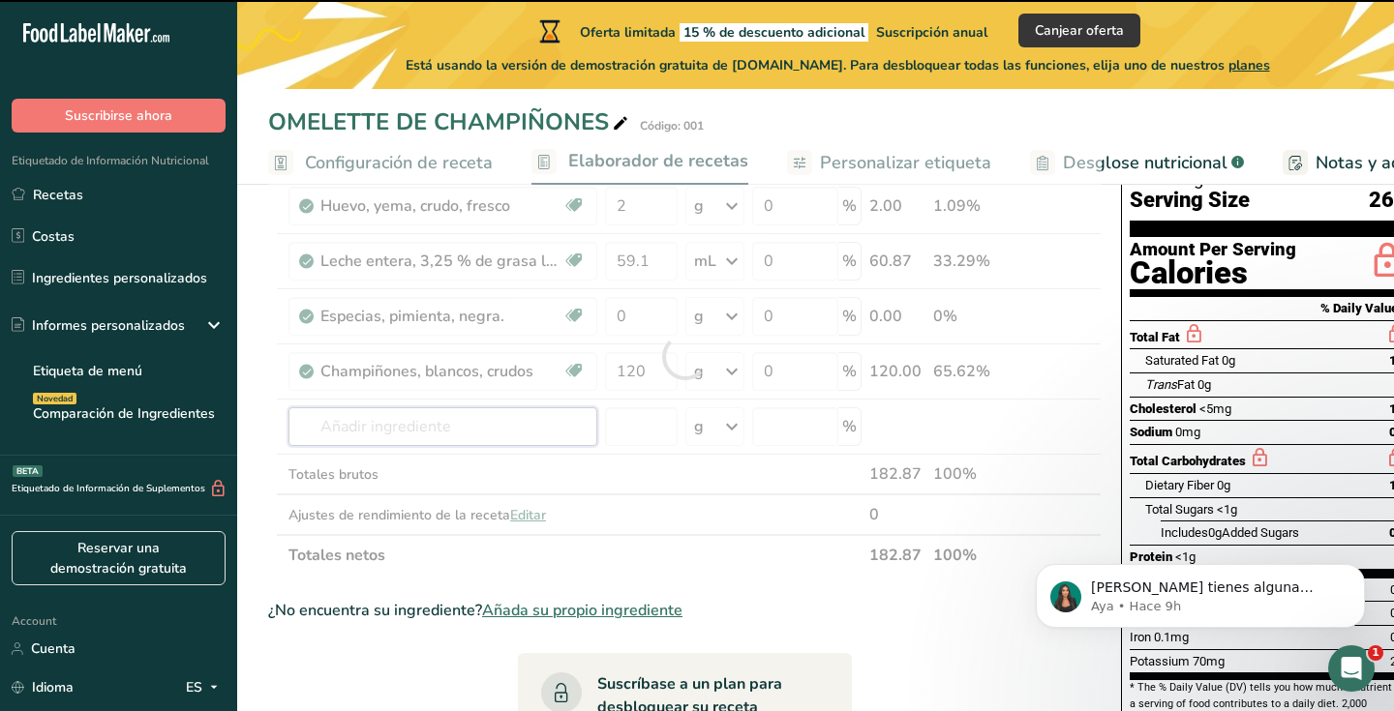
type input "P"
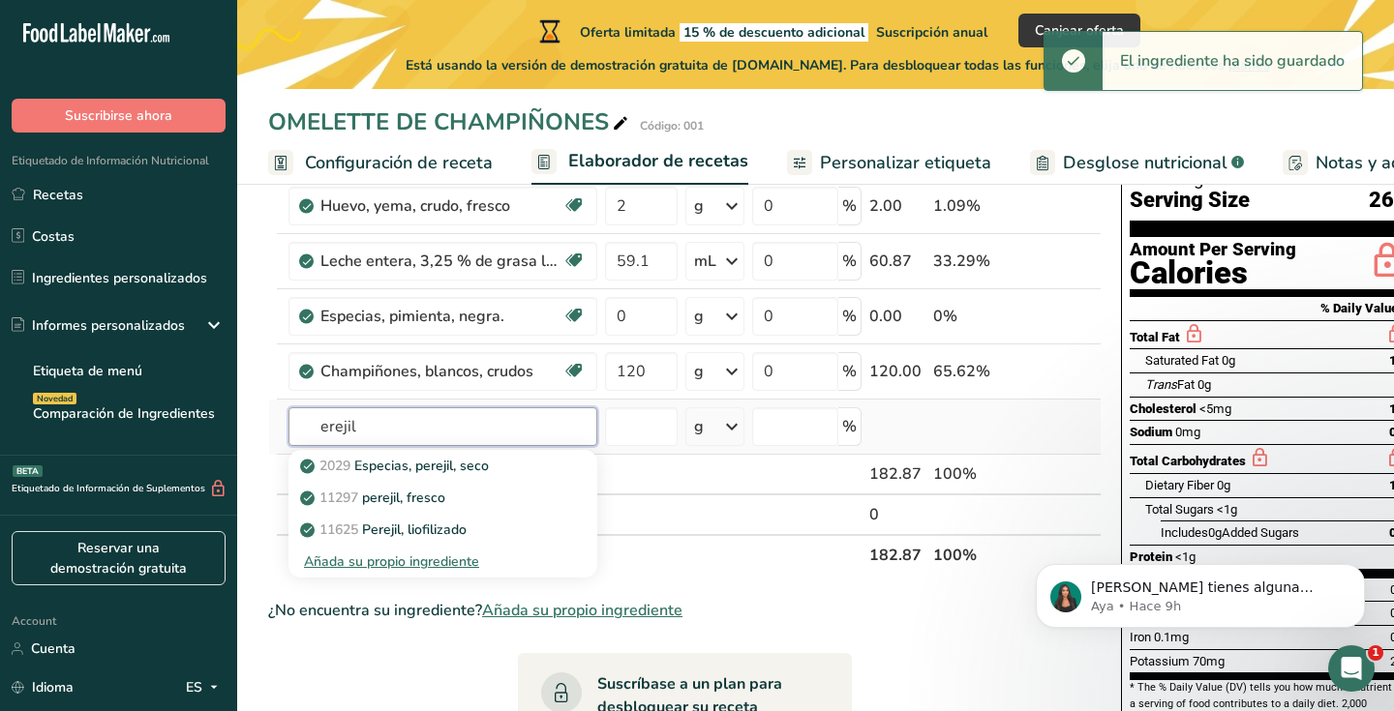
type input "perejil"
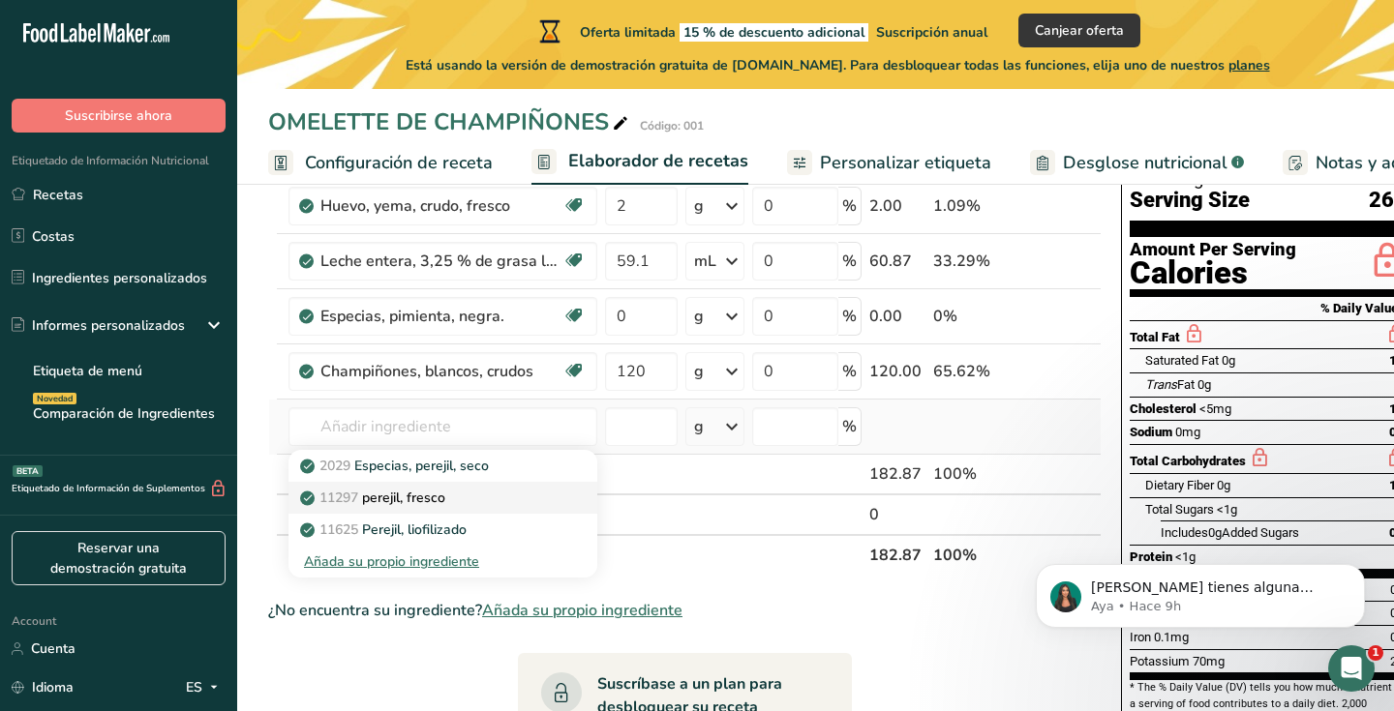
drag, startPoint x: 407, startPoint y: 436, endPoint x: 453, endPoint y: 508, distance: 86.2
click at [453, 508] on link "11297 perejil, fresco" at bounding box center [442, 498] width 309 height 32
type input "Parsley, fresh"
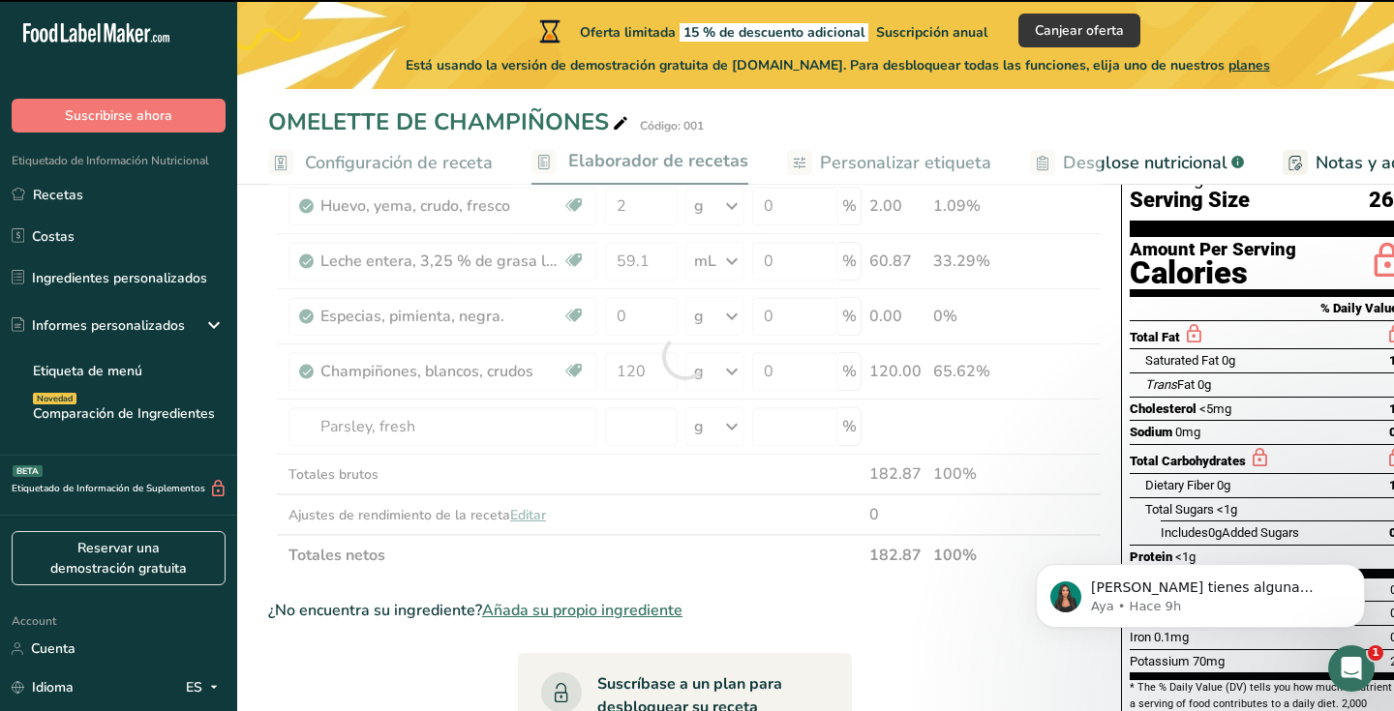
type input "0"
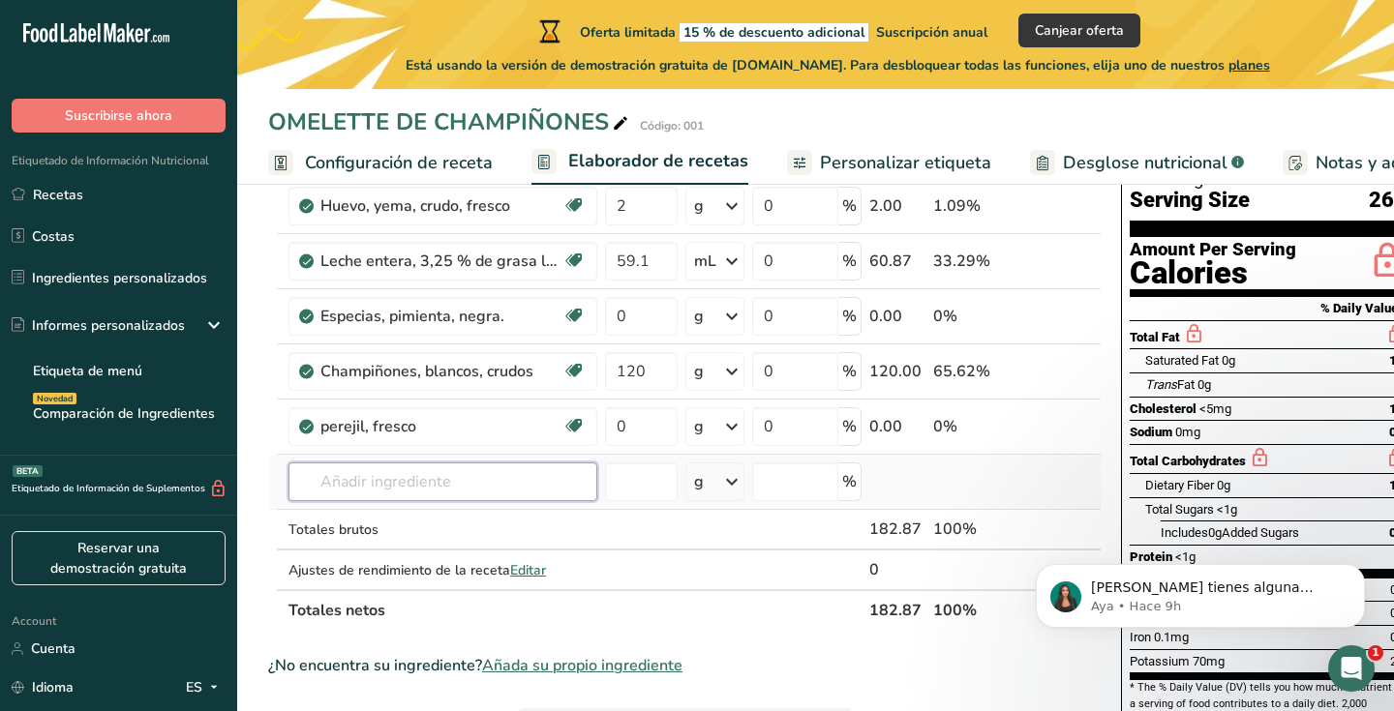
click at [429, 476] on input "text" at bounding box center [442, 482] width 309 height 39
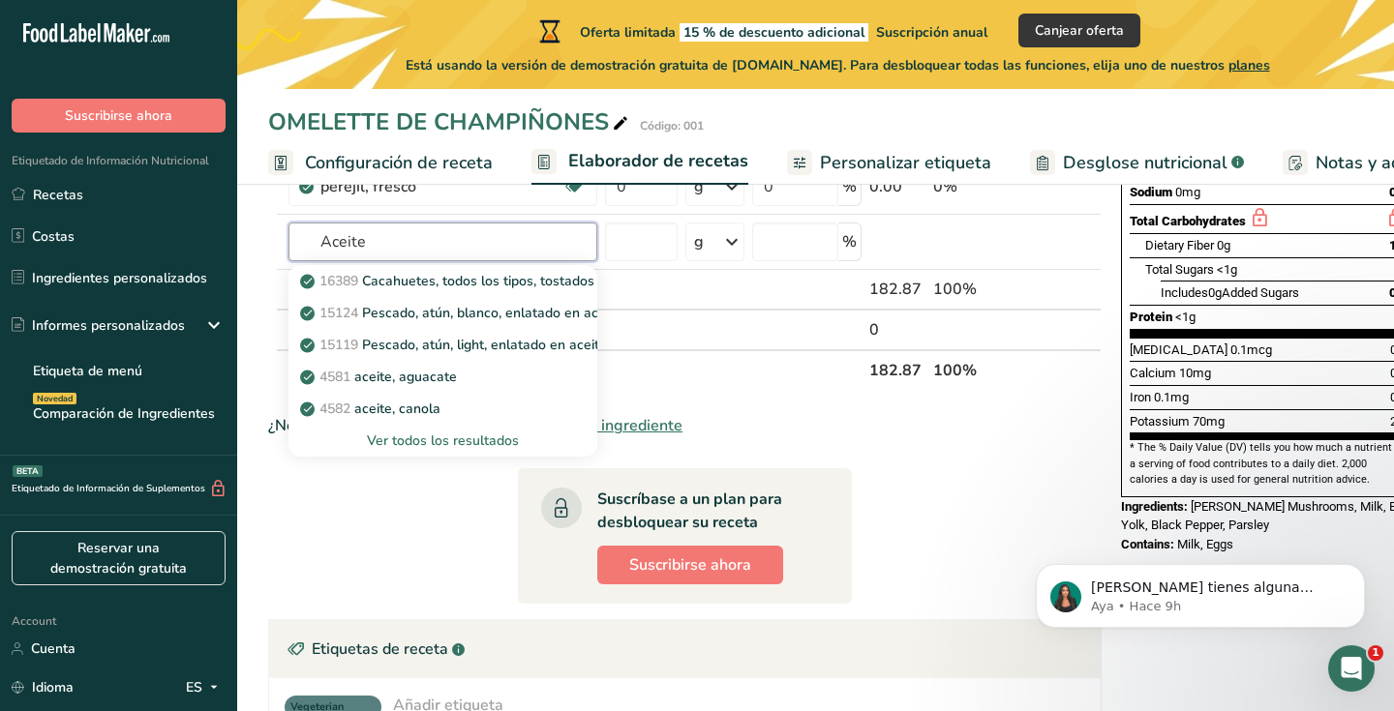
scroll to position [405, 0]
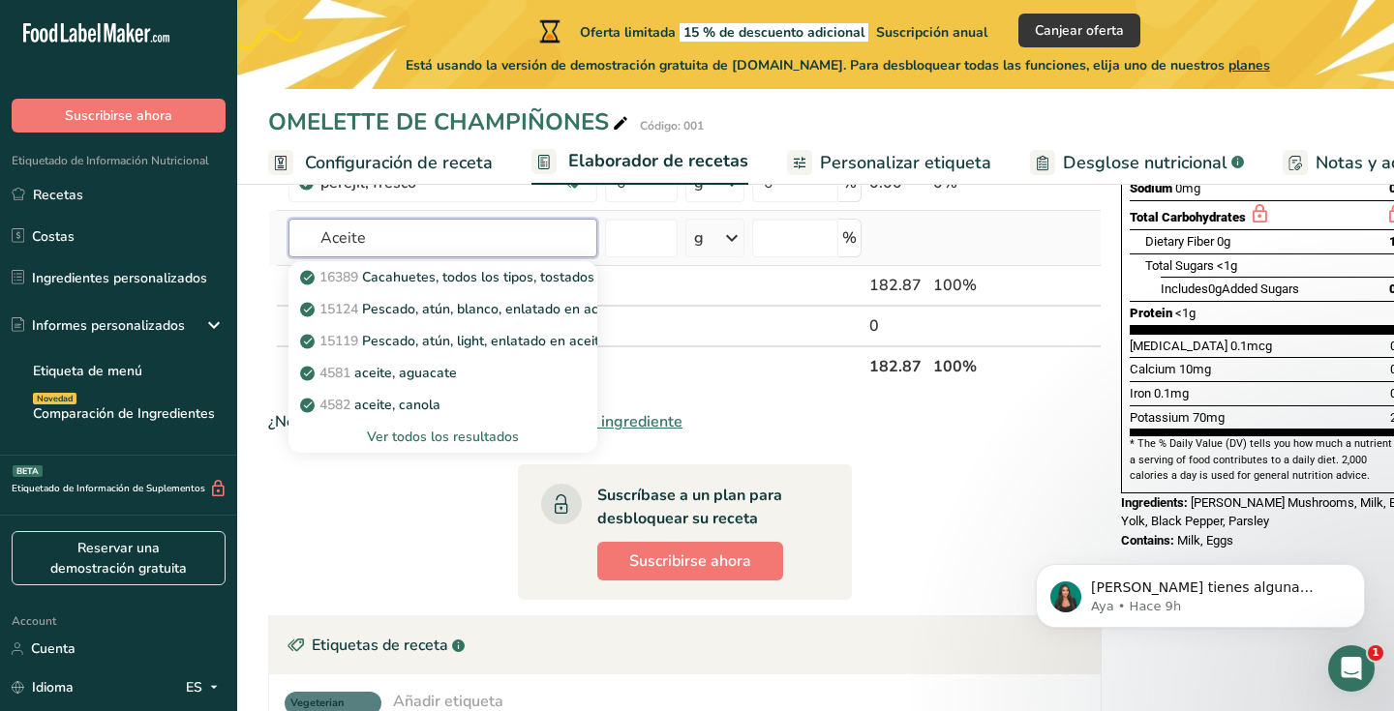
type input "Aceite"
click at [474, 433] on div "Ver todos los resultados" at bounding box center [443, 437] width 278 height 20
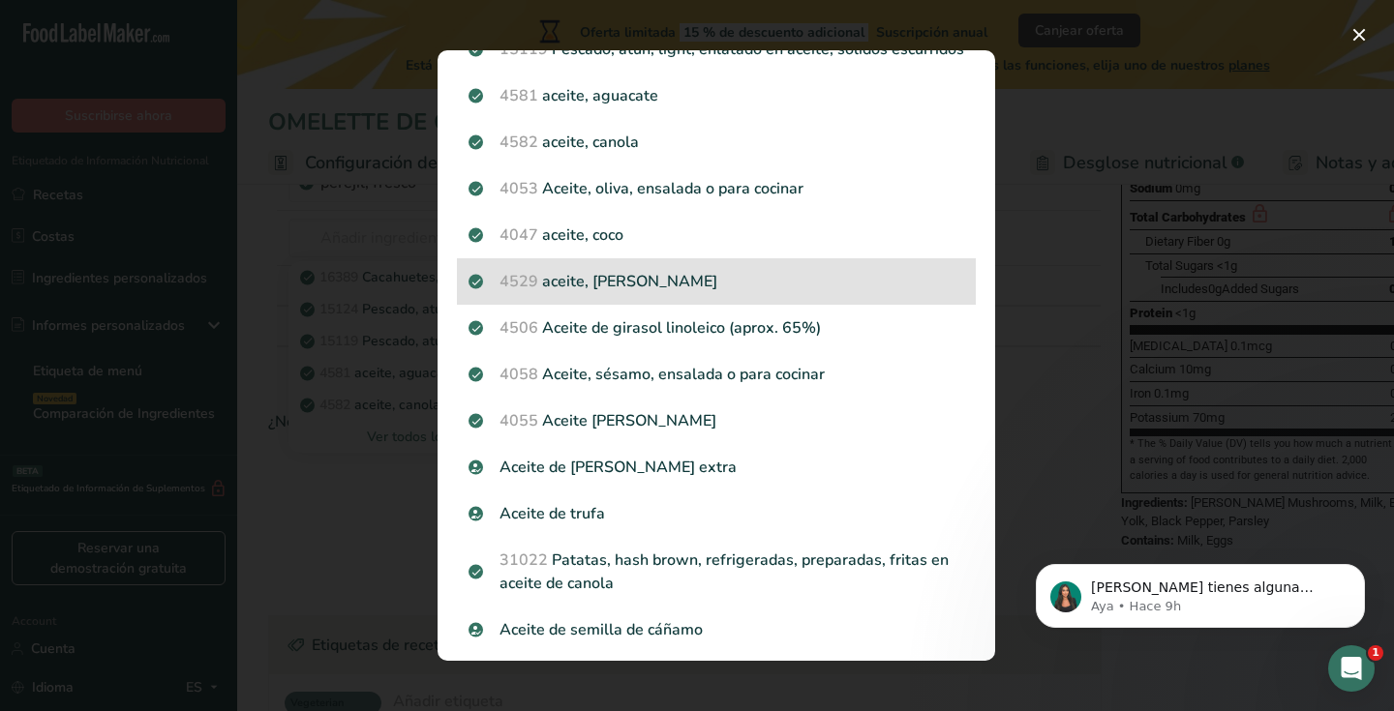
scroll to position [201, 0]
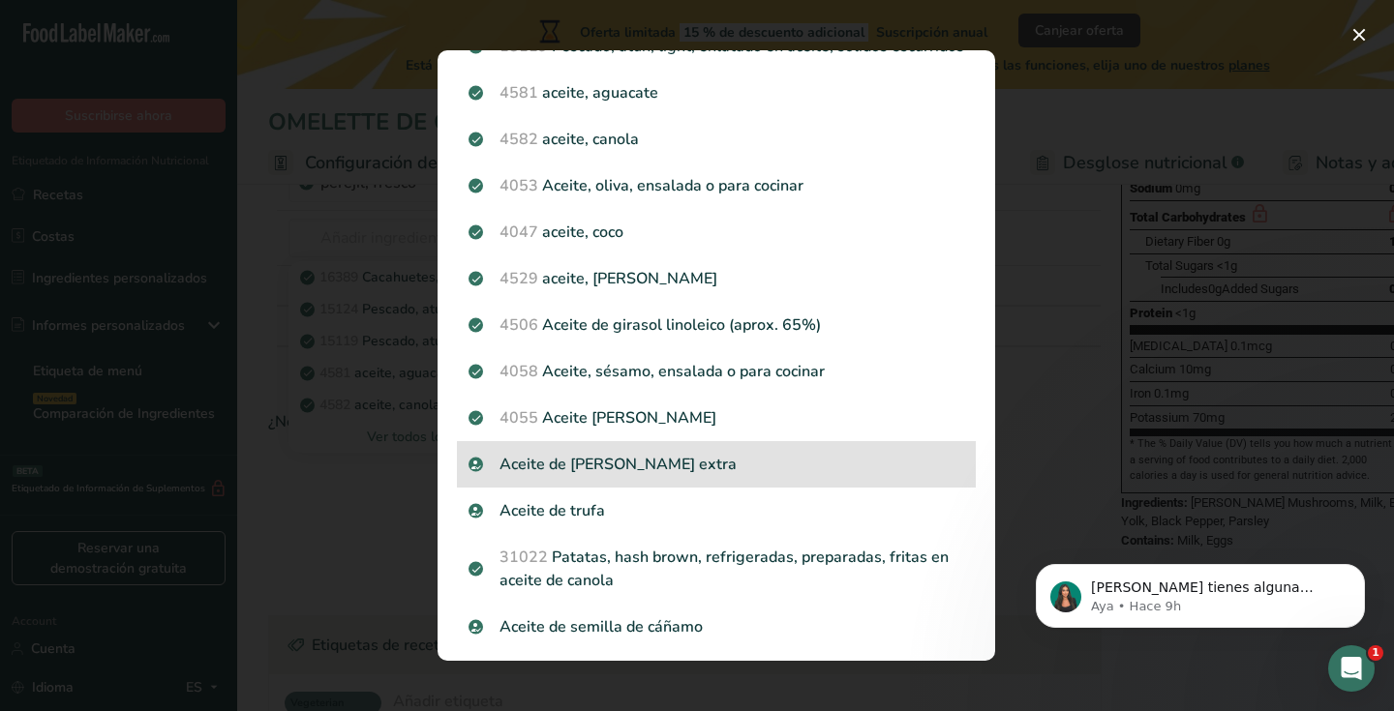
click at [815, 463] on p "Aceite de oliva virgen extra" at bounding box center [716, 464] width 496 height 23
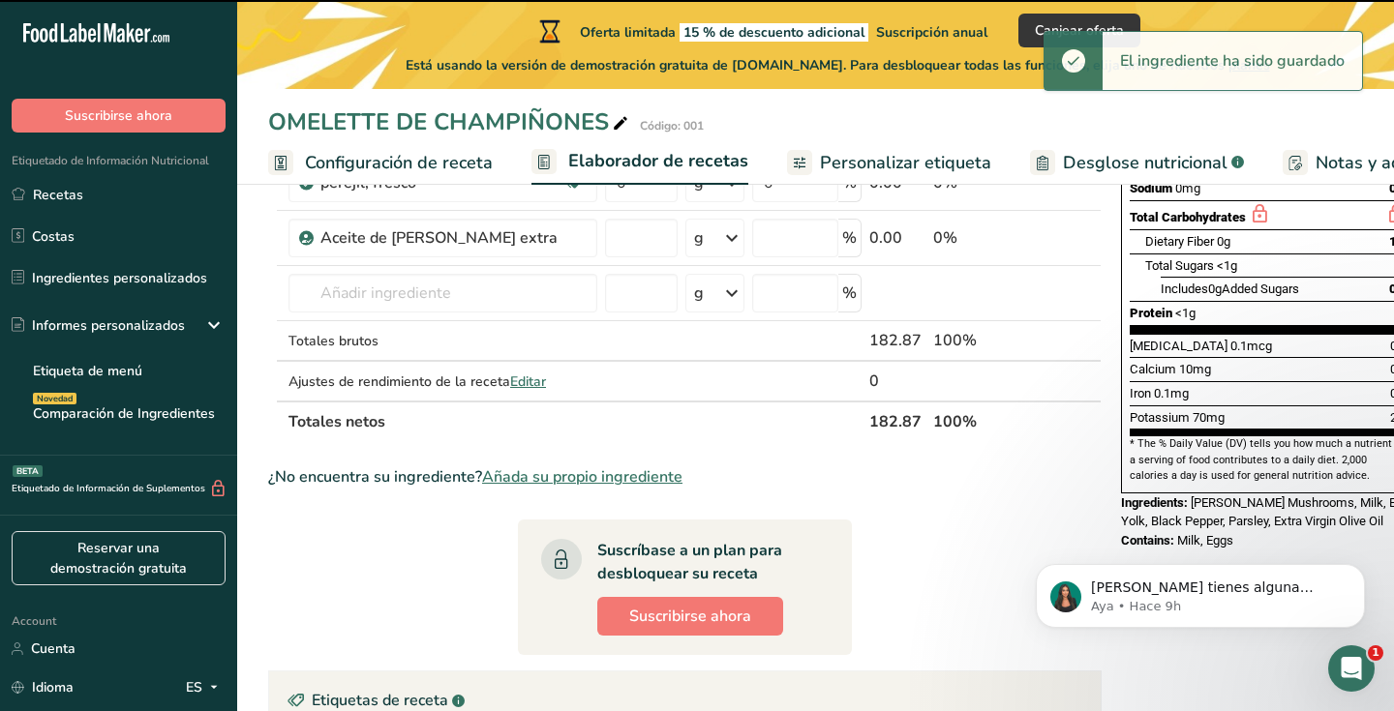
type input "0"
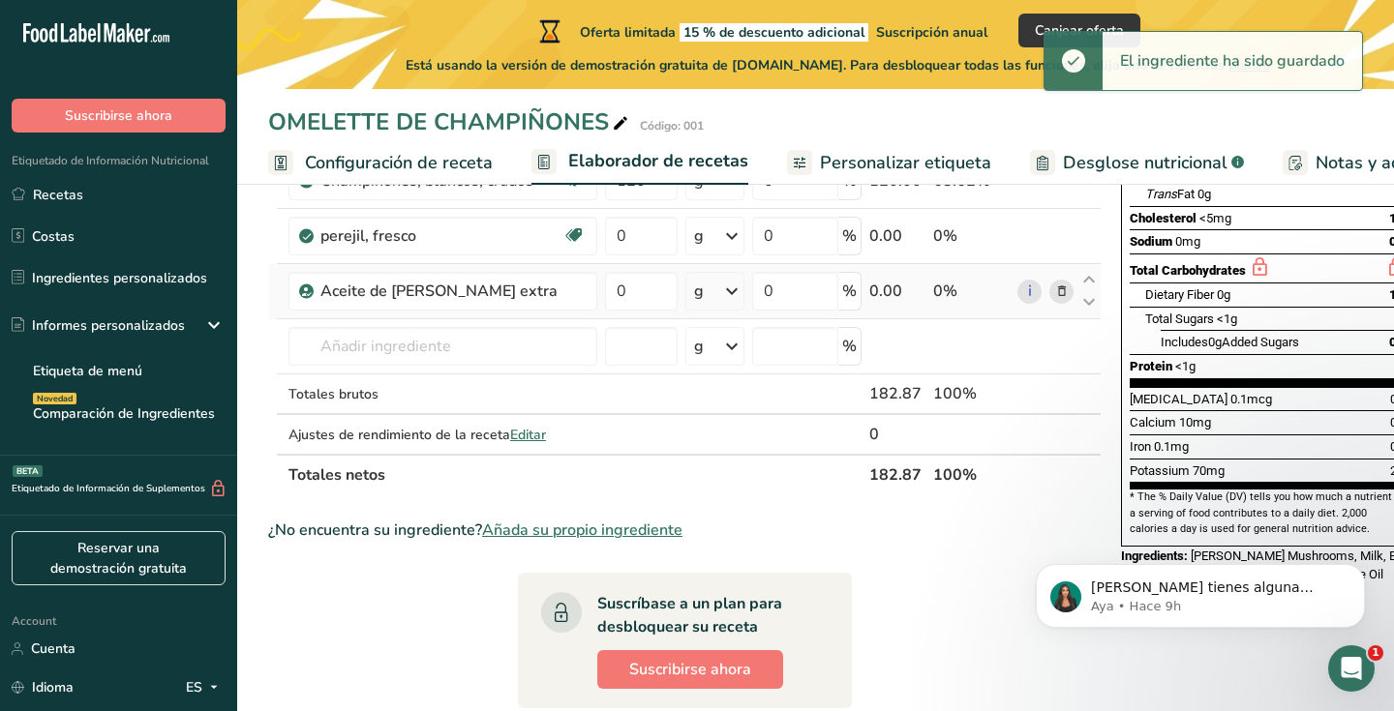
scroll to position [351, 0]
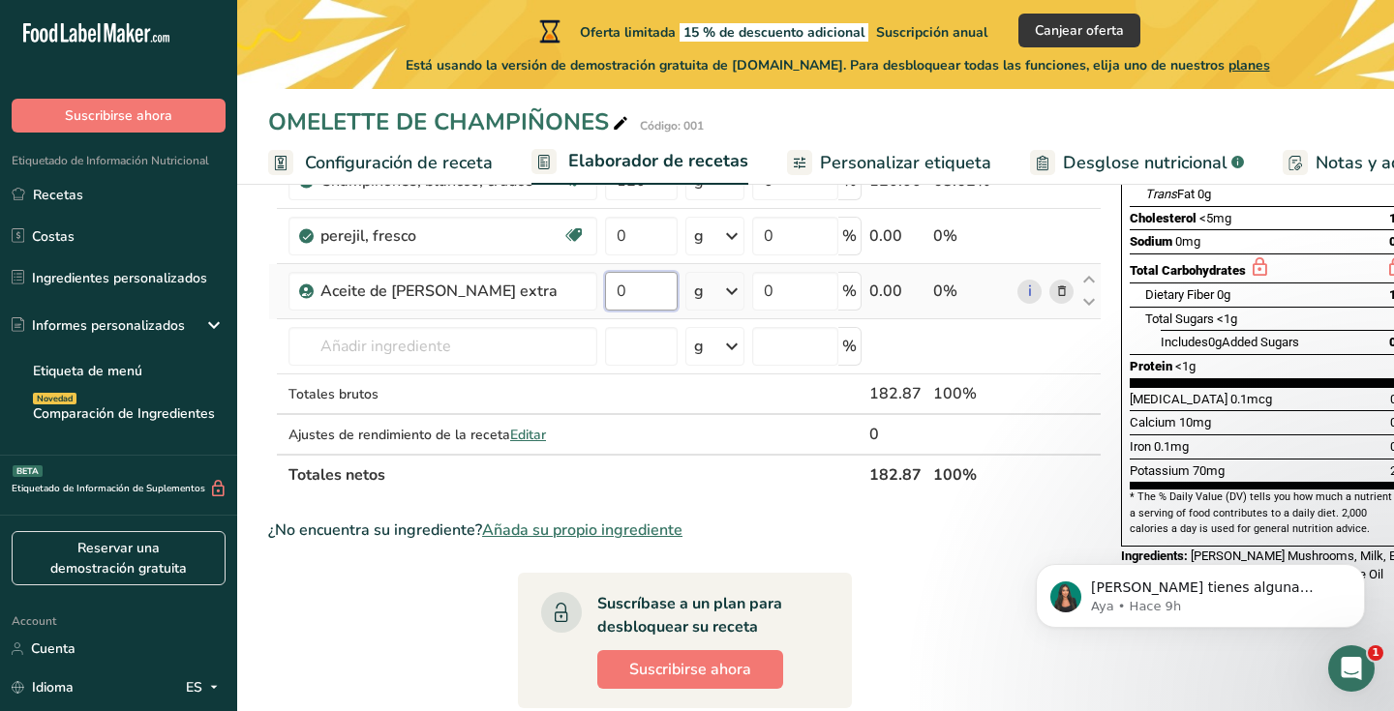
click at [666, 293] on input "0" at bounding box center [641, 291] width 73 height 39
type input "15"
click at [715, 281] on div "Ingrediente * Cantidad * Unidad * Desperdicio * .a-a{fill:#347362;}.b-a{fill:#f…" at bounding box center [684, 221] width 833 height 549
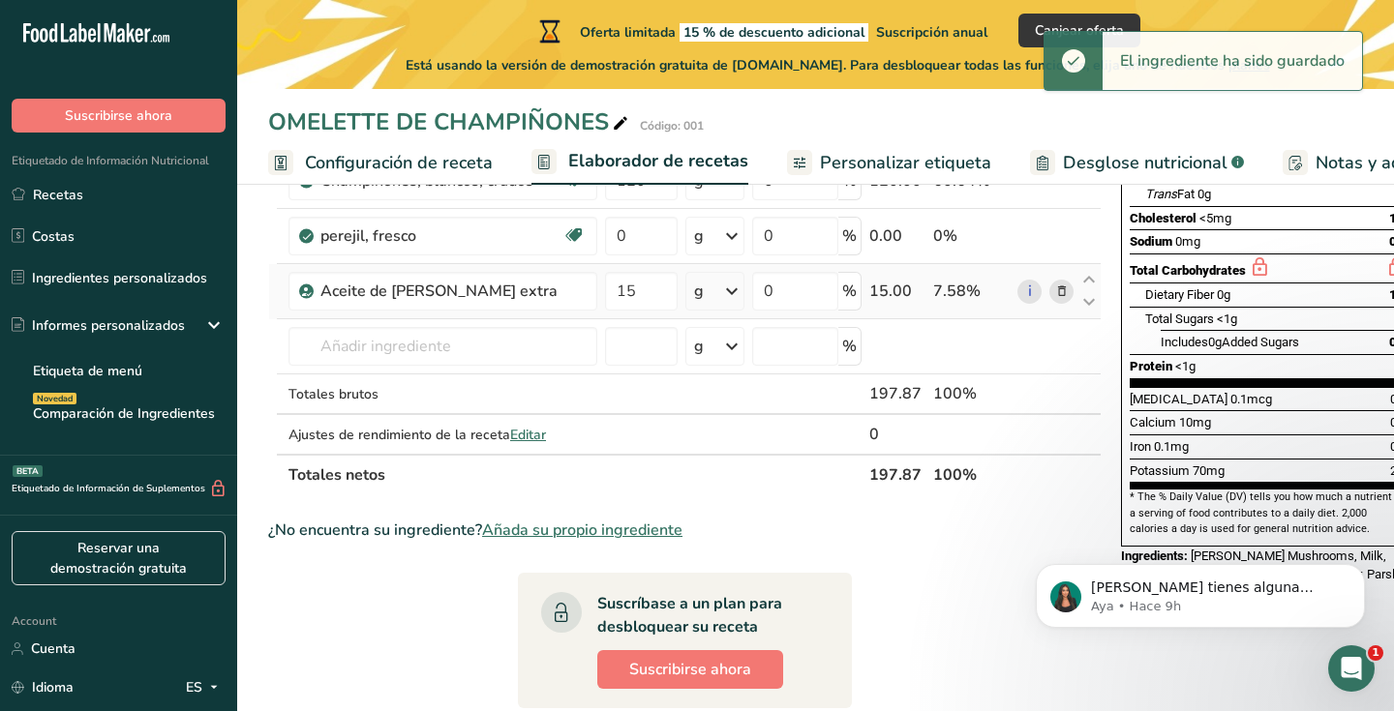
click at [727, 288] on icon at bounding box center [731, 291] width 23 height 35
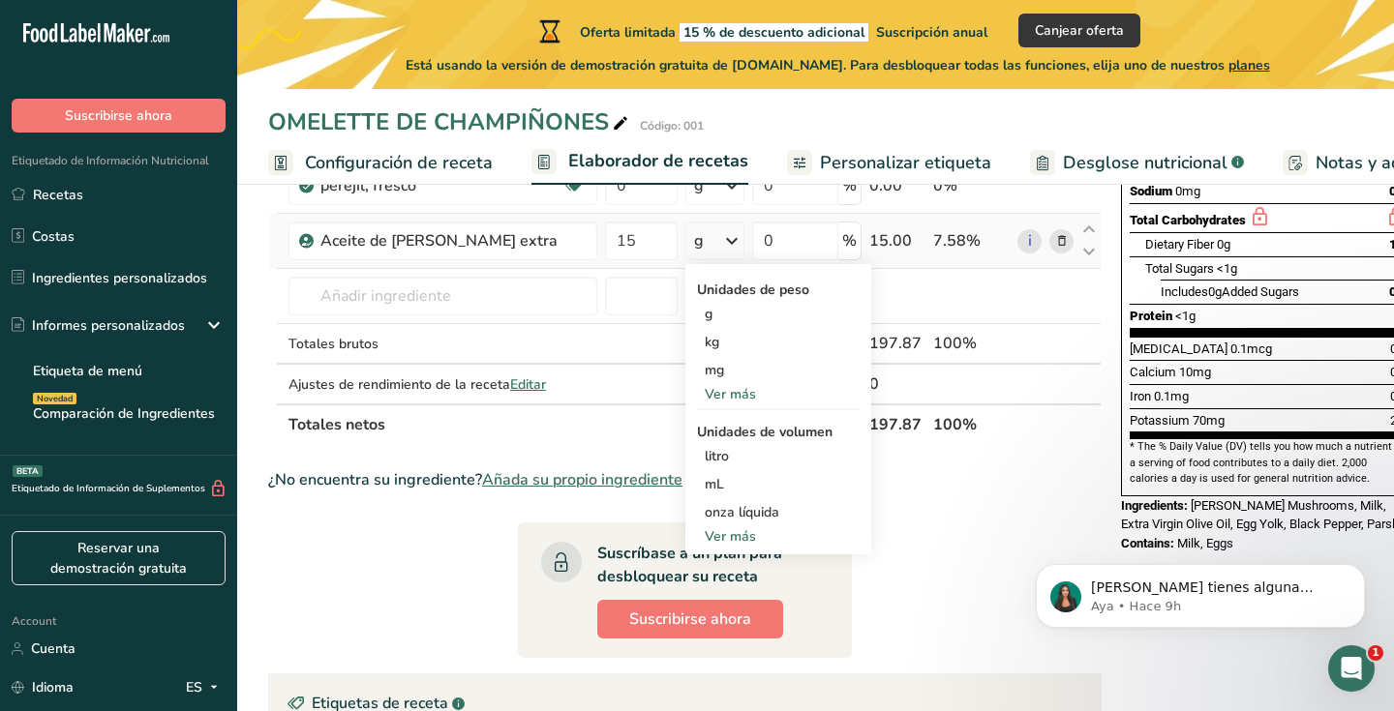
scroll to position [405, 0]
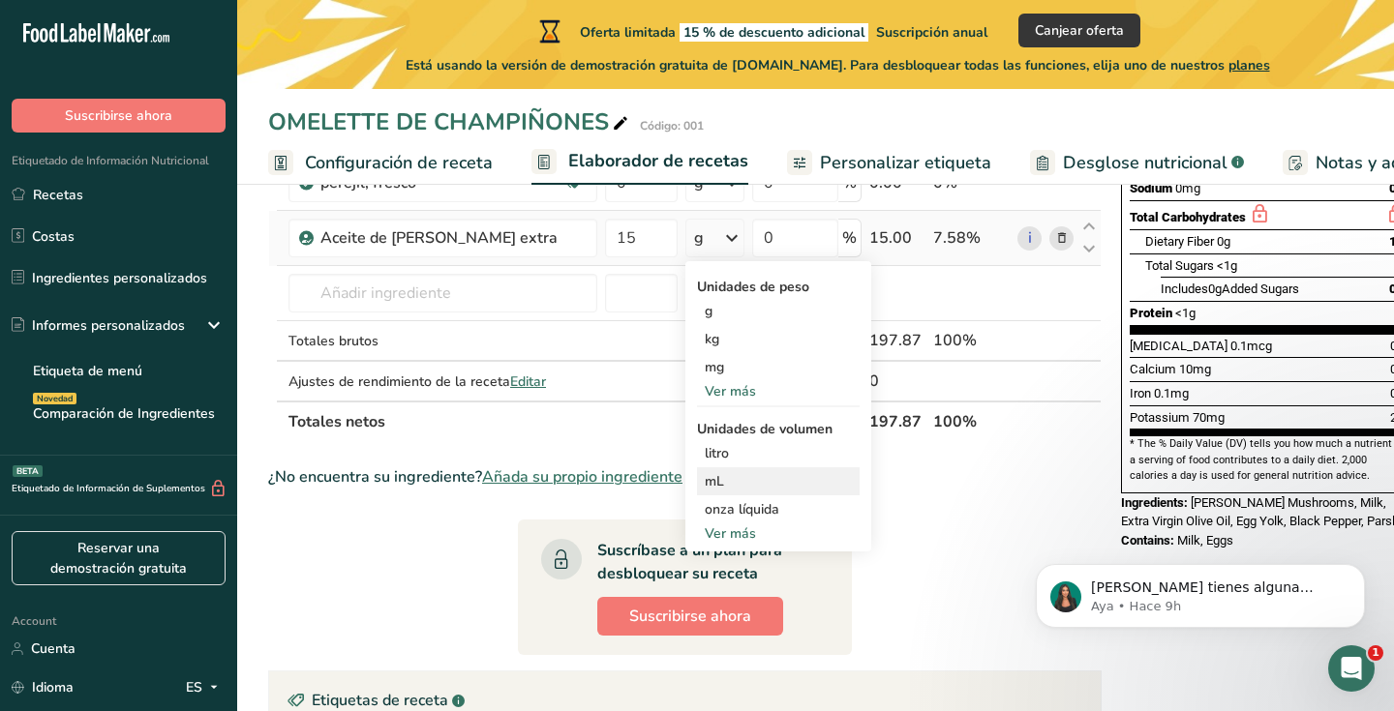
click at [728, 487] on div "mL" at bounding box center [778, 481] width 147 height 20
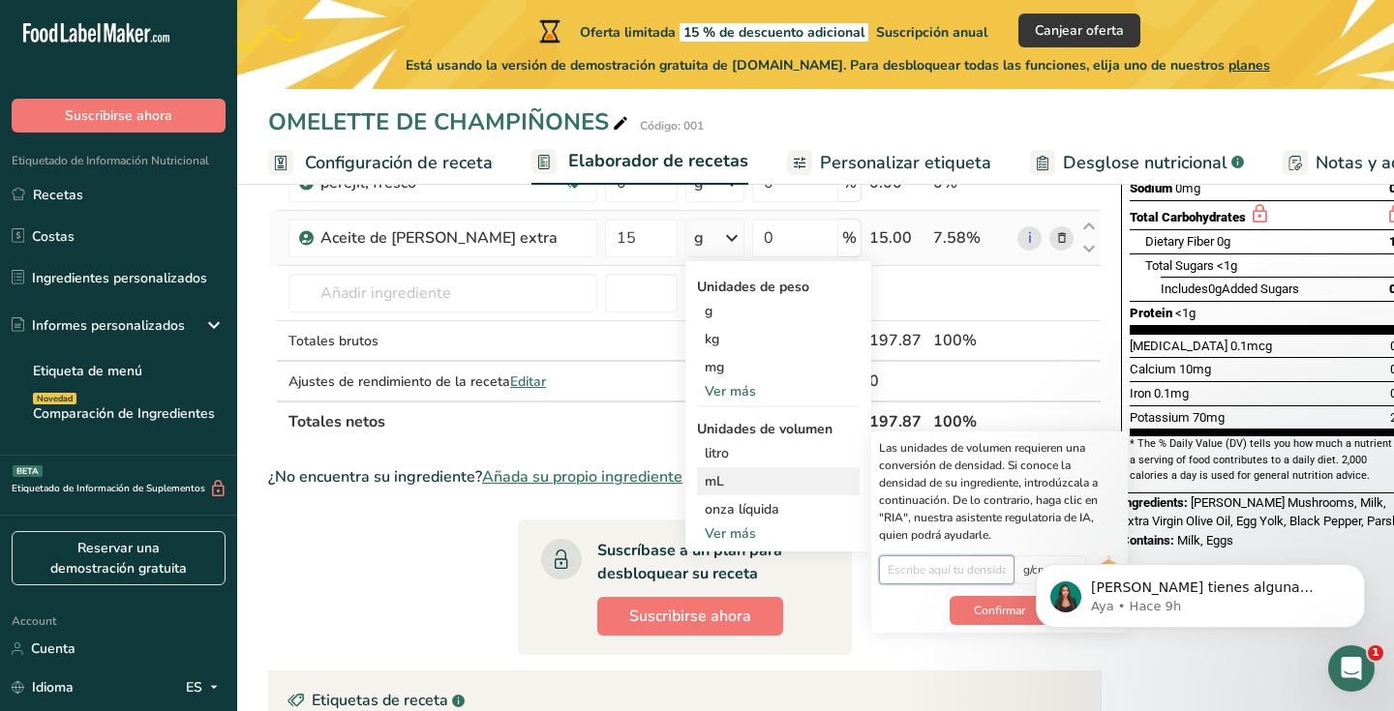
click at [970, 568] on input "number" at bounding box center [947, 570] width 136 height 29
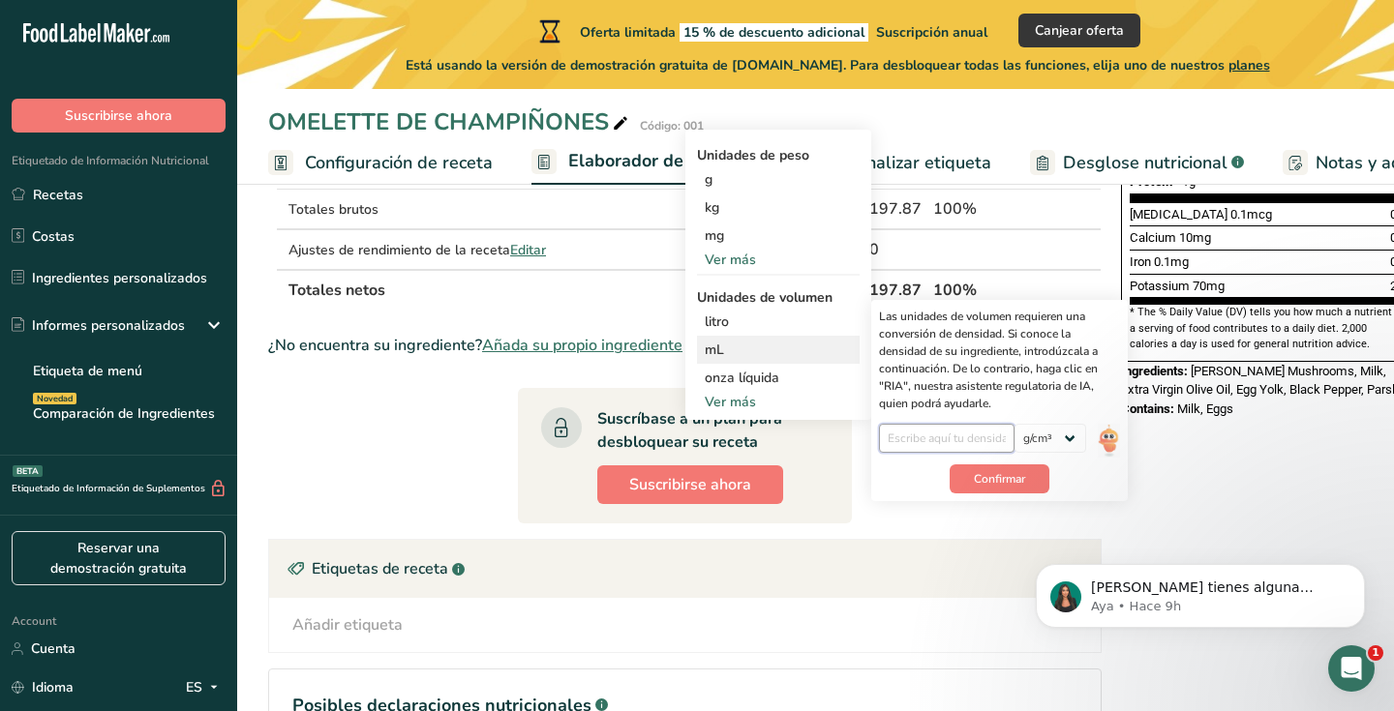
scroll to position [543, 0]
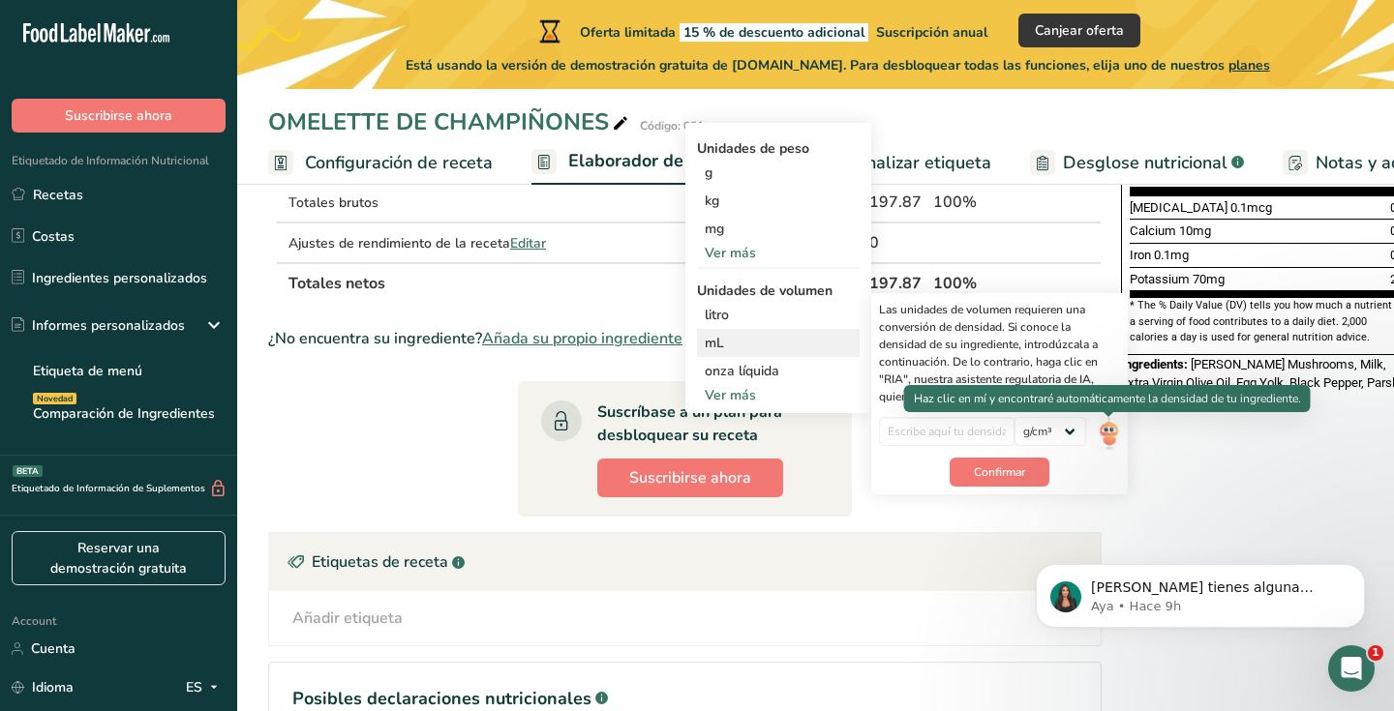
click at [1105, 433] on img at bounding box center [1108, 434] width 21 height 34
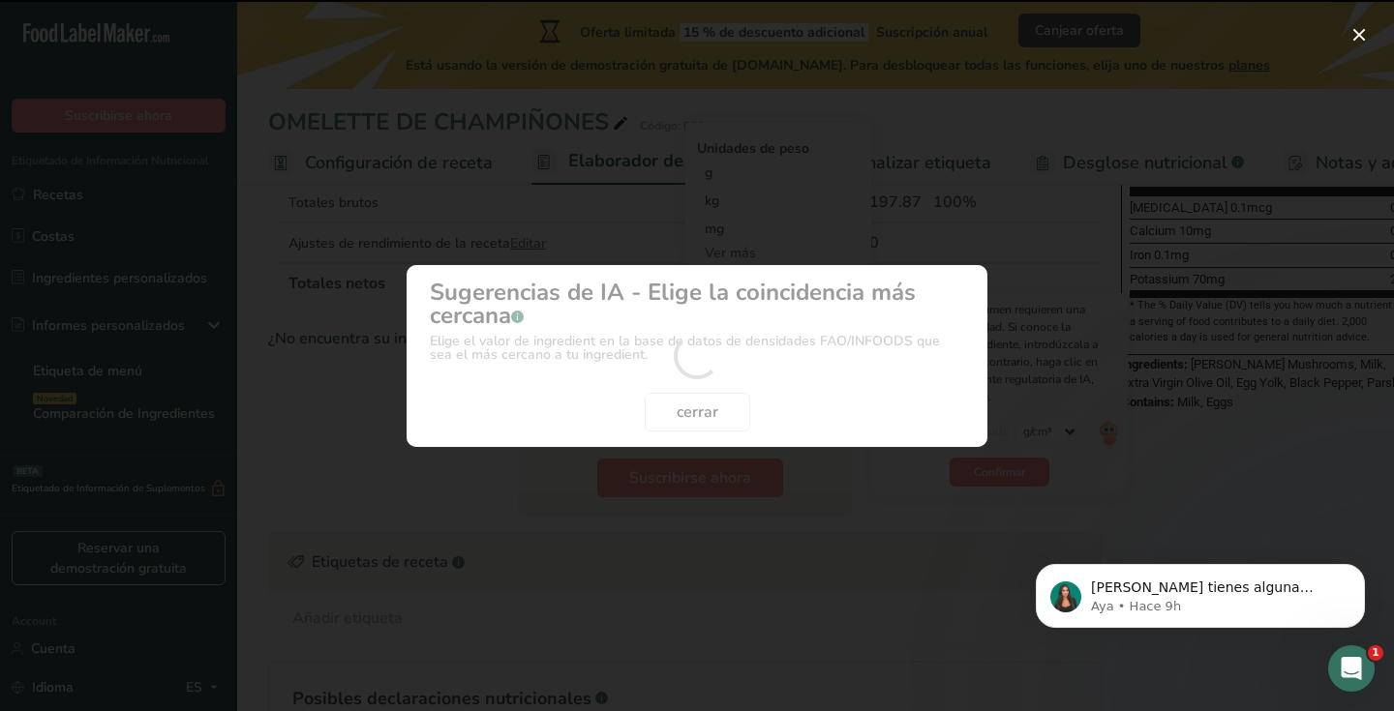
click at [783, 525] on div "Density Selection Modal" at bounding box center [697, 355] width 1394 height 711
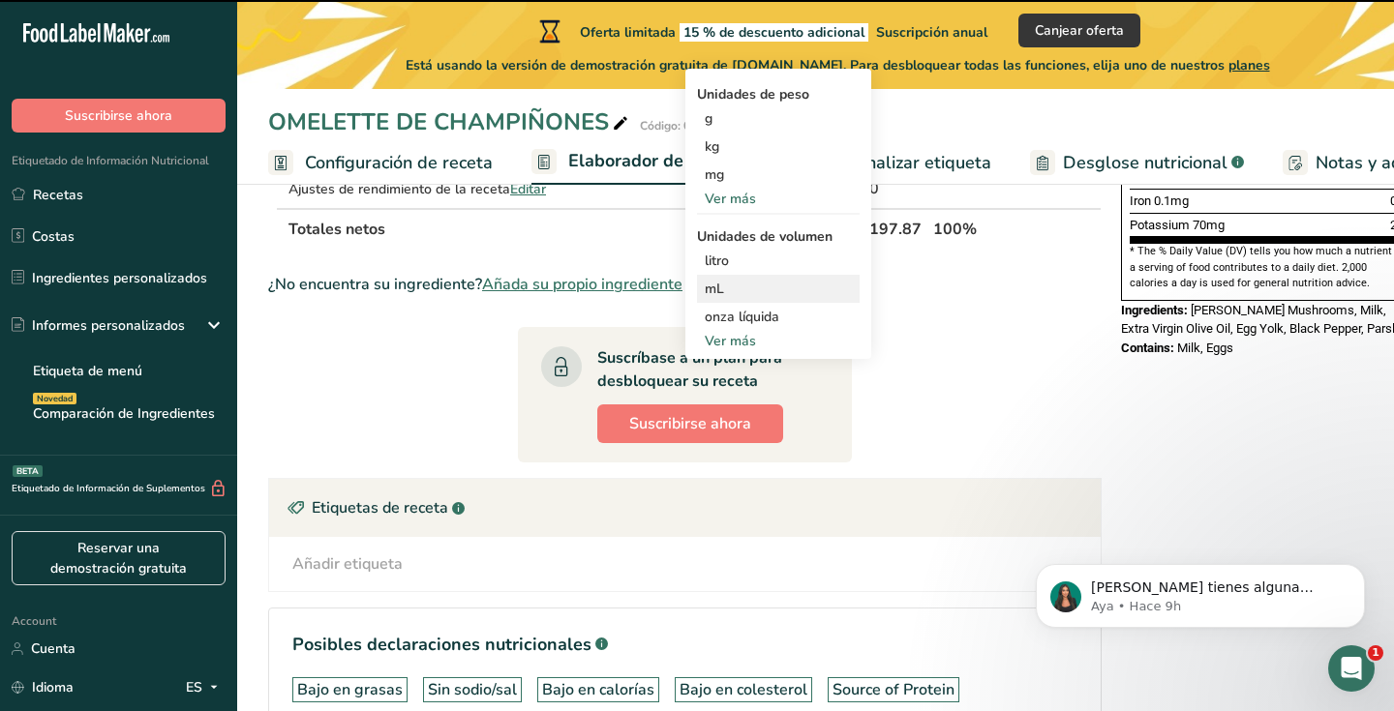
scroll to position [622, 0]
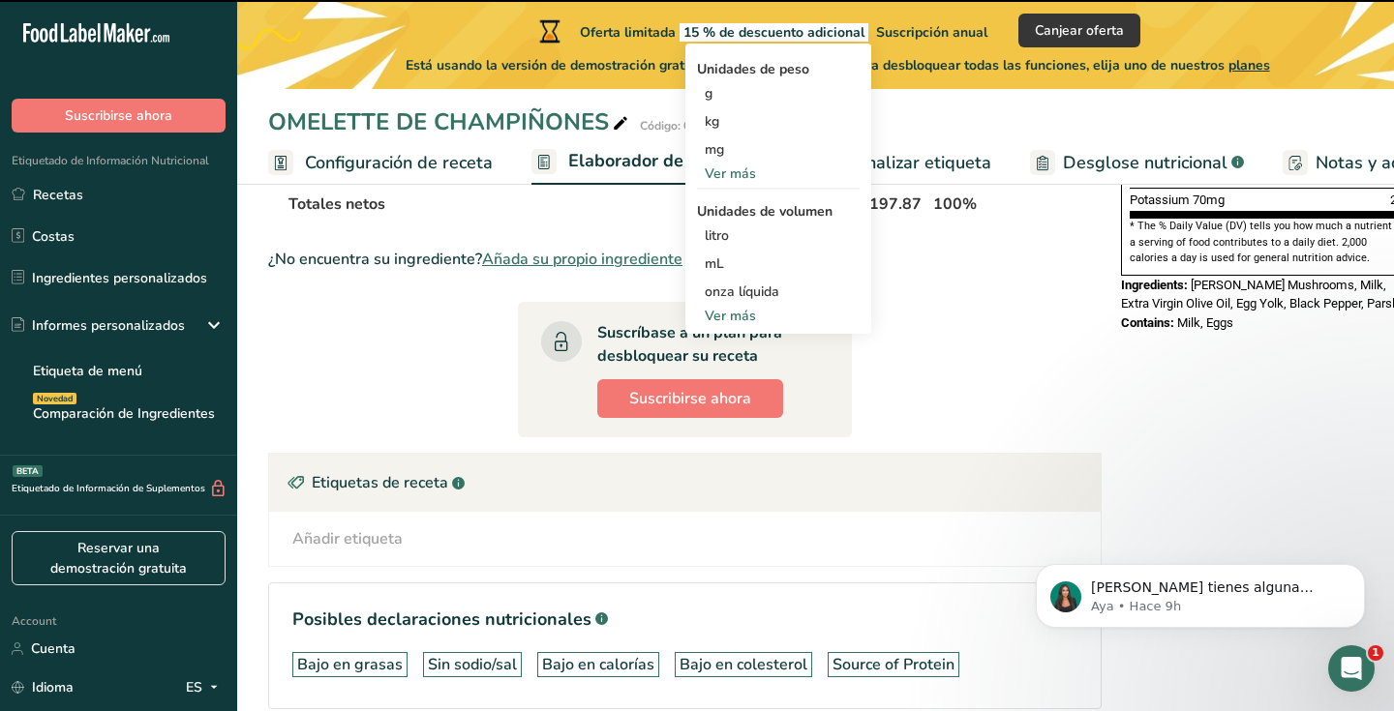
click at [732, 315] on div "Ver más" at bounding box center [778, 316] width 163 height 20
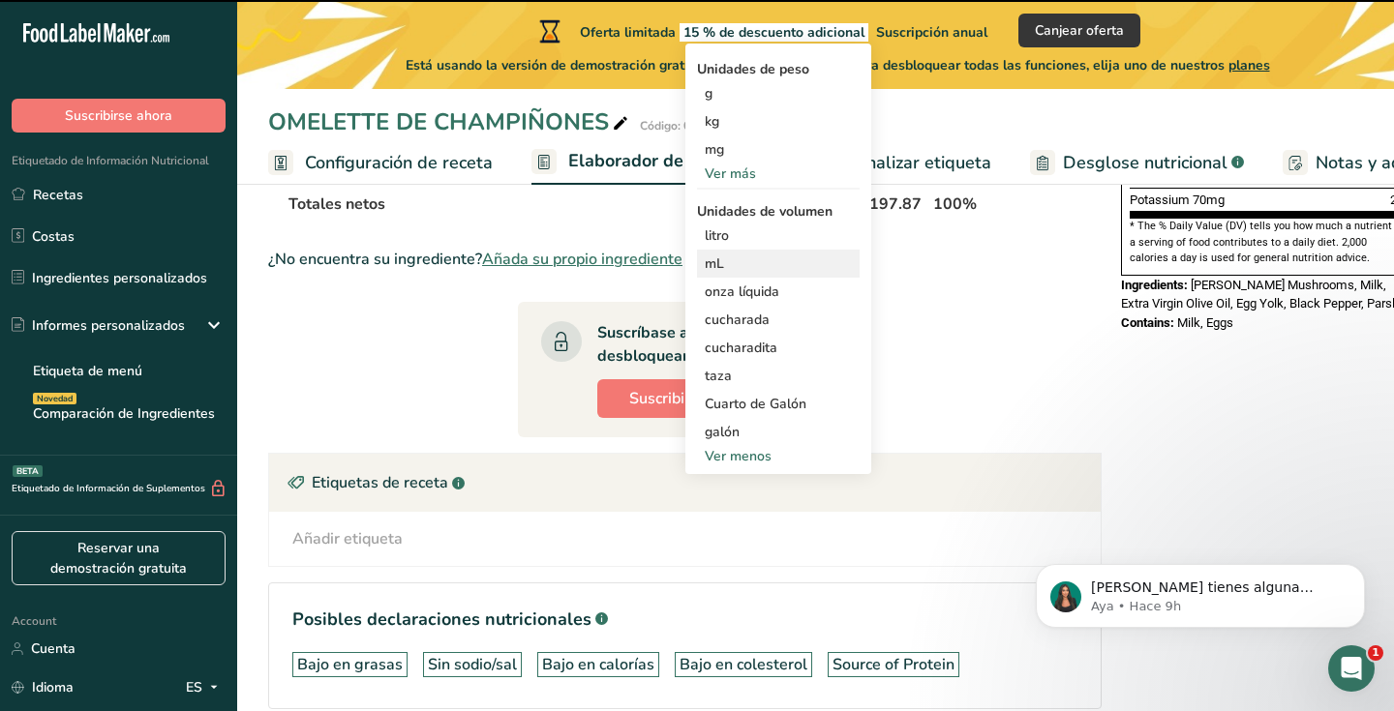
click at [752, 259] on div "mL" at bounding box center [778, 264] width 147 height 20
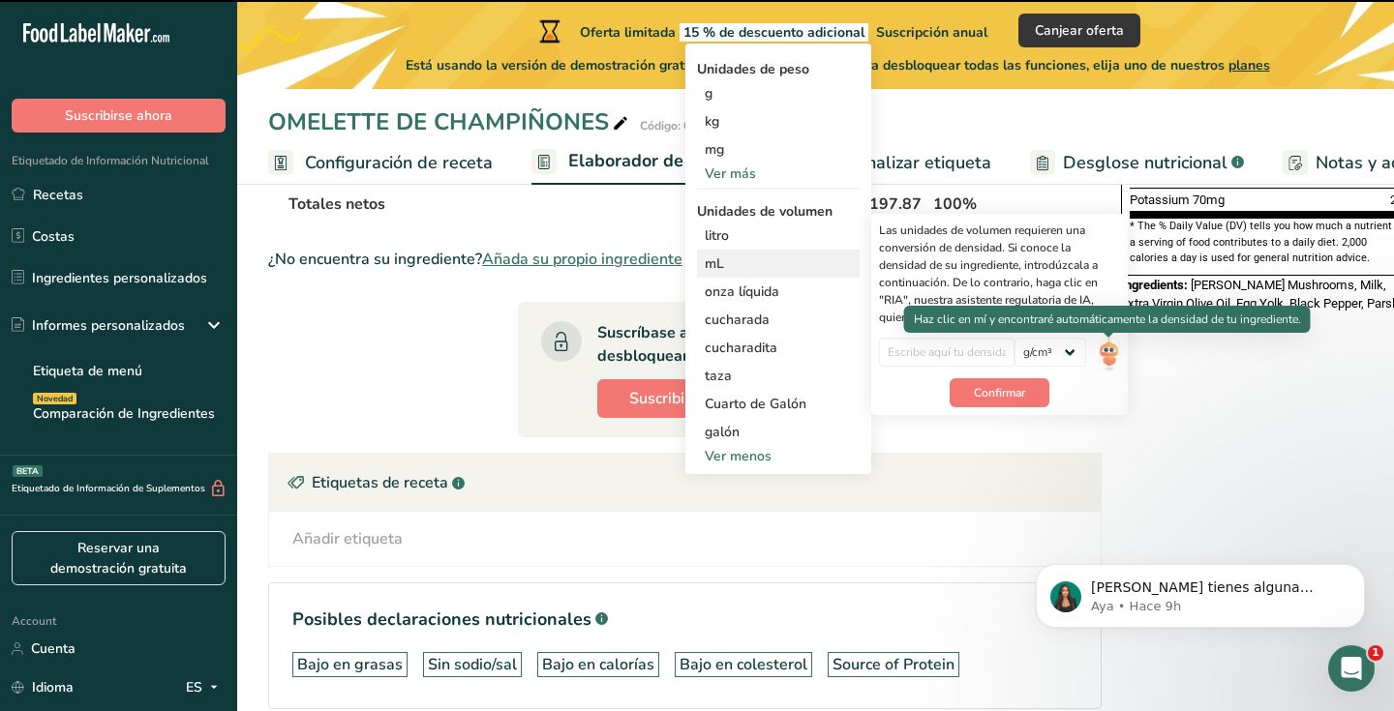
click at [1100, 349] on img at bounding box center [1108, 355] width 21 height 34
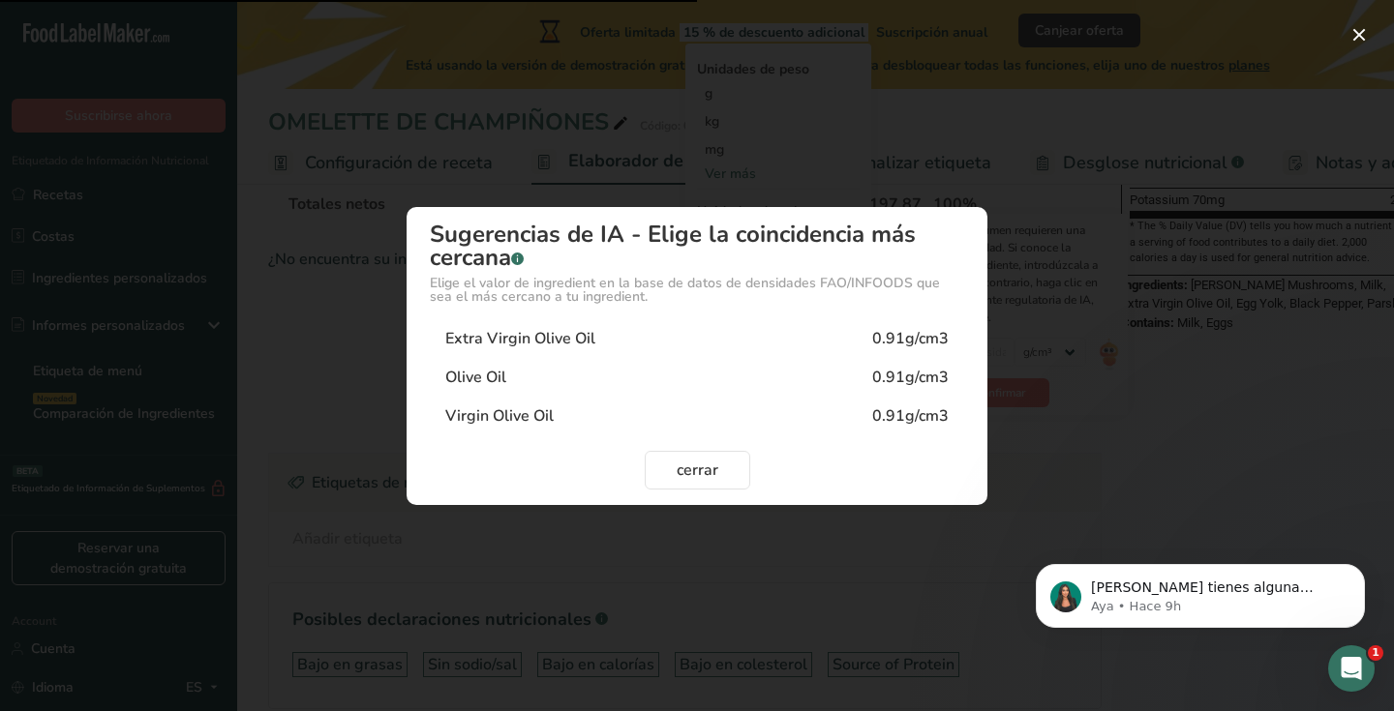
click at [694, 341] on div "Extra Virgin Olive Oil 0.91g/cm3" at bounding box center [697, 338] width 534 height 39
type input "0.91"
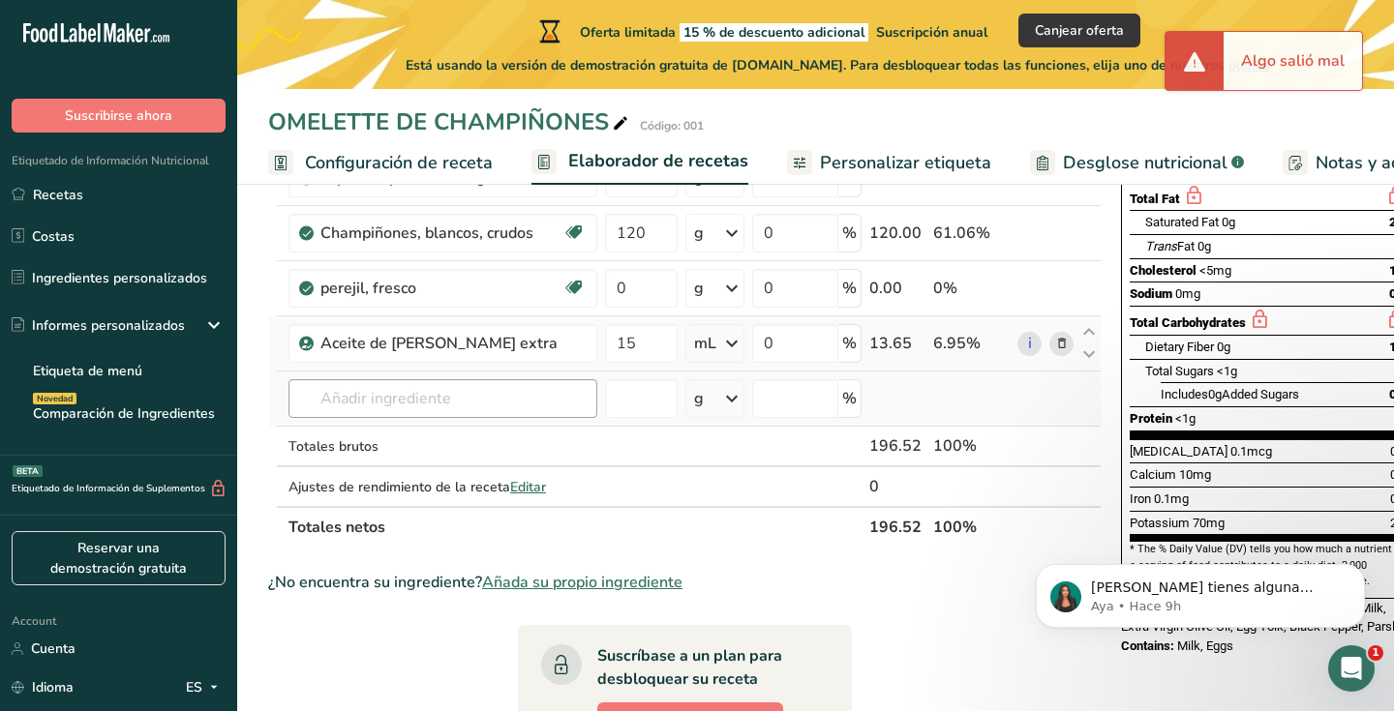
scroll to position [301, 0]
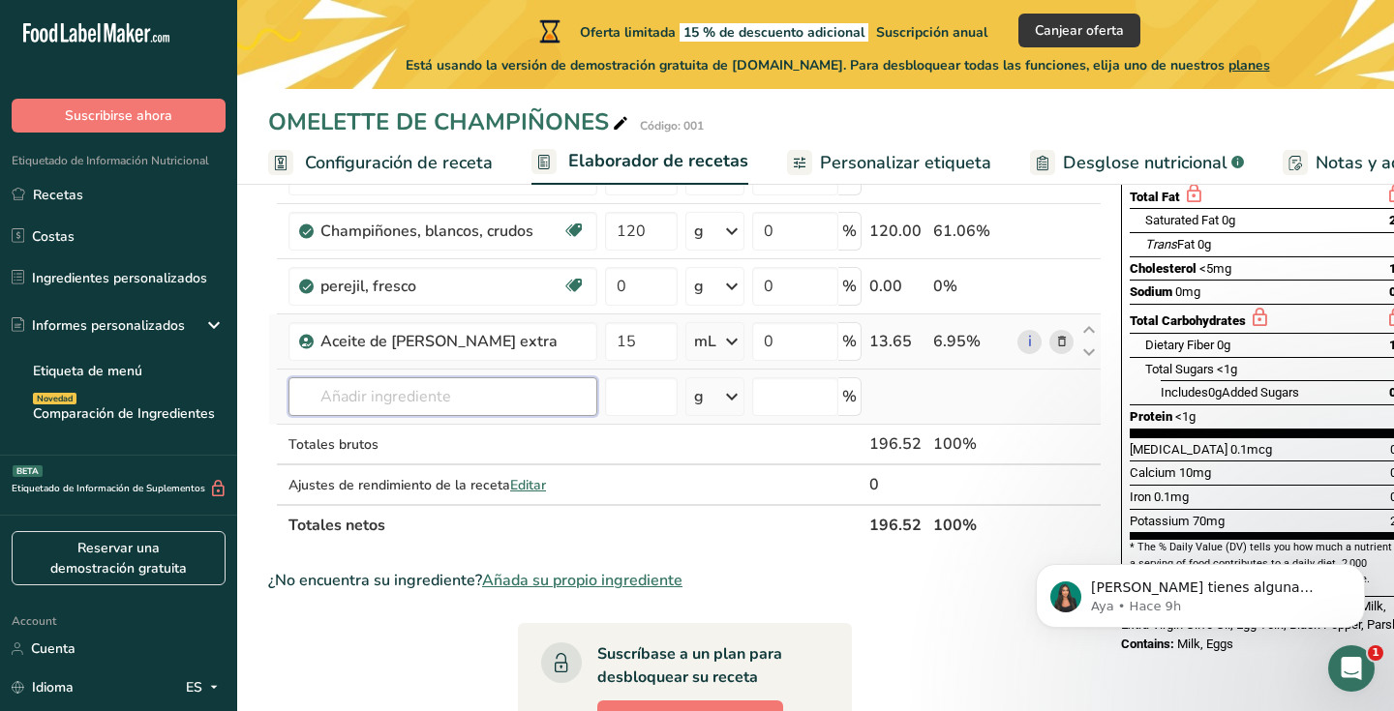
click at [513, 406] on input "text" at bounding box center [442, 397] width 309 height 39
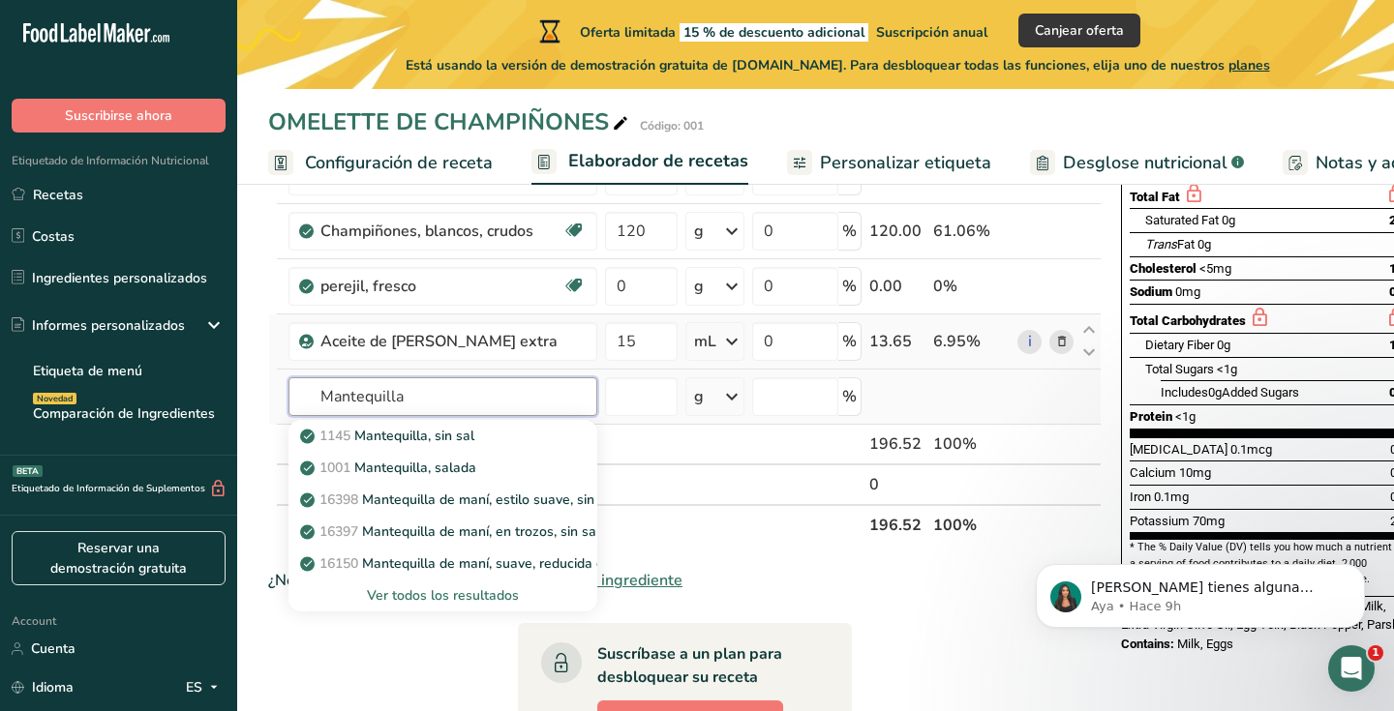
type input "Mantequilla"
click at [491, 594] on div "Ver todos los resultados" at bounding box center [443, 596] width 278 height 20
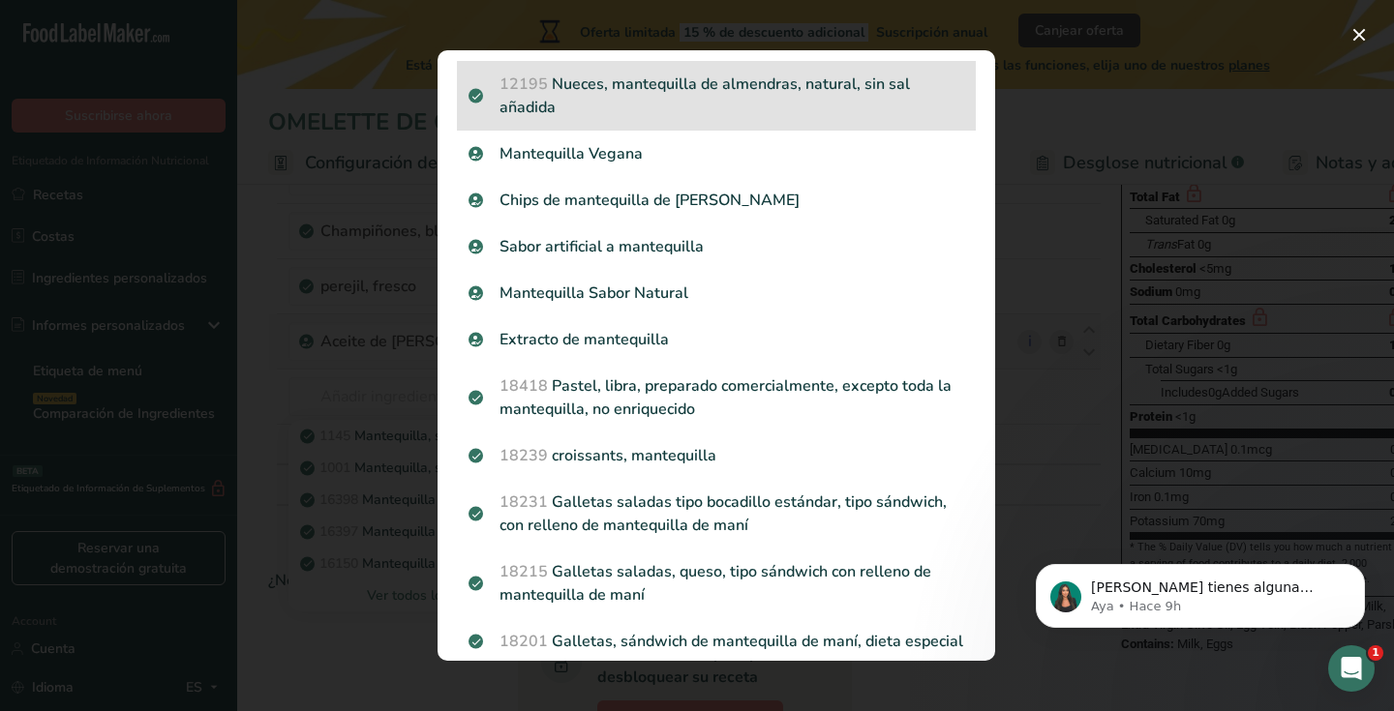
scroll to position [516, 0]
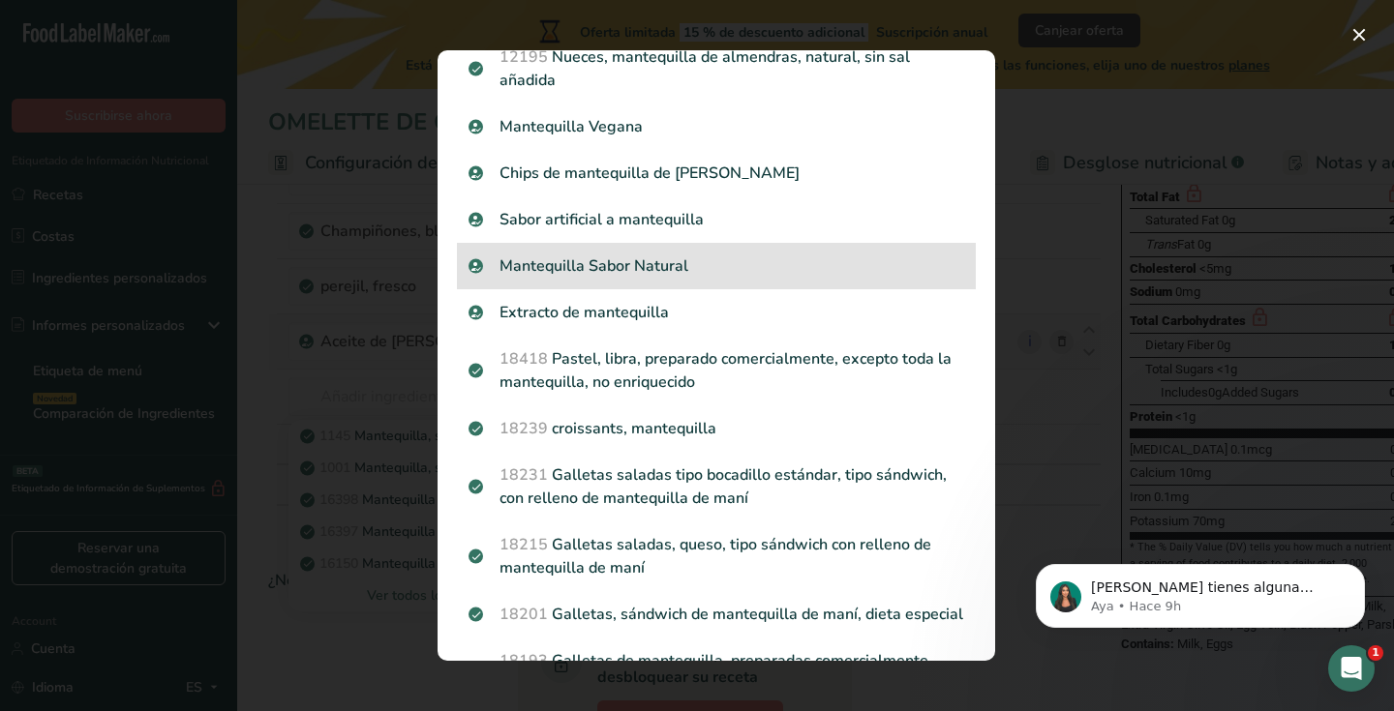
click at [747, 265] on p "Mantequilla Sabor Natural" at bounding box center [716, 266] width 496 height 23
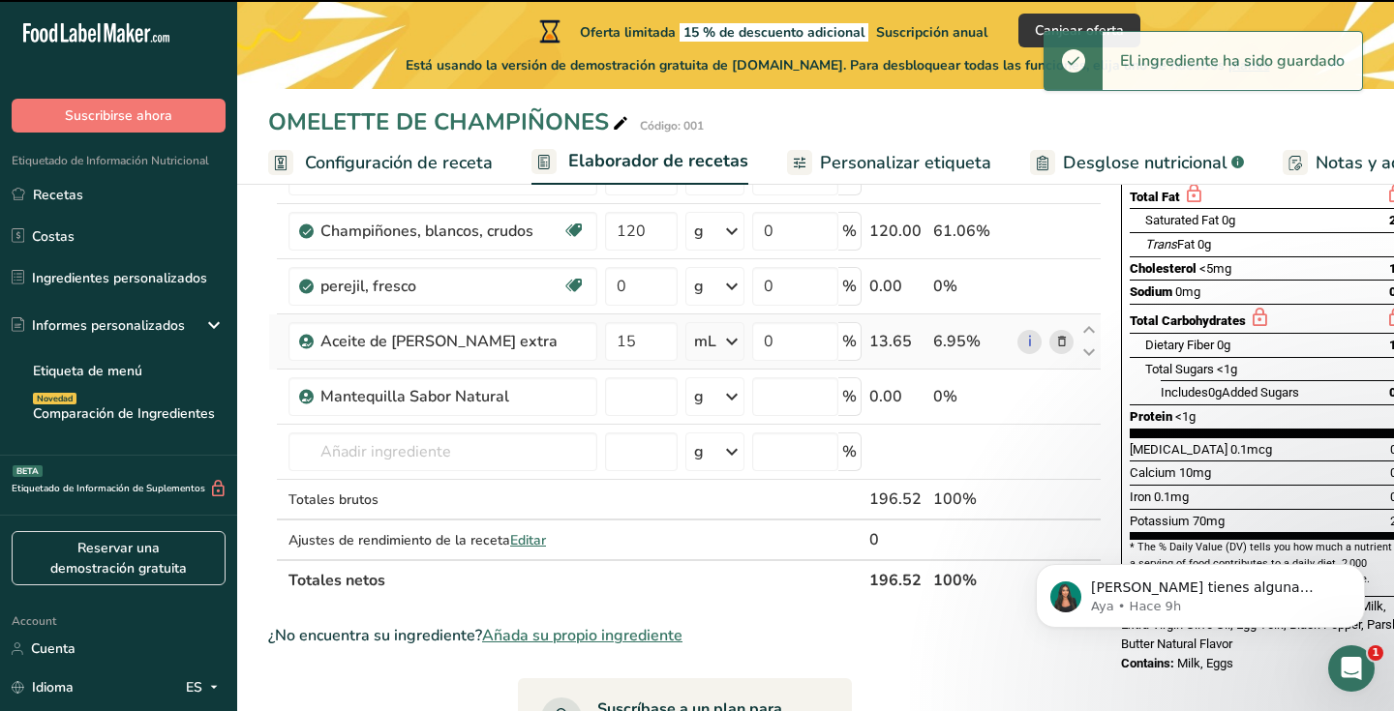
type input "0"
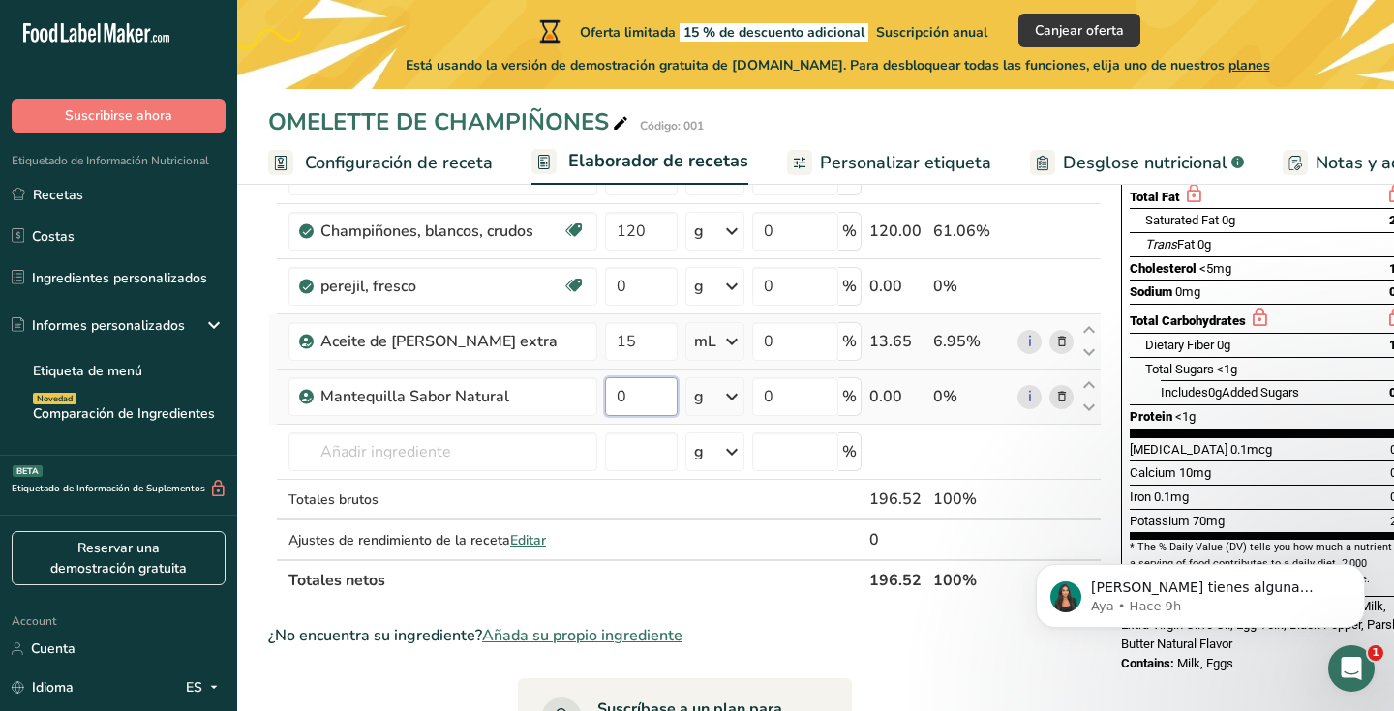
click at [649, 407] on input "0" at bounding box center [641, 397] width 73 height 39
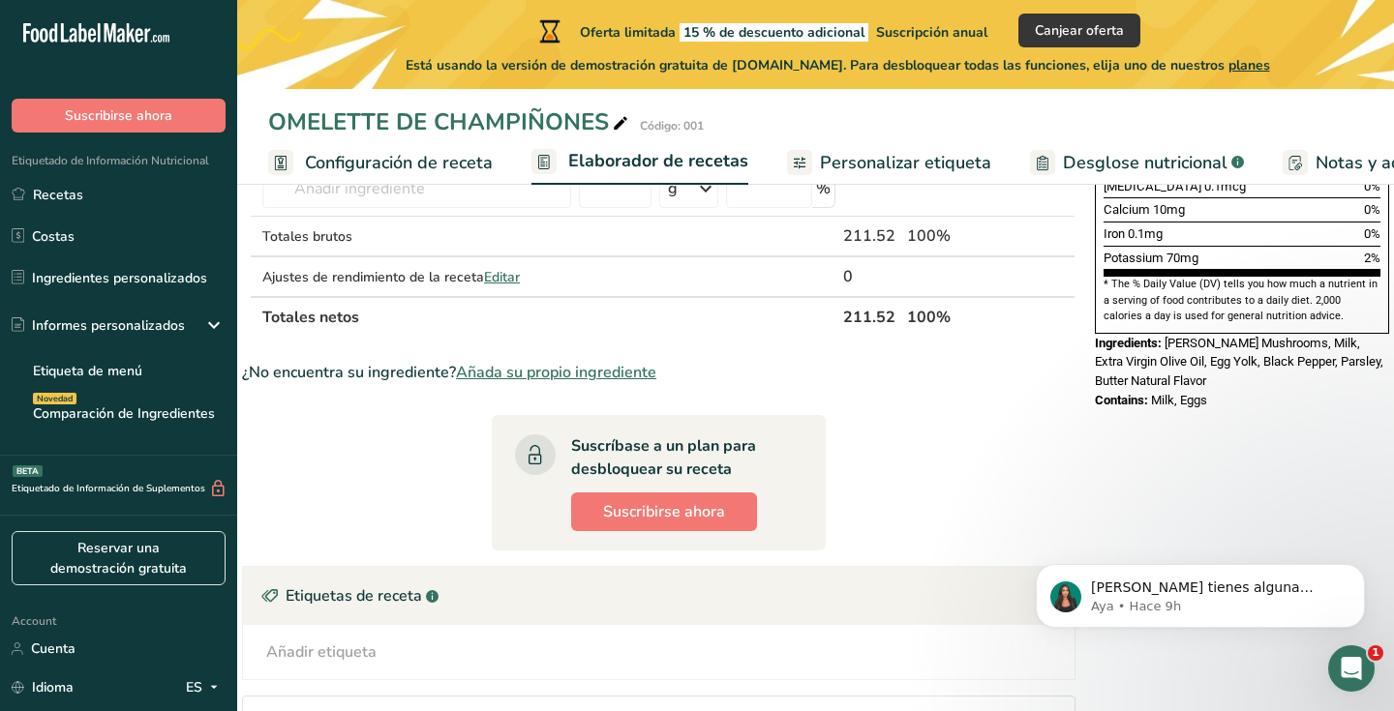
scroll to position [568, 0]
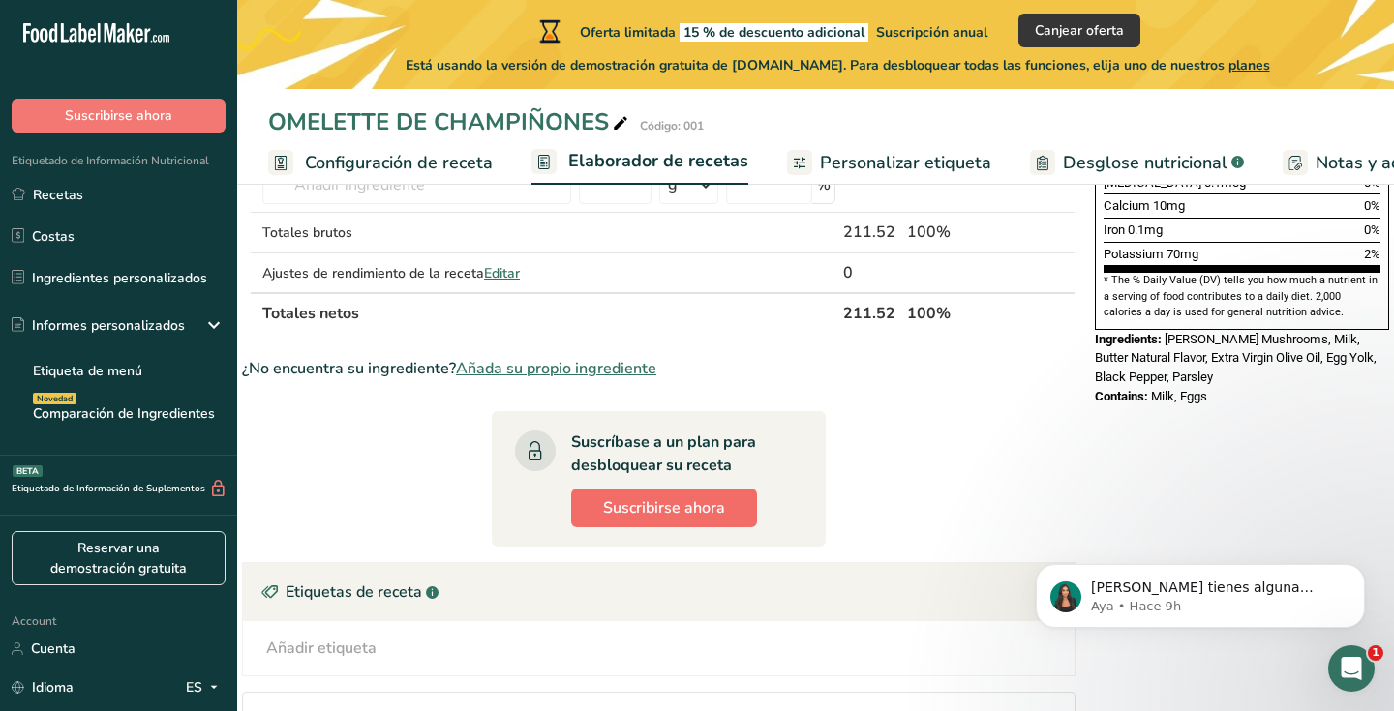
type input "15"
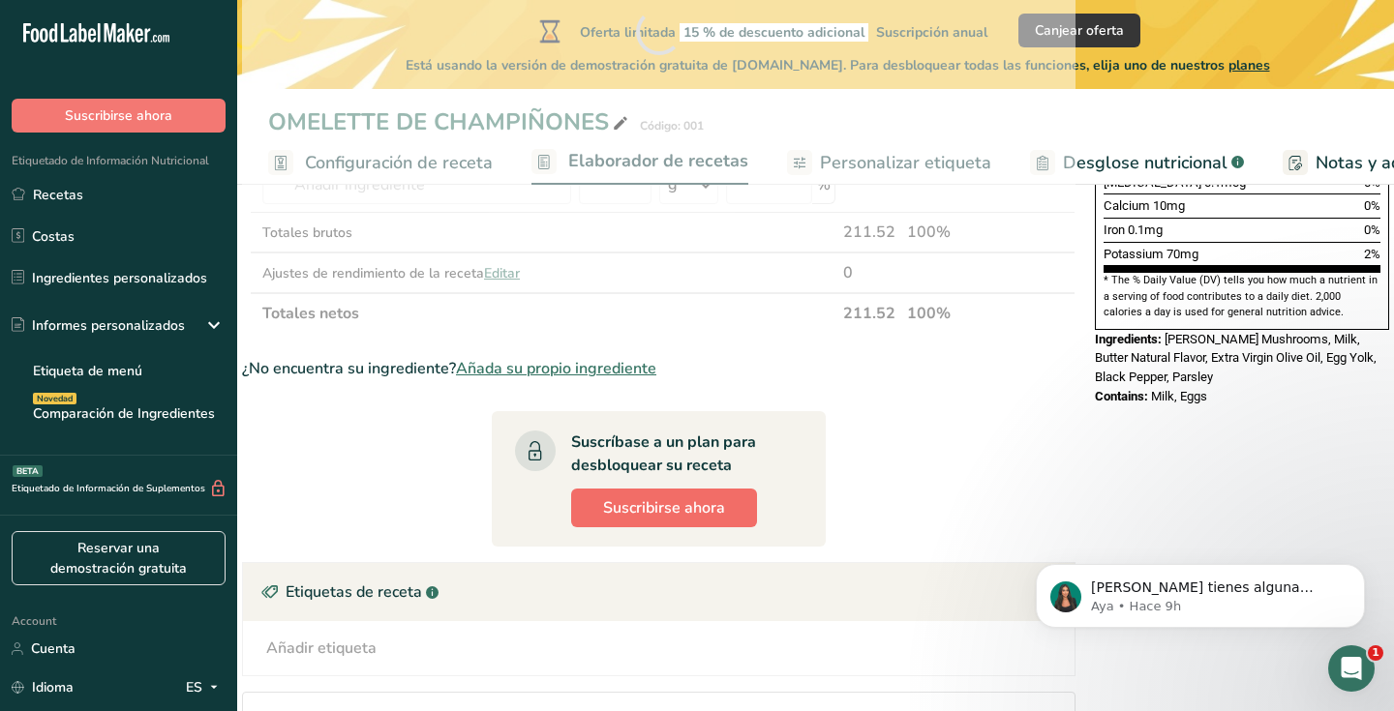
click at [626, 505] on span "Suscribirse ahora" at bounding box center [664, 508] width 122 height 23
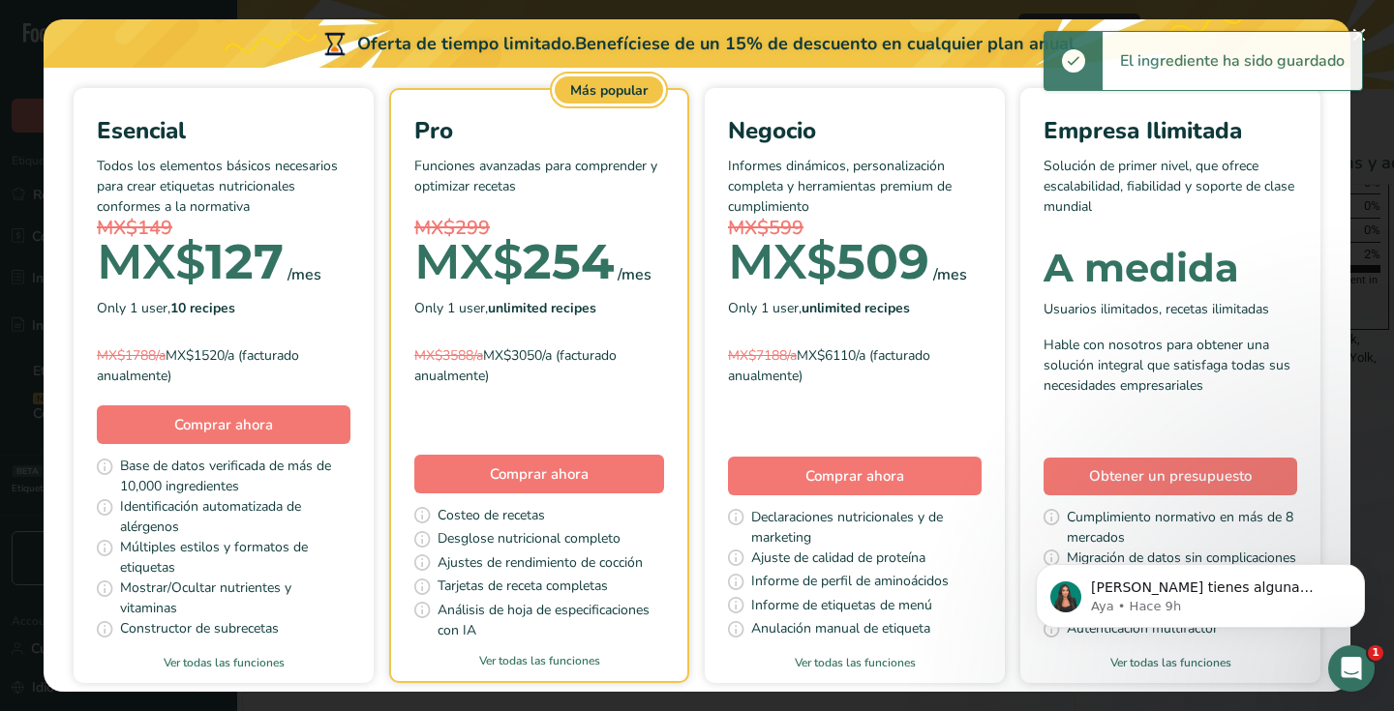
scroll to position [129, 0]
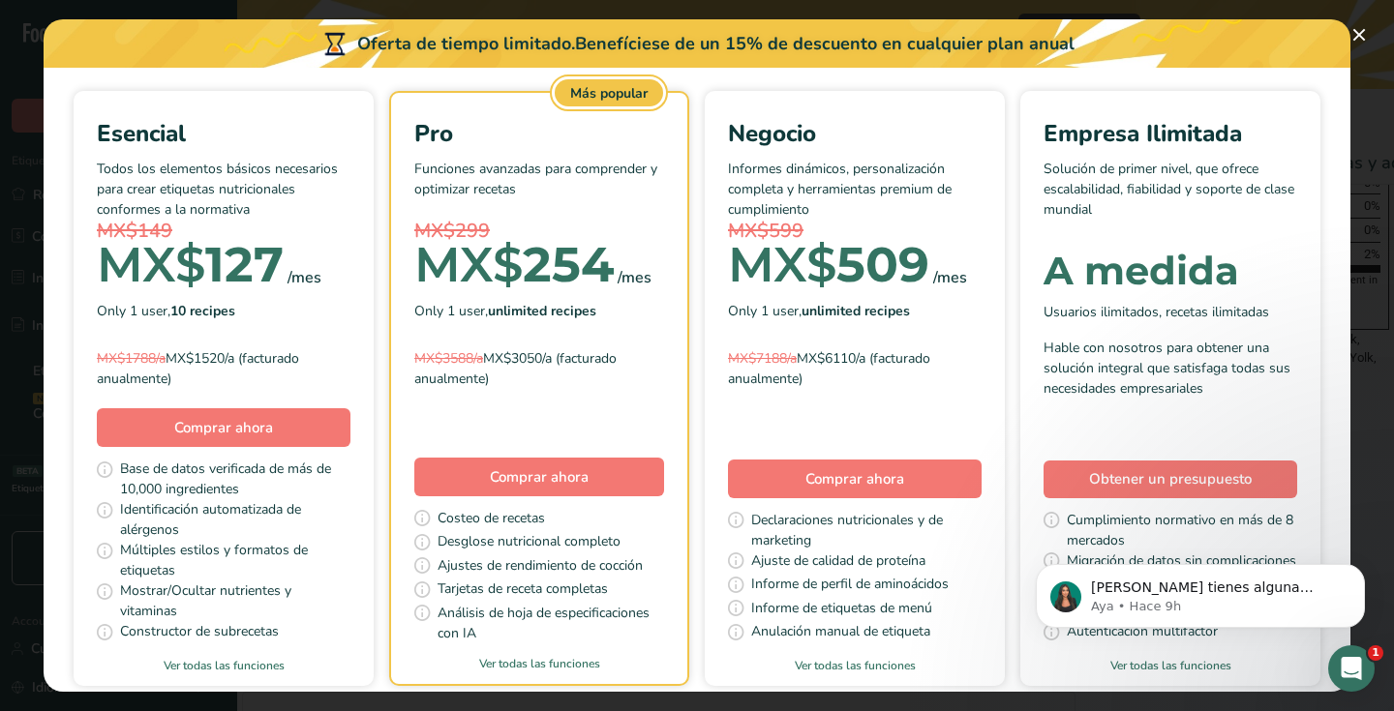
click at [1362, 41] on button "Pick Your Pricing Plan Modal" at bounding box center [1359, 34] width 31 height 31
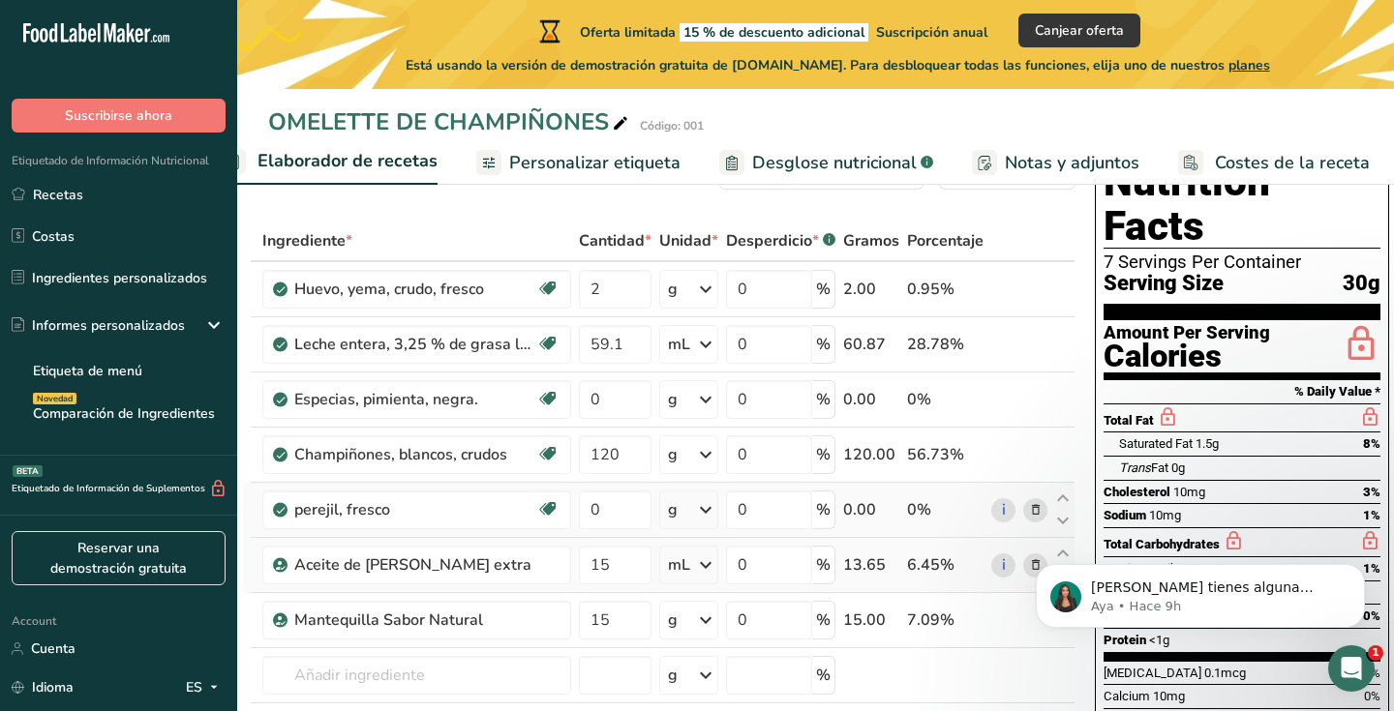
scroll to position [35, 0]
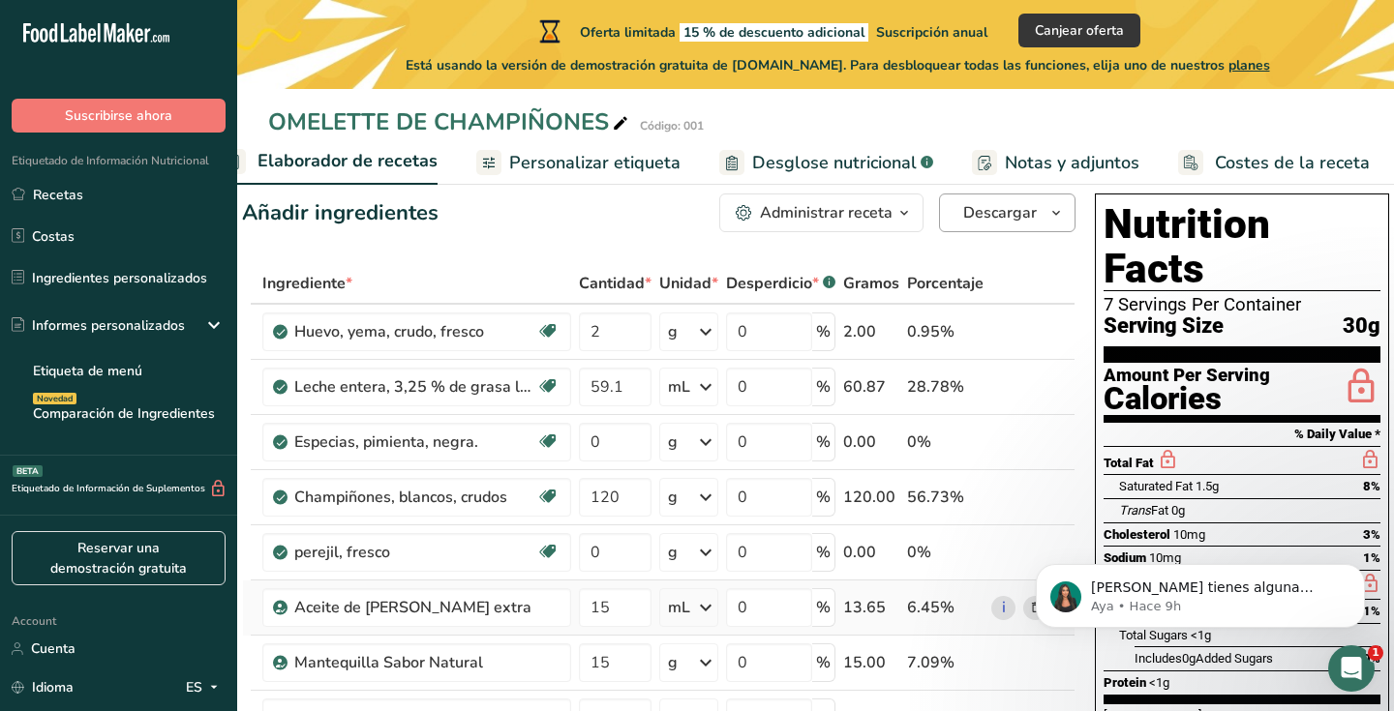
click at [1059, 212] on icon "button" at bounding box center [1055, 213] width 15 height 24
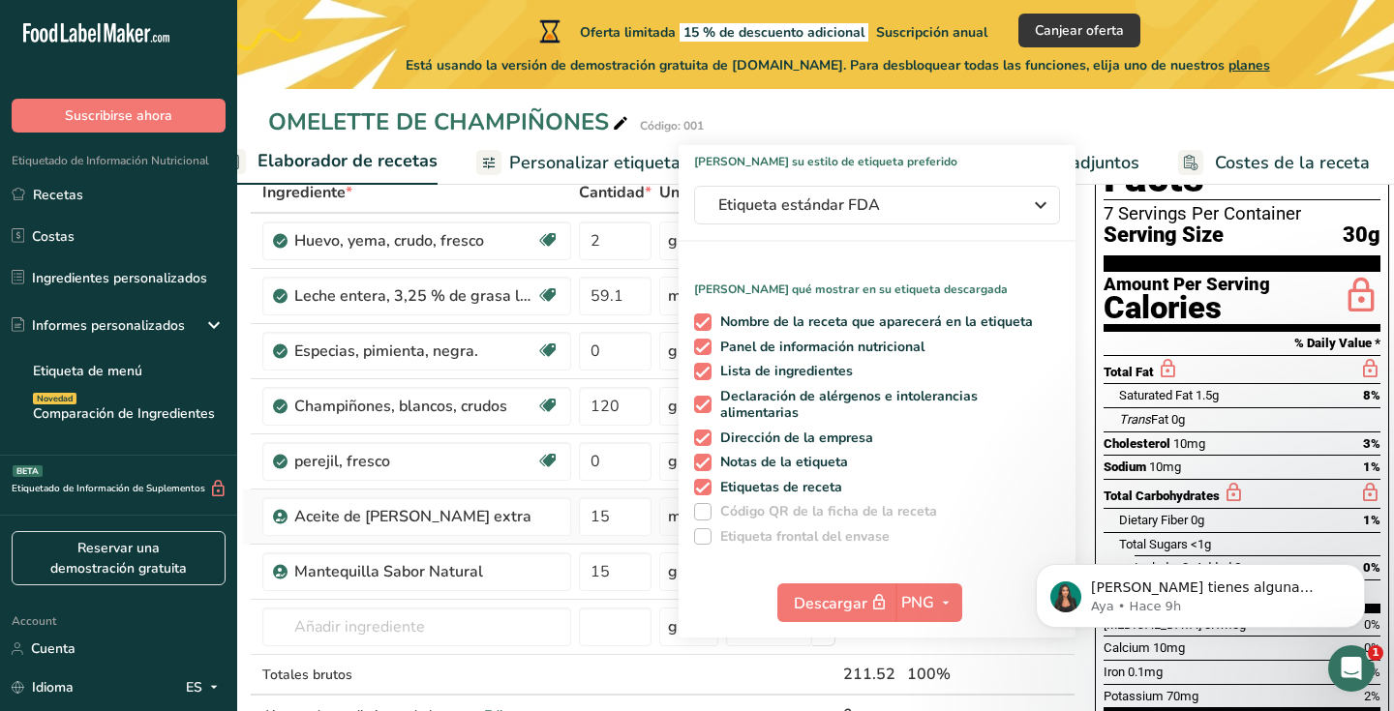
scroll to position [127, 0]
click at [949, 210] on span "Etiqueta estándar FDA" at bounding box center [863, 204] width 290 height 23
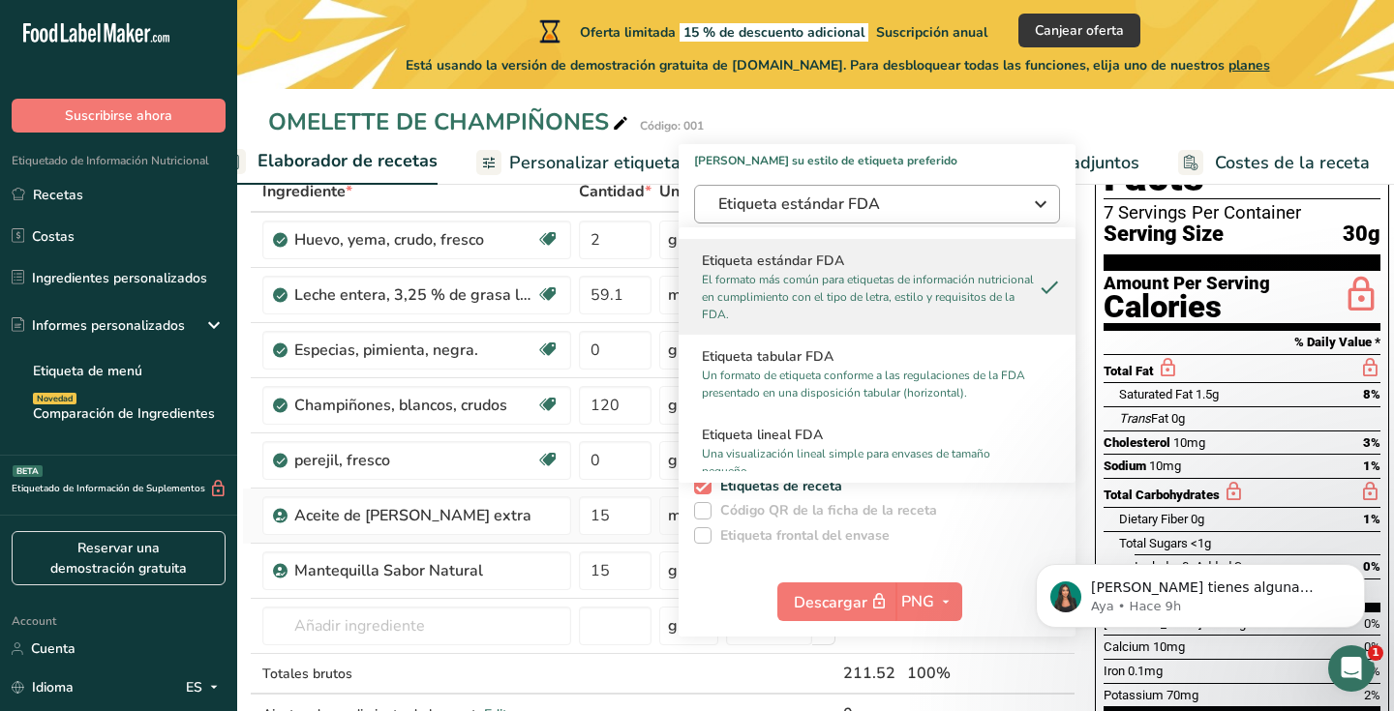
click at [949, 210] on span "Etiqueta estándar FDA" at bounding box center [863, 204] width 290 height 23
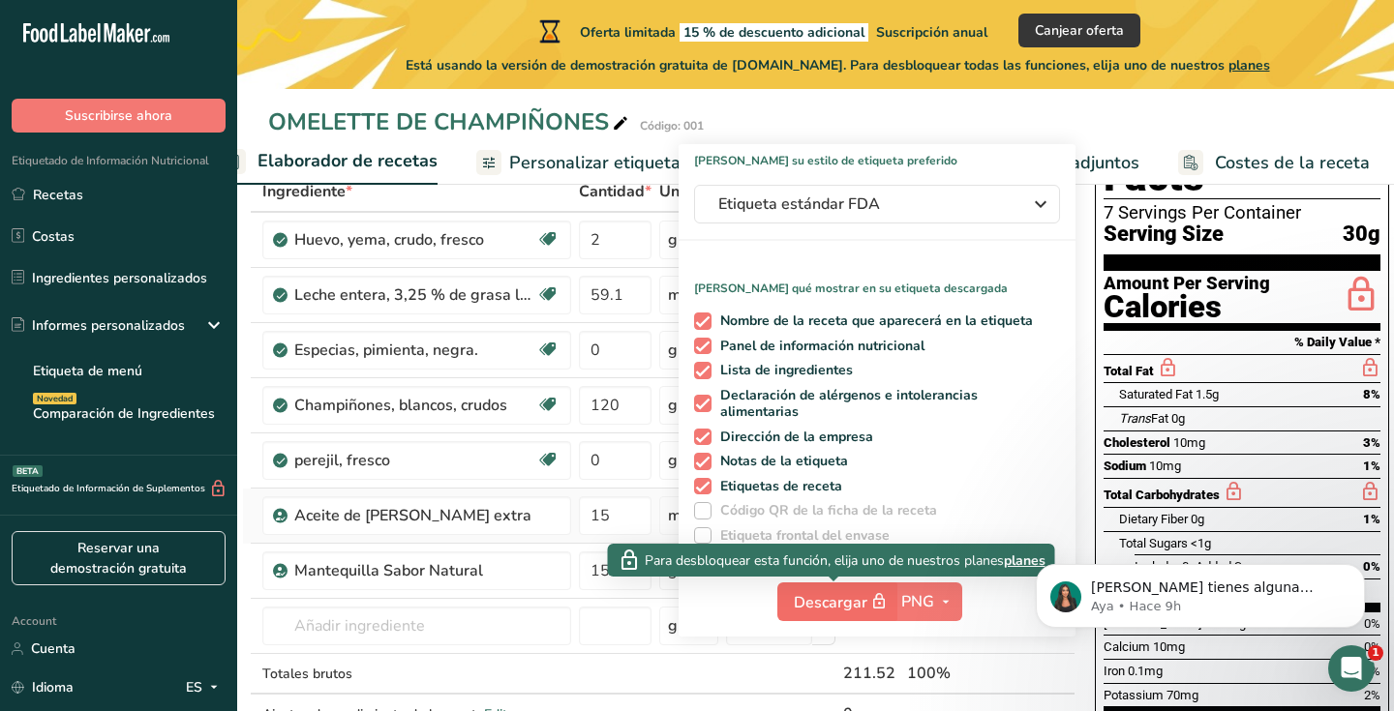
drag, startPoint x: 854, startPoint y: 594, endPoint x: 843, endPoint y: 594, distance: 10.6
click at [854, 594] on span "Descargar" at bounding box center [842, 602] width 97 height 24
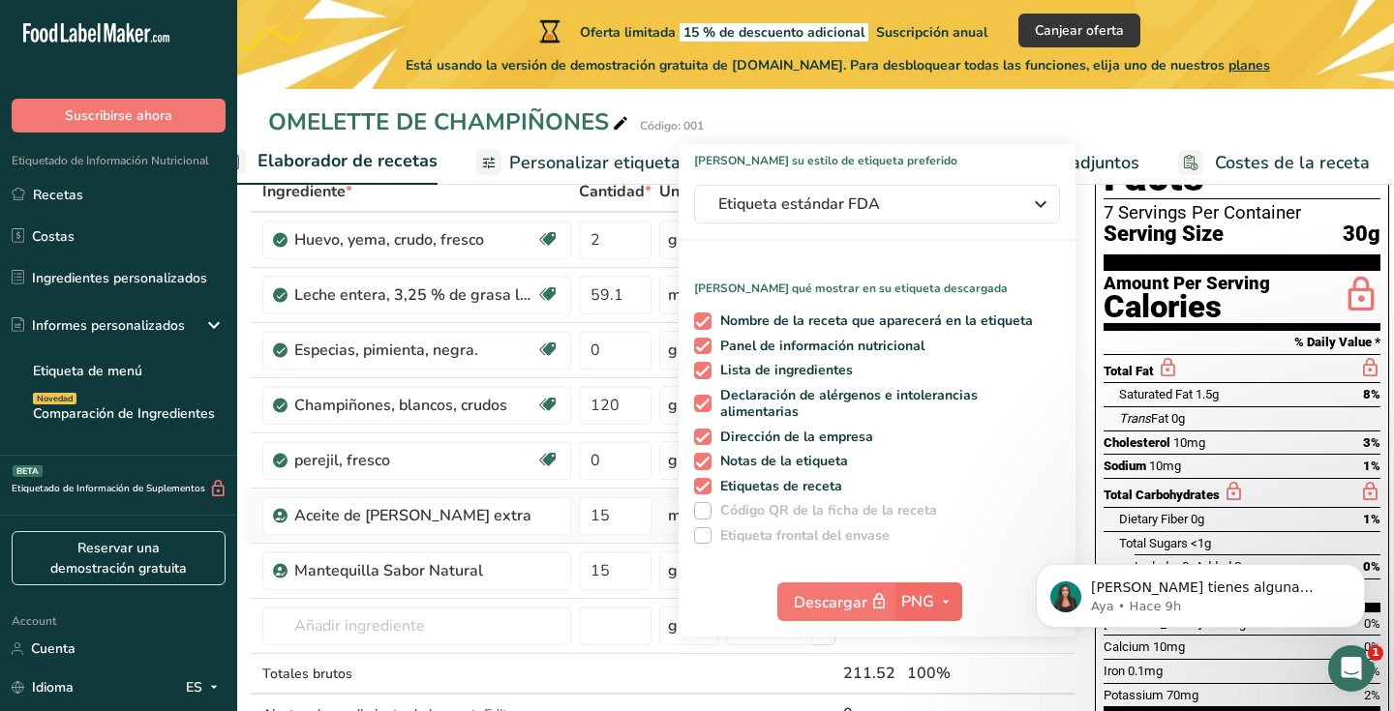
drag, startPoint x: 937, startPoint y: 598, endPoint x: 919, endPoint y: 601, distance: 18.6
click at [938, 598] on icon "button" at bounding box center [945, 602] width 15 height 24
click at [927, 640] on link "PNG" at bounding box center [931, 641] width 62 height 32
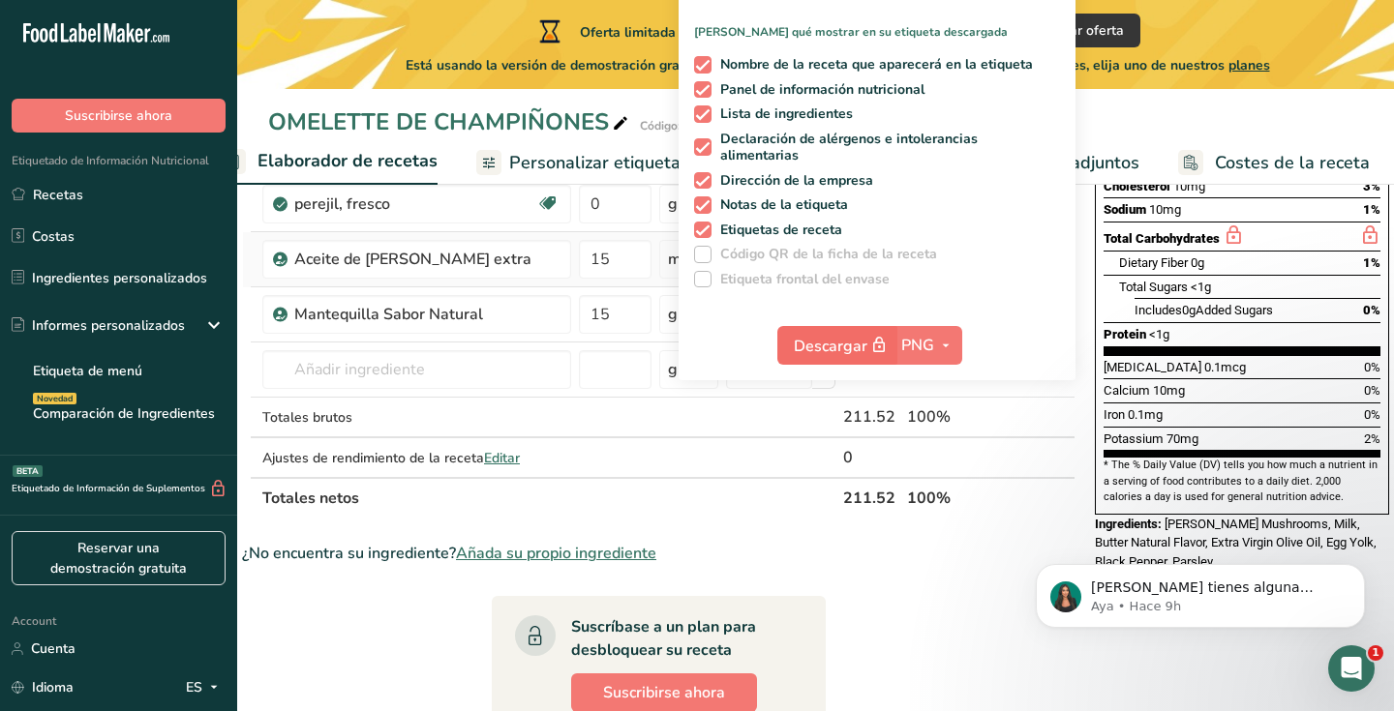
scroll to position [387, 0]
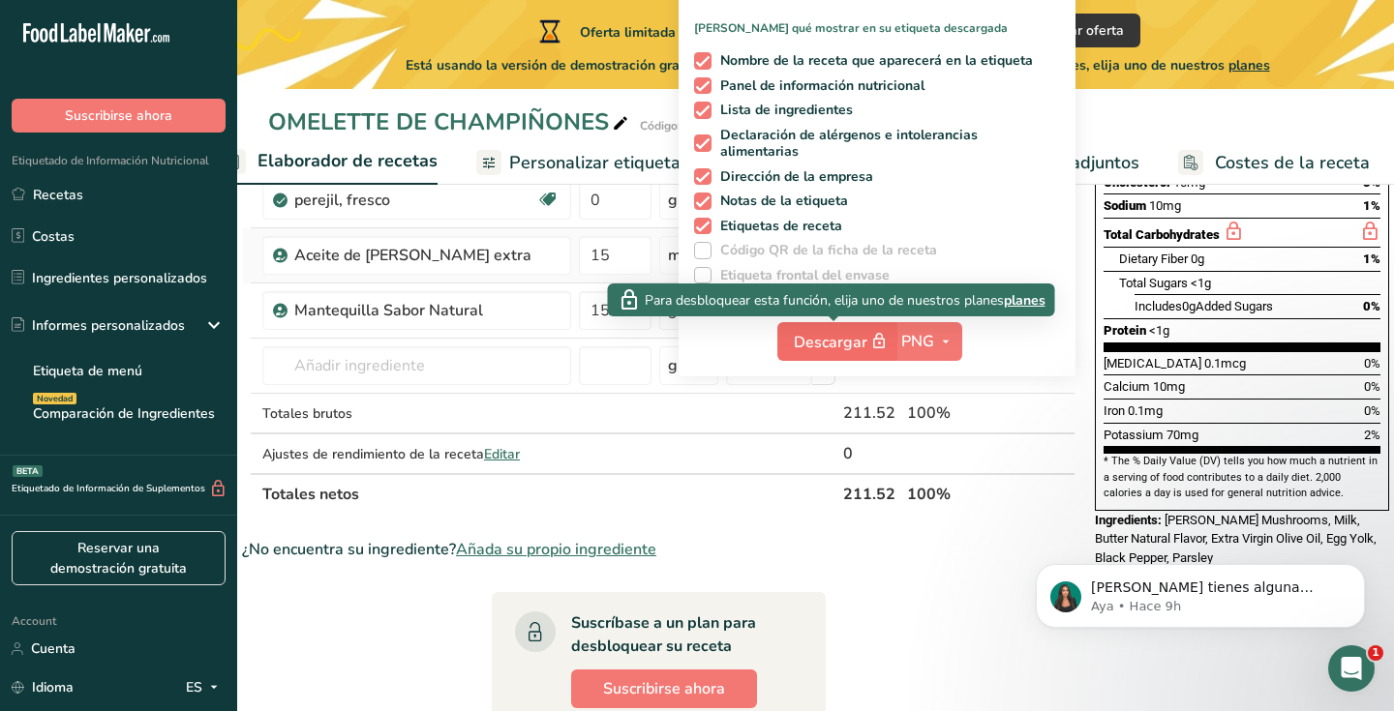
click at [826, 334] on span "Descargar" at bounding box center [842, 342] width 97 height 24
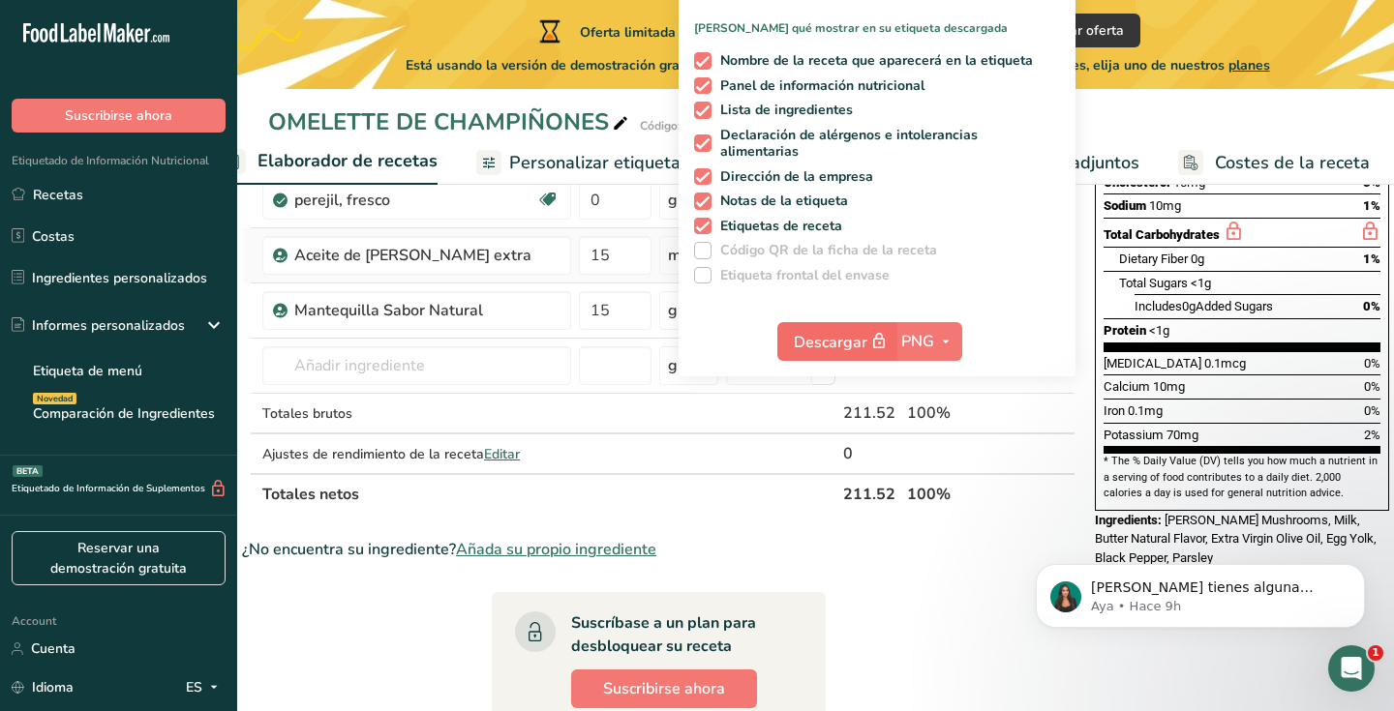
click at [826, 339] on span "Descargar" at bounding box center [842, 342] width 97 height 24
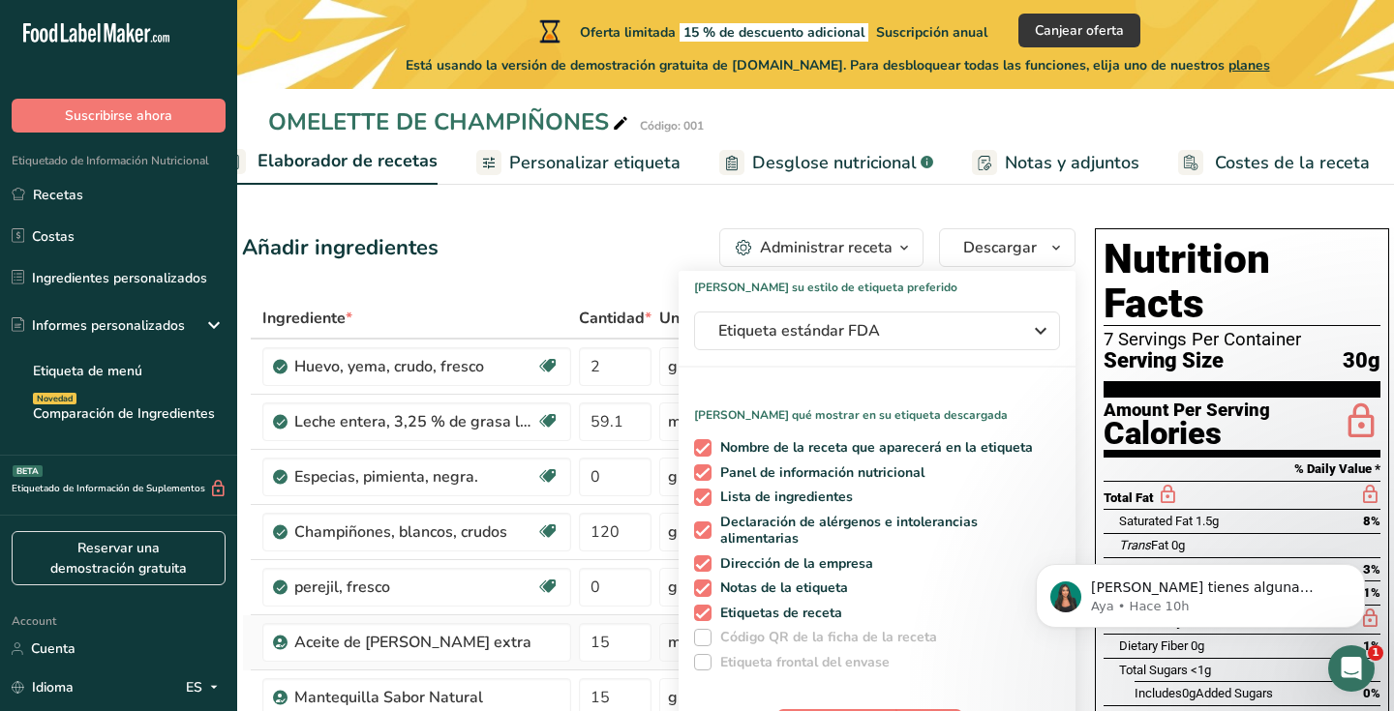
scroll to position [0, 0]
click at [982, 324] on span "Etiqueta estándar FDA" at bounding box center [863, 330] width 290 height 23
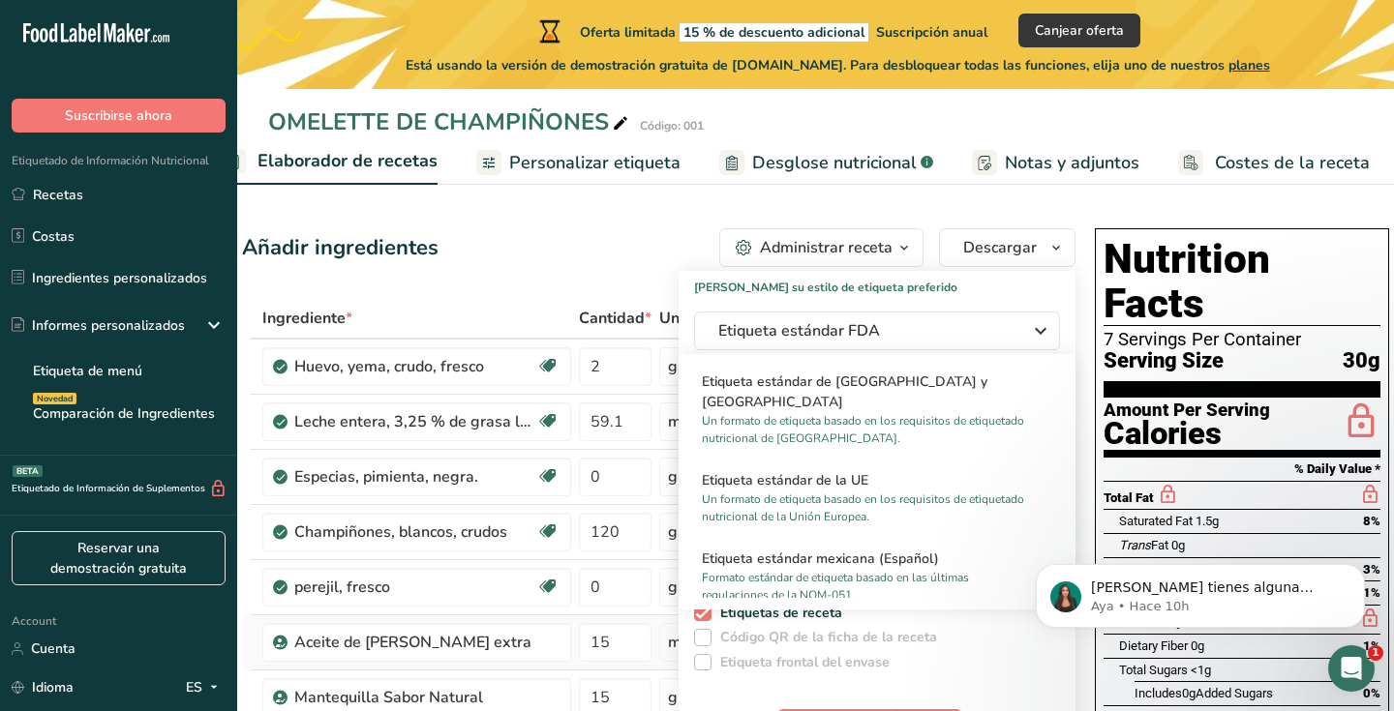
scroll to position [1306, 0]
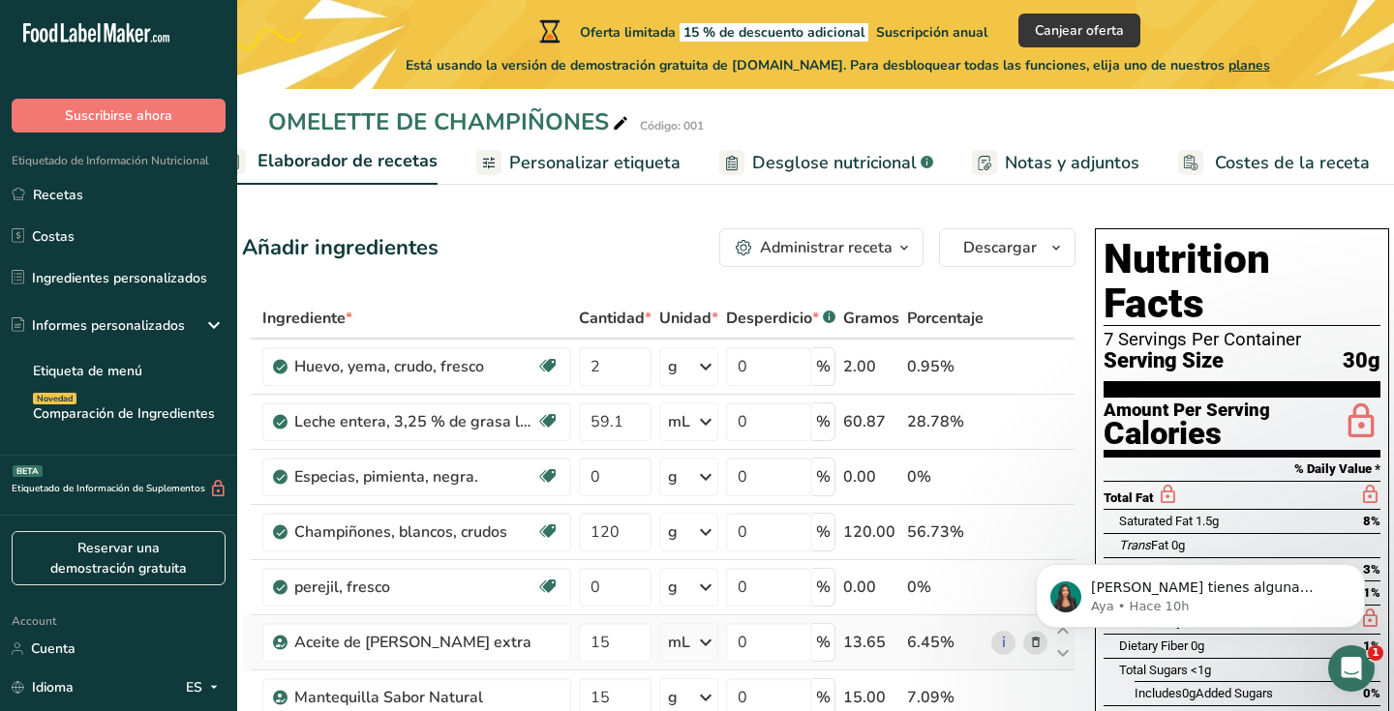
click at [904, 257] on icon "button" at bounding box center [903, 248] width 15 height 24
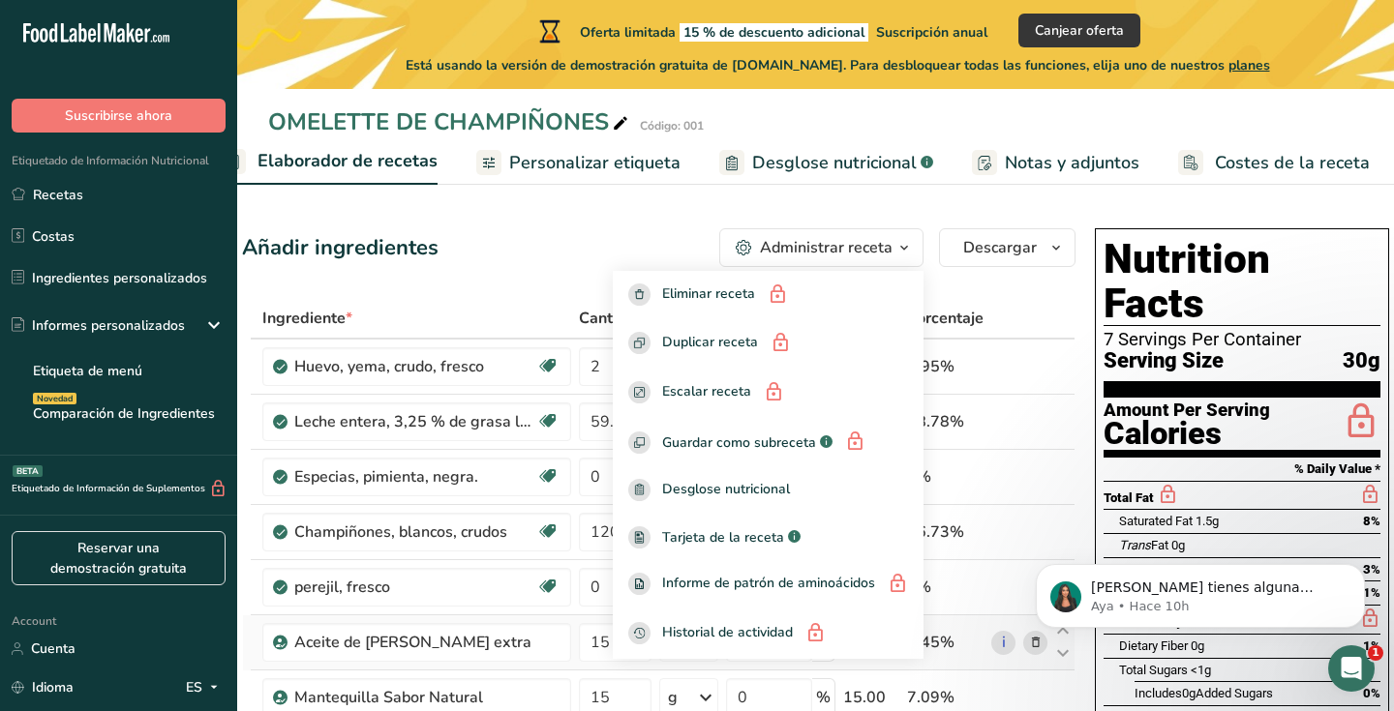
drag, startPoint x: 600, startPoint y: 208, endPoint x: 581, endPoint y: 217, distance: 21.2
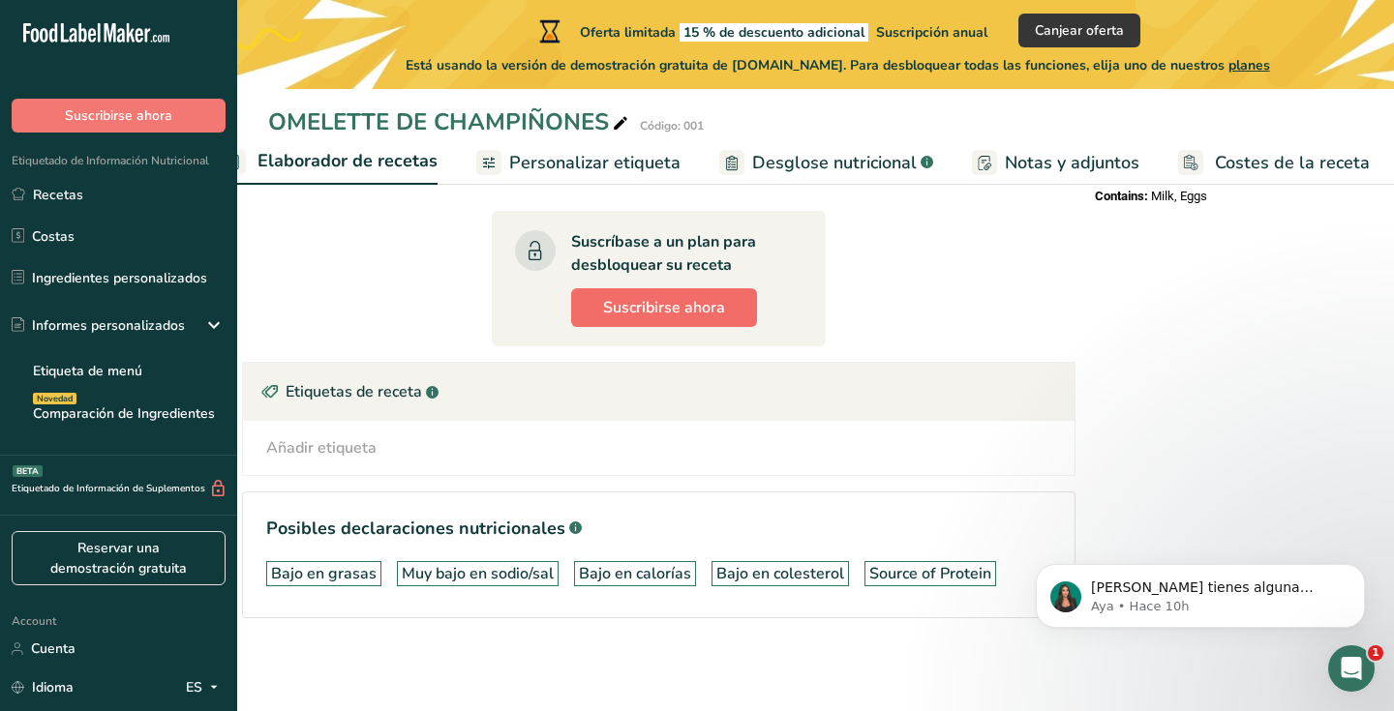
scroll to position [769, 0]
click at [652, 310] on span "Suscribirse ahora" at bounding box center [664, 307] width 122 height 23
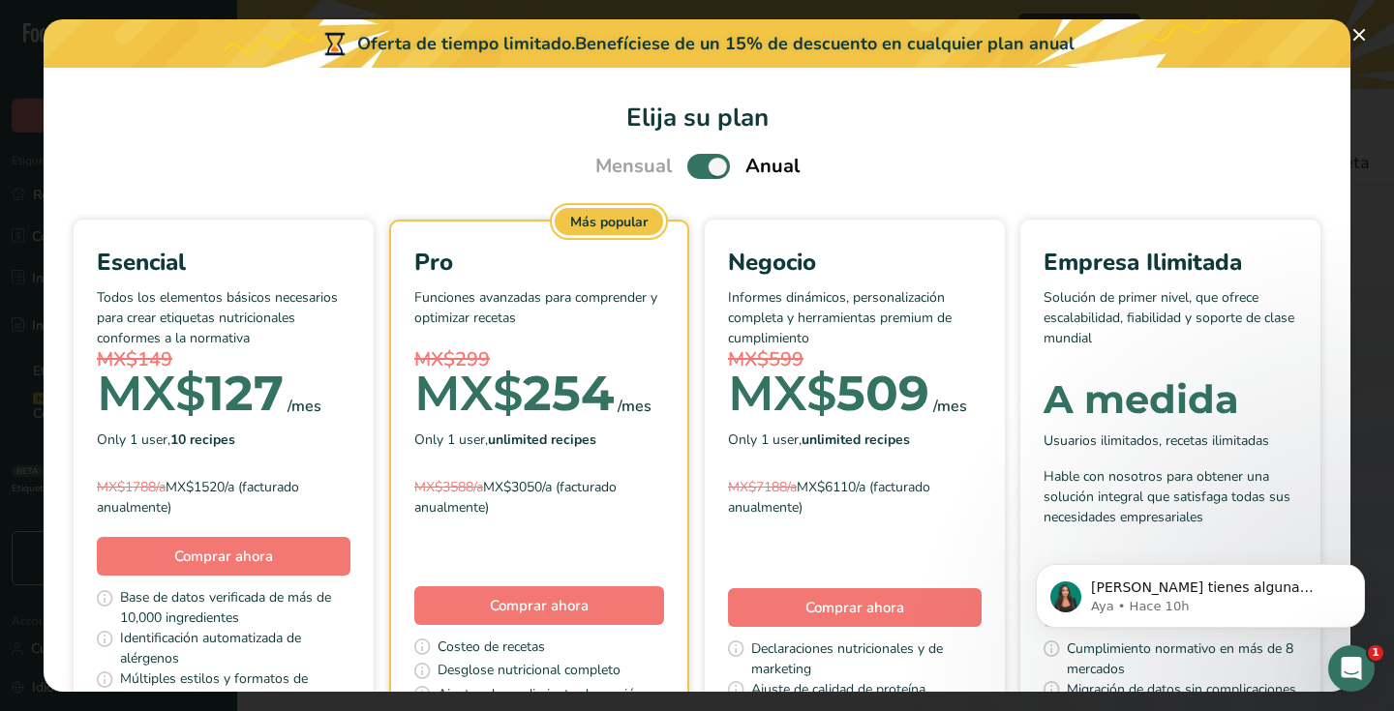
scroll to position [0, 0]
click at [690, 166] on span "Pick Your Pricing Plan Modal" at bounding box center [708, 166] width 43 height 24
click at [690, 166] on input "Pick Your Pricing Plan Modal" at bounding box center [693, 167] width 13 height 13
checkbox input "false"
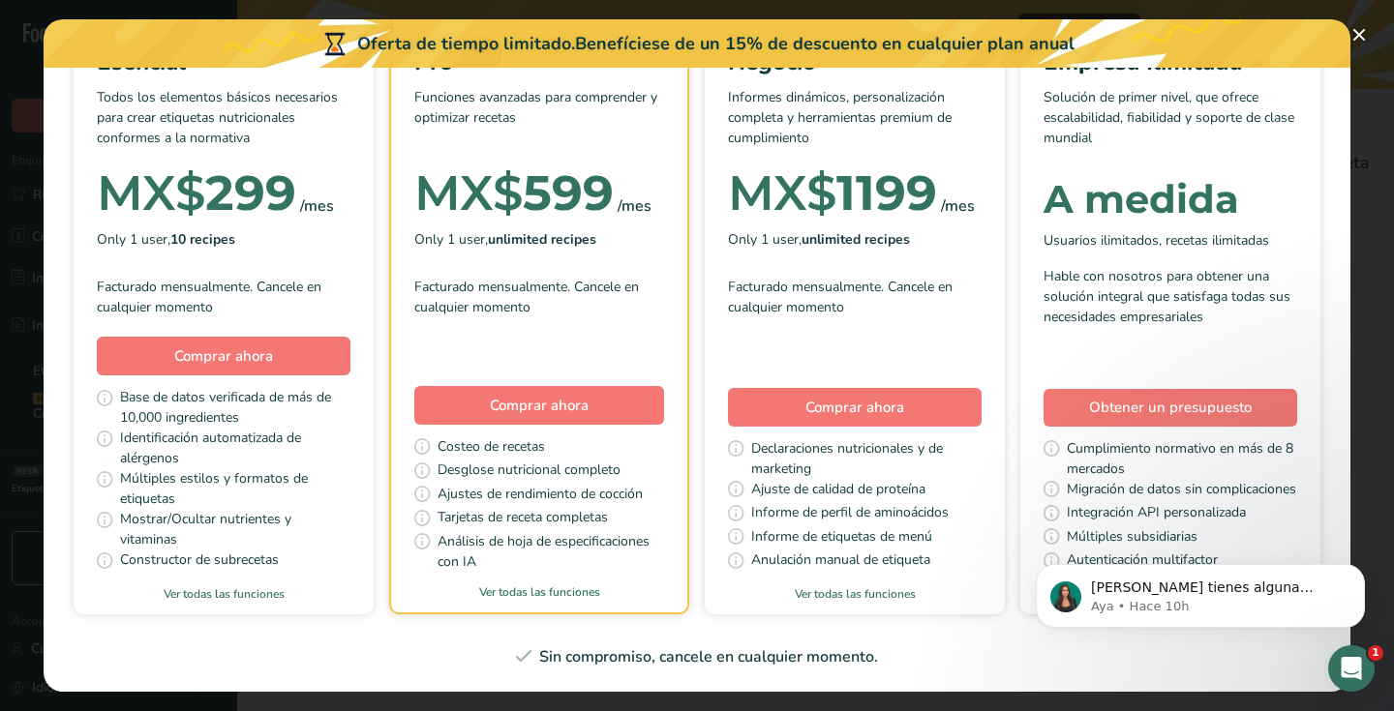
scroll to position [211, 0]
click at [1363, 39] on button "Pick Your Pricing Plan Modal" at bounding box center [1359, 34] width 31 height 31
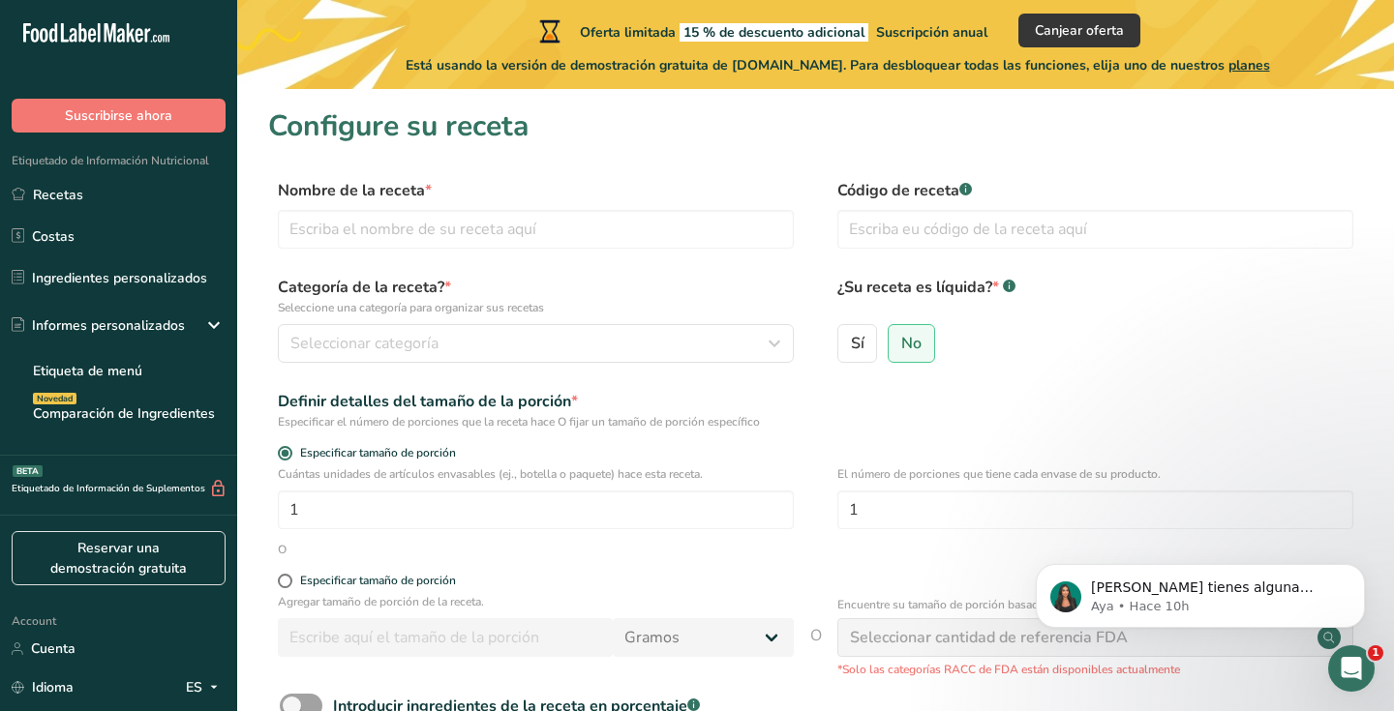
scroll to position [0, 0]
click at [63, 204] on link "Recetas" at bounding box center [118, 194] width 237 height 37
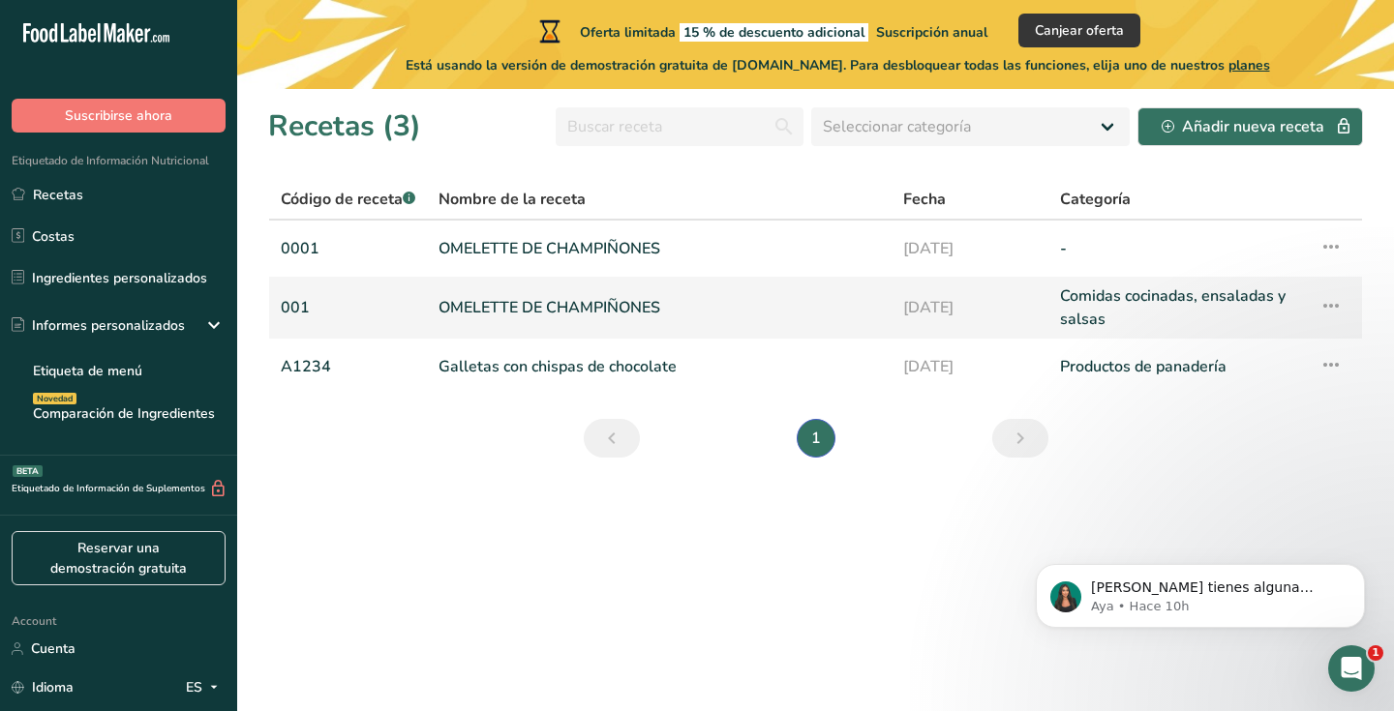
click at [559, 312] on link "OMELETTE DE CHAMPIÑONES" at bounding box center [658, 308] width 441 height 46
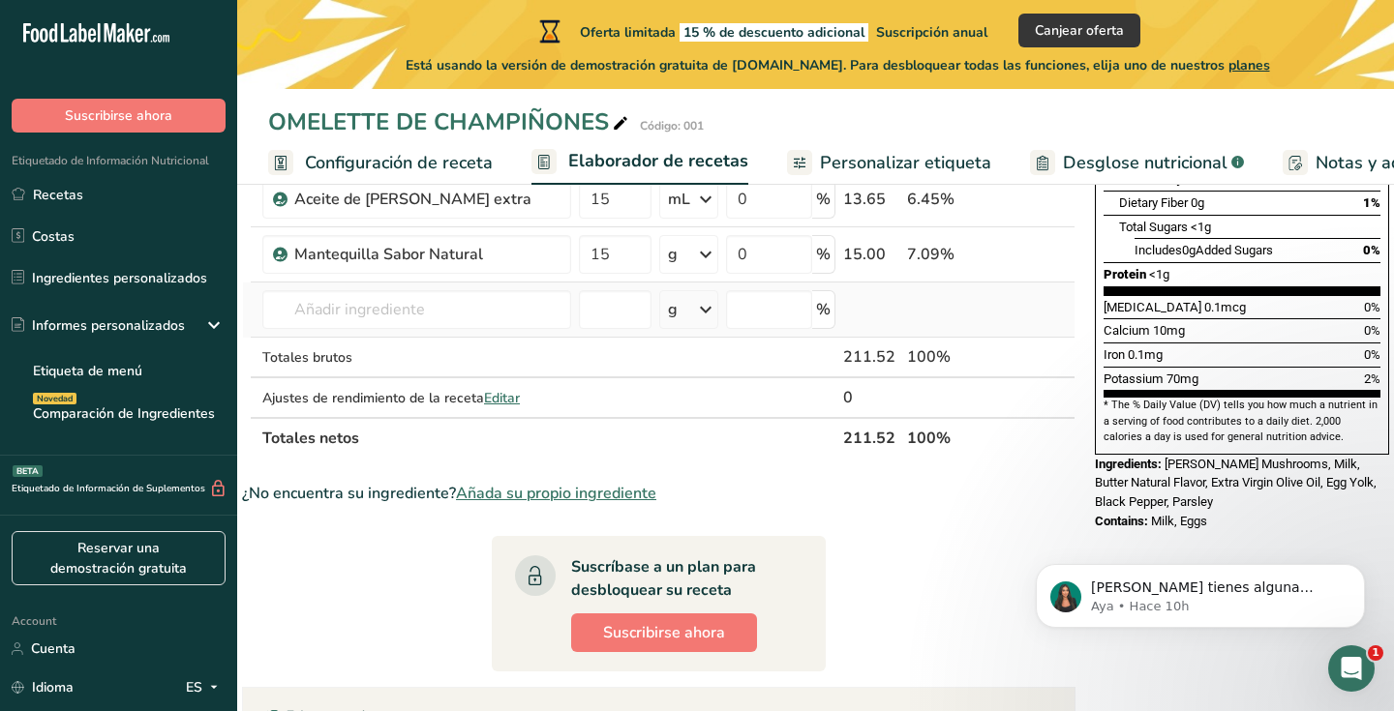
scroll to position [438, 0]
